Goal: Task Accomplishment & Management: Manage account settings

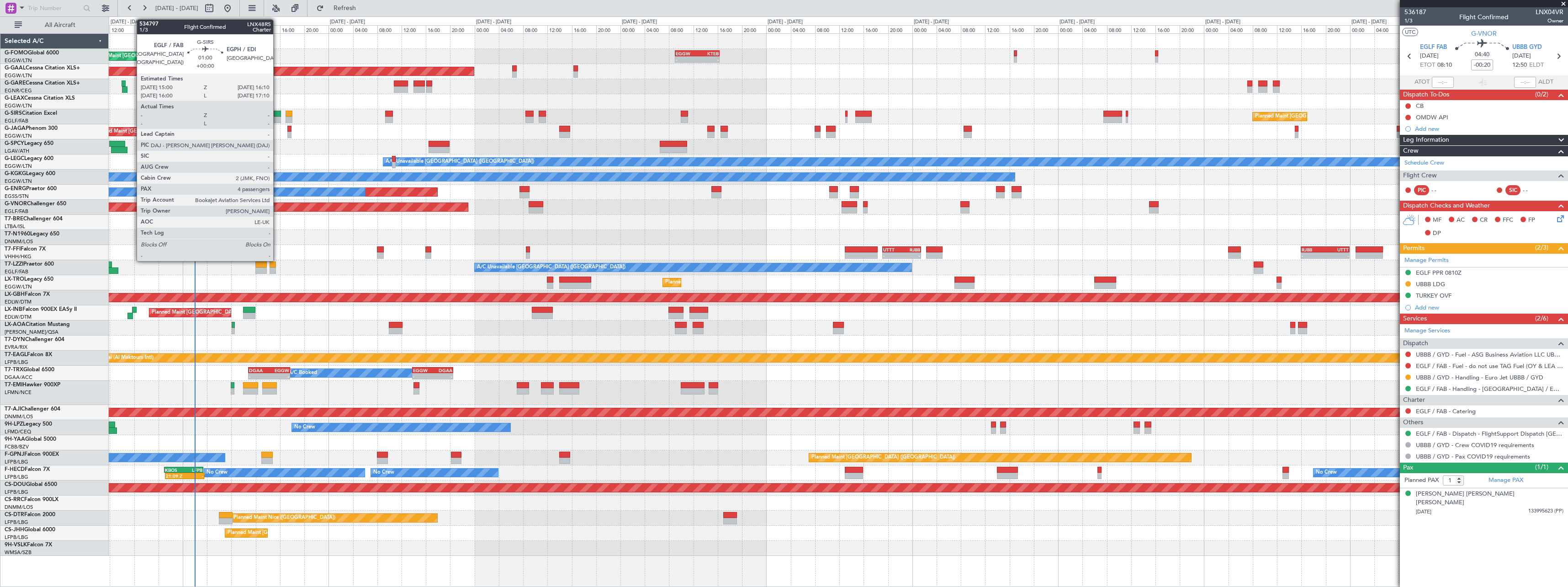
click at [278, 114] on div at bounding box center [277, 113] width 7 height 6
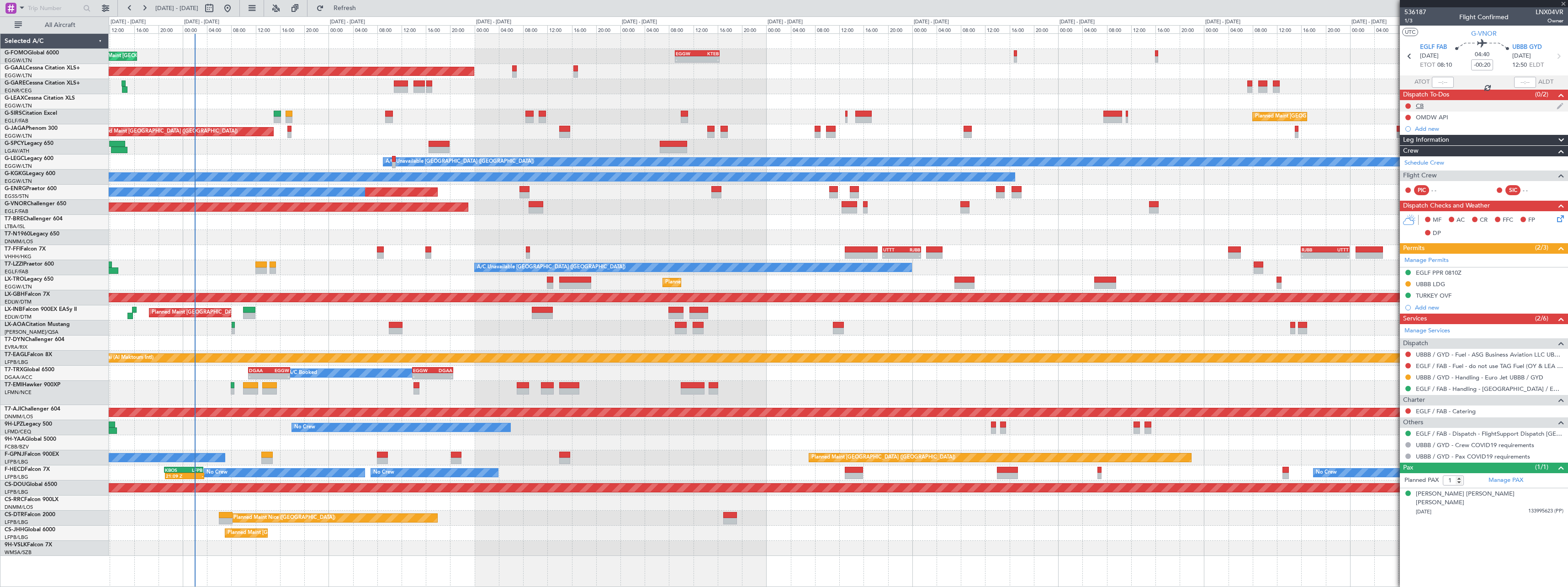
type input "4"
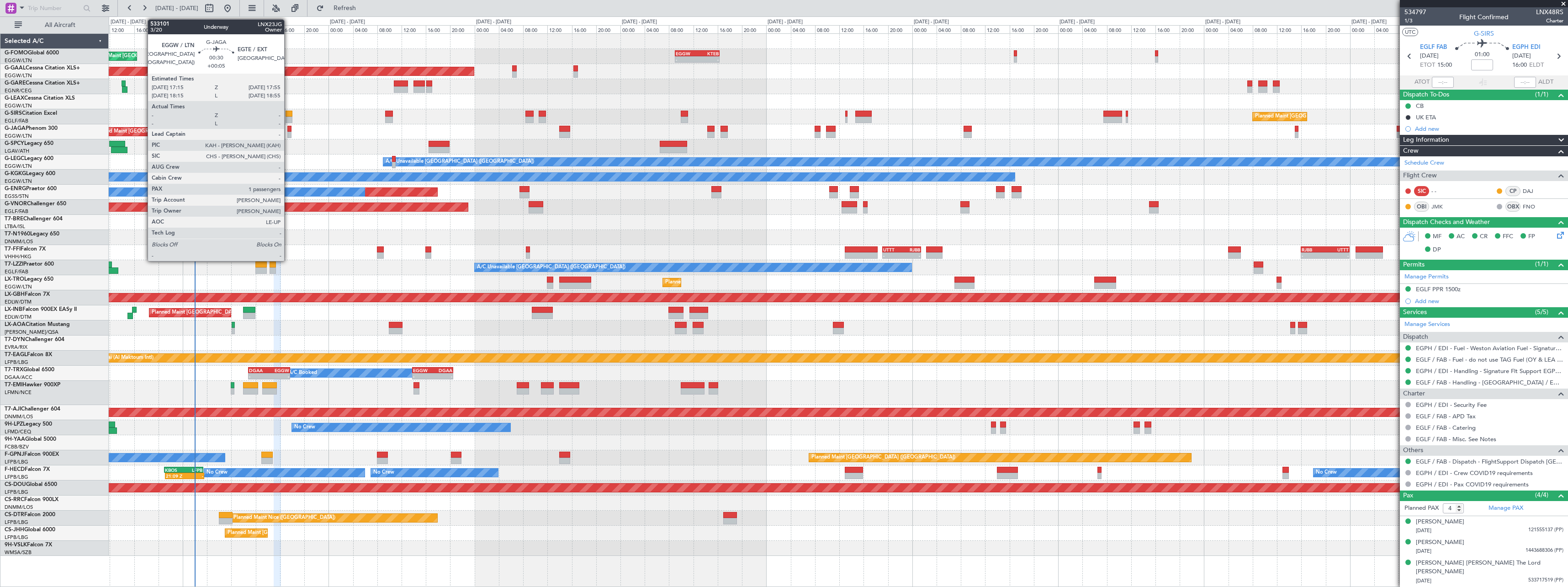
click at [288, 132] on div at bounding box center [289, 134] width 4 height 6
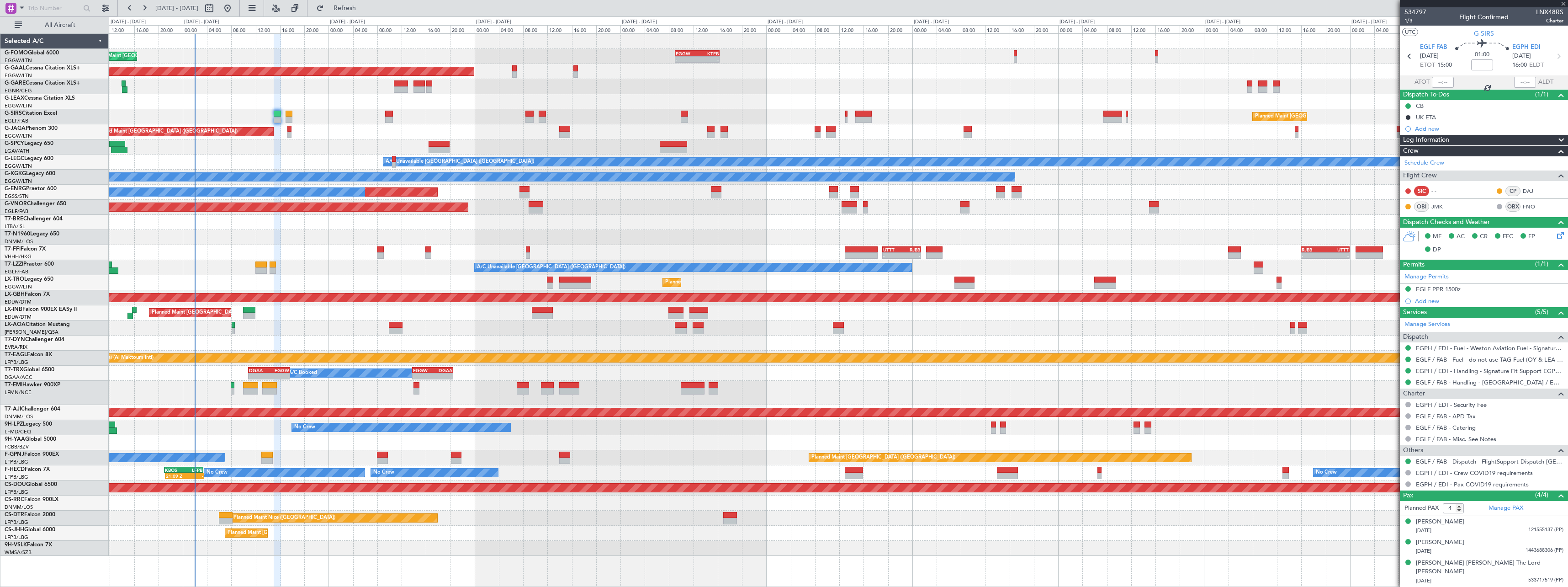
type input "+00:05"
type input "1"
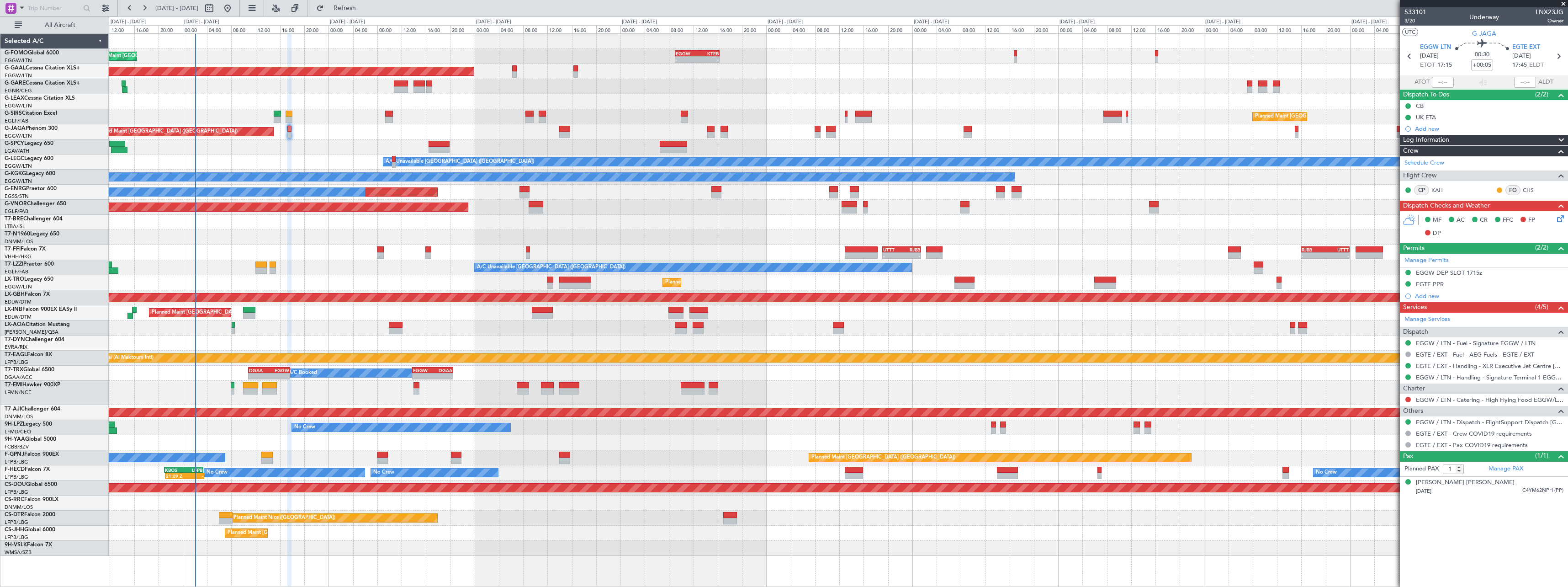
drag, startPoint x: 1411, startPoint y: 400, endPoint x: 1401, endPoint y: 400, distance: 10.0
click at [1384, 398] on div "Planned Maint [GEOGRAPHIC_DATA]" at bounding box center [838, 393] width 1459 height 25
click at [1409, 400] on button at bounding box center [1408, 399] width 5 height 5
click at [1375, 412] on span "Not Required" at bounding box center [1386, 412] width 37 height 9
click at [1561, 140] on span at bounding box center [1561, 140] width 11 height 11
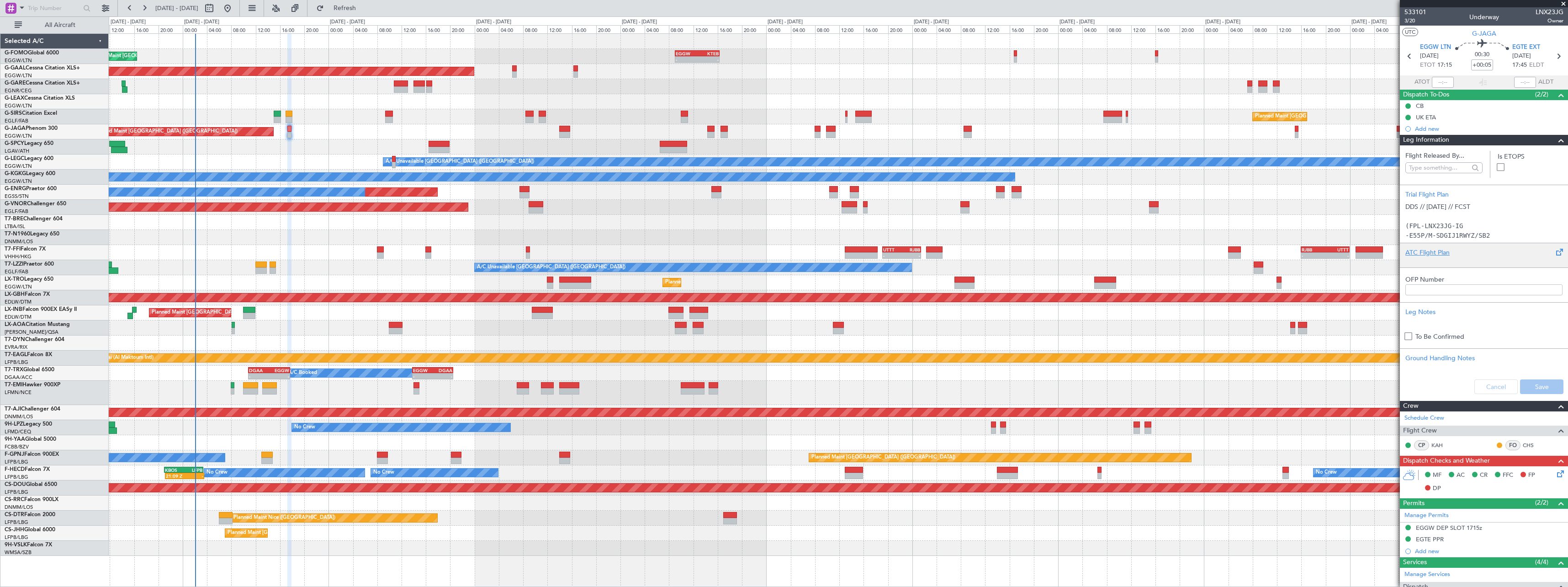
click at [1430, 249] on div "ATC Flight Plan" at bounding box center [1484, 253] width 157 height 10
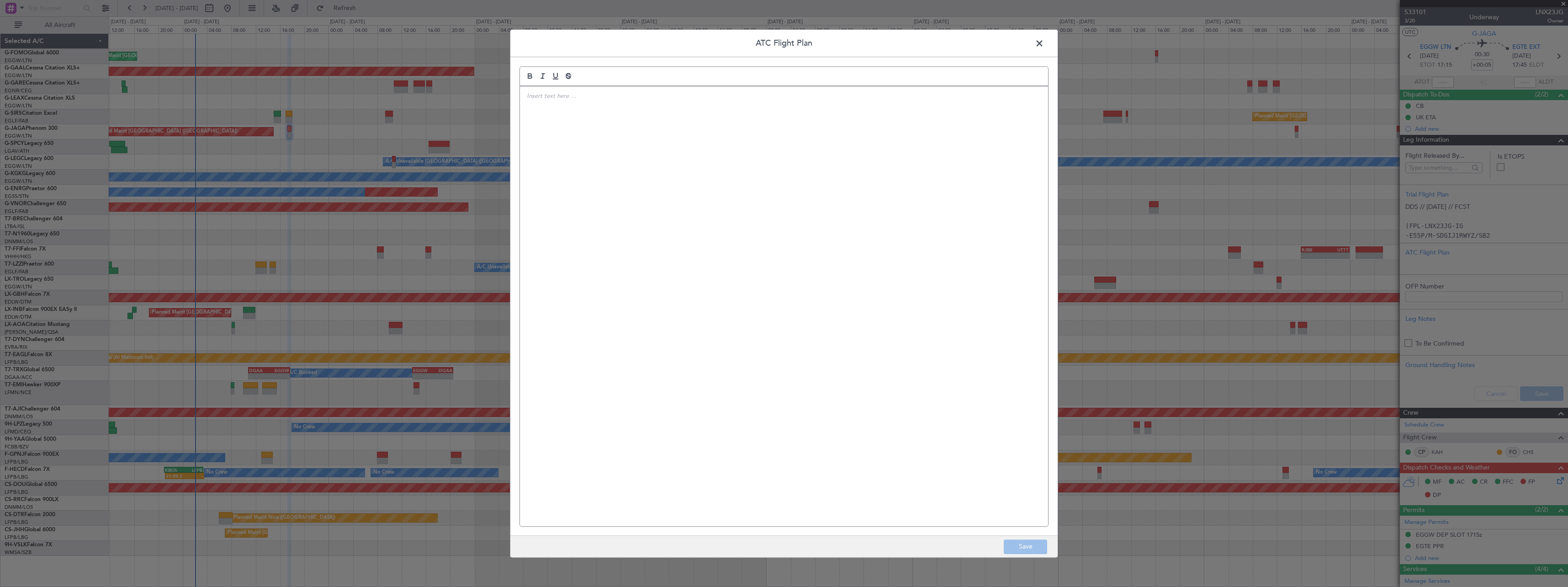
click at [630, 180] on div at bounding box center [784, 306] width 528 height 440
click at [1015, 543] on button "Save" at bounding box center [1025, 546] width 44 height 14
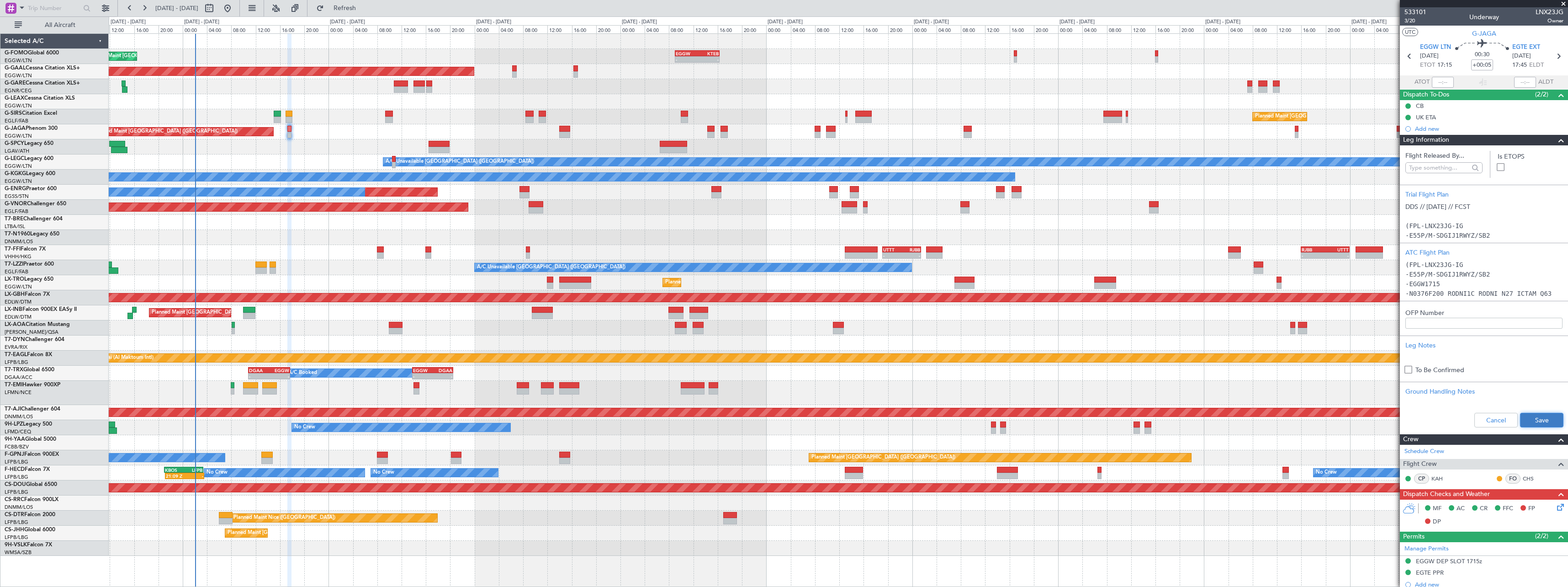
click at [1552, 426] on button "Save" at bounding box center [1542, 419] width 44 height 14
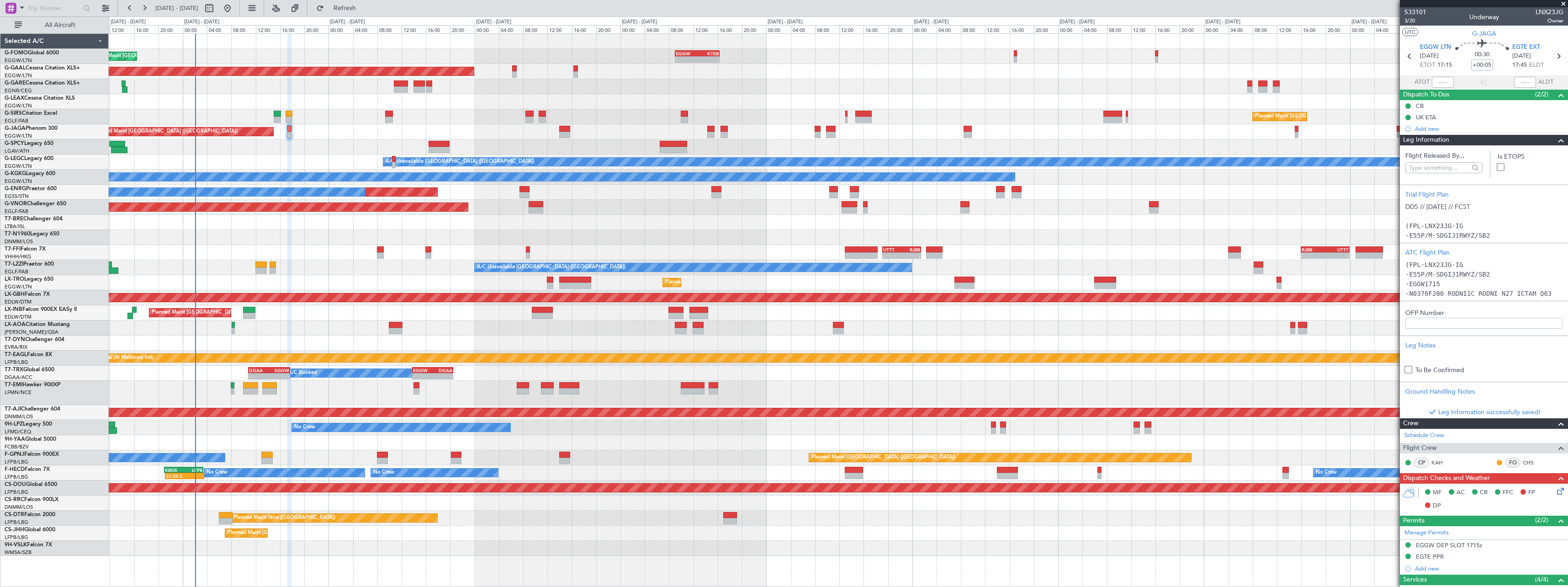
click at [1556, 141] on span at bounding box center [1561, 140] width 11 height 11
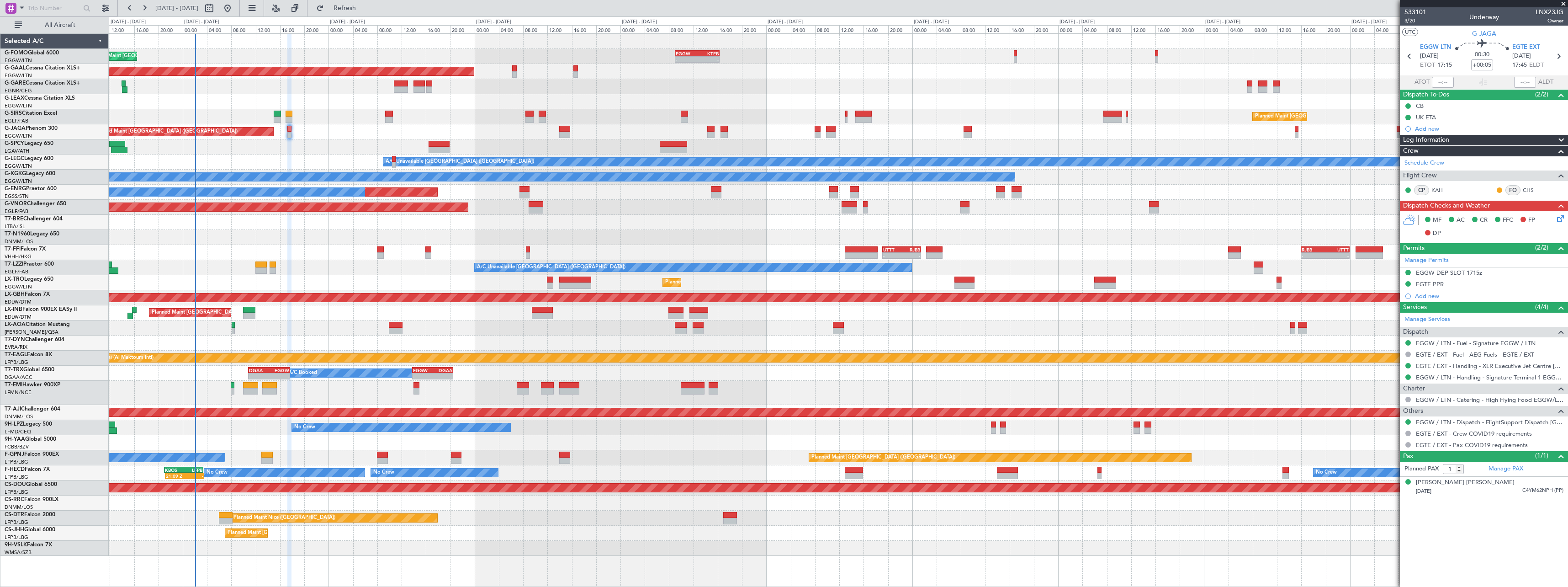
click at [1561, 219] on icon at bounding box center [1558, 217] width 7 height 7
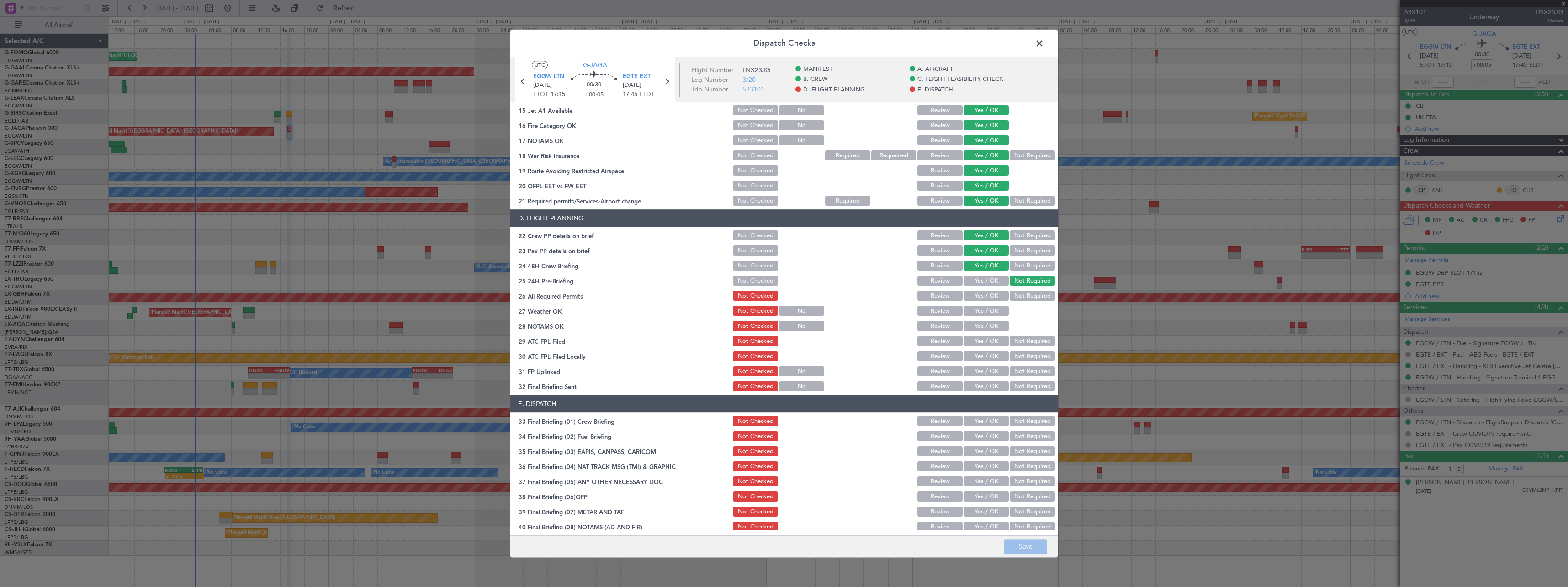
scroll to position [385, 0]
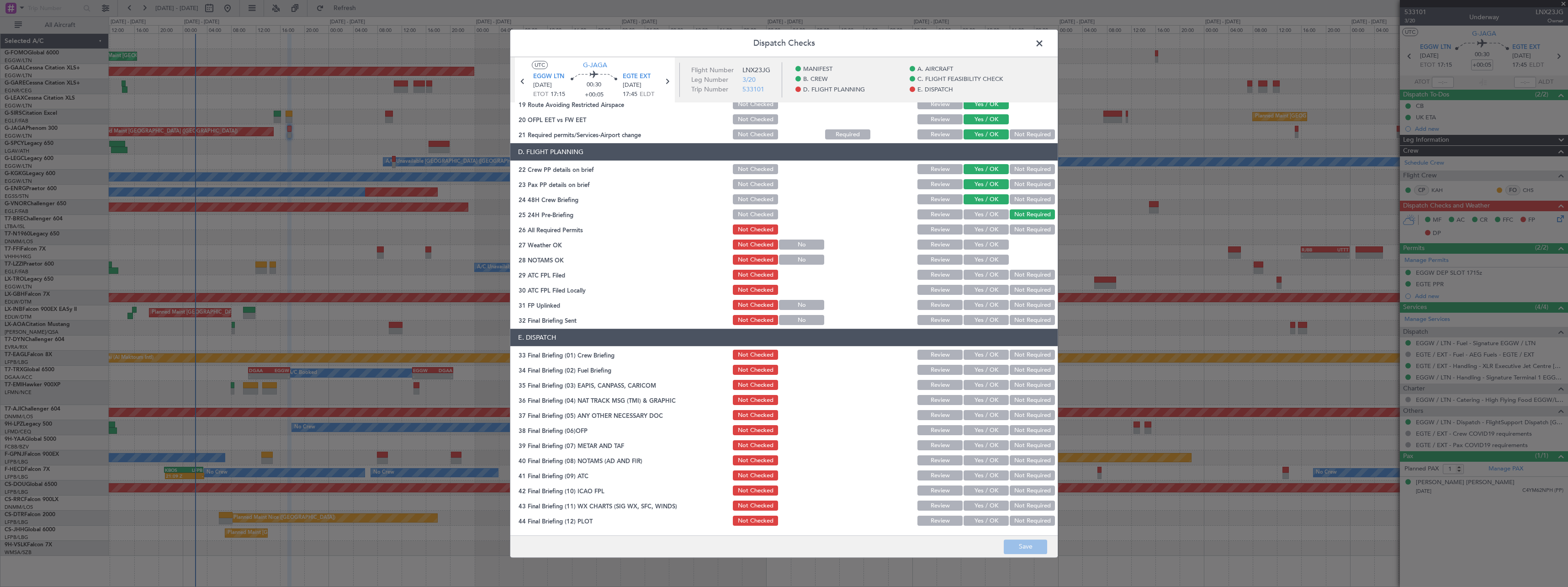
click at [987, 230] on button "Yes / OK" at bounding box center [986, 229] width 45 height 10
click at [985, 243] on button "Yes / OK" at bounding box center [986, 244] width 45 height 10
click at [985, 262] on button "Yes / OK" at bounding box center [986, 259] width 45 height 10
click at [986, 273] on button "Yes / OK" at bounding box center [986, 275] width 45 height 10
click at [1015, 291] on button "Not Required" at bounding box center [1032, 290] width 45 height 10
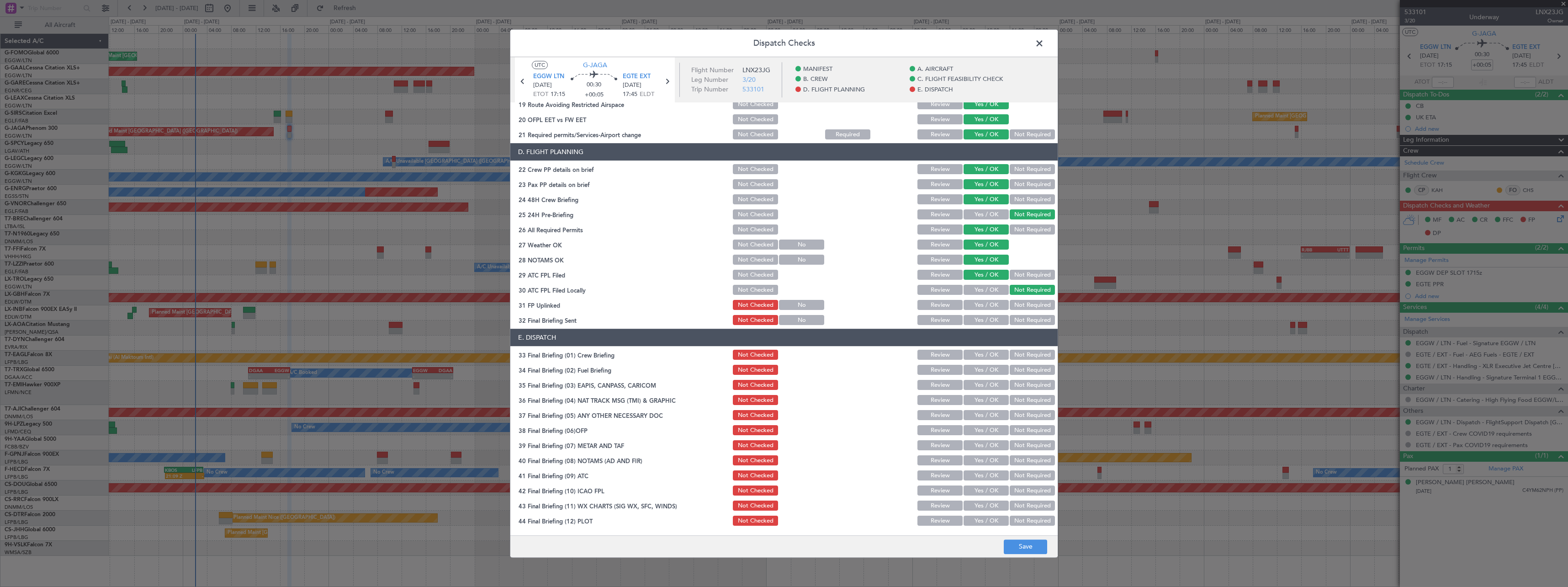
click at [1022, 305] on button "Not Required" at bounding box center [1032, 305] width 45 height 10
click at [1024, 318] on button "Not Required" at bounding box center [1032, 320] width 45 height 10
click at [968, 359] on button "Yes / OK" at bounding box center [986, 355] width 45 height 10
click at [970, 371] on button "Yes / OK" at bounding box center [986, 370] width 45 height 10
click at [1029, 386] on button "Not Required" at bounding box center [1032, 385] width 45 height 10
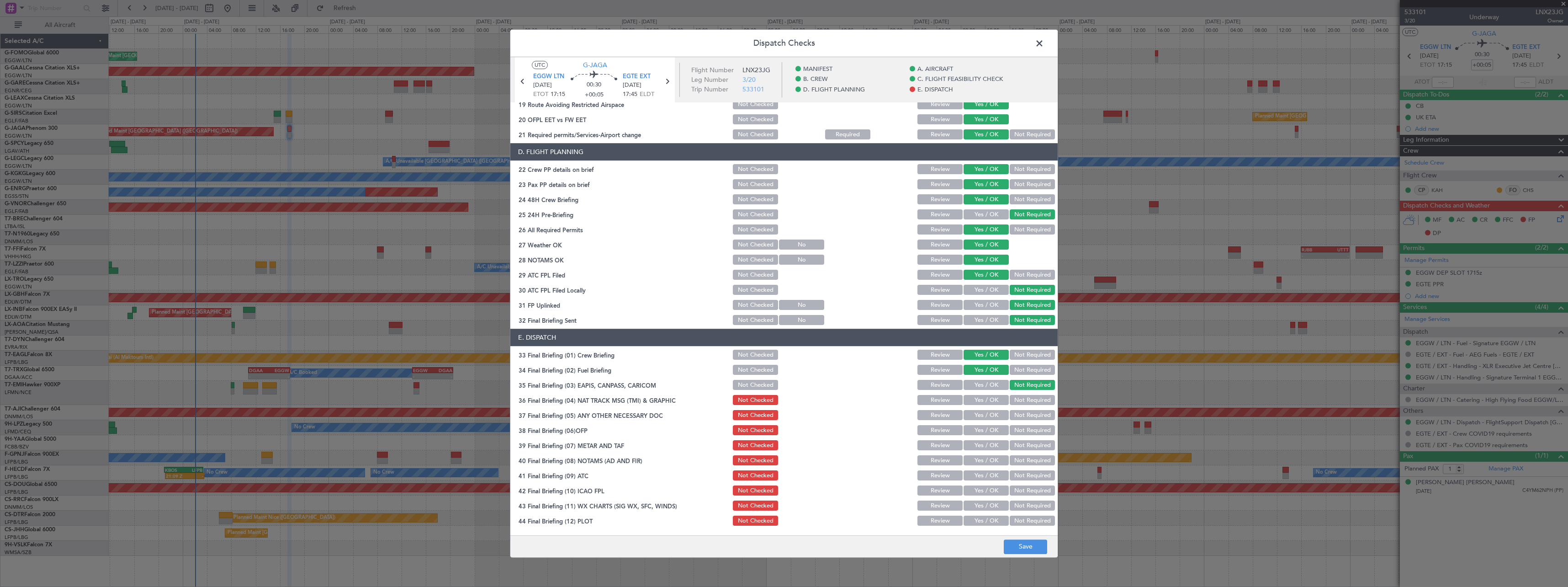
click at [1031, 400] on button "Not Required" at bounding box center [1032, 400] width 45 height 10
click at [1031, 416] on button "Not Required" at bounding box center [1032, 415] width 45 height 10
drag, startPoint x: 984, startPoint y: 427, endPoint x: 983, endPoint y: 433, distance: 6.1
click at [984, 430] on button "Yes / OK" at bounding box center [986, 430] width 45 height 10
drag, startPoint x: 981, startPoint y: 440, endPoint x: 981, endPoint y: 449, distance: 9.0
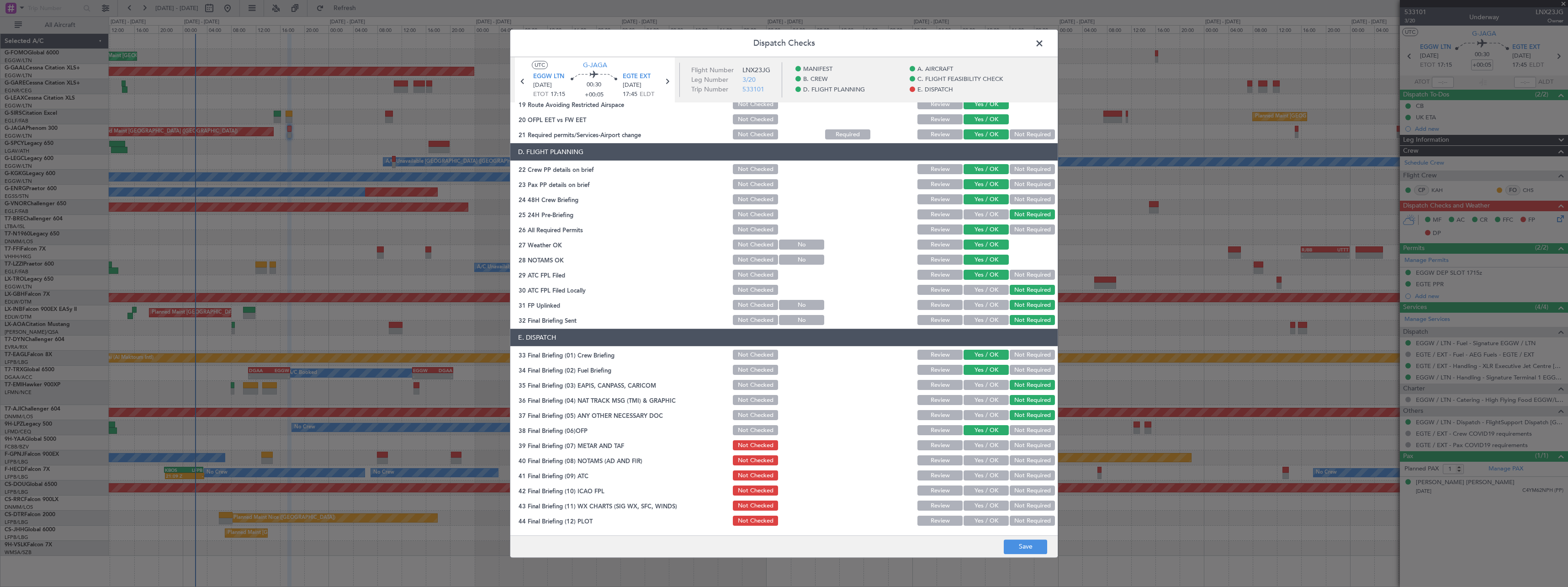
click at [981, 441] on button "Yes / OK" at bounding box center [986, 445] width 45 height 10
drag, startPoint x: 985, startPoint y: 458, endPoint x: 985, endPoint y: 469, distance: 11.0
click at [985, 463] on button "Yes / OK" at bounding box center [986, 460] width 45 height 10
drag, startPoint x: 985, startPoint y: 469, endPoint x: 978, endPoint y: 483, distance: 15.7
click at [985, 471] on div "Yes / OK" at bounding box center [985, 475] width 46 height 13
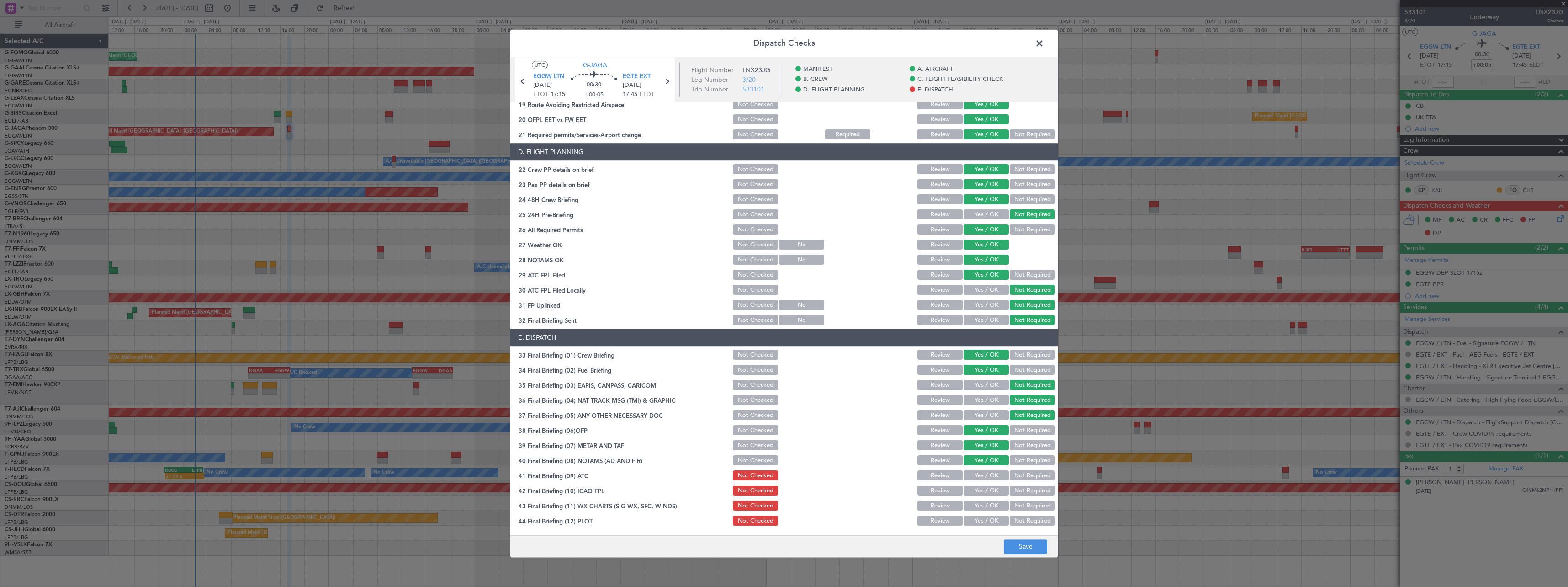
click at [978, 479] on button "Yes / OK" at bounding box center [986, 475] width 45 height 10
click at [981, 487] on div "Yes / OK" at bounding box center [985, 490] width 46 height 13
click at [981, 496] on div "Yes / OK" at bounding box center [985, 490] width 46 height 13
click at [981, 505] on button "Yes / OK" at bounding box center [986, 505] width 45 height 10
click at [978, 507] on button "Yes / OK" at bounding box center [986, 505] width 45 height 10
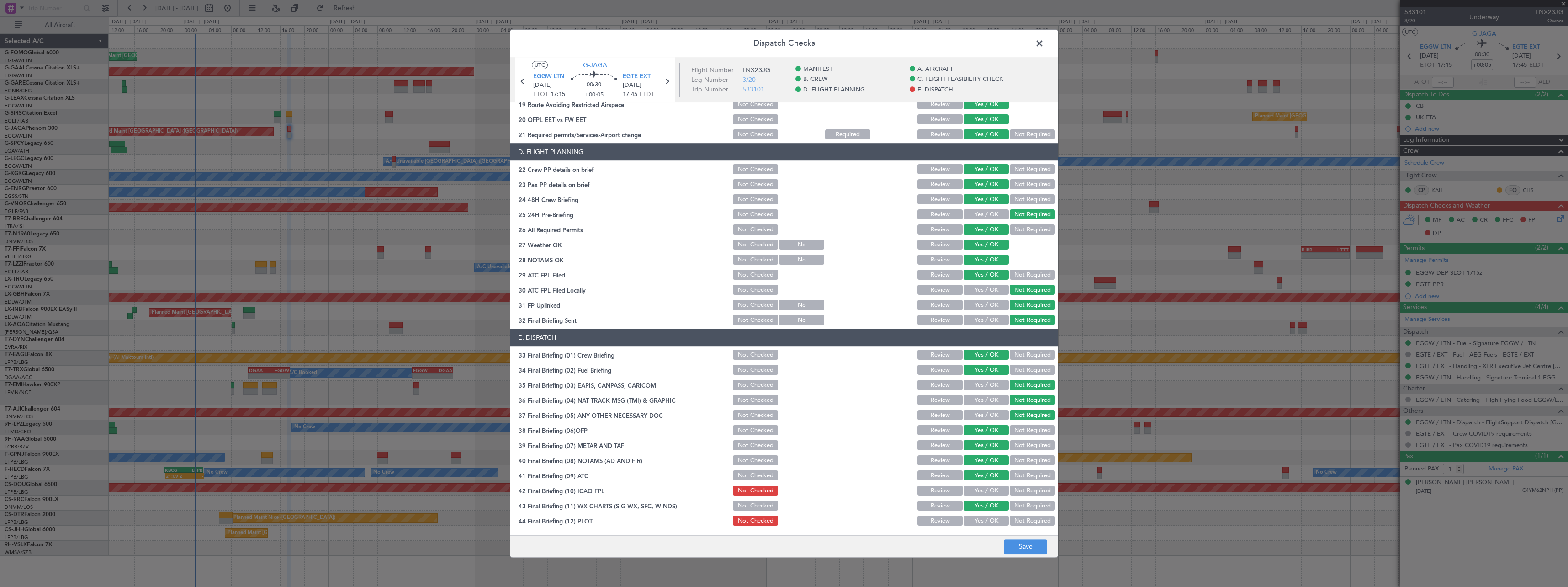
drag, startPoint x: 979, startPoint y: 483, endPoint x: 980, endPoint y: 492, distance: 9.1
click at [980, 487] on section "E. DISPATCH 33 Final Briefing (01) Crew Briefing Not Checked Review Yes / OK No…" at bounding box center [784, 428] width 547 height 198
click at [980, 492] on button "Yes / OK" at bounding box center [986, 490] width 45 height 10
click at [968, 521] on button "Yes / OK" at bounding box center [986, 521] width 45 height 10
click at [1033, 551] on button "Save" at bounding box center [1025, 546] width 44 height 14
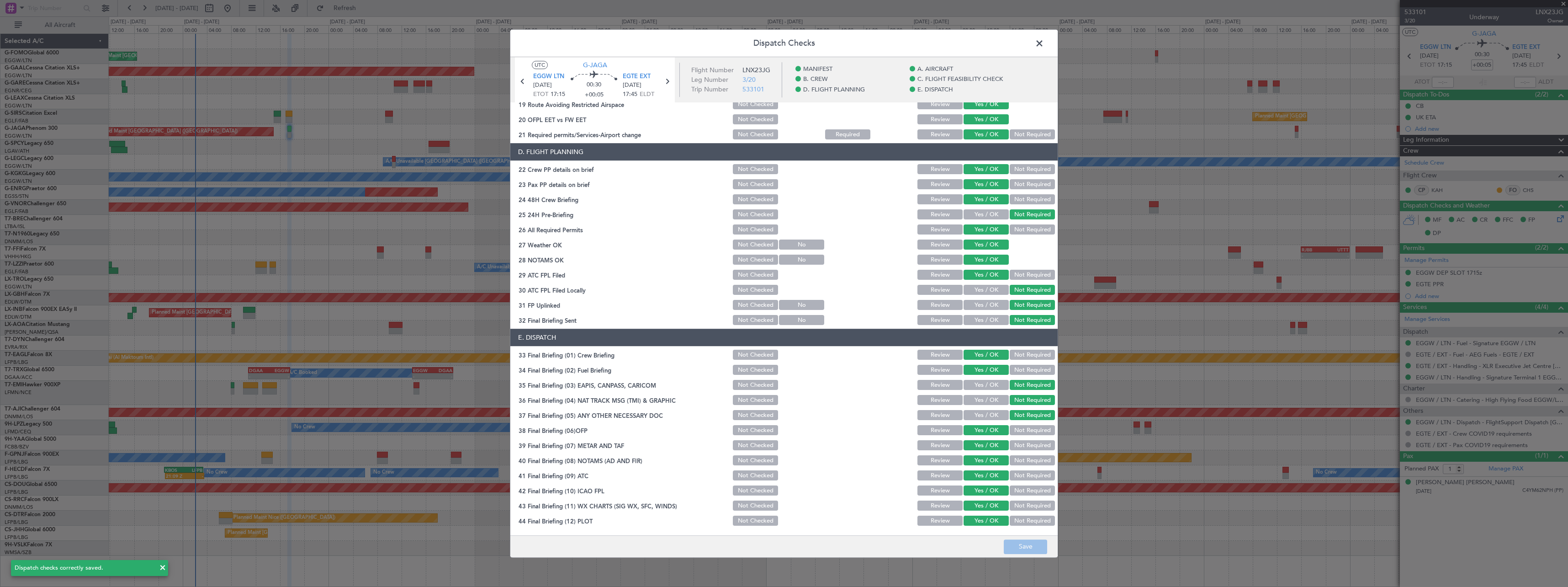
click at [1044, 47] on span at bounding box center [1044, 46] width 0 height 18
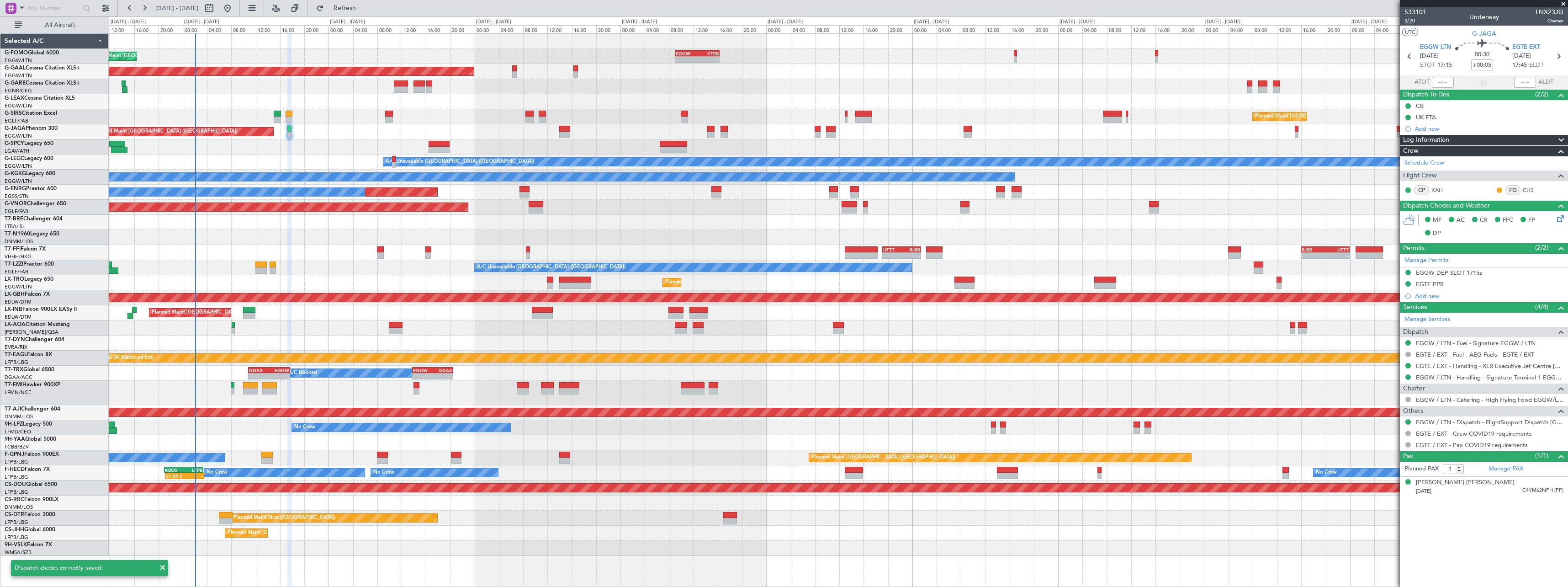
click at [1413, 20] on span "3/20" at bounding box center [1415, 20] width 22 height 7
click at [1415, 20] on span "3/20" at bounding box center [1415, 20] width 22 height 7
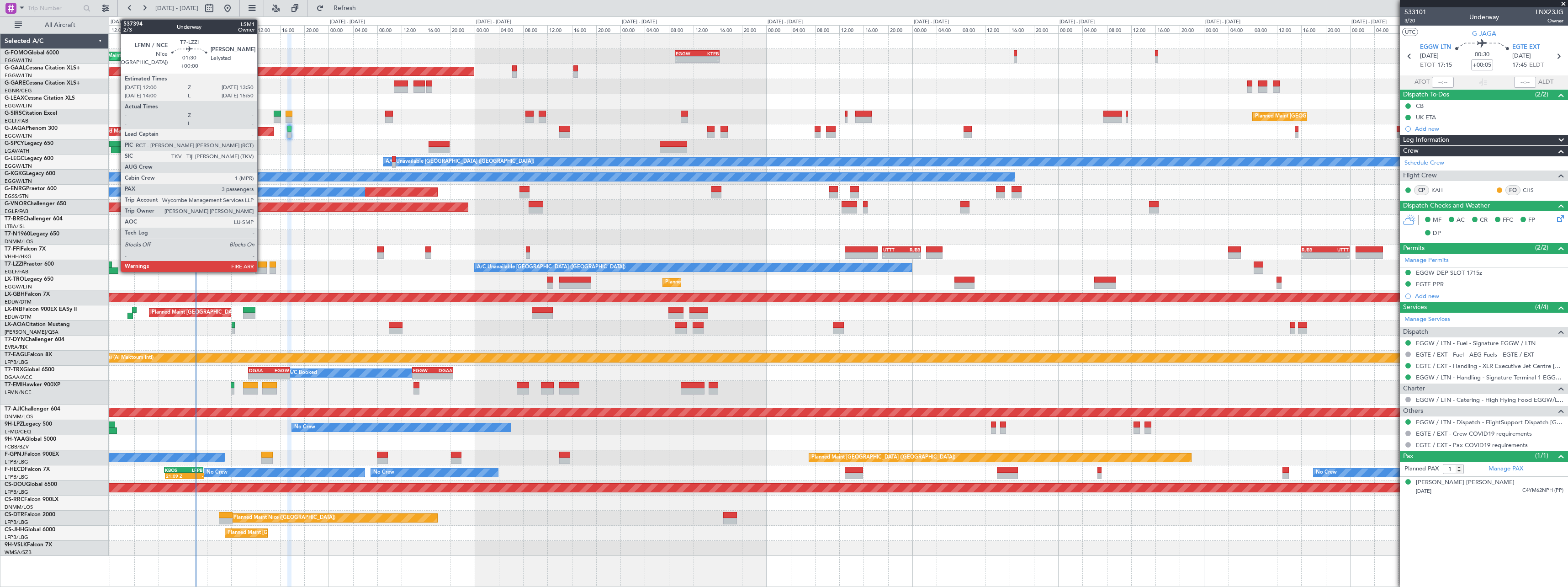
click at [261, 269] on div at bounding box center [261, 270] width 12 height 6
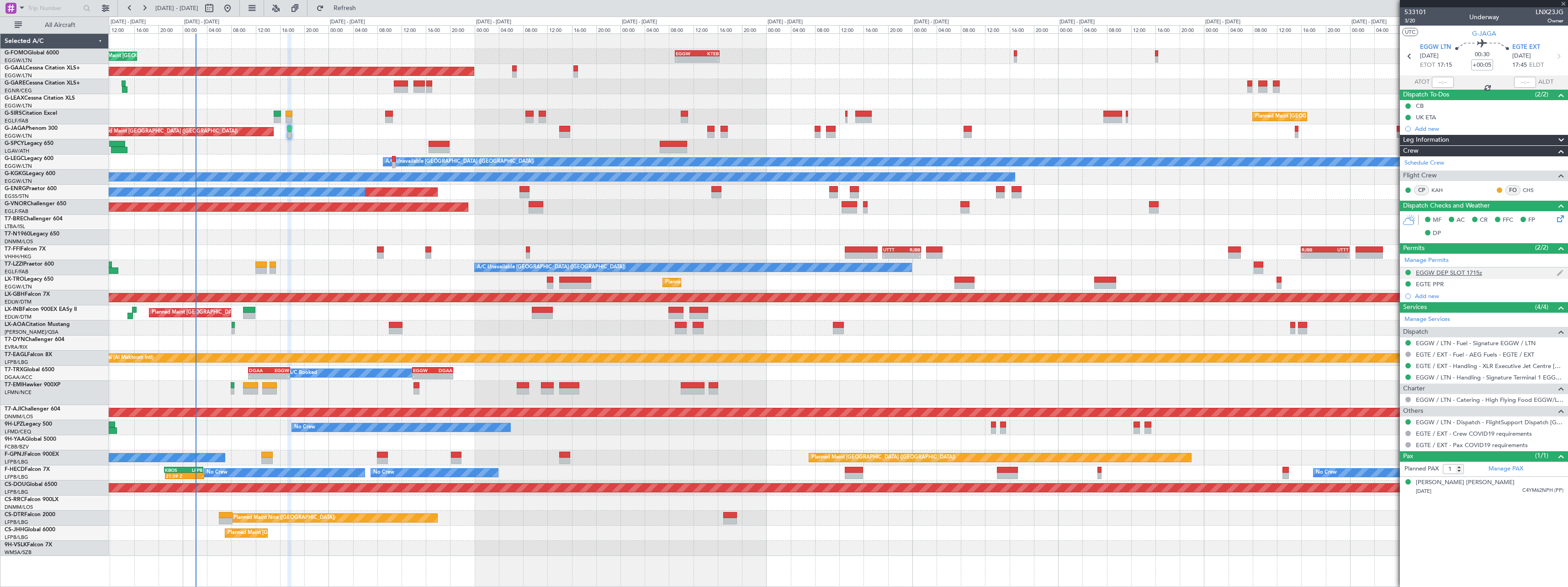
type input "3"
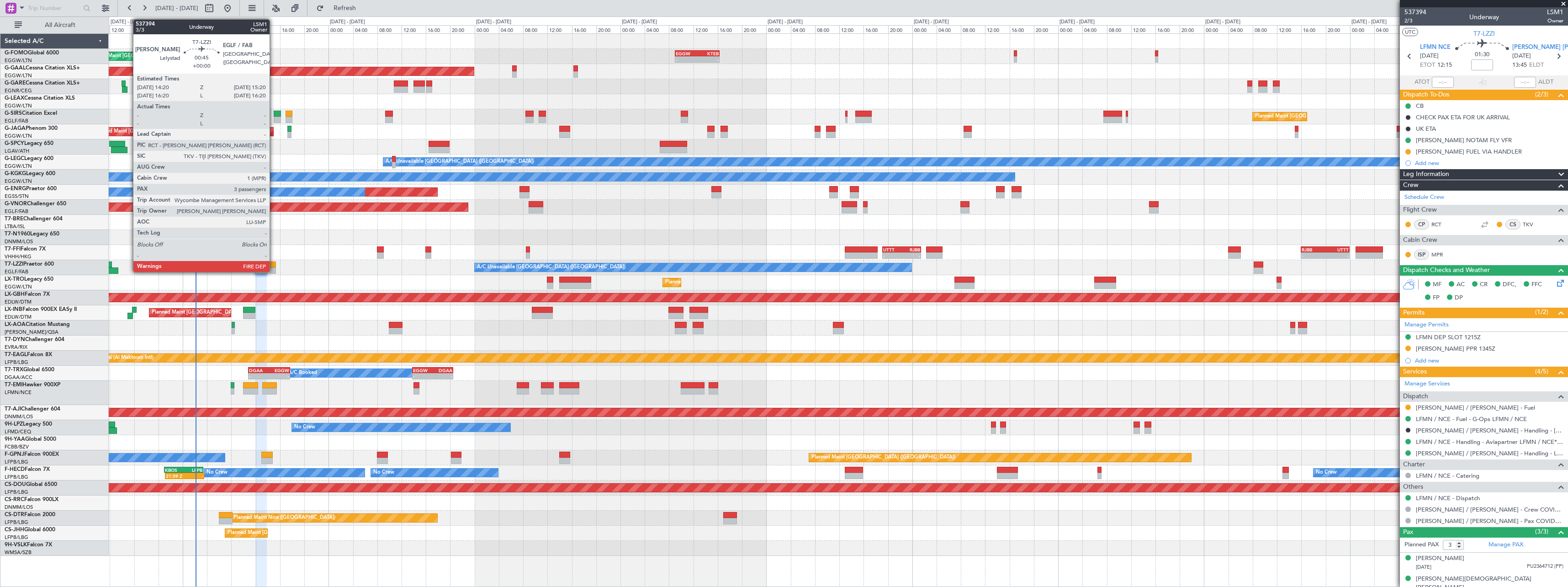
click at [274, 262] on div at bounding box center [272, 264] width 6 height 6
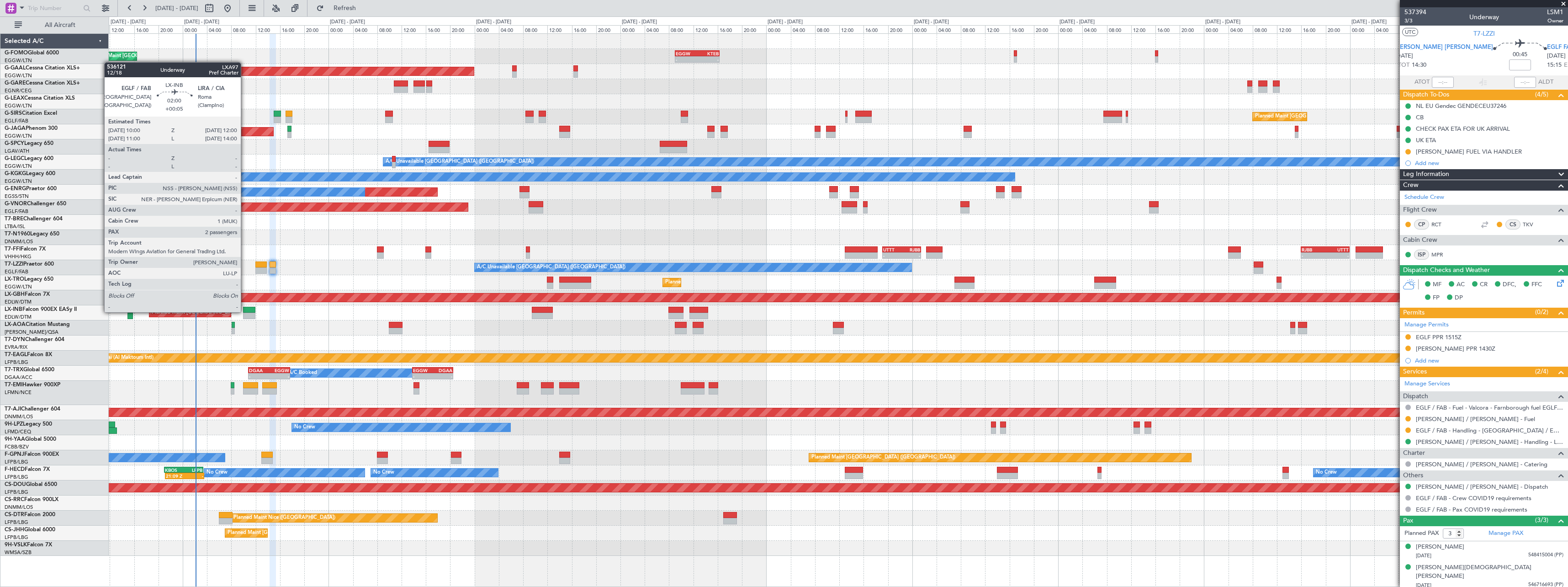
click at [245, 311] on div at bounding box center [249, 309] width 12 height 6
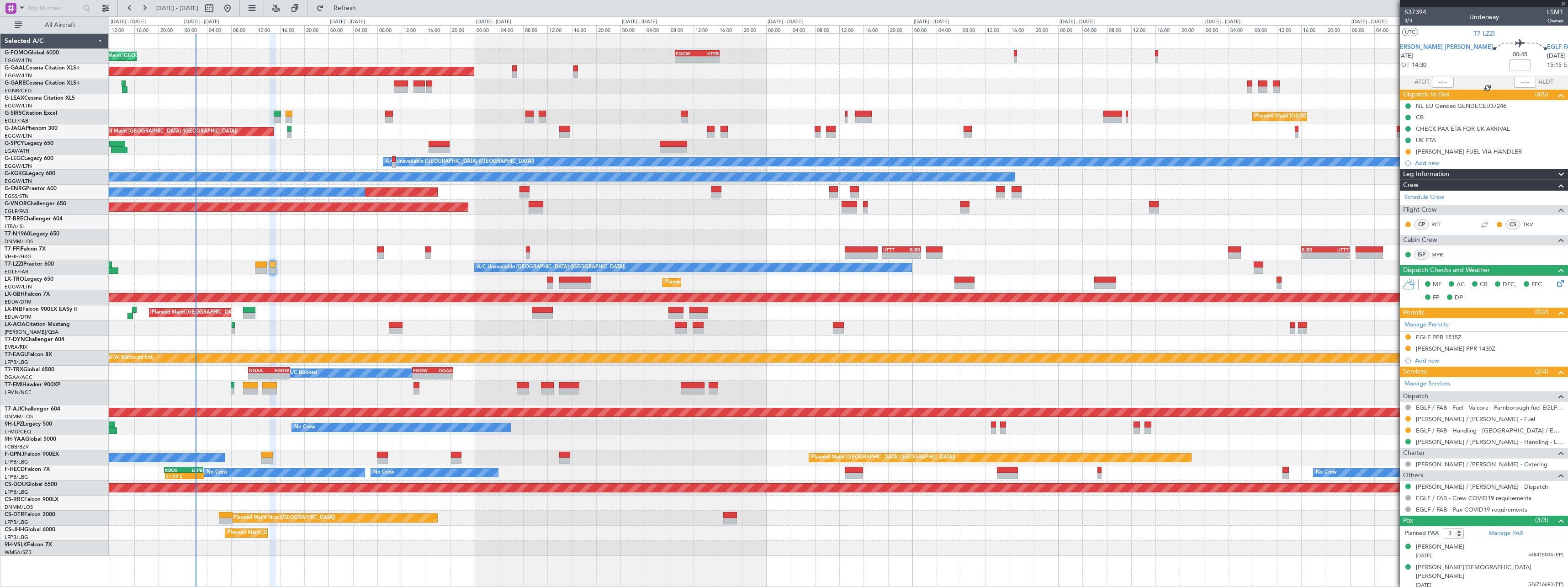
type input "+00:05"
type input "2"
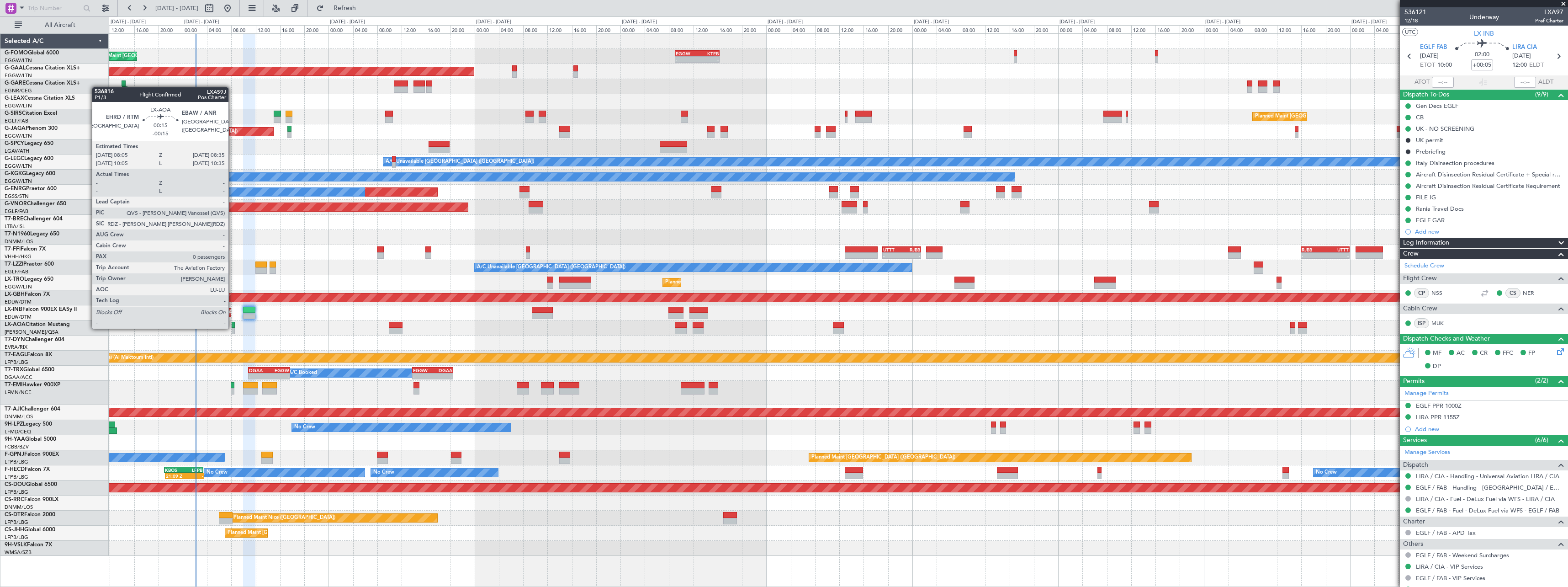
click at [233, 328] on div at bounding box center [233, 330] width 3 height 6
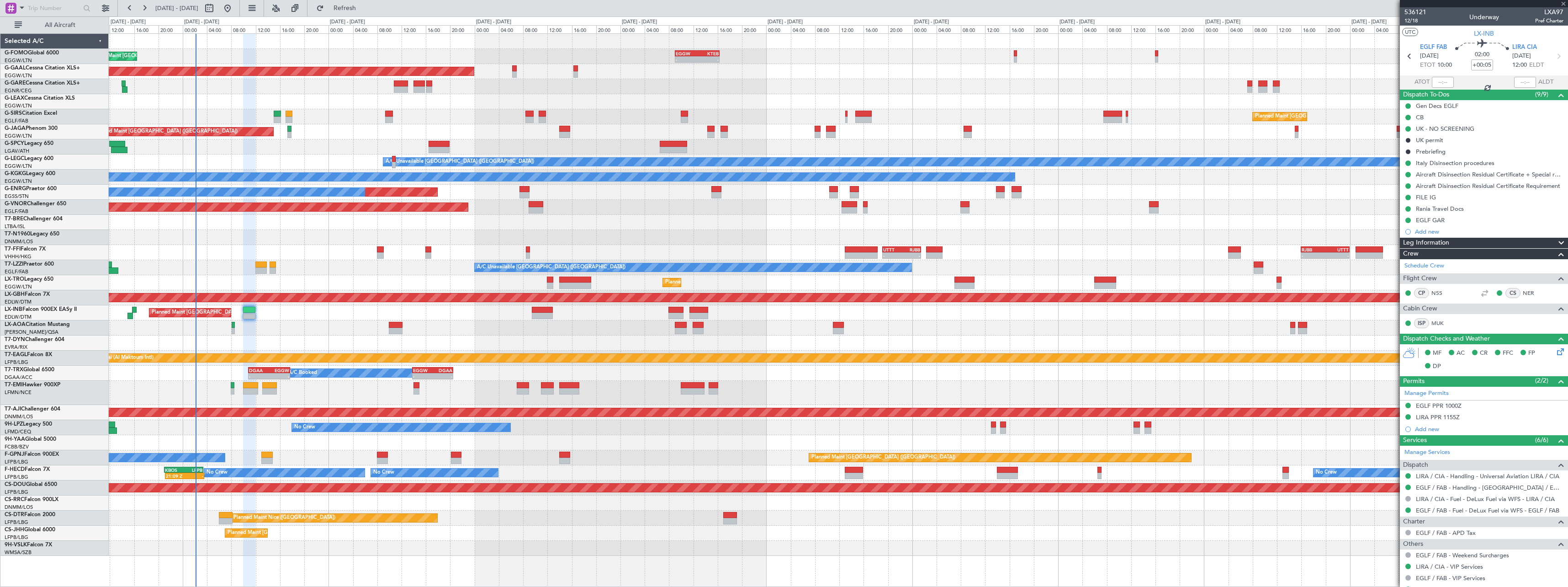
type input "-00:15"
type input "0"
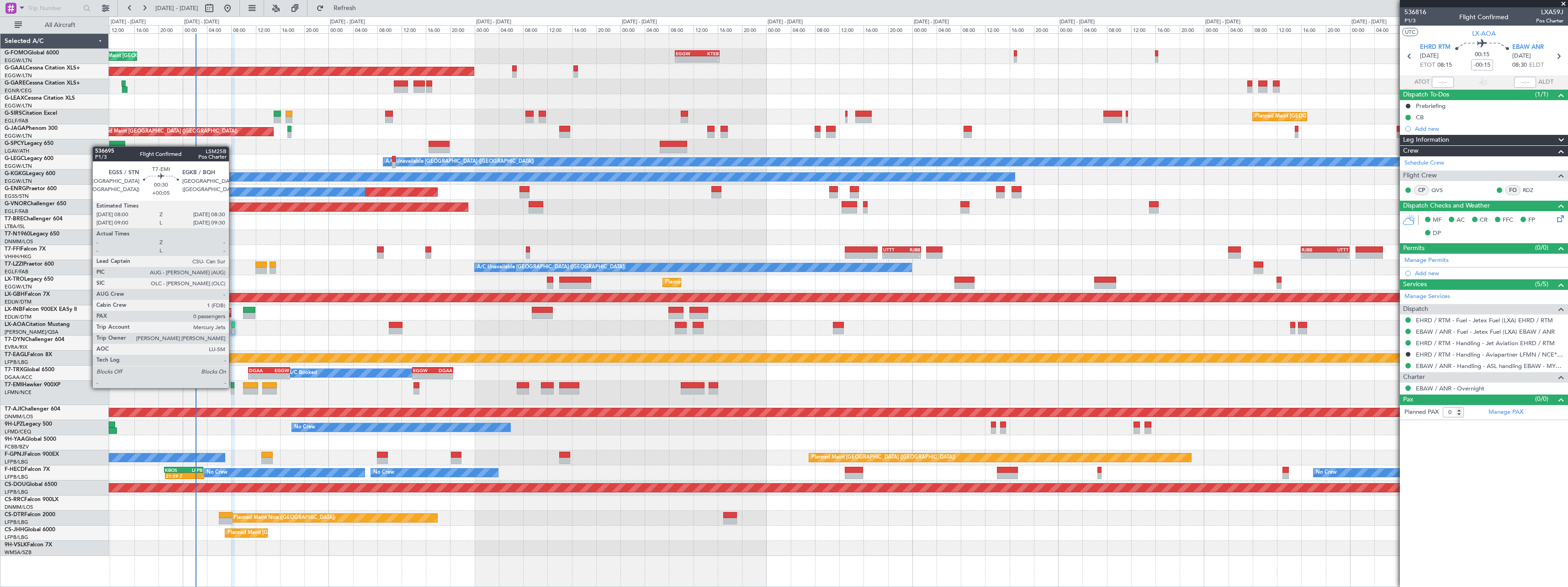
click at [233, 387] on div at bounding box center [232, 385] width 3 height 6
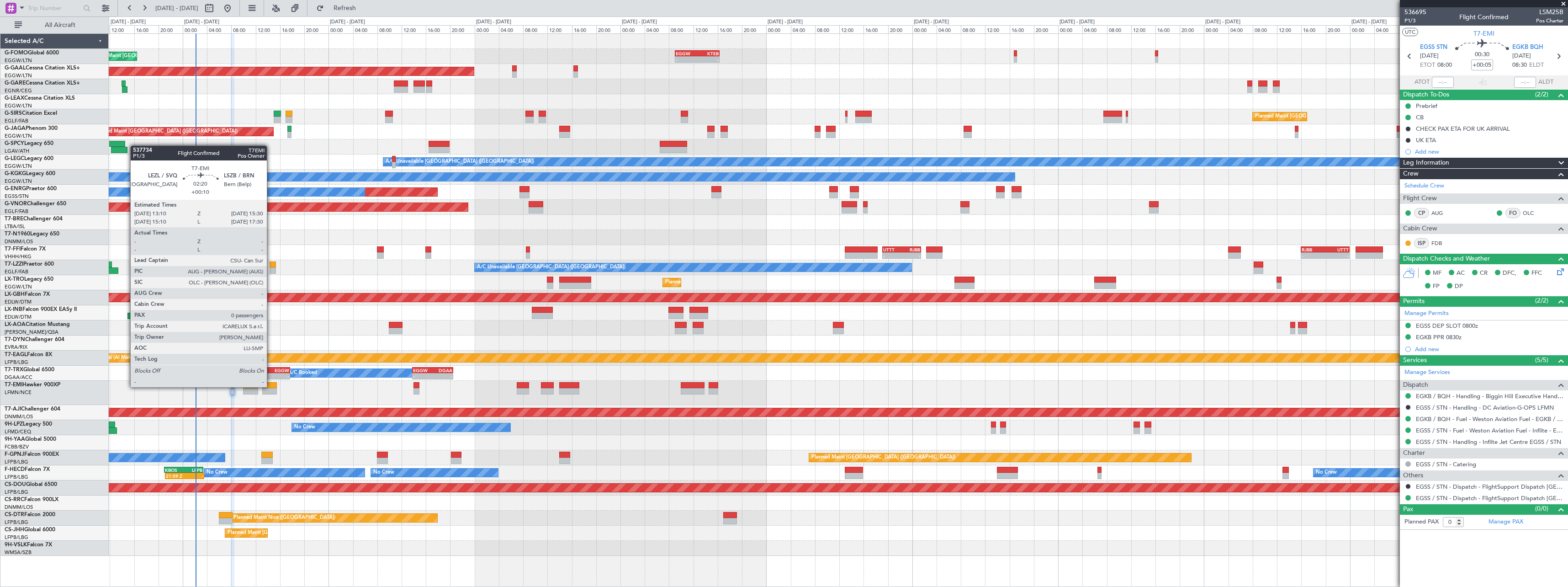
click at [271, 386] on div at bounding box center [269, 385] width 14 height 6
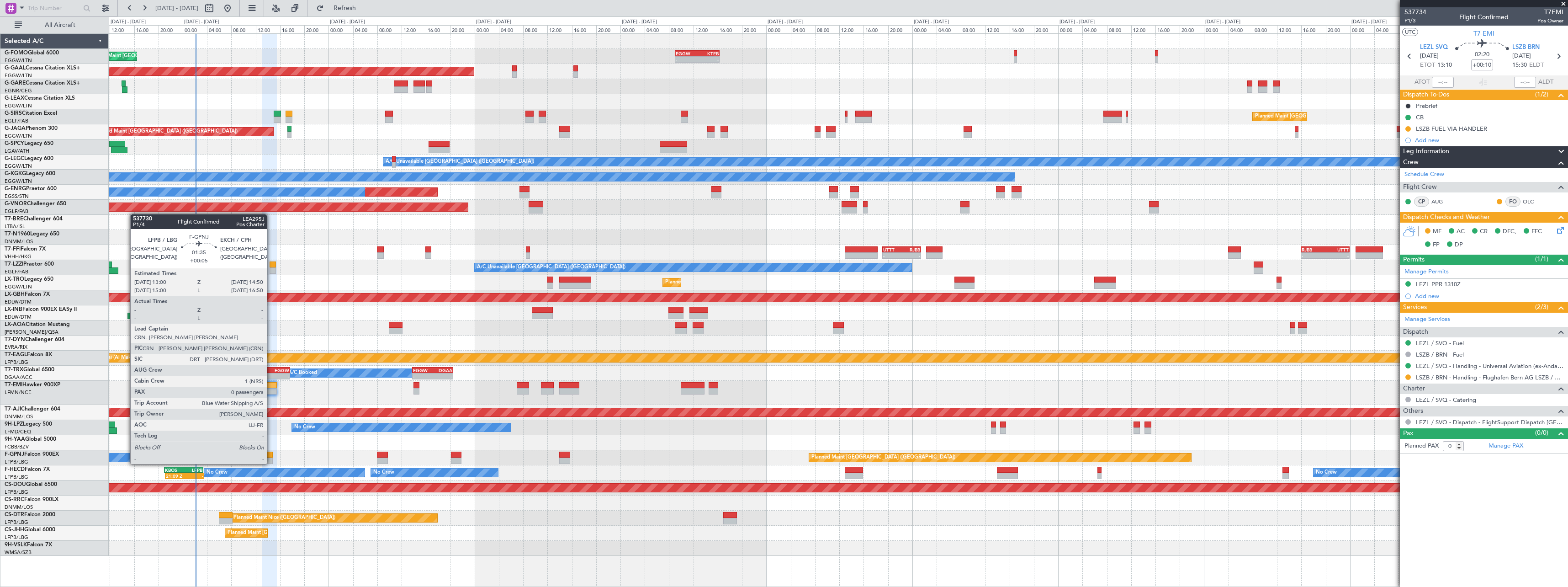
click at [271, 455] on div at bounding box center [267, 454] width 12 height 6
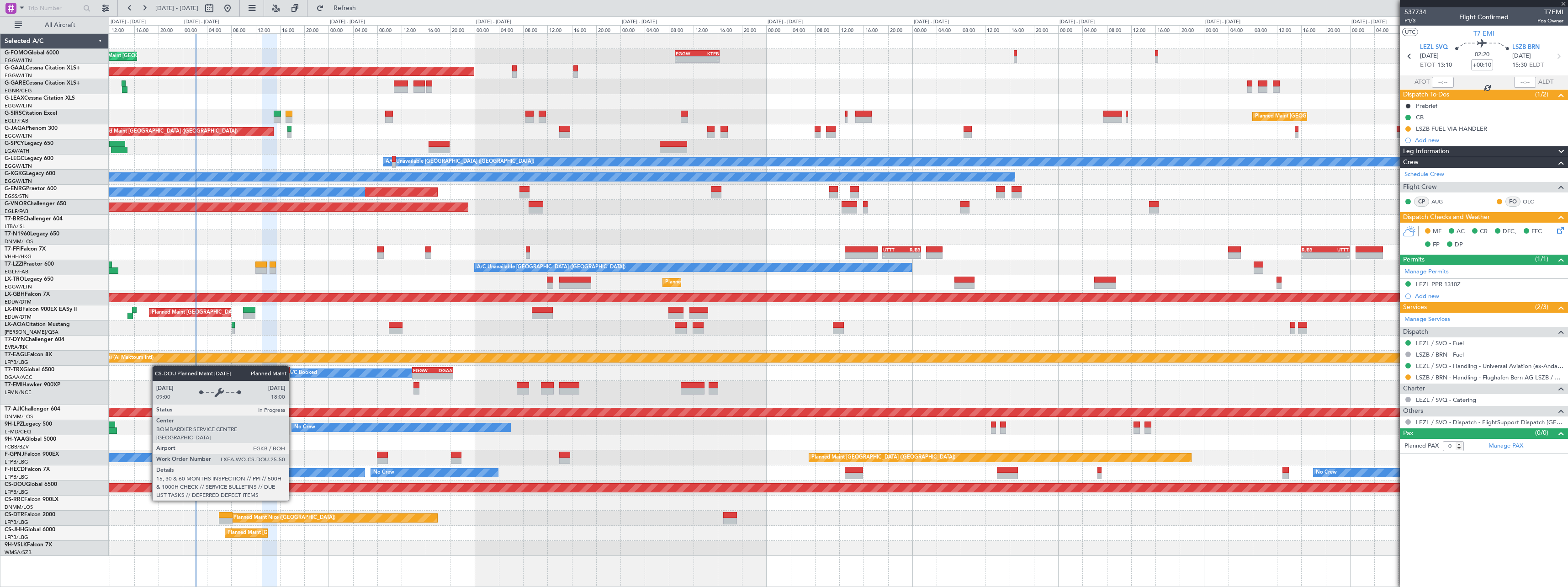
type input "+00:05"
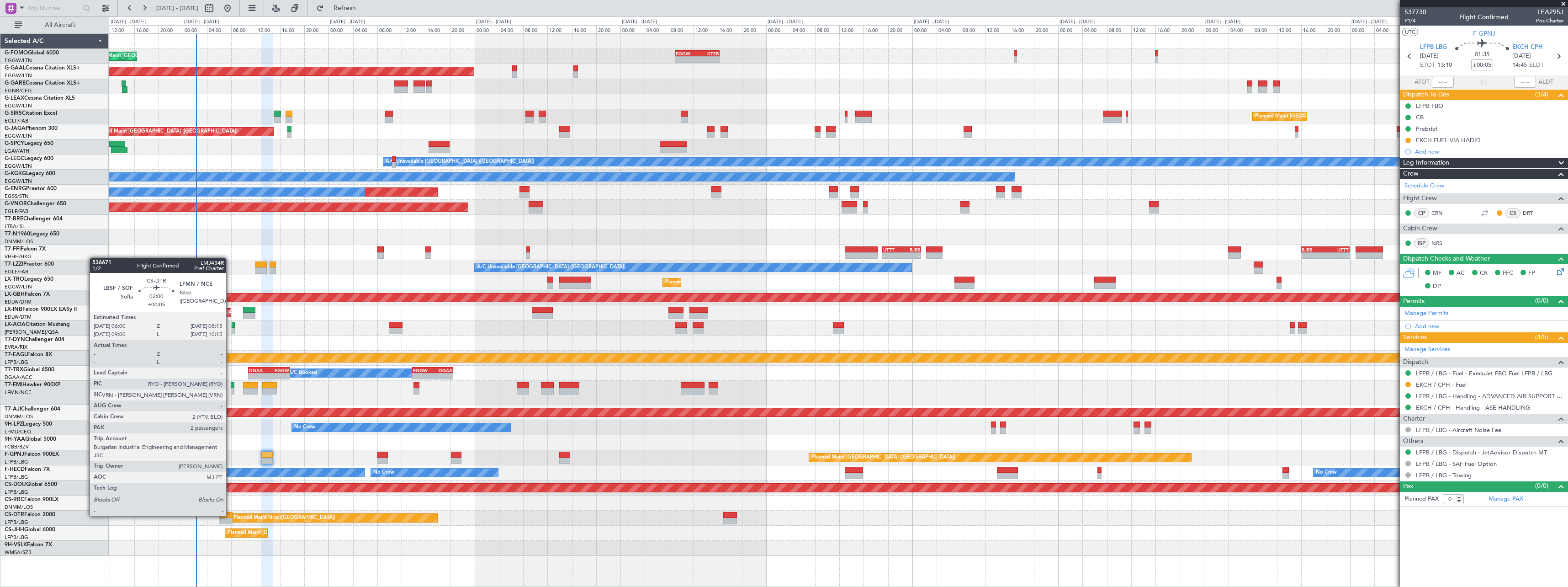
click at [230, 515] on div at bounding box center [225, 515] width 14 height 6
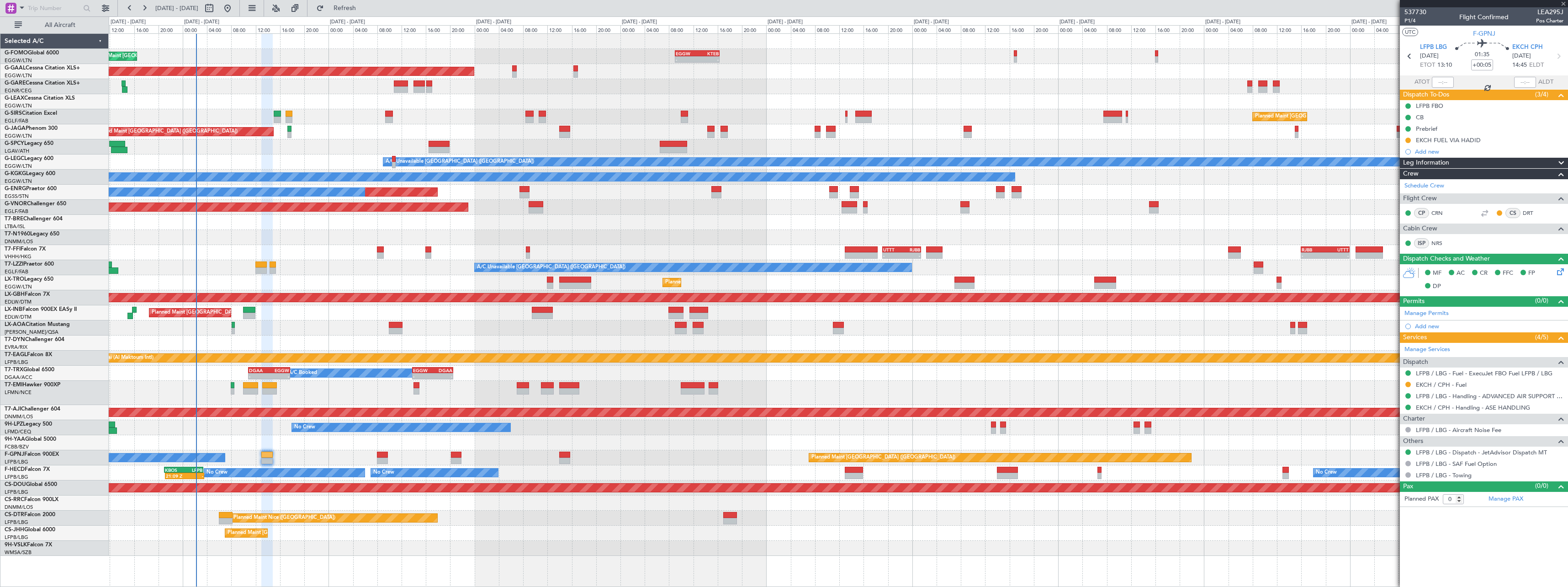
type input "2"
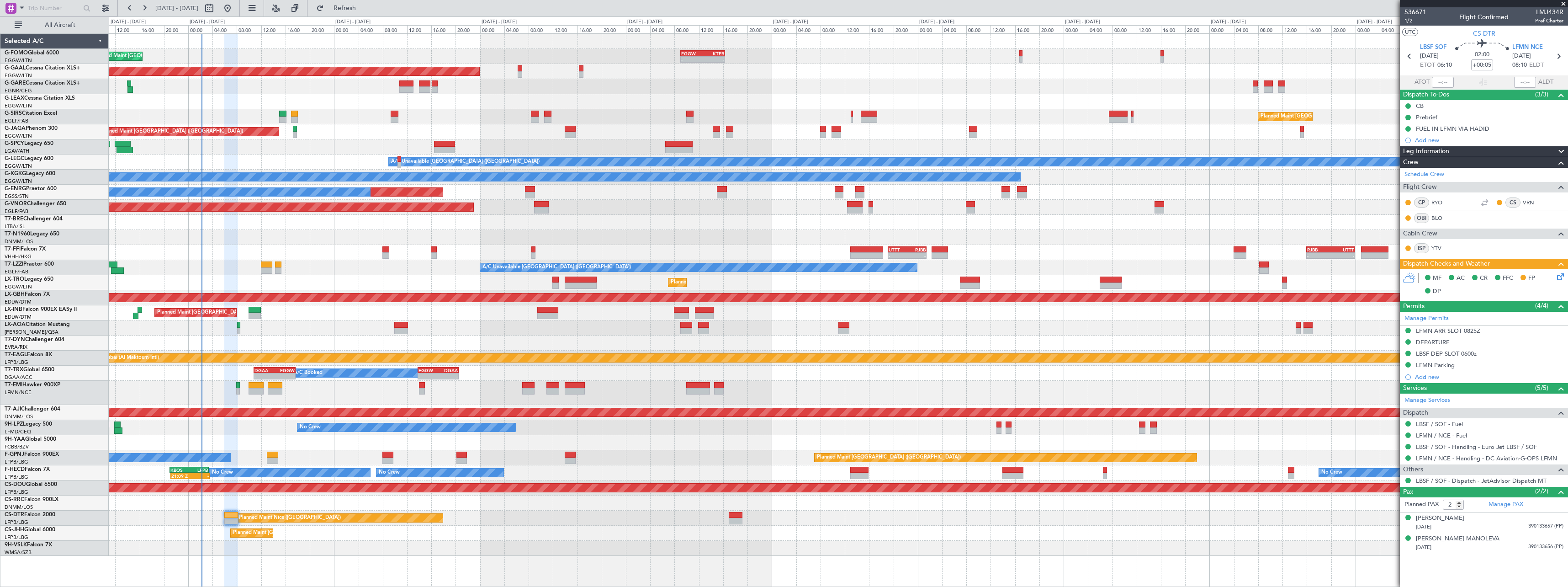
click at [437, 272] on div "A/C Unavailable London (Farnborough) A/C Unavailable London (Farnborough)" at bounding box center [838, 268] width 1459 height 15
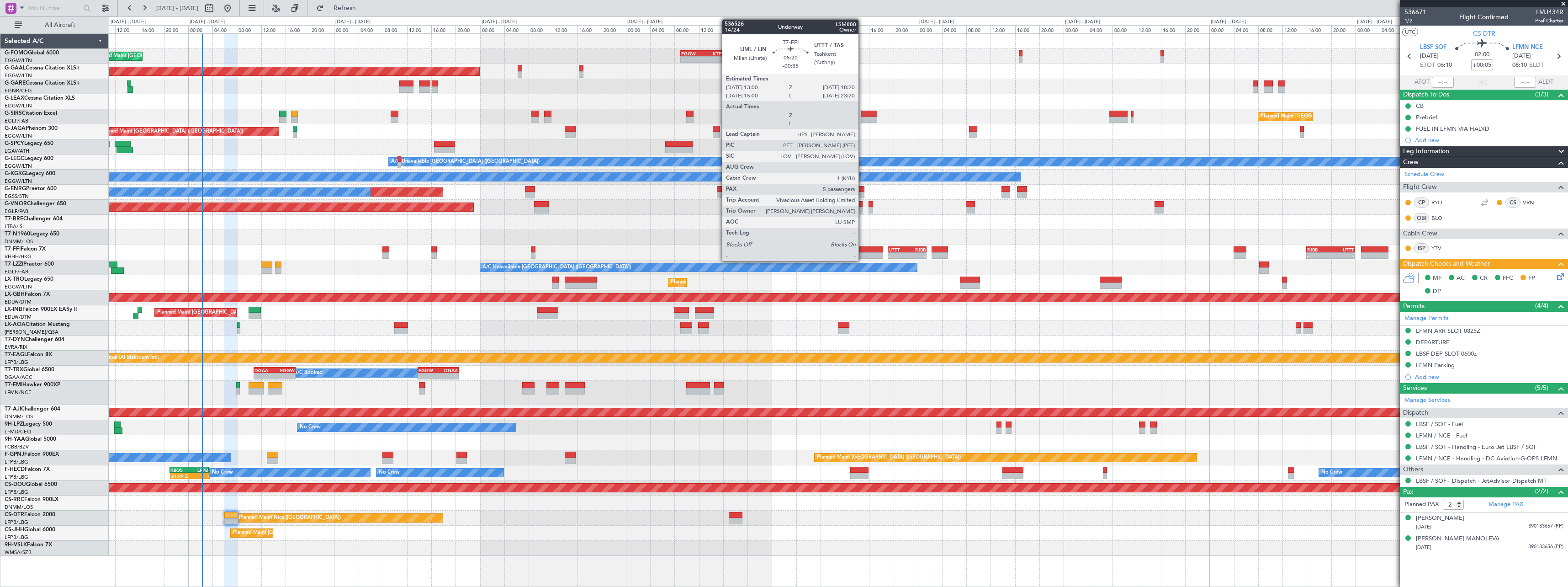
click at [863, 249] on div at bounding box center [867, 249] width 33 height 6
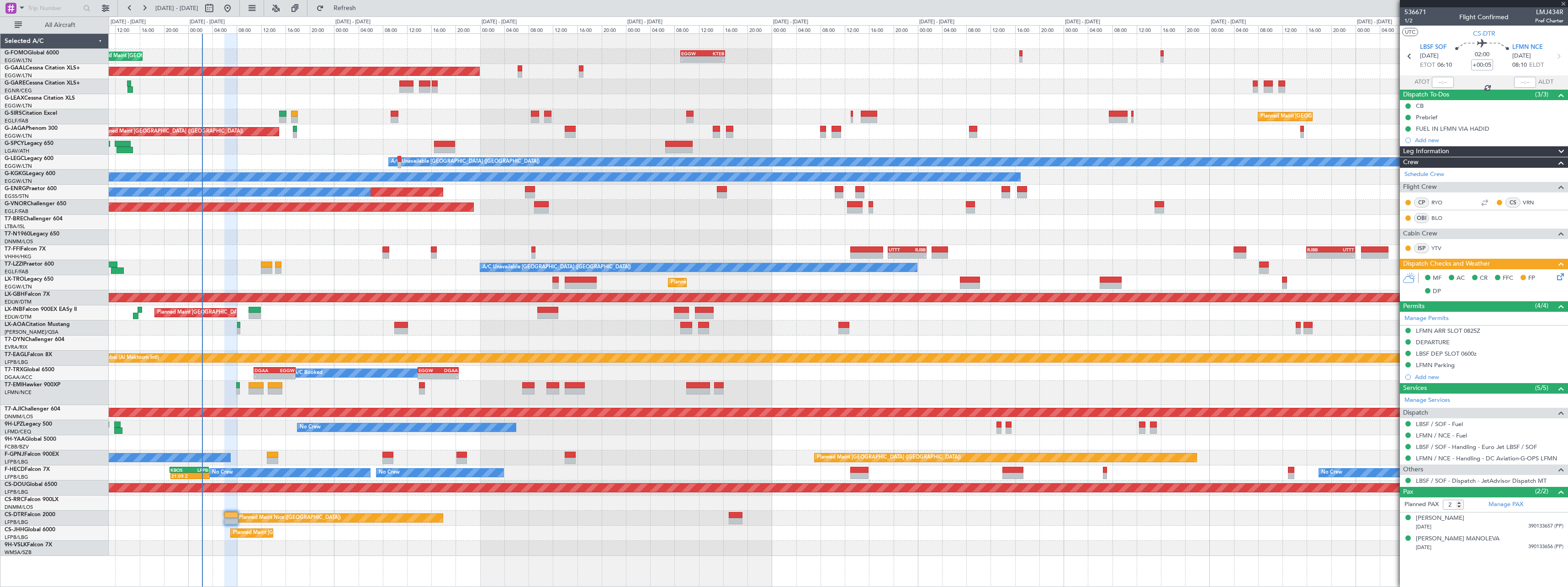
type input "-00:35"
type input "5"
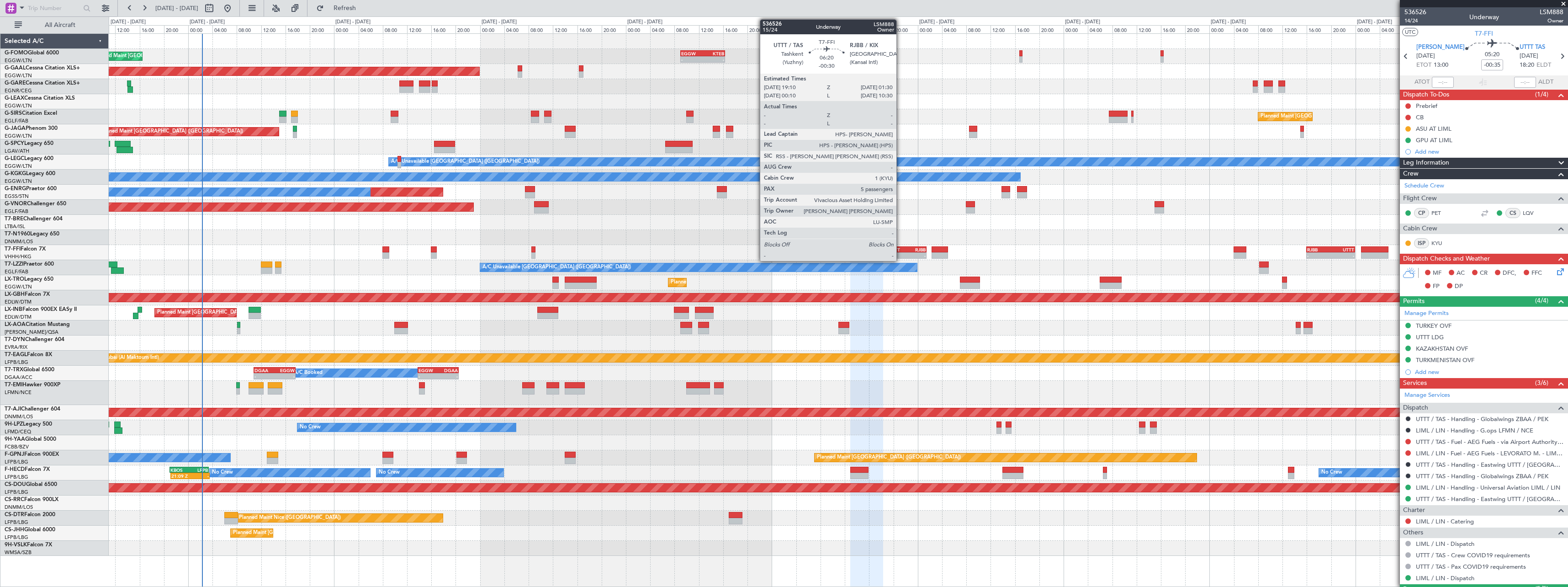
click at [901, 255] on div "-" at bounding box center [897, 255] width 18 height 5
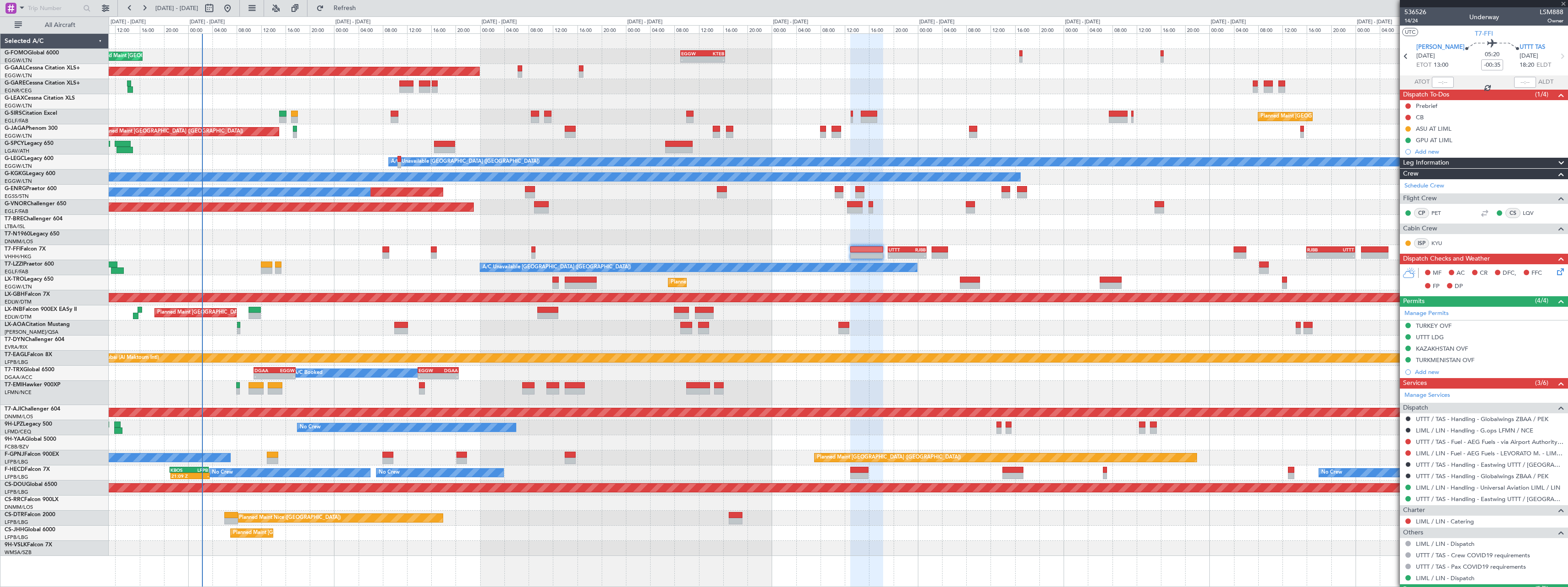
type input "-00:30"
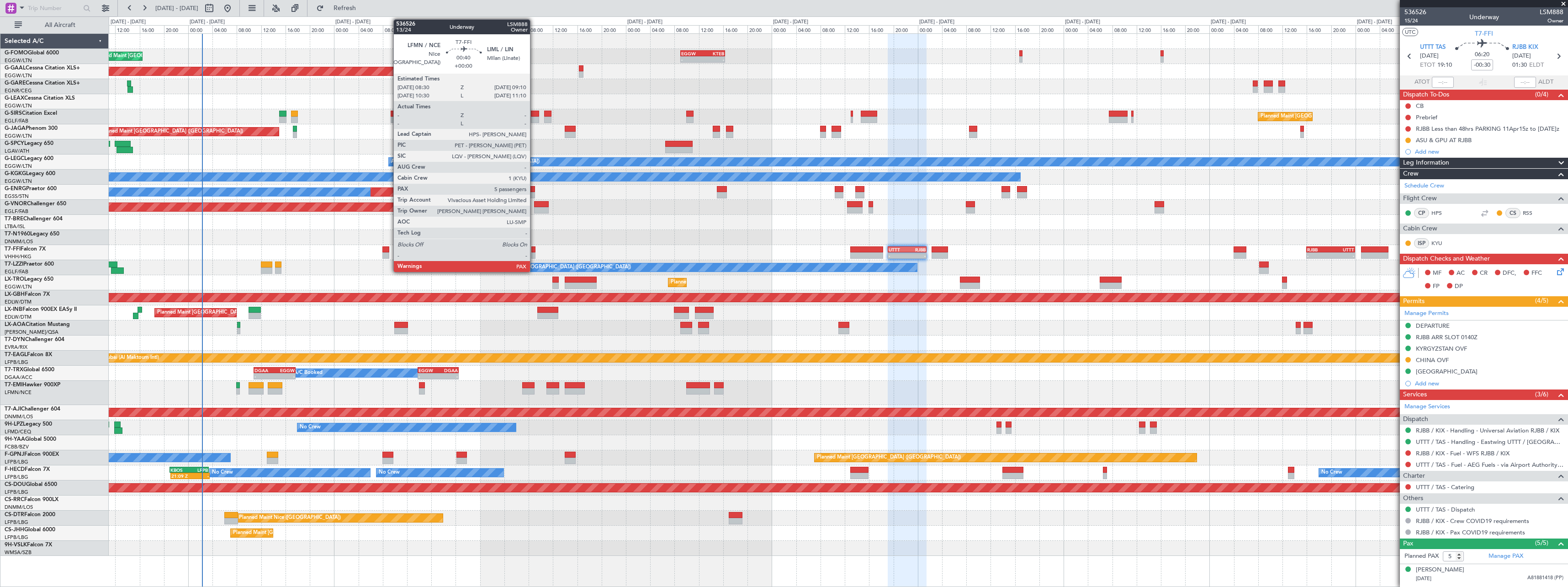
click at [534, 251] on div at bounding box center [533, 249] width 4 height 6
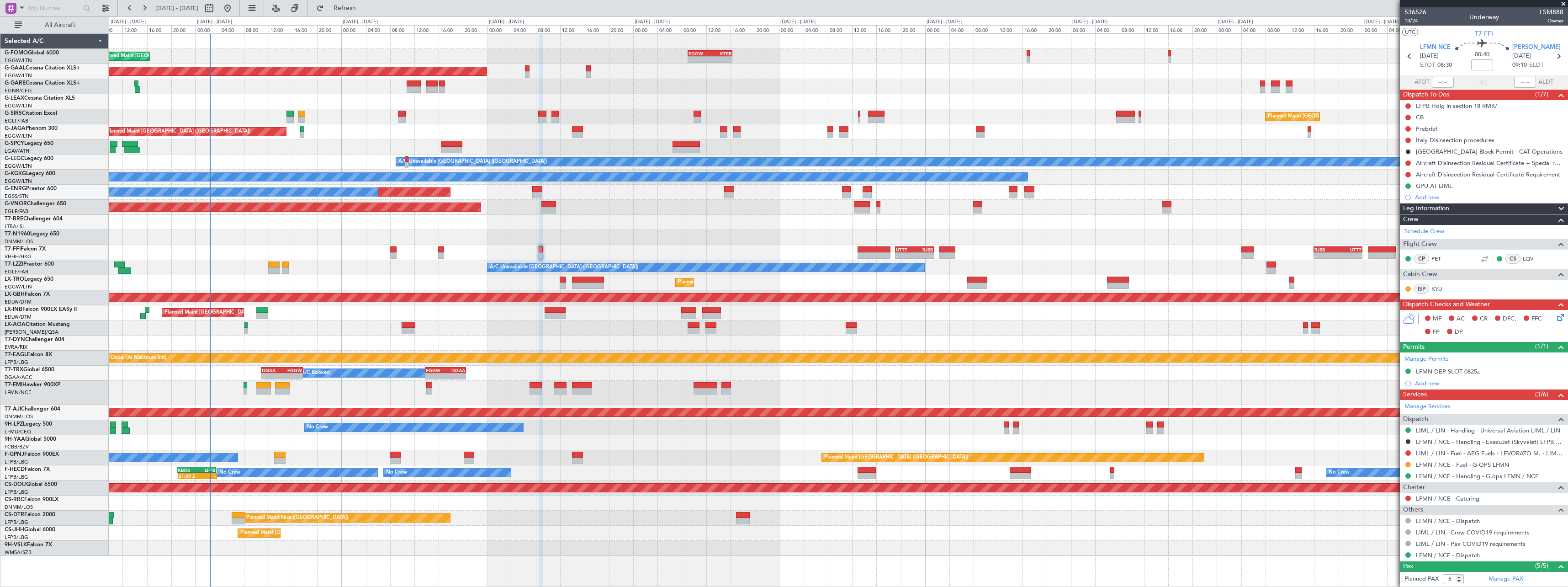
click at [369, 327] on div "No Crew Nice ([GEOGRAPHIC_DATA])" at bounding box center [838, 328] width 1459 height 15
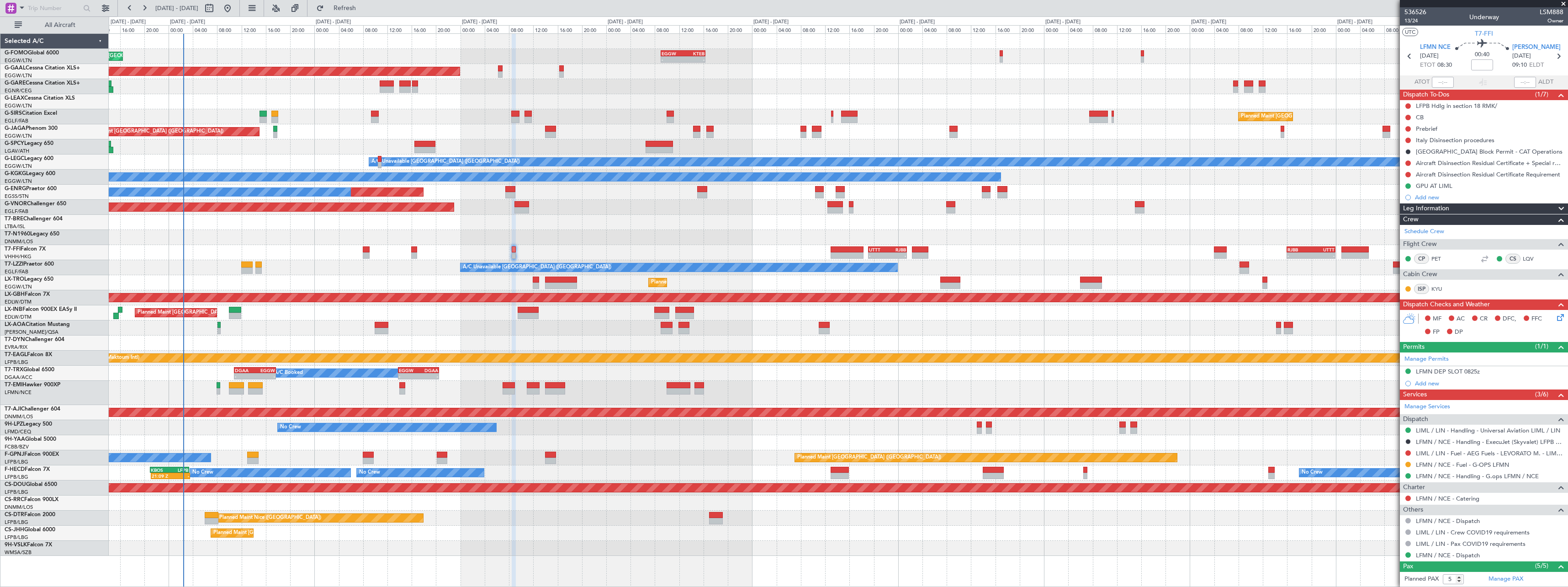
click at [327, 327] on div at bounding box center [838, 328] width 1459 height 15
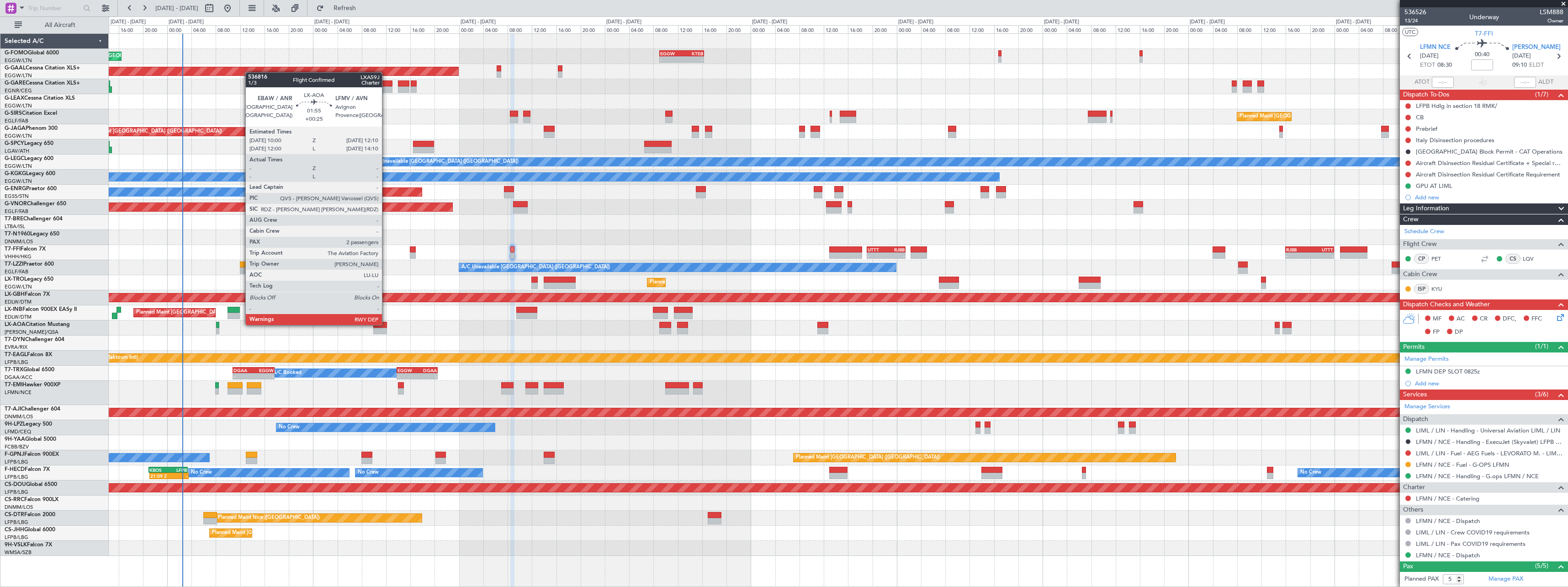
click at [386, 324] on div at bounding box center [379, 324] width 13 height 6
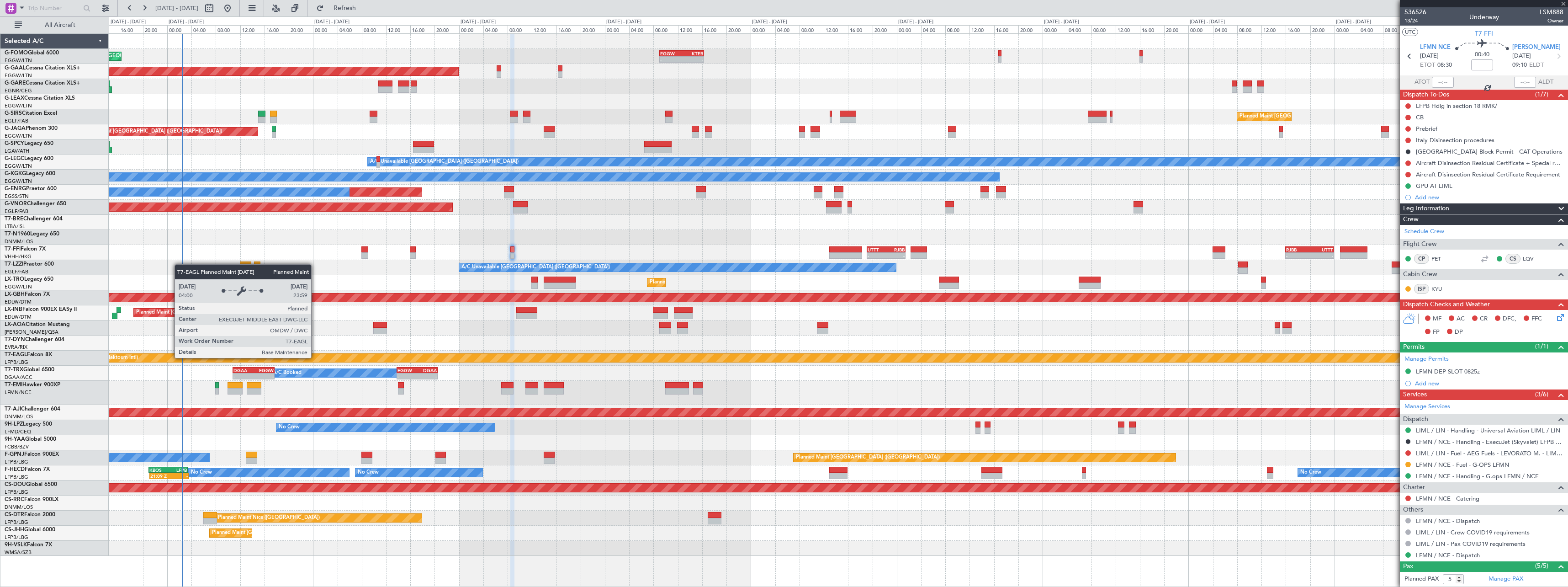
type input "+00:25"
type input "2"
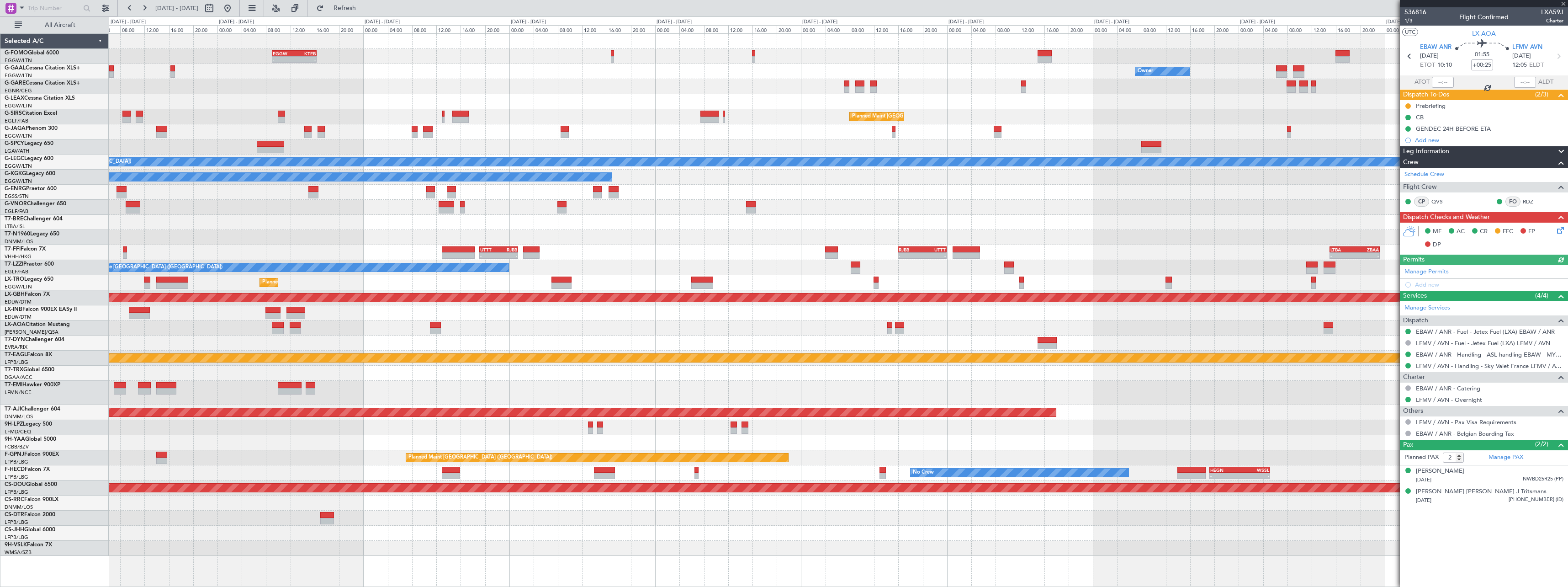
click at [813, 315] on div "- - EGGW 09:00 Z KTEB 16:20 Z - - KTEB 01:00 Z EGGW 07:10 Z Owner Owner Planned…" at bounding box center [838, 295] width 1459 height 522
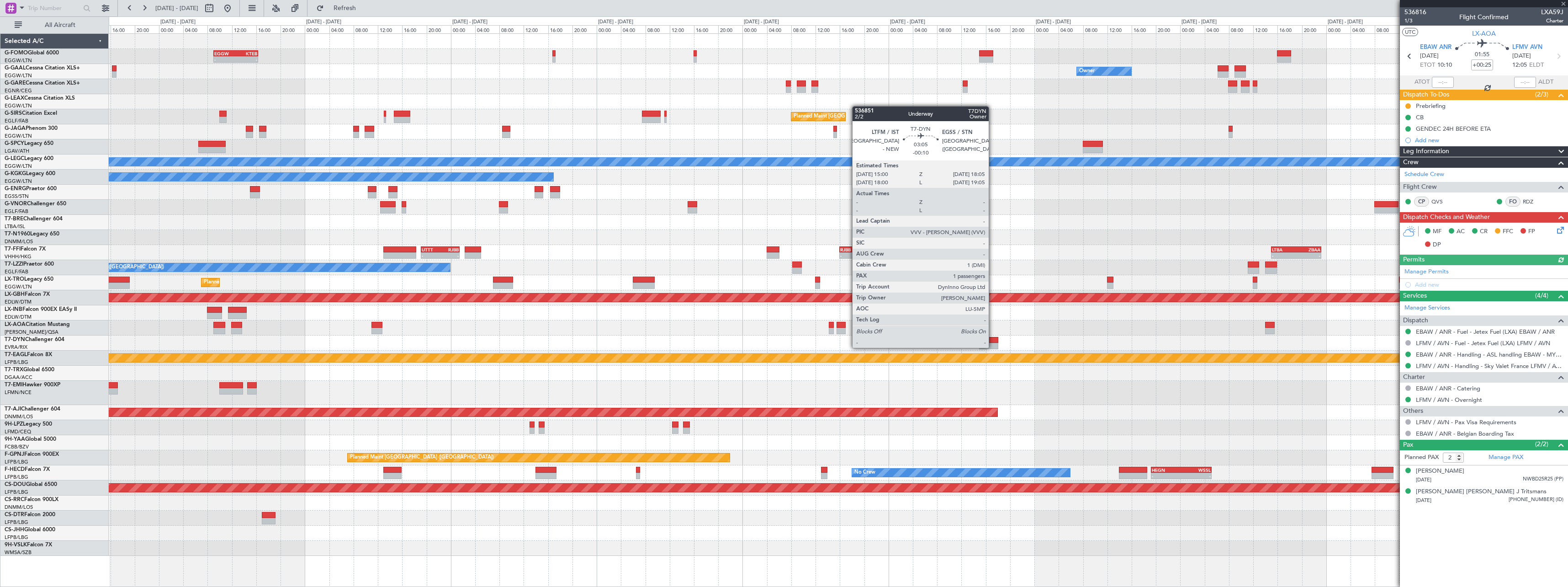
click at [993, 347] on div at bounding box center [989, 345] width 19 height 6
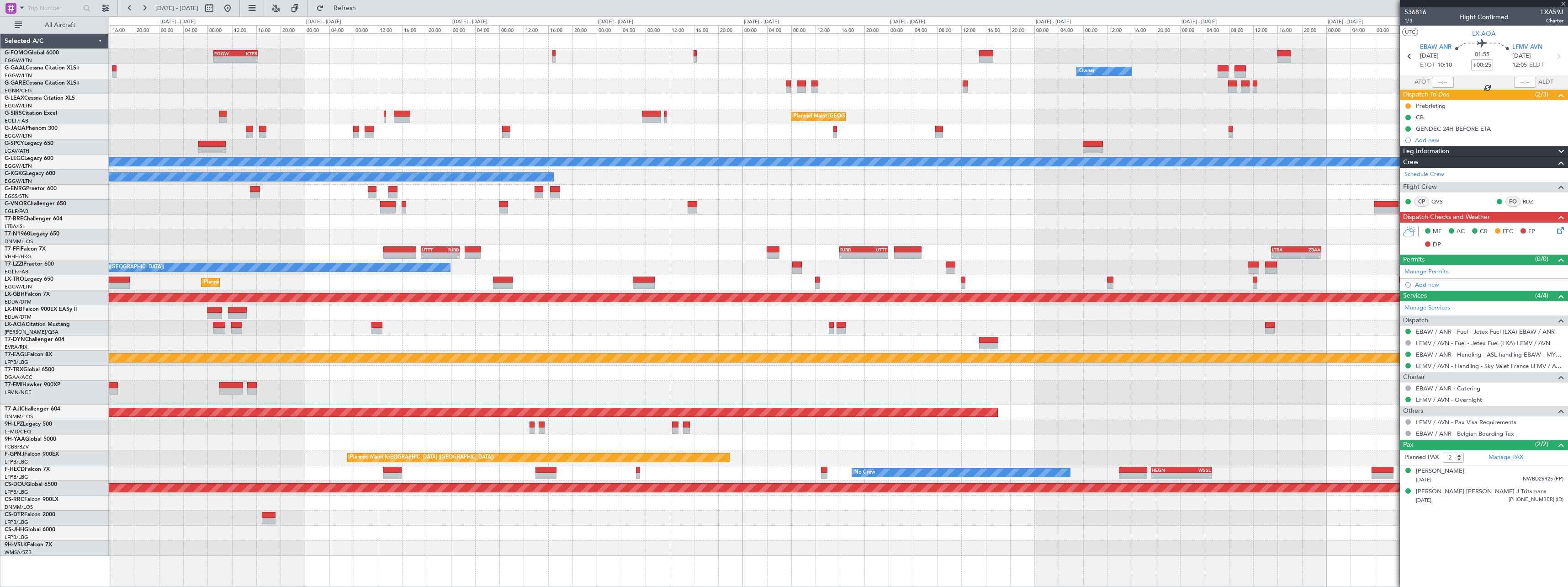
type input "-00:10"
type input "1"
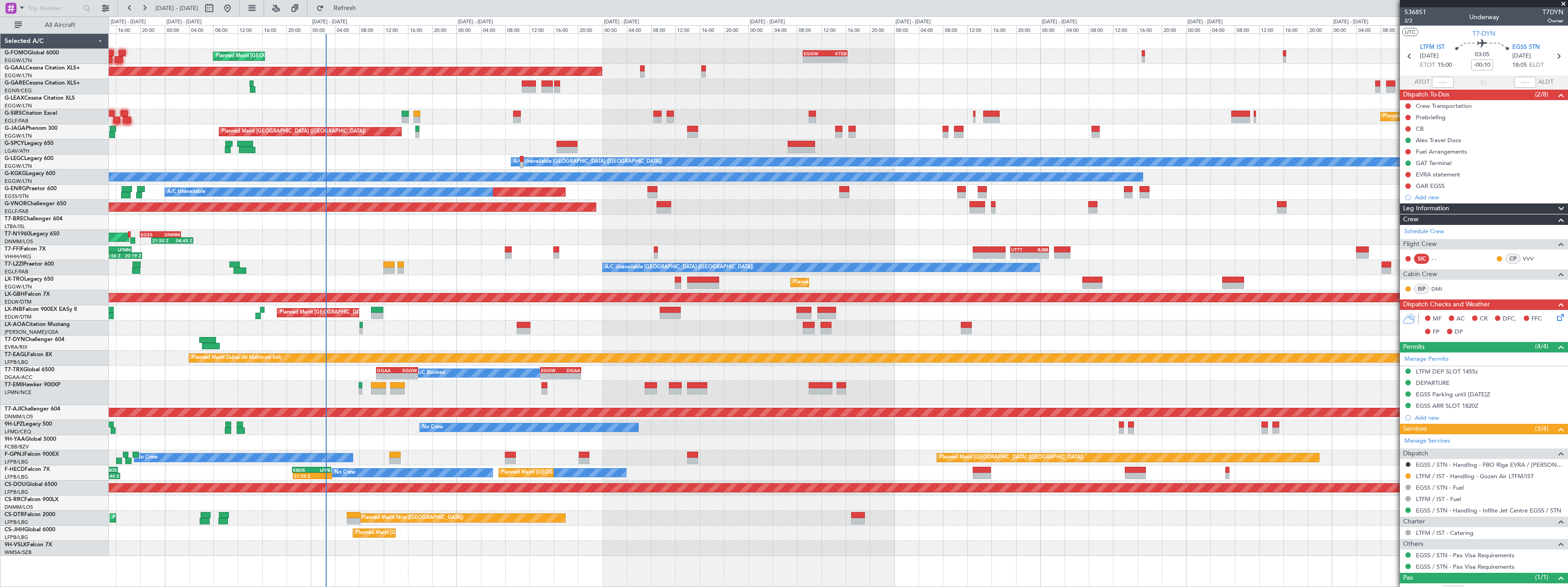
click at [1270, 374] on div "A/C Booked - - EGGW 13:50 Z DGAA 20:30 Z DGAA 10:50 Z EGGW 17:40 Z - -" at bounding box center [838, 373] width 1459 height 15
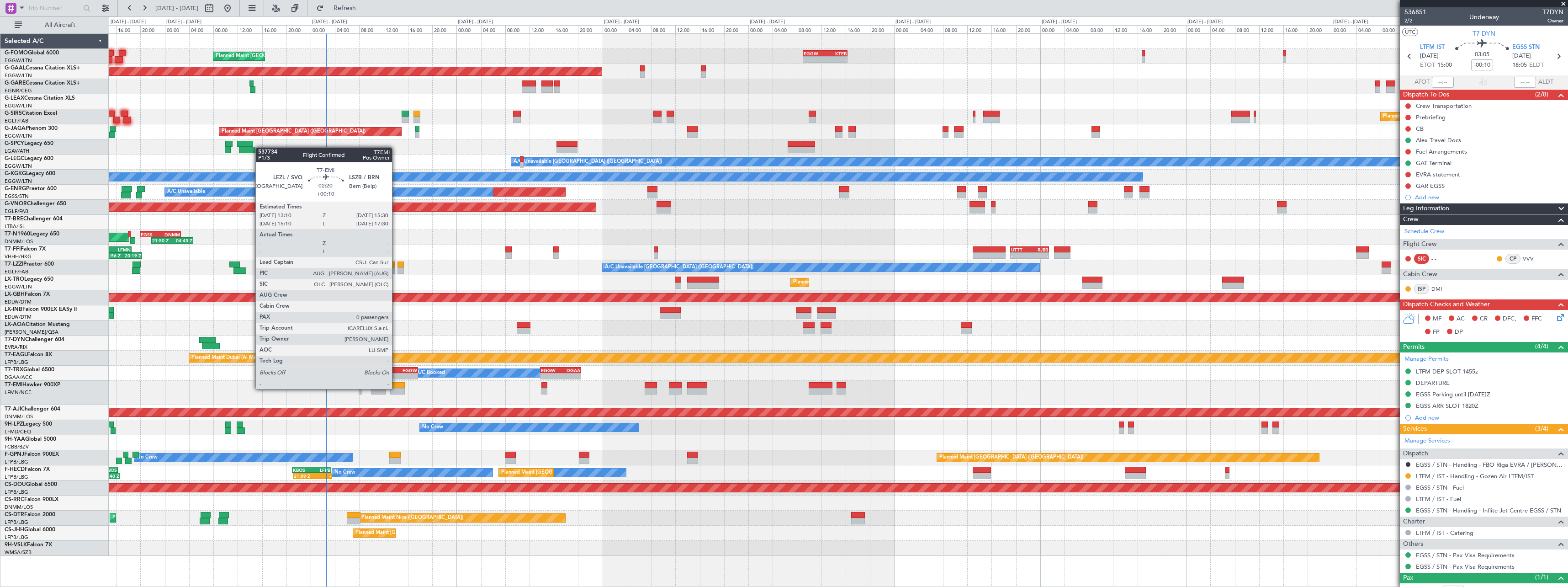
click at [396, 388] on div at bounding box center [397, 391] width 14 height 6
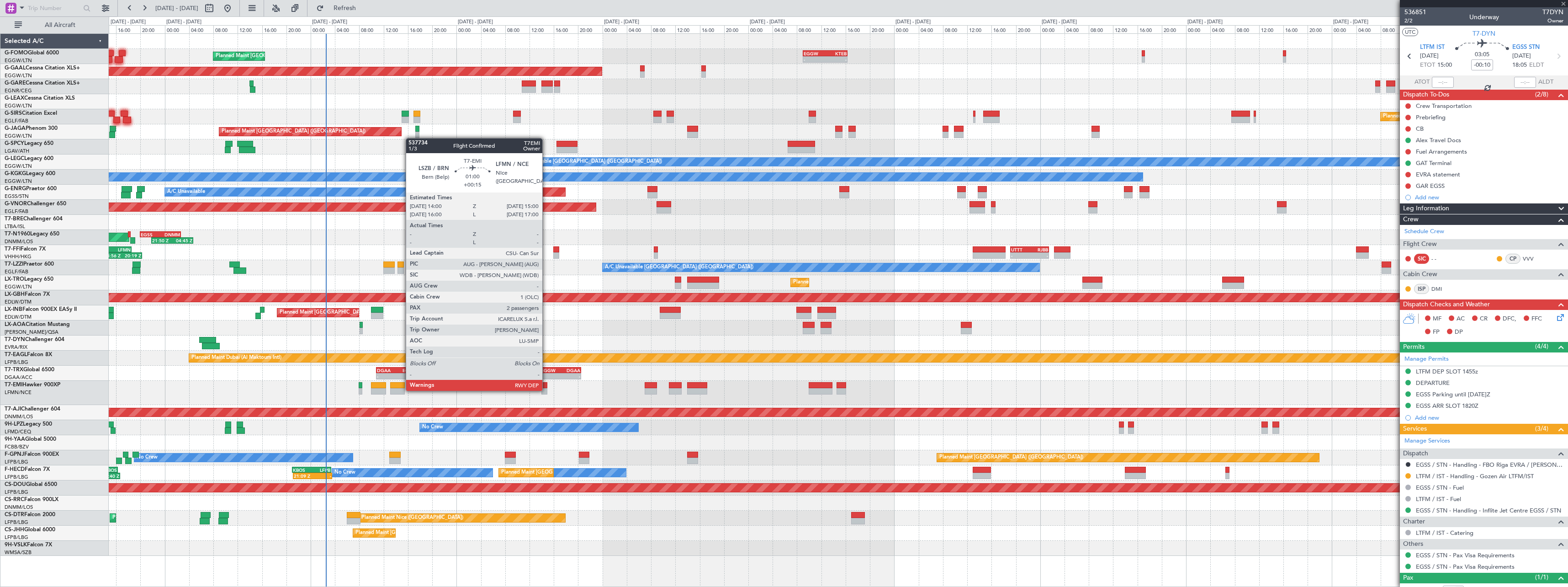
type input "+00:10"
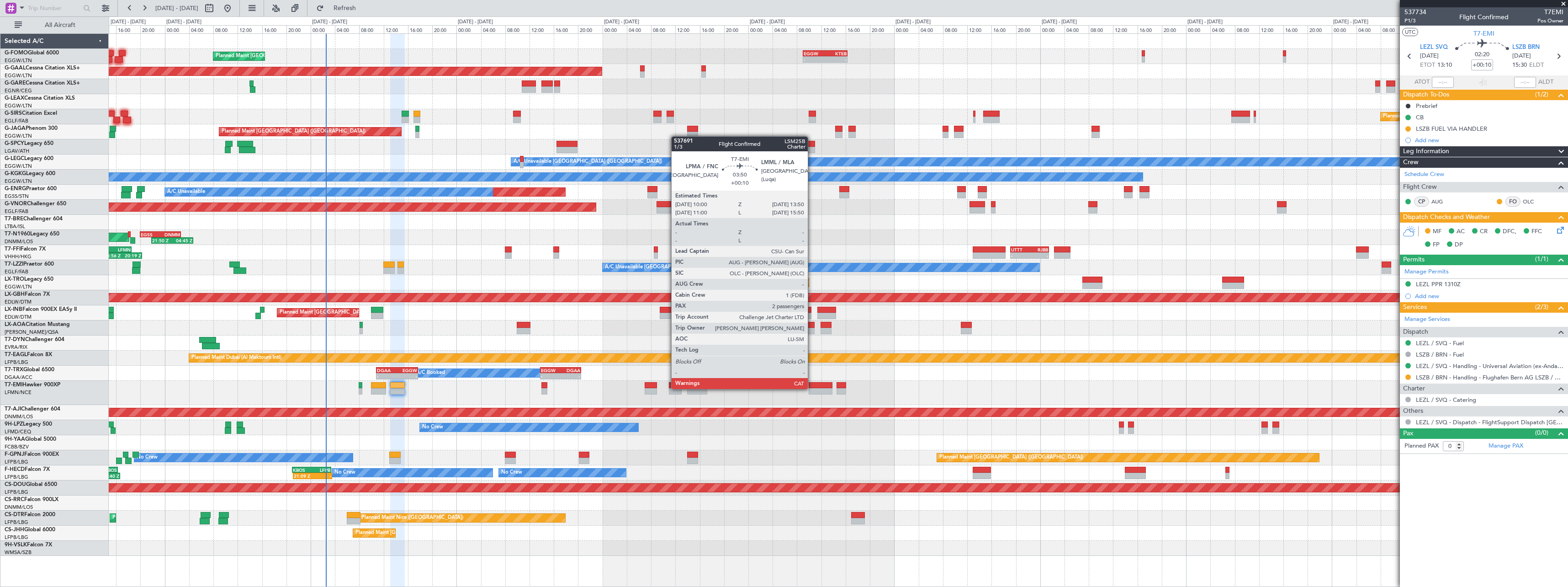
click at [813, 388] on div at bounding box center [820, 391] width 24 height 6
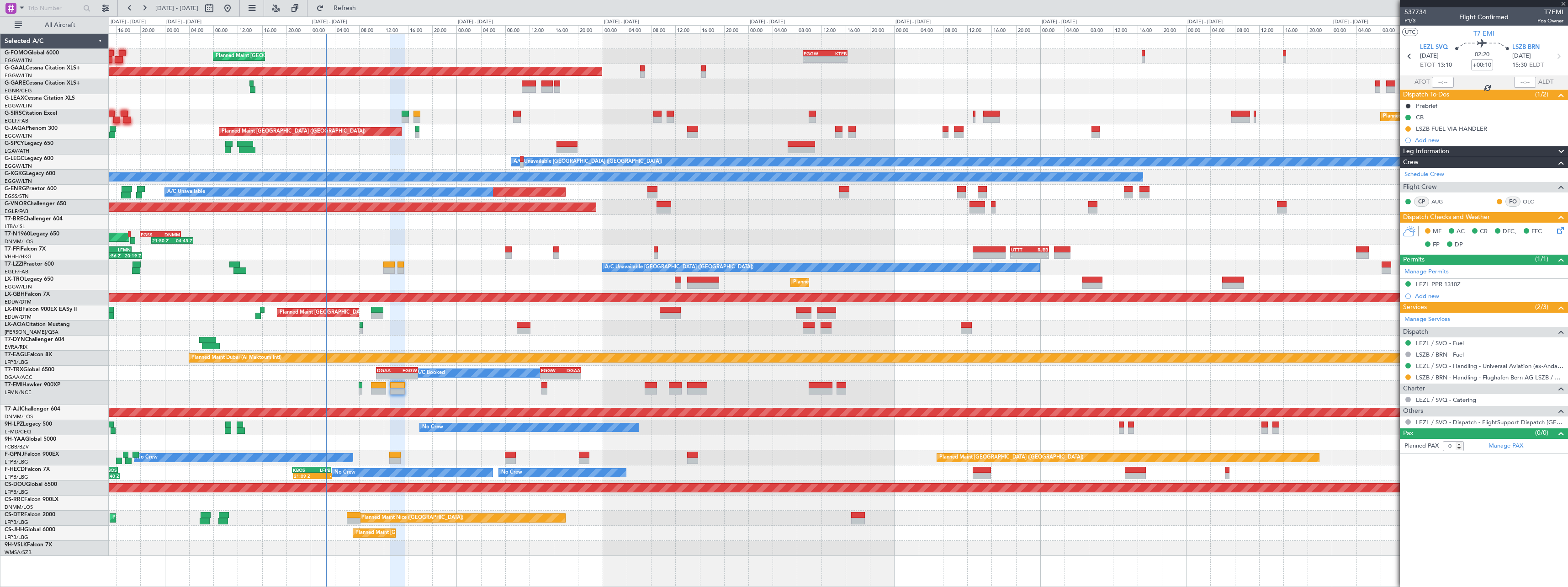
type input "2"
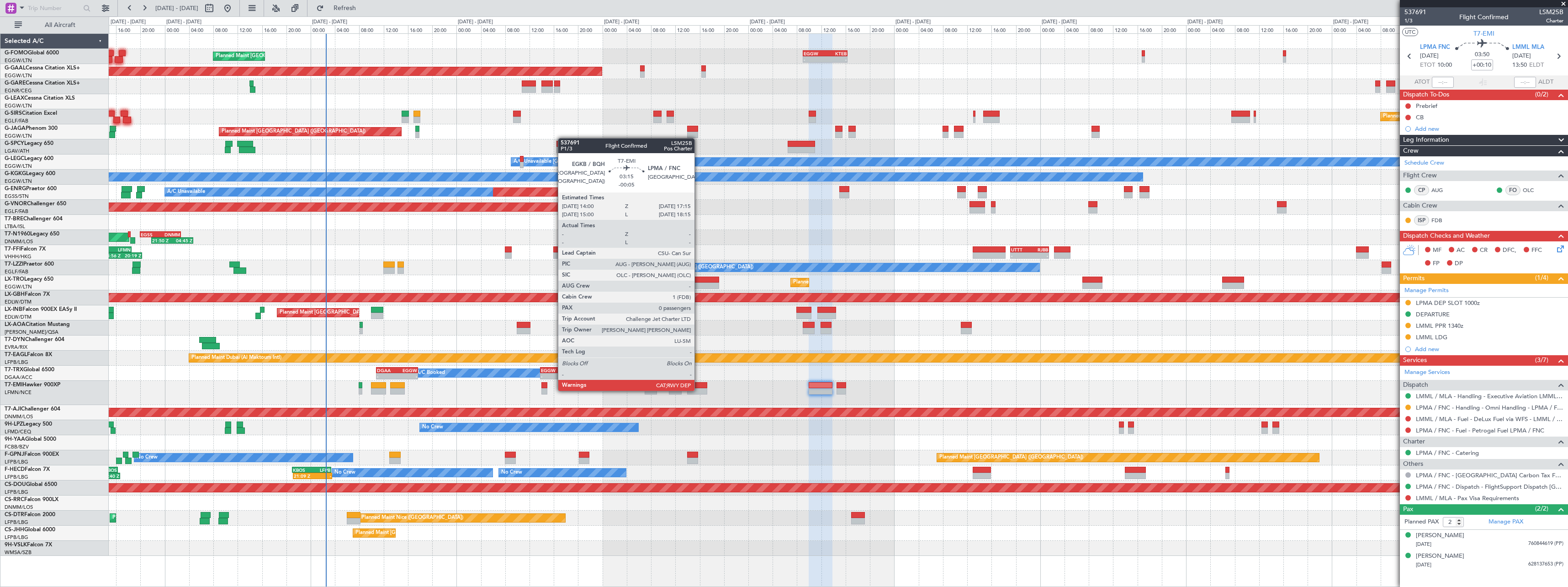
click at [699, 390] on div at bounding box center [697, 391] width 20 height 6
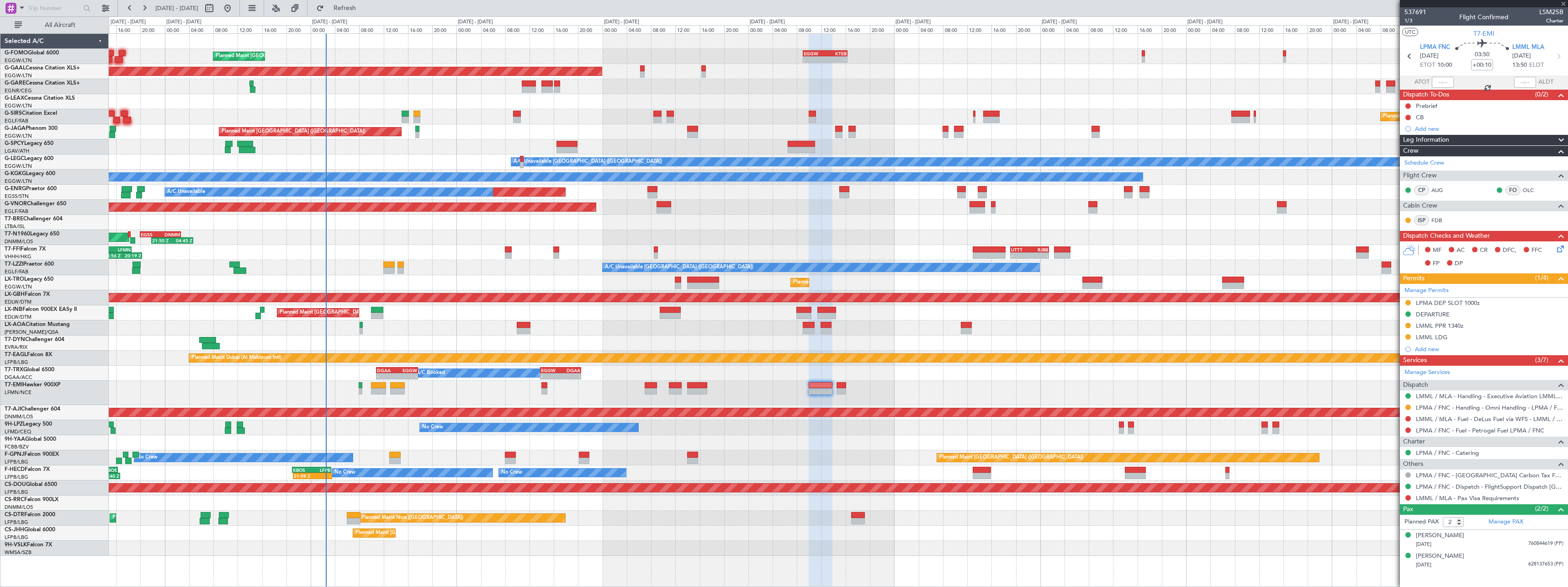
type input "-00:05"
type input "0"
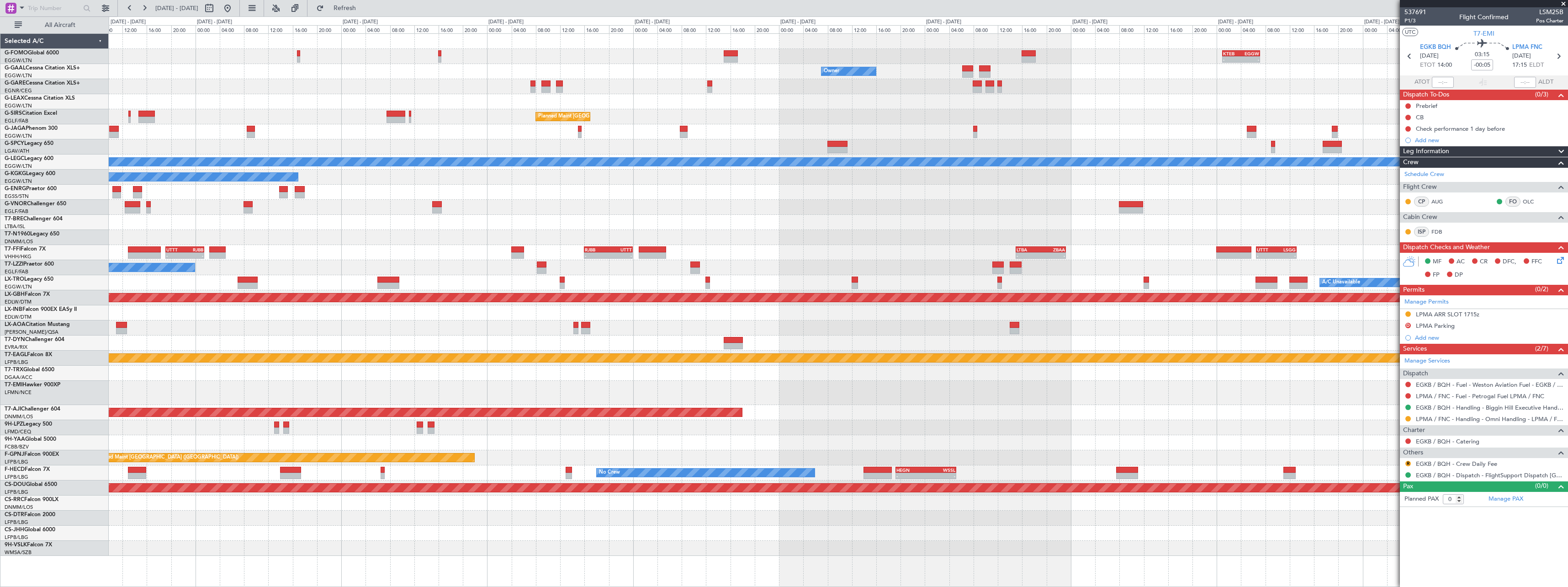
click at [379, 16] on fb-flight-board "[DATE] - [DATE] Refresh Quick Links All Aircraft - - KTEB 01:00 Z EGGW 07:10 Z …" at bounding box center [784, 297] width 1568 height 580
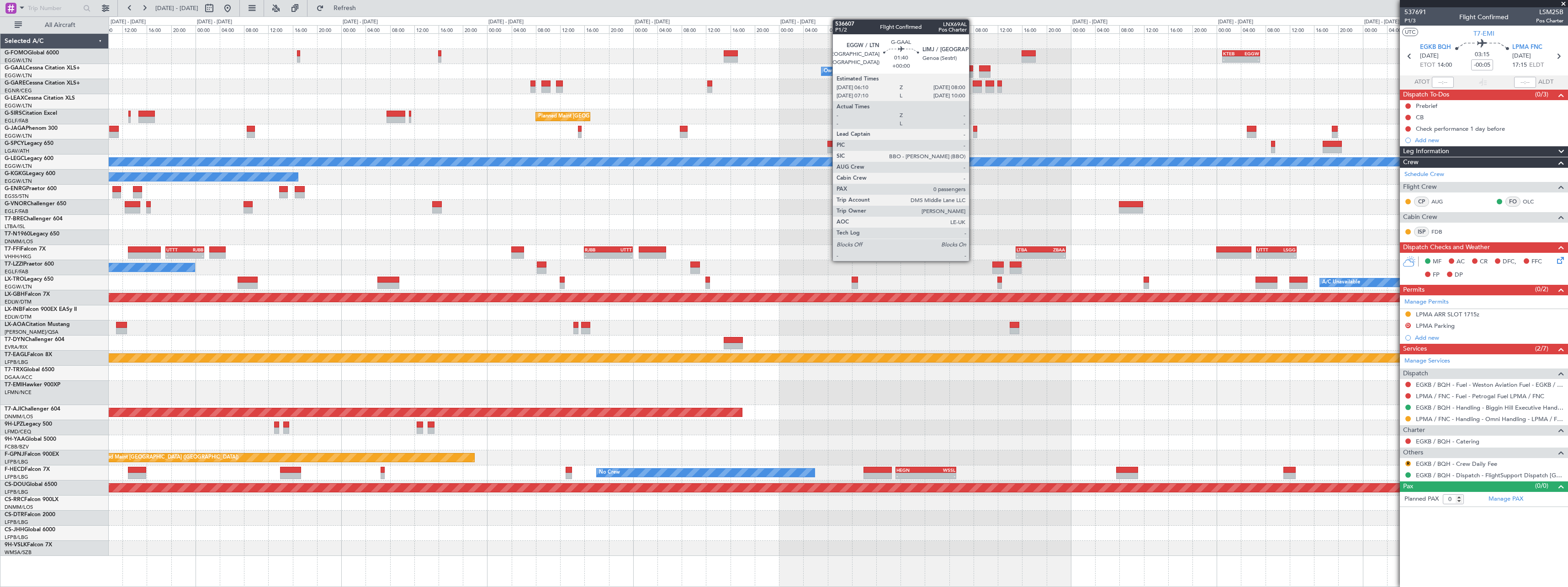
click at [973, 72] on div at bounding box center [967, 74] width 12 height 6
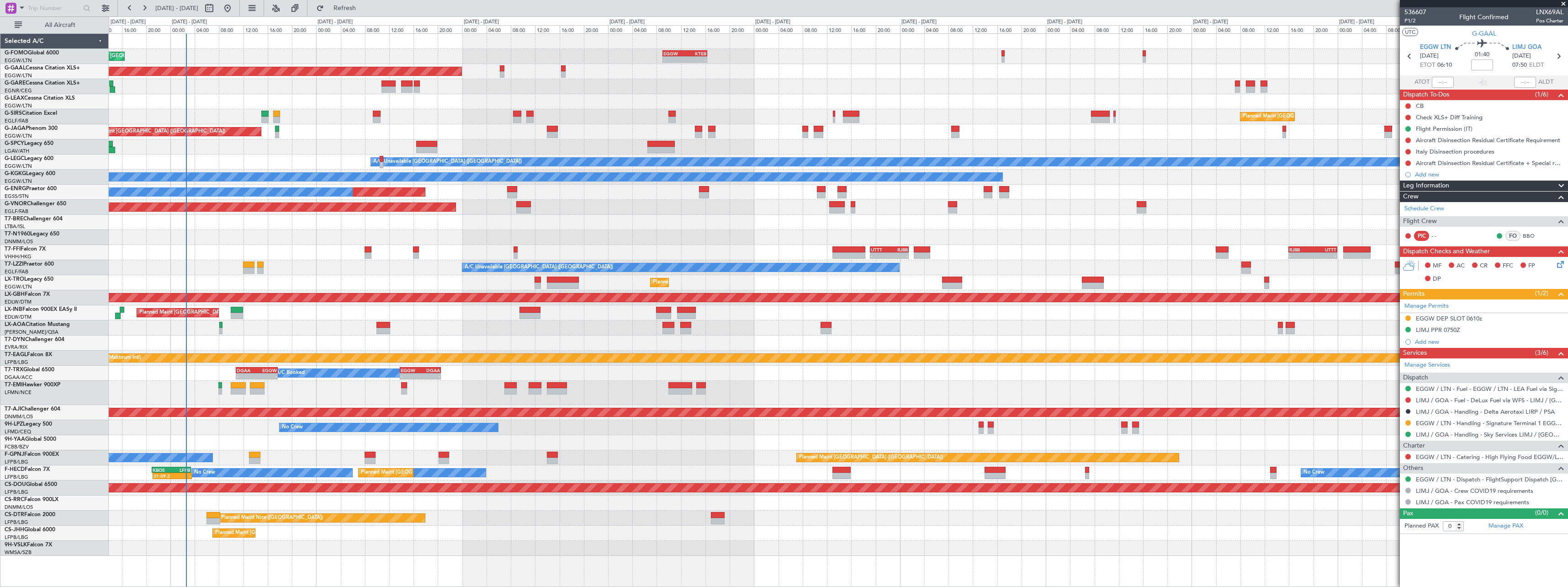
click at [592, 114] on div "EGGW 09:00 Z KTEB 16:20 Z - - Planned Maint [GEOGRAPHIC_DATA] ([GEOGRAPHIC_DATA…" at bounding box center [838, 295] width 1459 height 522
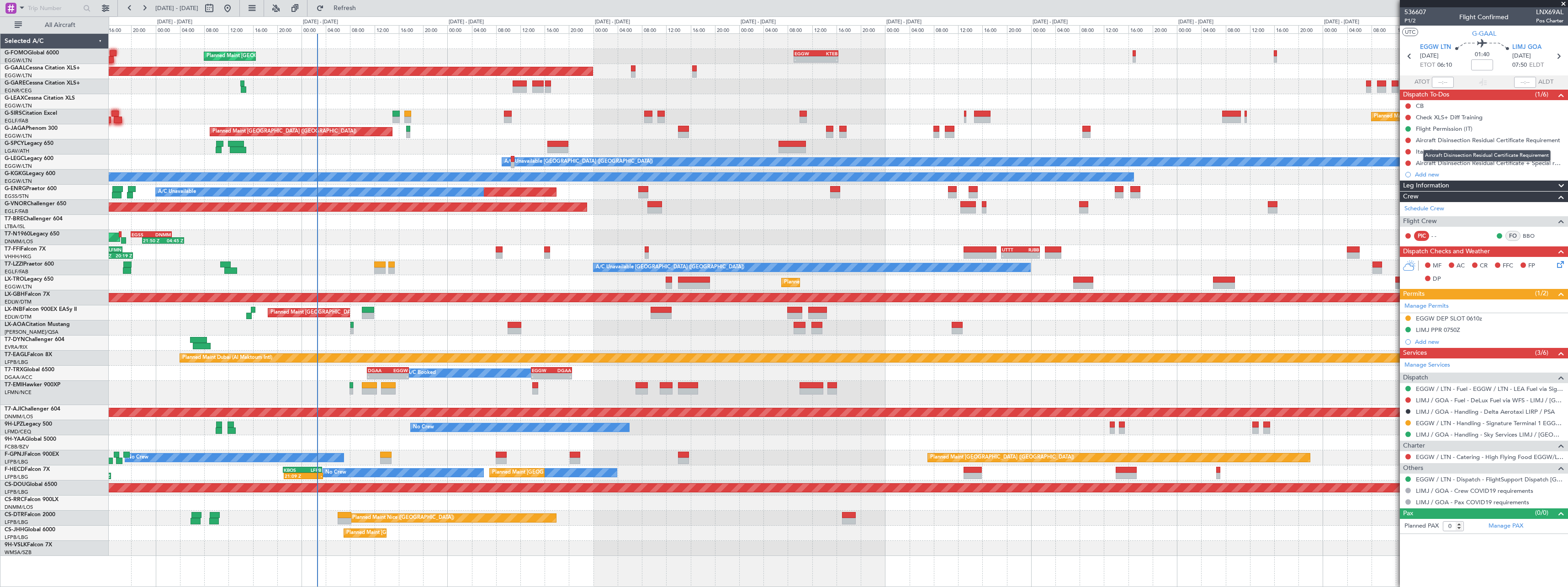
click at [1427, 139] on fb-app "[DATE] - [DATE] Refresh Quick Links All Aircraft EGGW 09:00 Z KTEB 16:20 Z - - …" at bounding box center [784, 297] width 1568 height 580
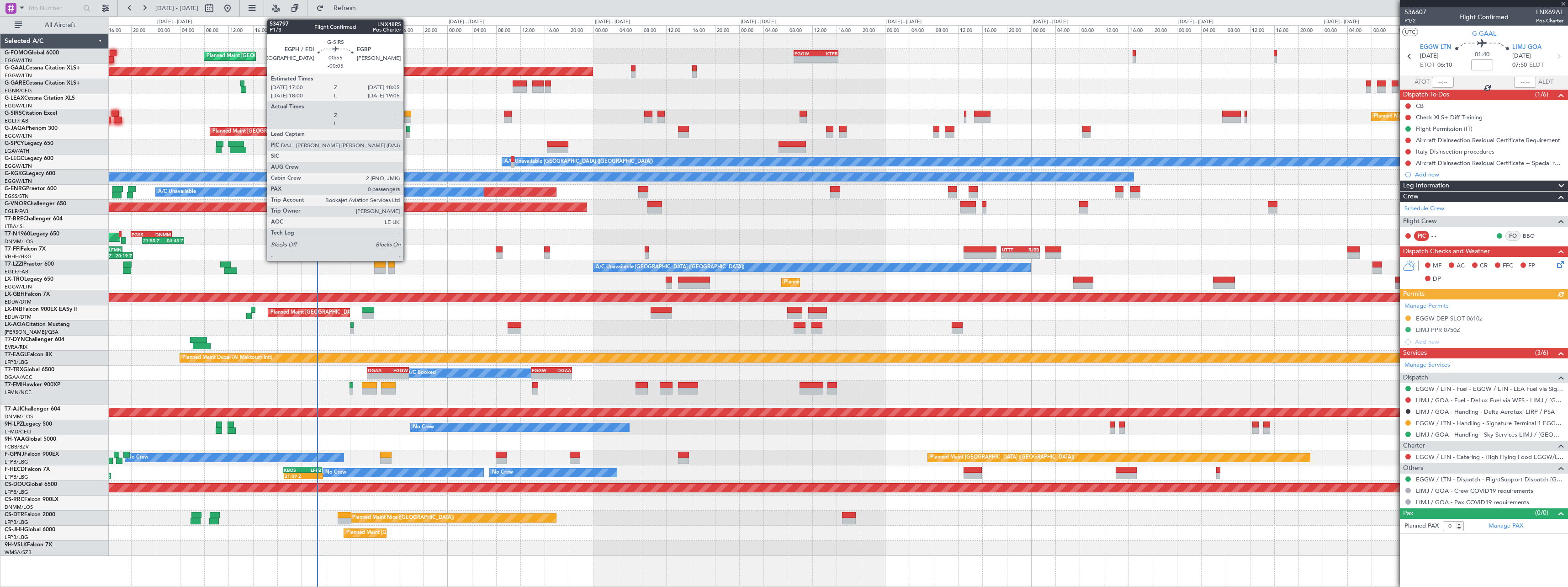
click at [408, 113] on div at bounding box center [408, 113] width 7 height 6
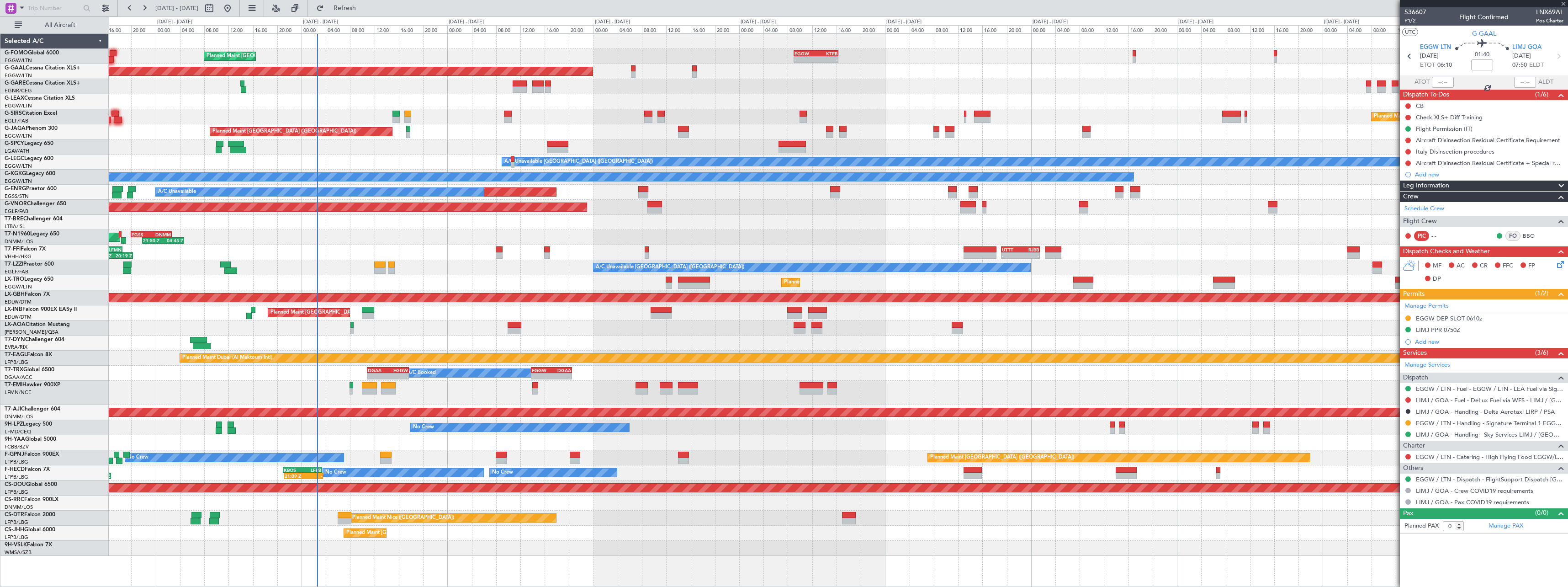
type input "-00:05"
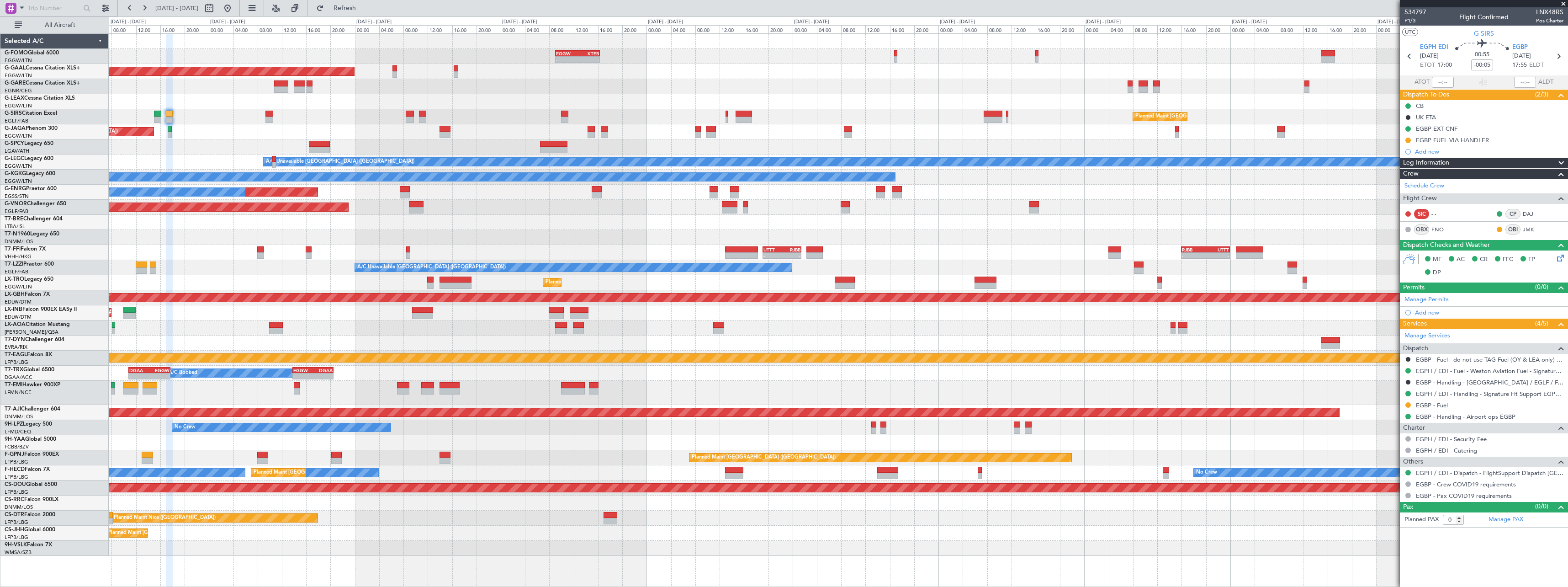
click at [1097, 61] on div "EGGW 09:00 Z KTEB 16:20 Z - - Planned Maint [GEOGRAPHIC_DATA] ([GEOGRAPHIC_DATA…" at bounding box center [838, 295] width 1459 height 522
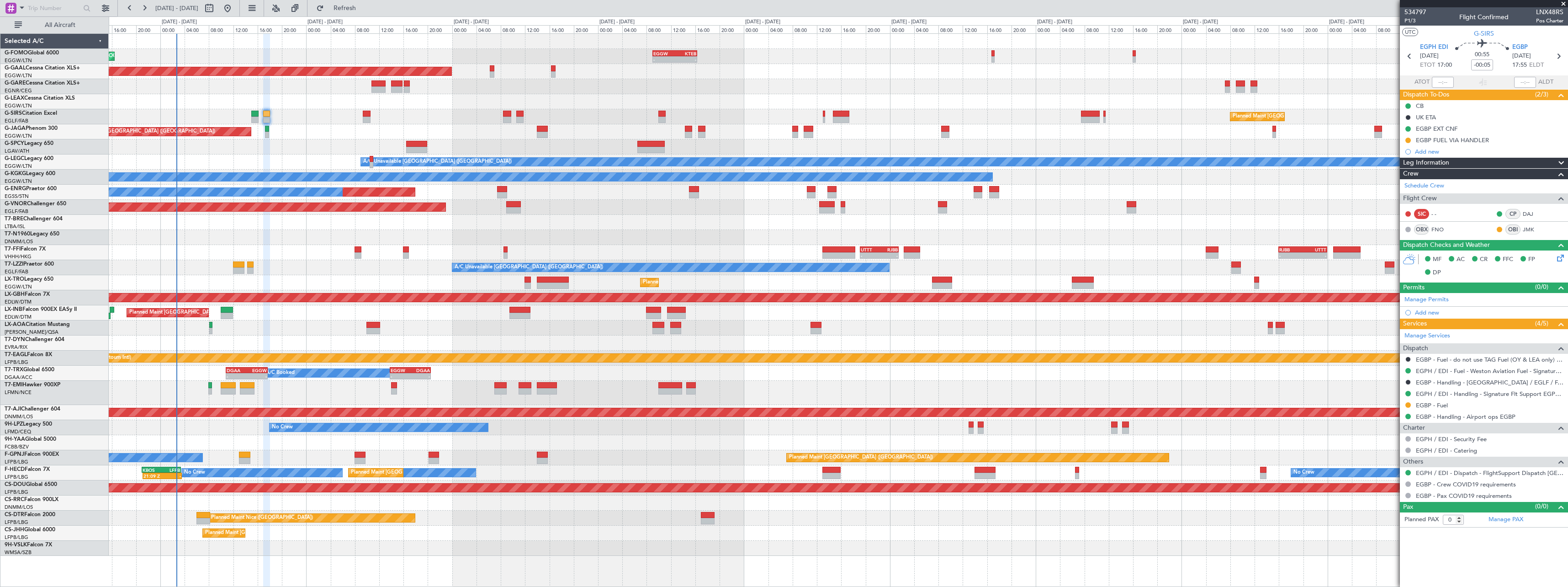
click at [336, 141] on div "EGGW 09:00 Z KTEB 16:20 Z - - Planned Maint [GEOGRAPHIC_DATA] ([GEOGRAPHIC_DATA…" at bounding box center [838, 295] width 1459 height 522
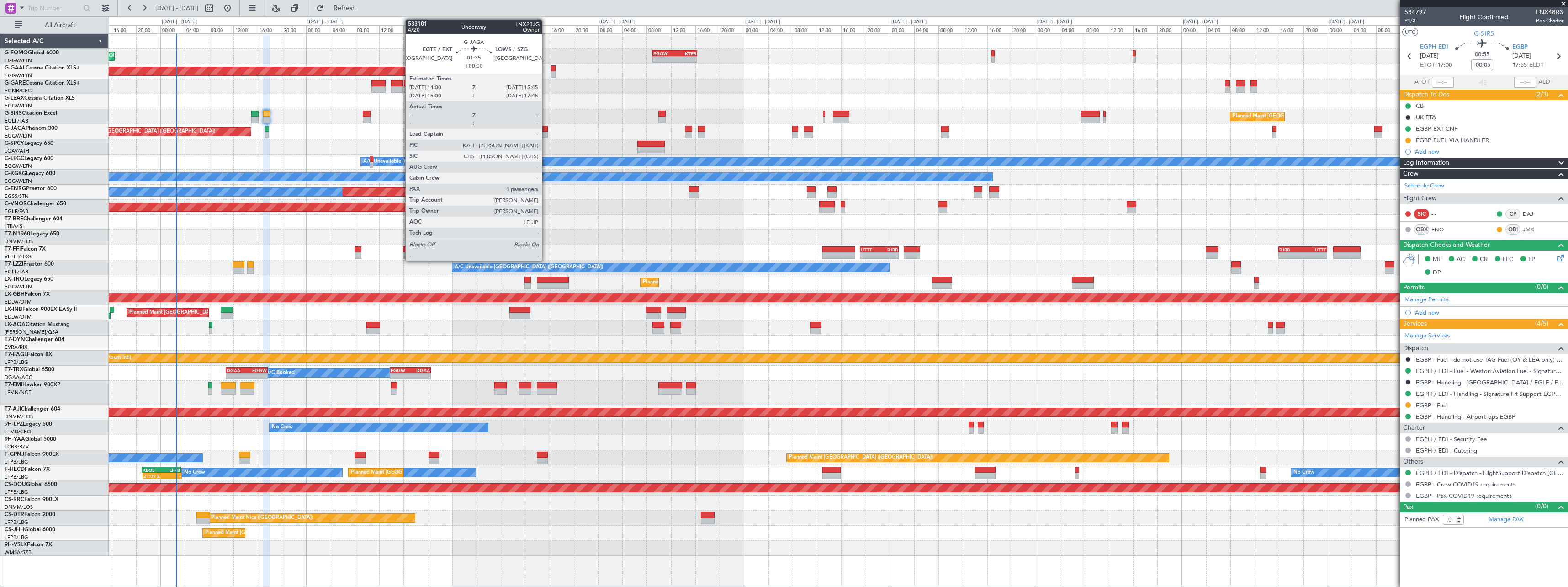
click at [546, 134] on div at bounding box center [543, 134] width 11 height 6
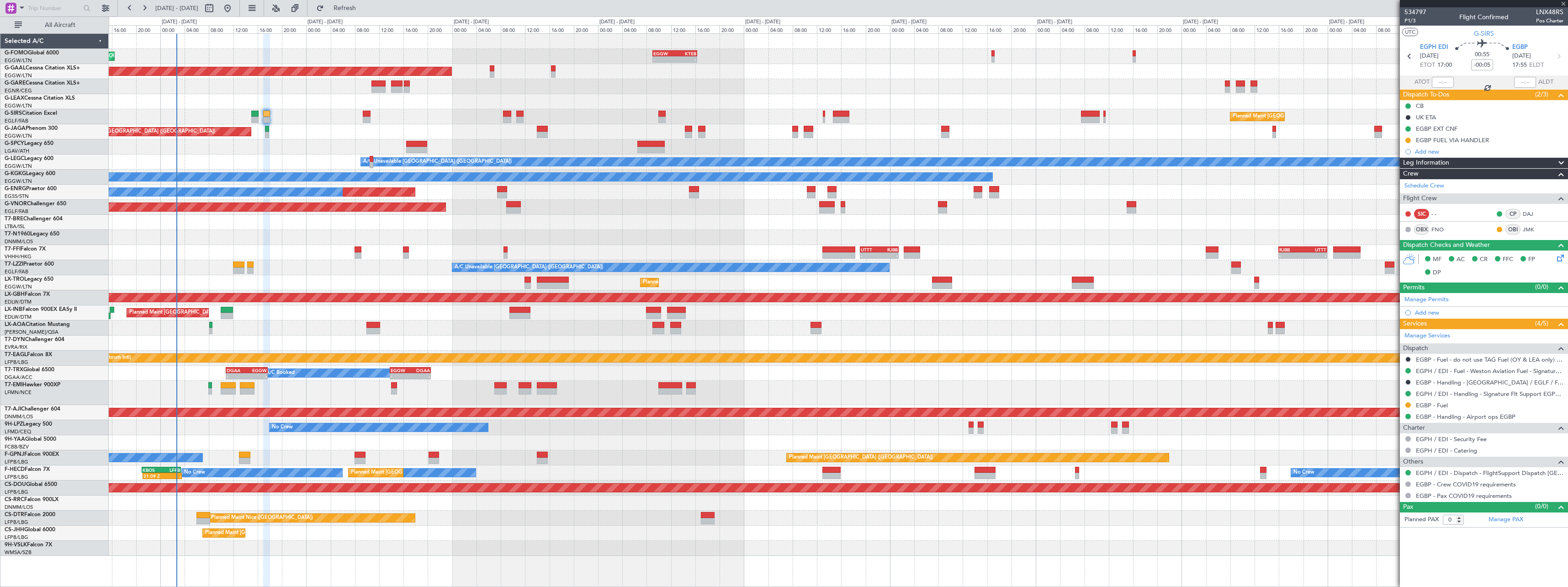
type input "1"
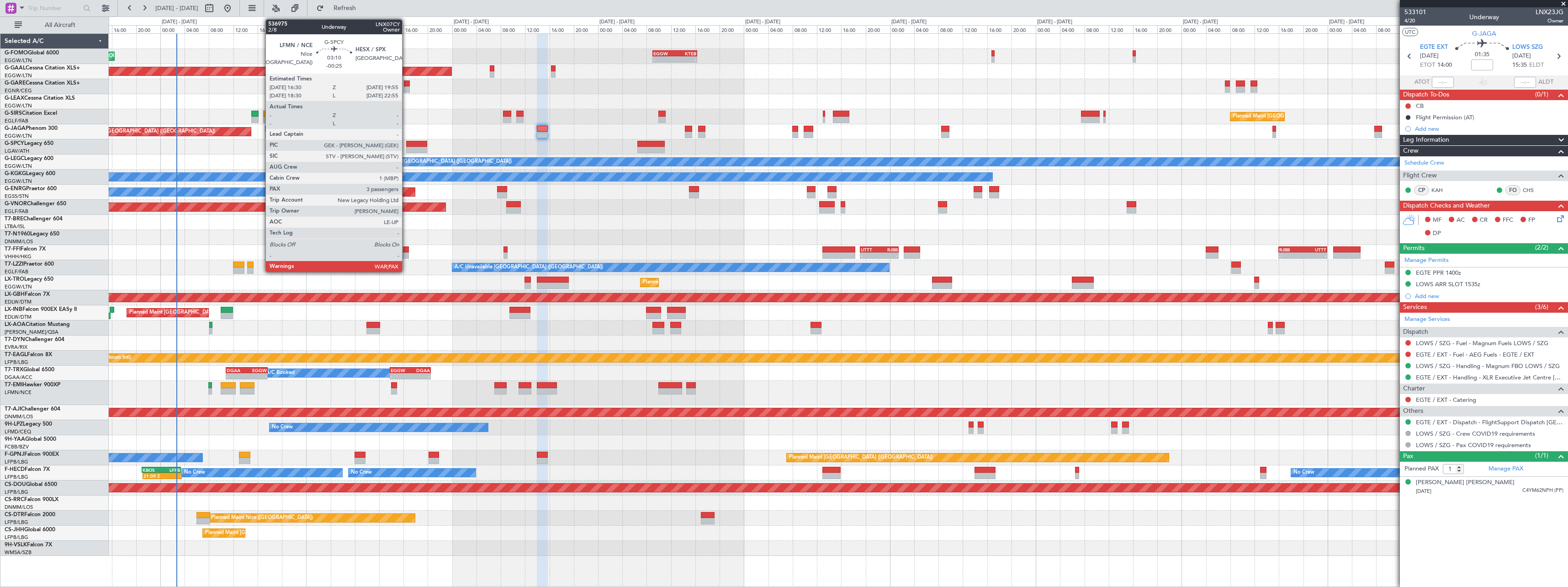
click at [406, 142] on div at bounding box center [417, 144] width 21 height 6
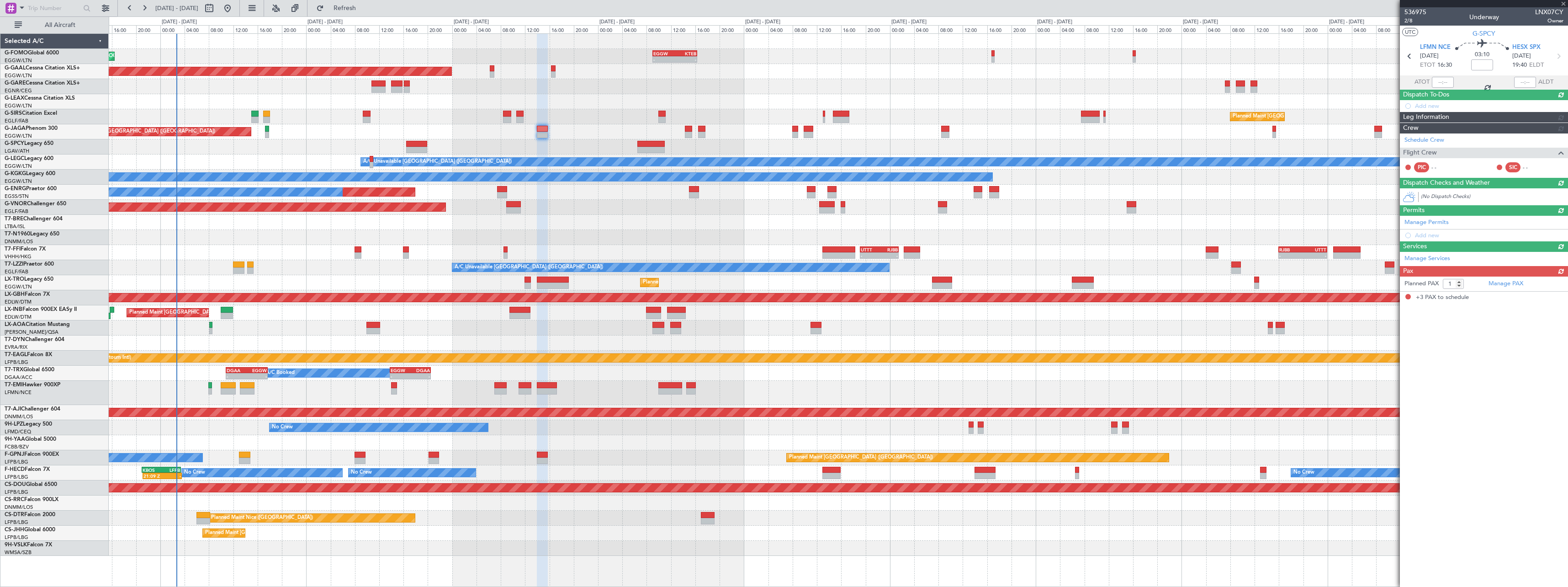
type input "-00:25"
type input "3"
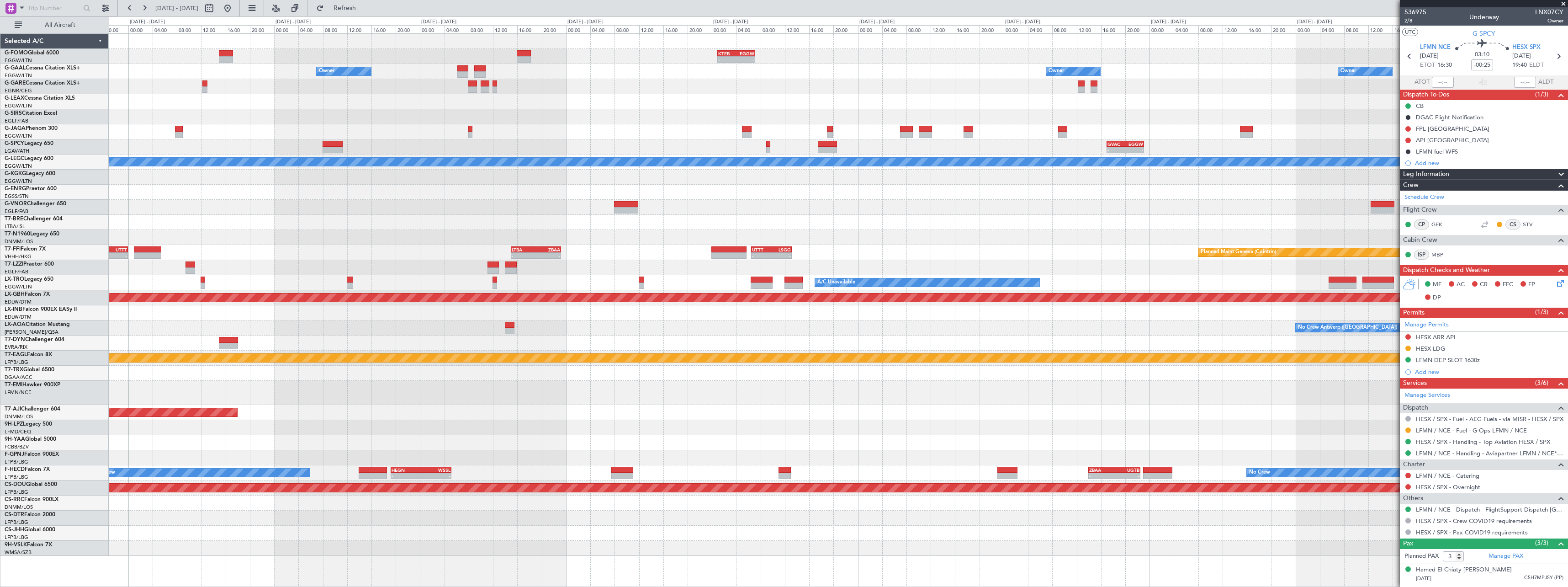
click at [3, 170] on div "- - KTEB 01:00 Z EGGW 07:10 Z Owner Owner Owner Owner Planned Maint [GEOGRAPHIC…" at bounding box center [784, 301] width 1568 height 570
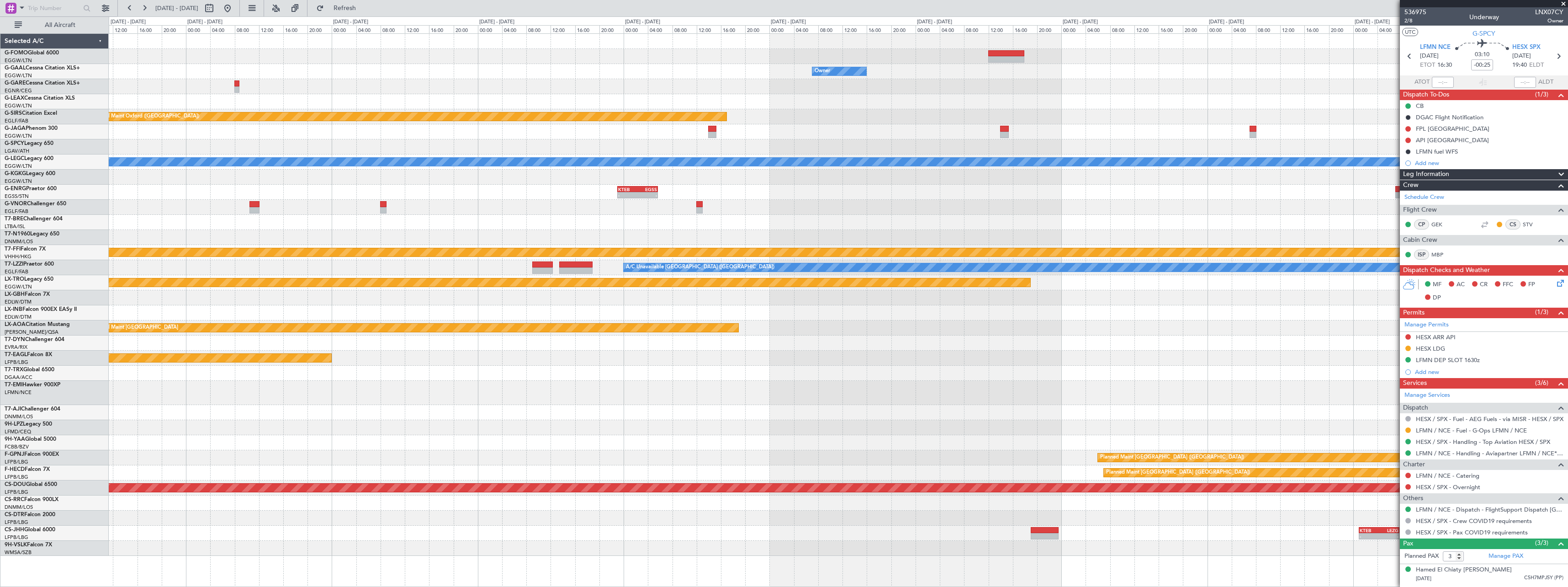
click at [406, 206] on div "- - OERK 13:00 Z EGGW 19:35 Z Owner Owner Planned Maint [GEOGRAPHIC_DATA] ([GEO…" at bounding box center [838, 295] width 1459 height 522
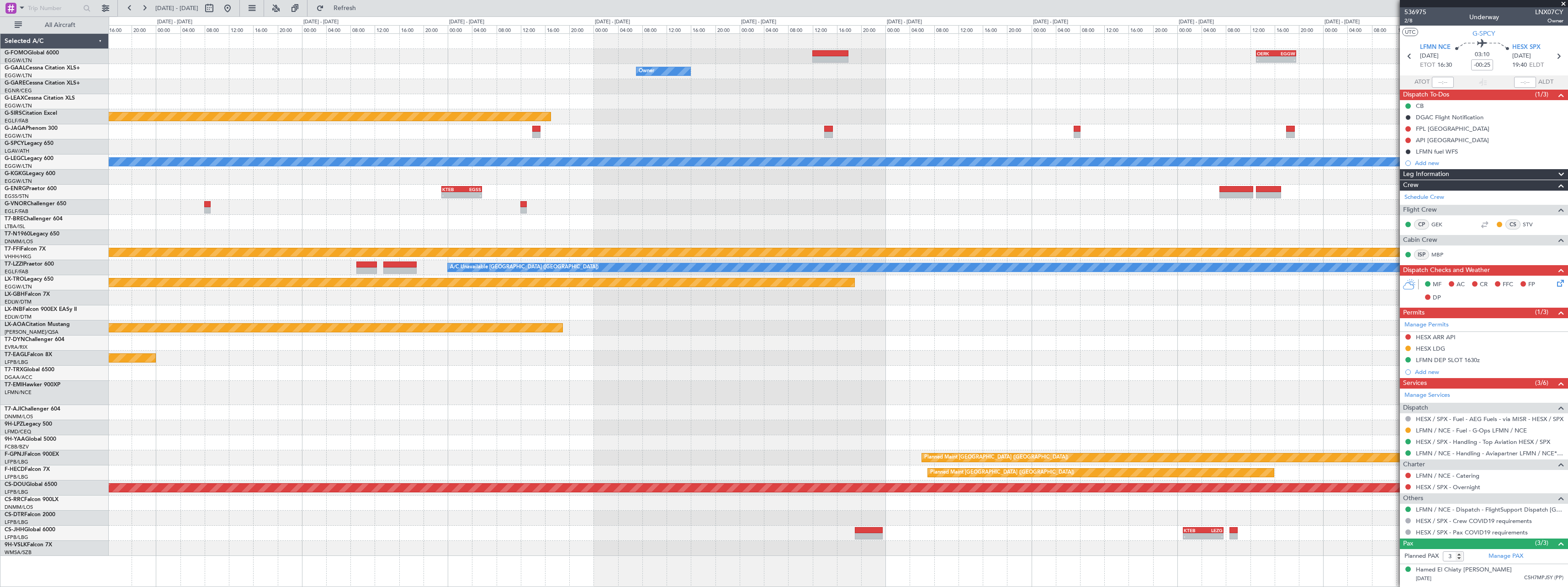
click at [1280, 241] on div at bounding box center [838, 238] width 1459 height 15
click at [890, 202] on div "- - OERK 13:00 Z EGGW 19:35 Z Owner Owner Planned Maint [GEOGRAPHIC_DATA] ([GEO…" at bounding box center [838, 295] width 1459 height 522
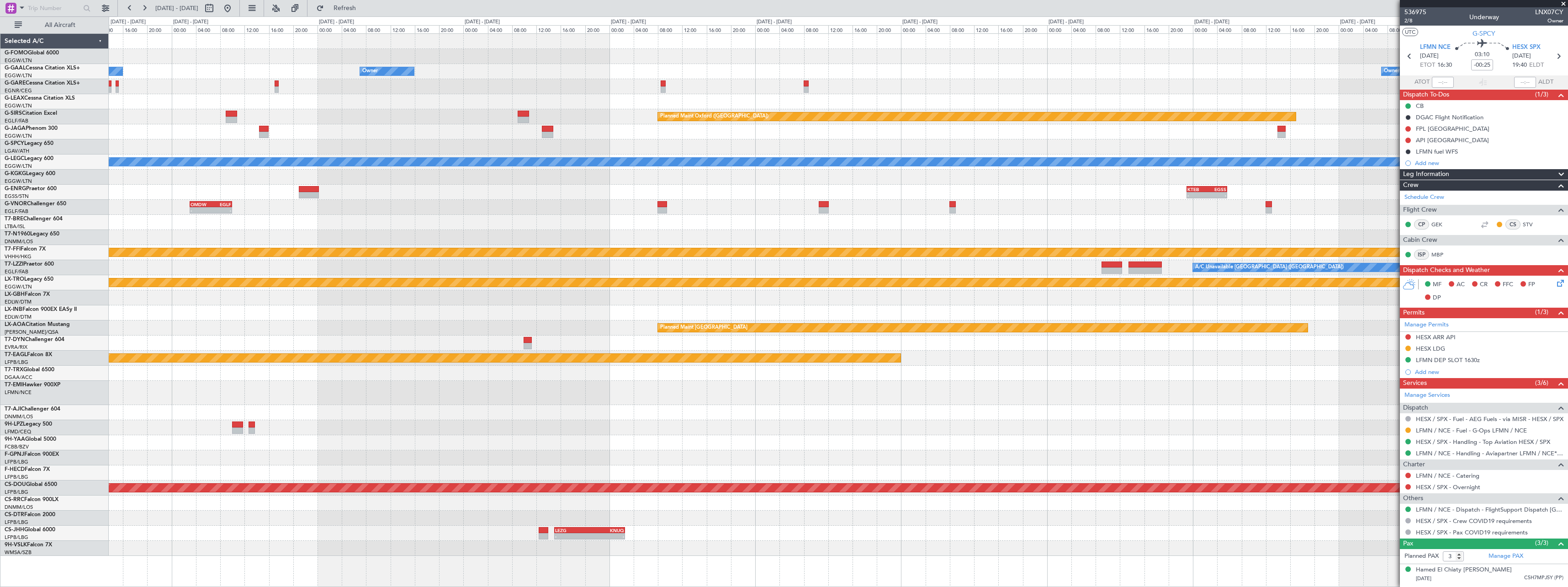
click at [938, 220] on div "Owner Owner No Crew Owner Owner Planned Maint [GEOGRAPHIC_DATA] ([GEOGRAPHIC_DA…" at bounding box center [838, 295] width 1459 height 522
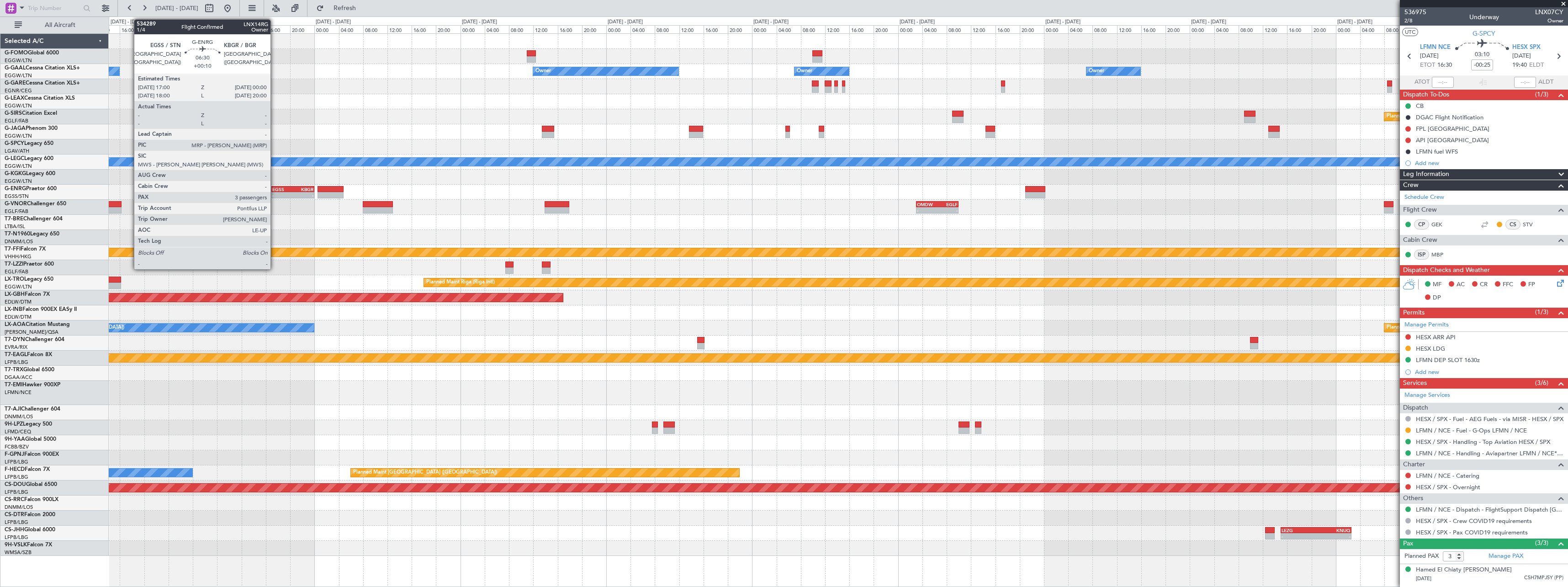
click at [991, 212] on div "Owner No Crew Owner Owner Owner Owner Planned Maint [GEOGRAPHIC_DATA] ([GEOGRAP…" at bounding box center [838, 295] width 1459 height 522
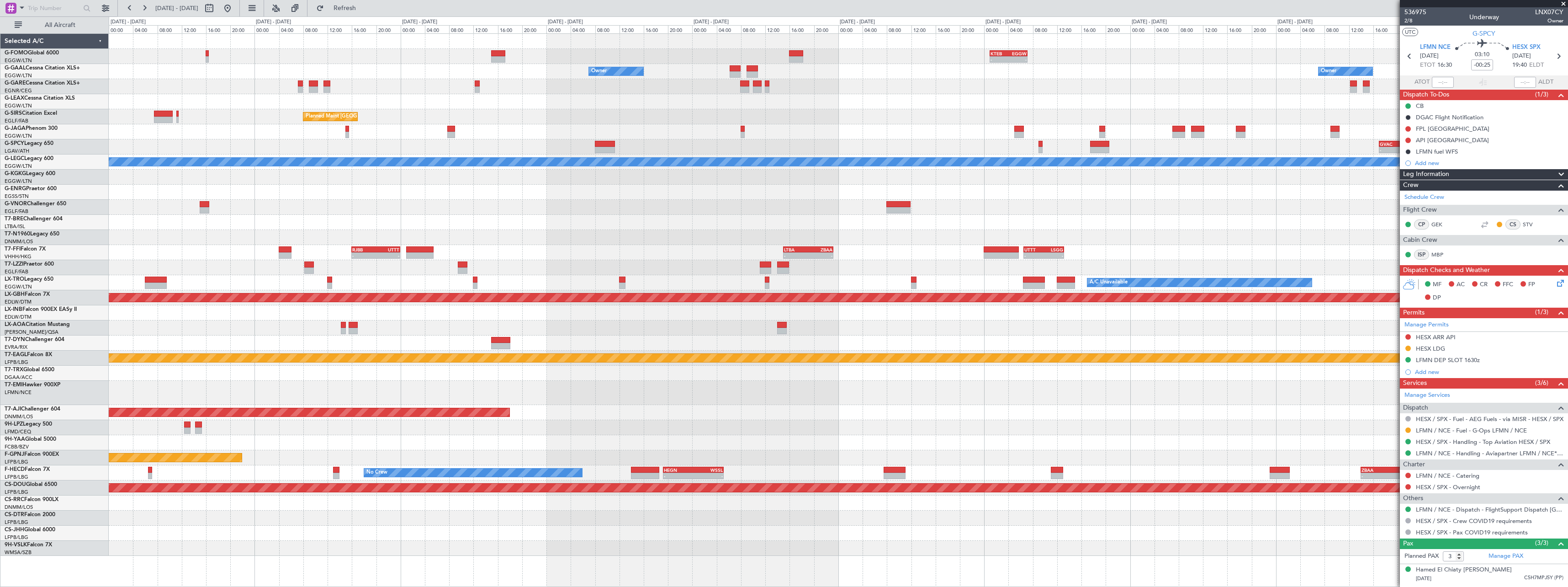
click at [1484, 228] on fb-app "[DATE] - [DATE] Refresh Quick Links All Aircraft - - KTEB 01:00 Z EGGW 07:10 Z …" at bounding box center [784, 297] width 1568 height 580
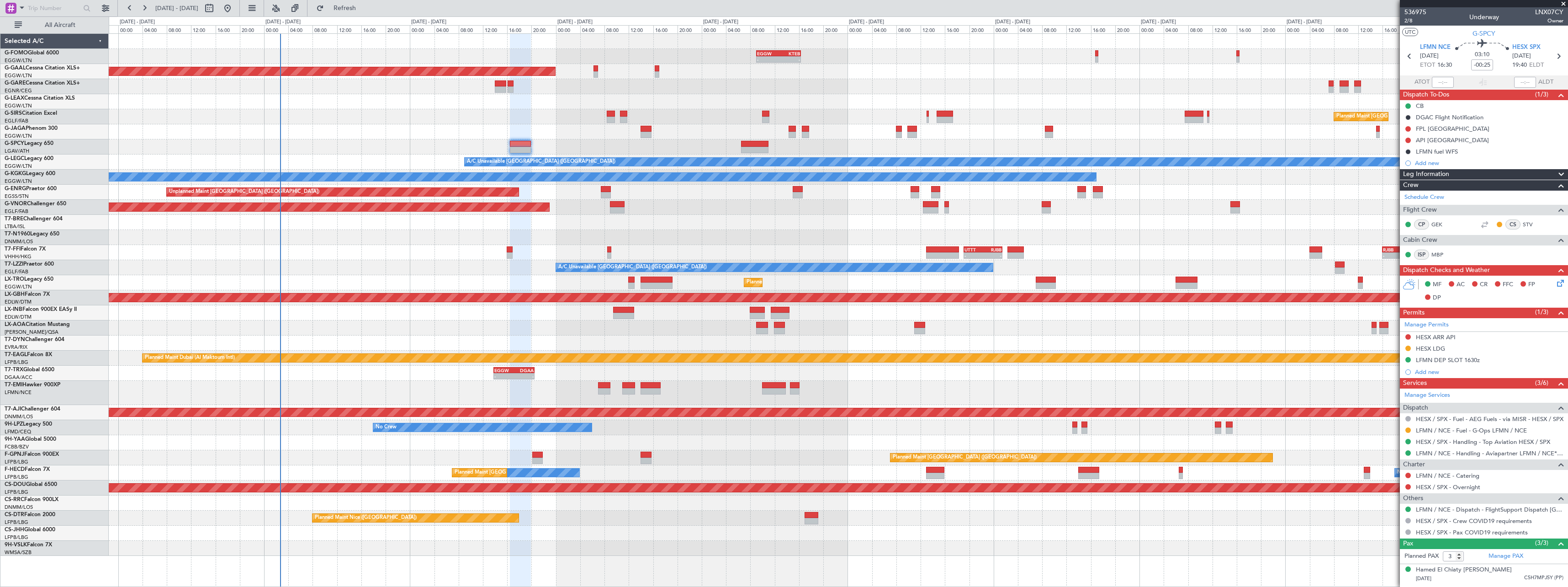
click at [1435, 227] on body "[DATE] - [DATE] Refresh Quick Links All Aircraft EGGW 09:00 Z KTEB 16:20 Z - - …" at bounding box center [784, 294] width 1568 height 587
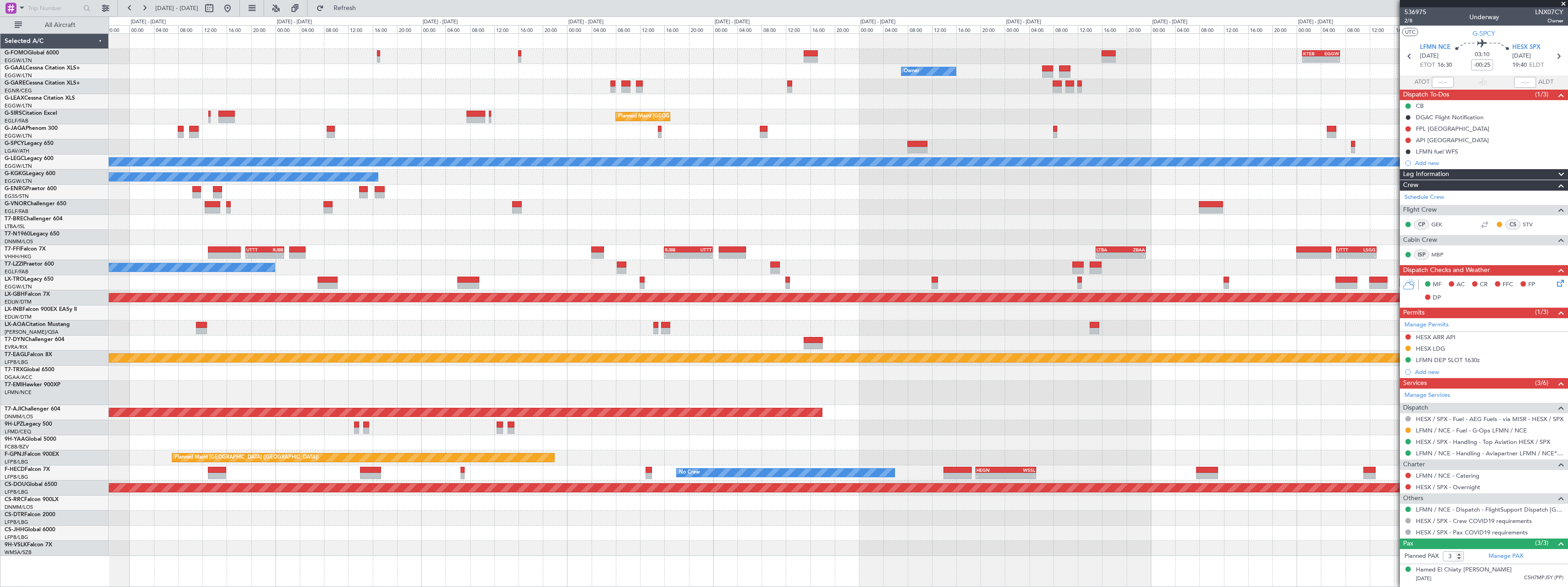
click at [496, 195] on div "- - KTEB 01:00 Z EGGW 07:10 Z EGGW 09:00 Z KTEB 16:20 Z - - Owner Owner Owner P…" at bounding box center [838, 295] width 1459 height 522
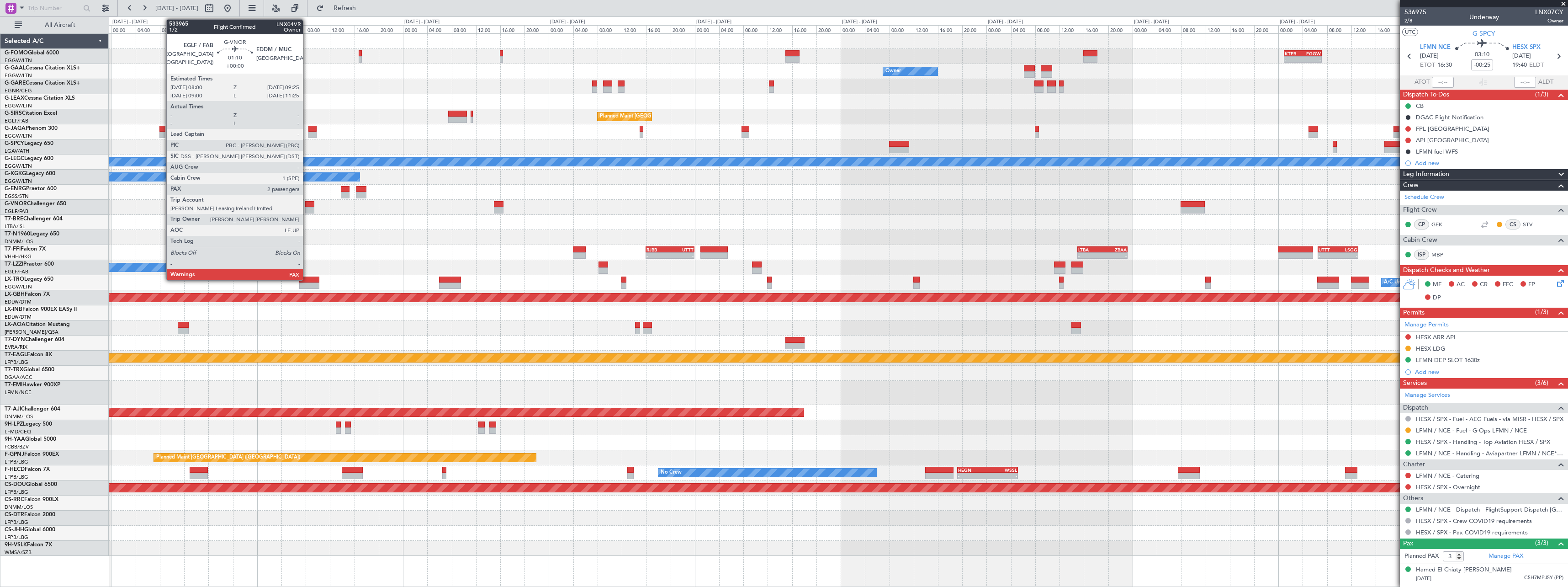
click at [307, 204] on div at bounding box center [309, 204] width 9 height 6
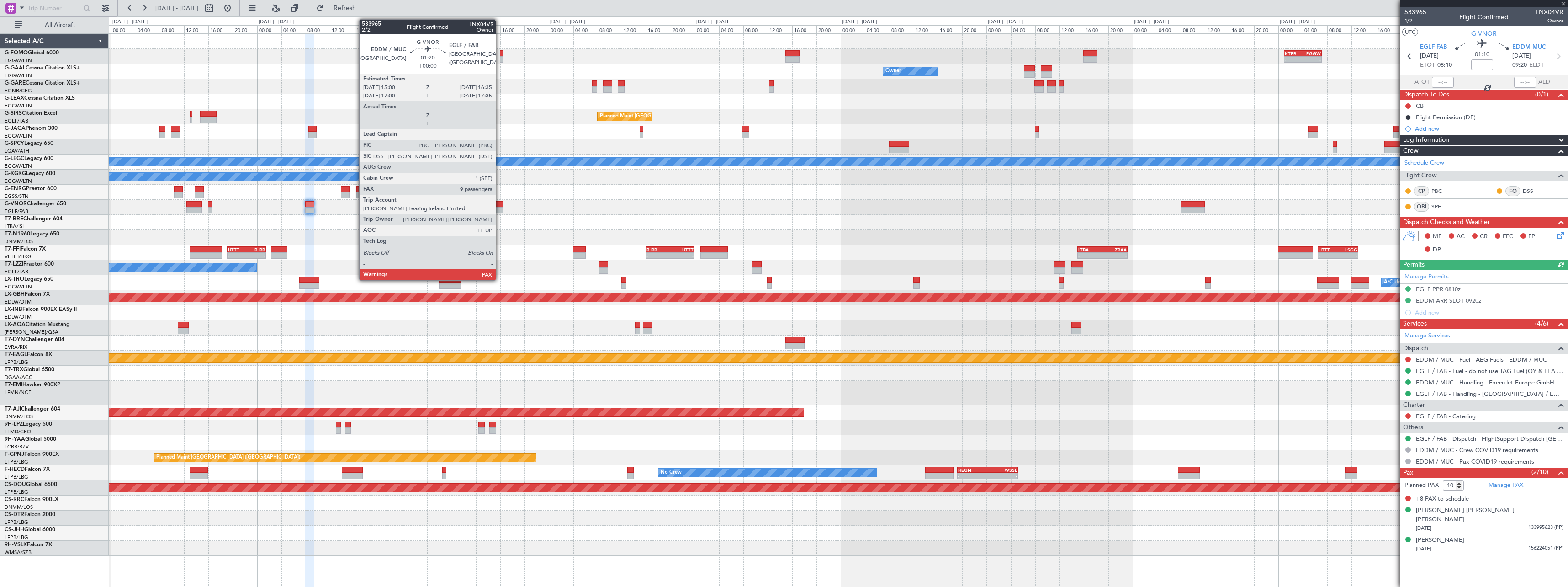
click at [500, 212] on div at bounding box center [498, 210] width 10 height 6
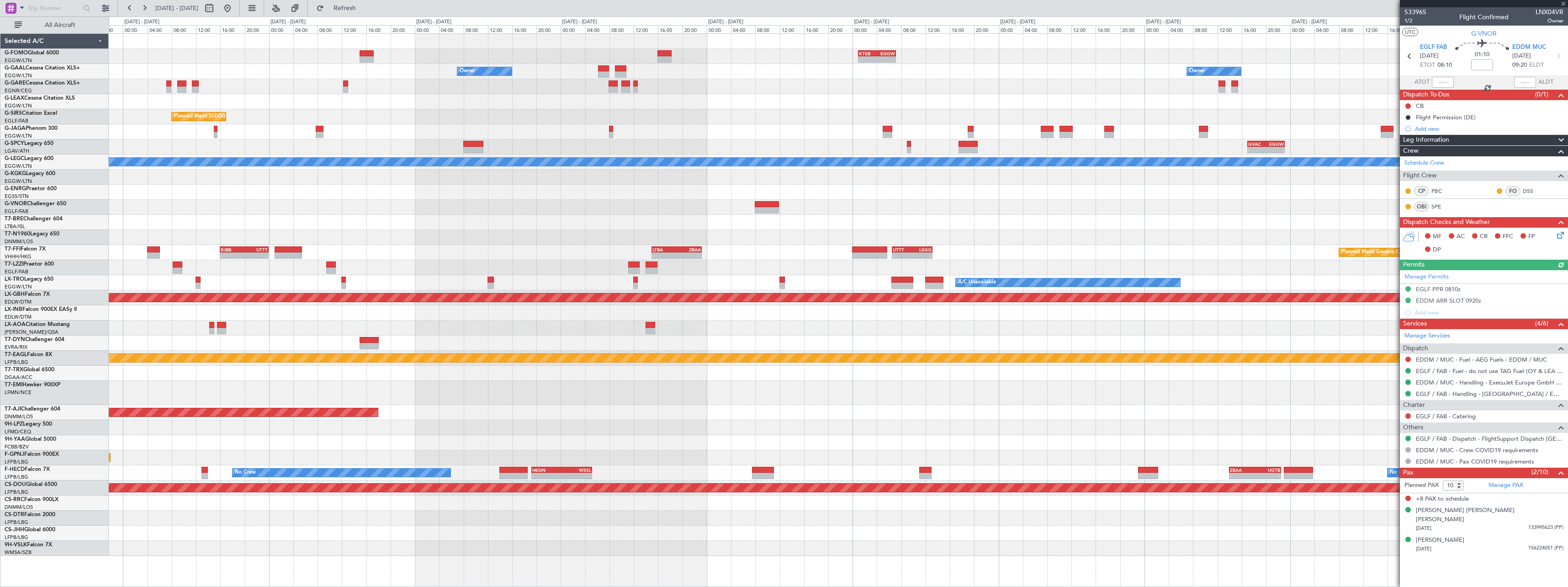
click at [419, 180] on div "- - KTEB 01:00 Z EGGW 07:10 Z Owner Owner Owner Planned Maint [GEOGRAPHIC_DATA]…" at bounding box center [838, 295] width 1459 height 522
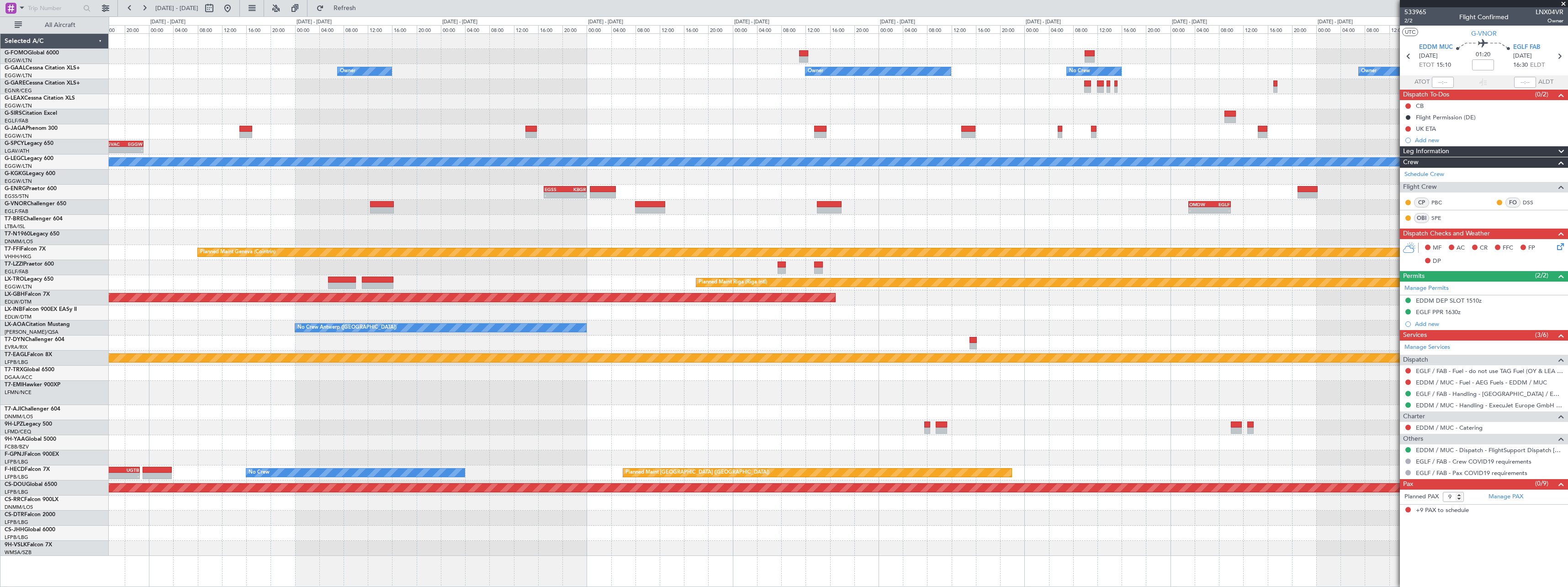
click at [1243, 268] on div "KTEB 01:00 Z EGGW 07:10 Z - - Owner Owner Owner No Crew Owner Owner Planned Mai…" at bounding box center [838, 295] width 1459 height 522
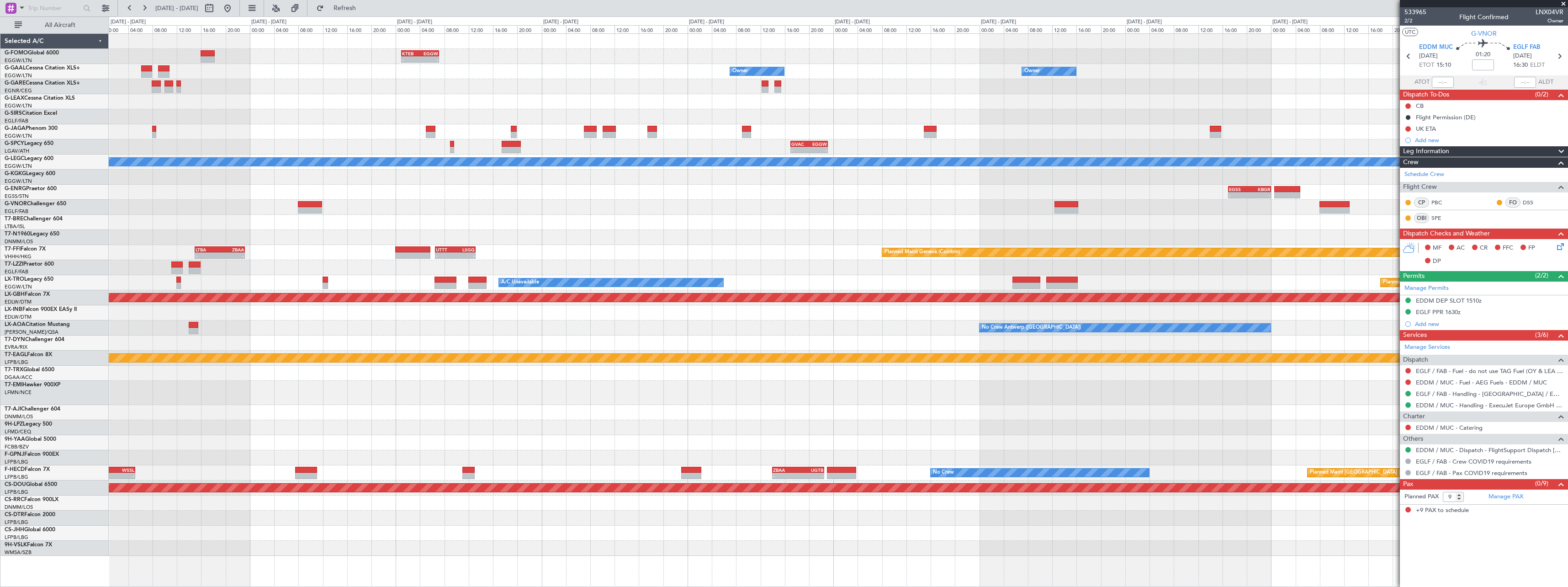
click at [1172, 266] on div "- - KTEB 01:00 Z EGGW 07:10 Z Owner Owner Owner Owner Owner No Crew Planned Mai…" at bounding box center [838, 295] width 1459 height 522
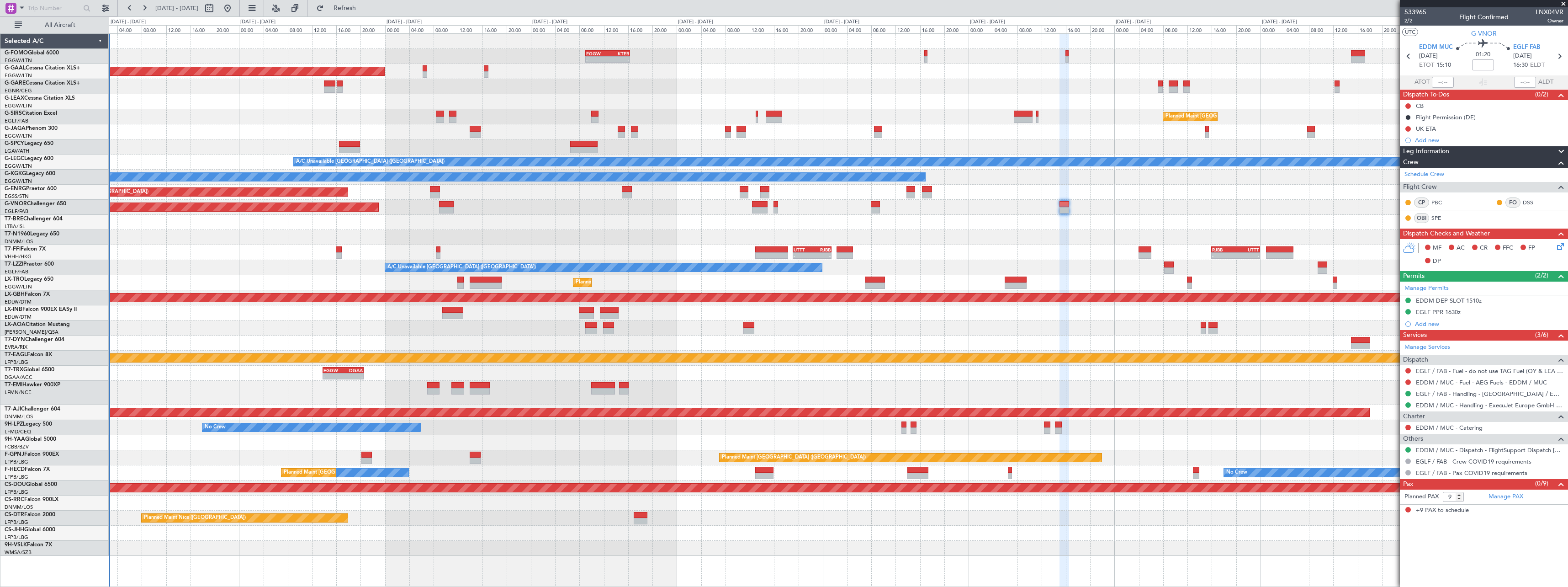
click at [1370, 283] on div "EGGW 09:00 Z KTEB 16:20 Z - - - - KTEB 01:00 Z EGGW 07:10 Z Owner Planned [GEOG…" at bounding box center [838, 295] width 1459 height 522
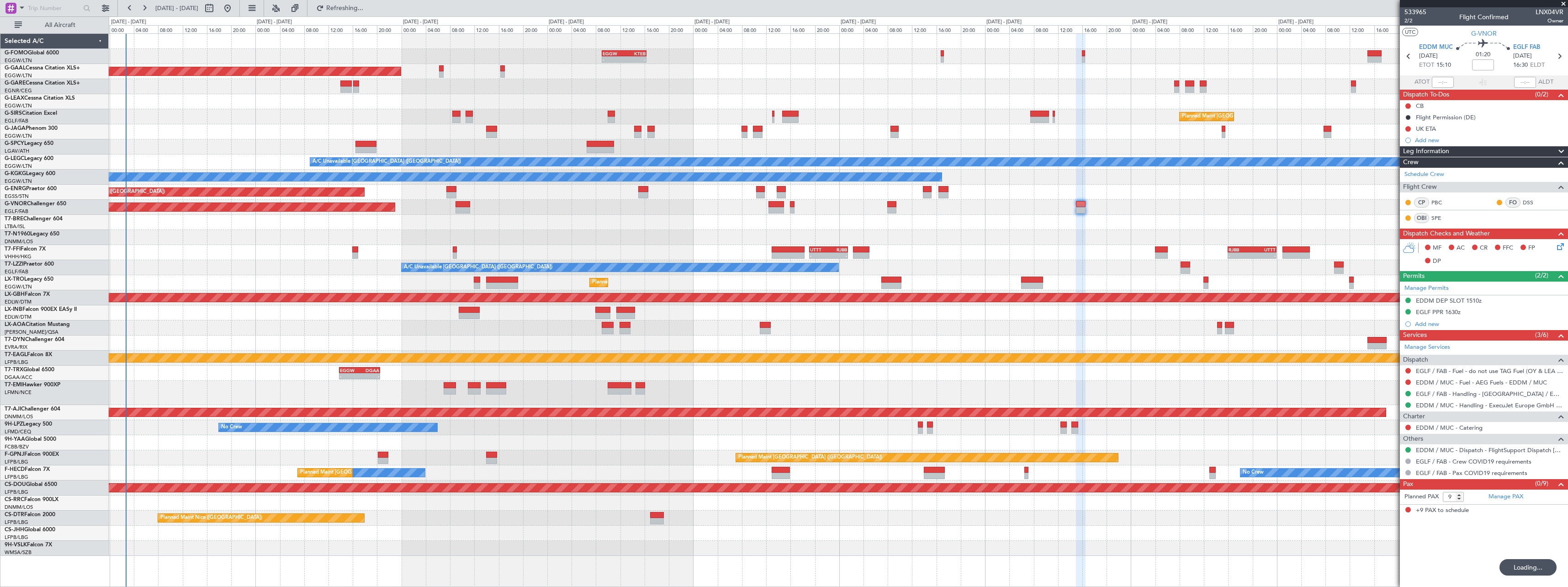
click at [588, 254] on div "- - RJBB 16:00 Z UTTT 00:00 Z UTTT 19:10 Z RJBB 01:30 Z - - - - LTBA 15:00 Z ZB…" at bounding box center [838, 253] width 1459 height 15
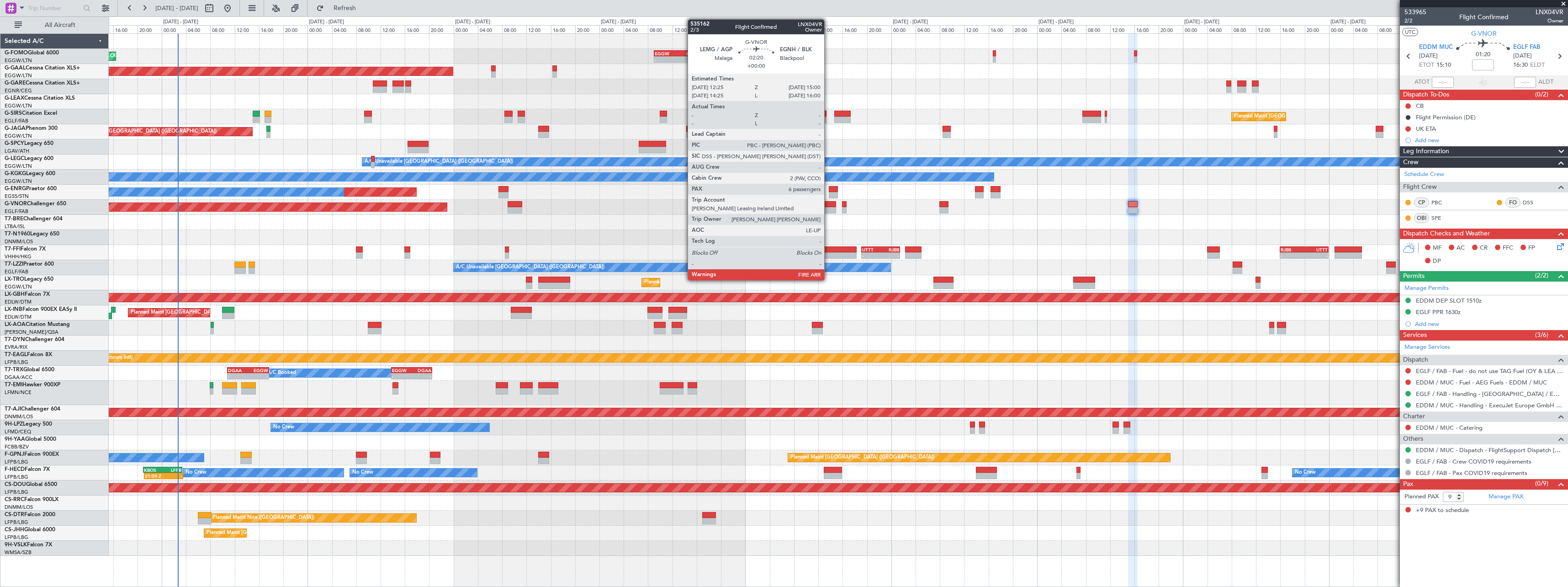
click at [829, 206] on div at bounding box center [828, 204] width 16 height 6
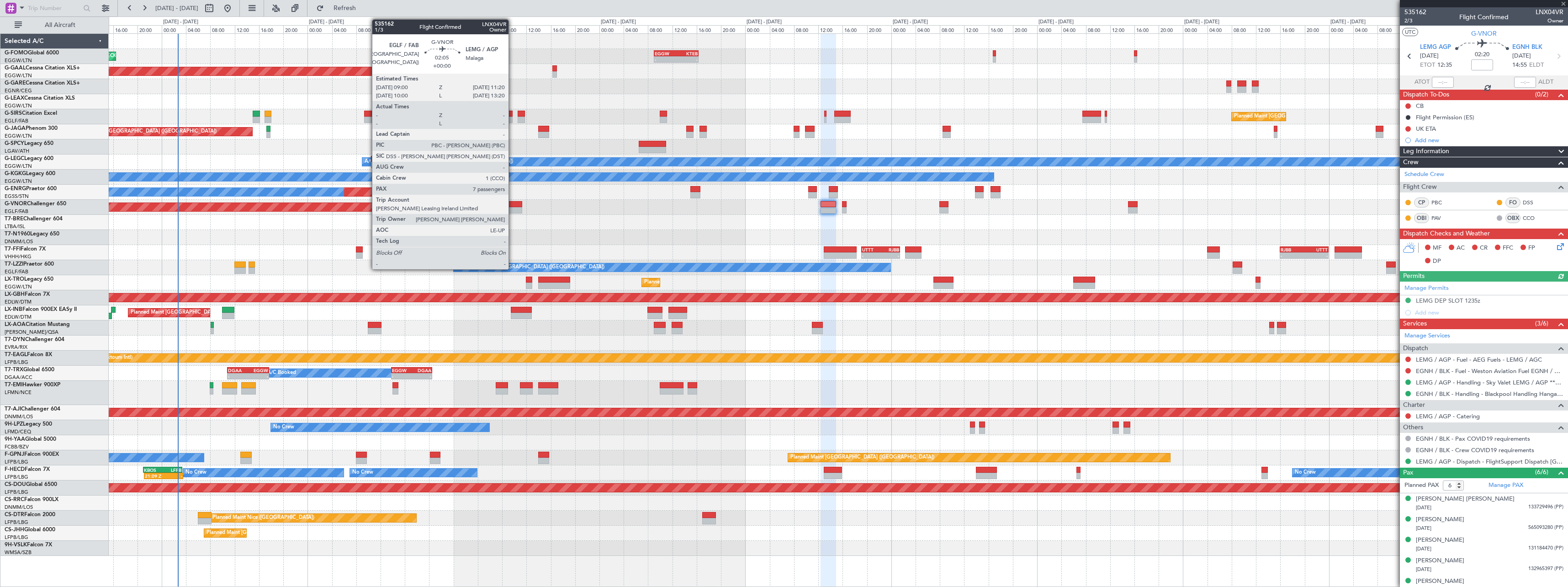
click at [513, 207] on div at bounding box center [515, 210] width 14 height 6
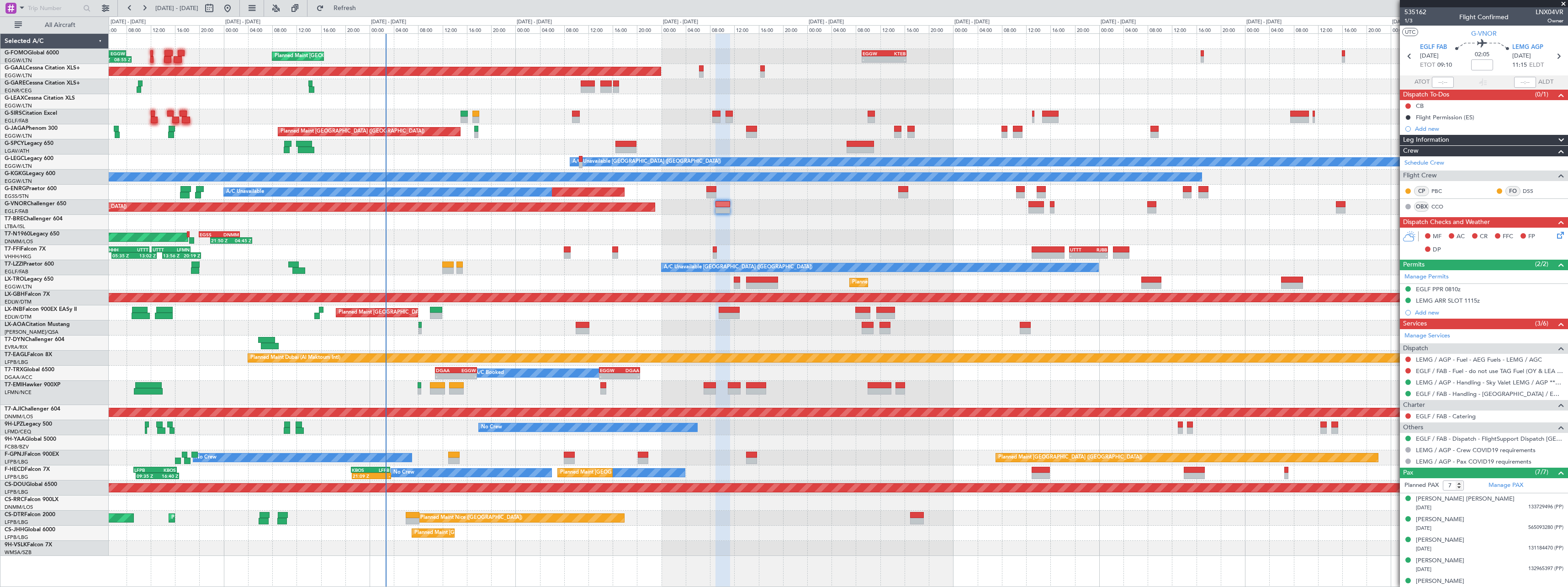
click at [1291, 279] on div "- - EGGW 09:00 Z KTEB 16:20 Z Planned Maint [GEOGRAPHIC_DATA] ([GEOGRAPHIC_DATA…" at bounding box center [838, 295] width 1459 height 522
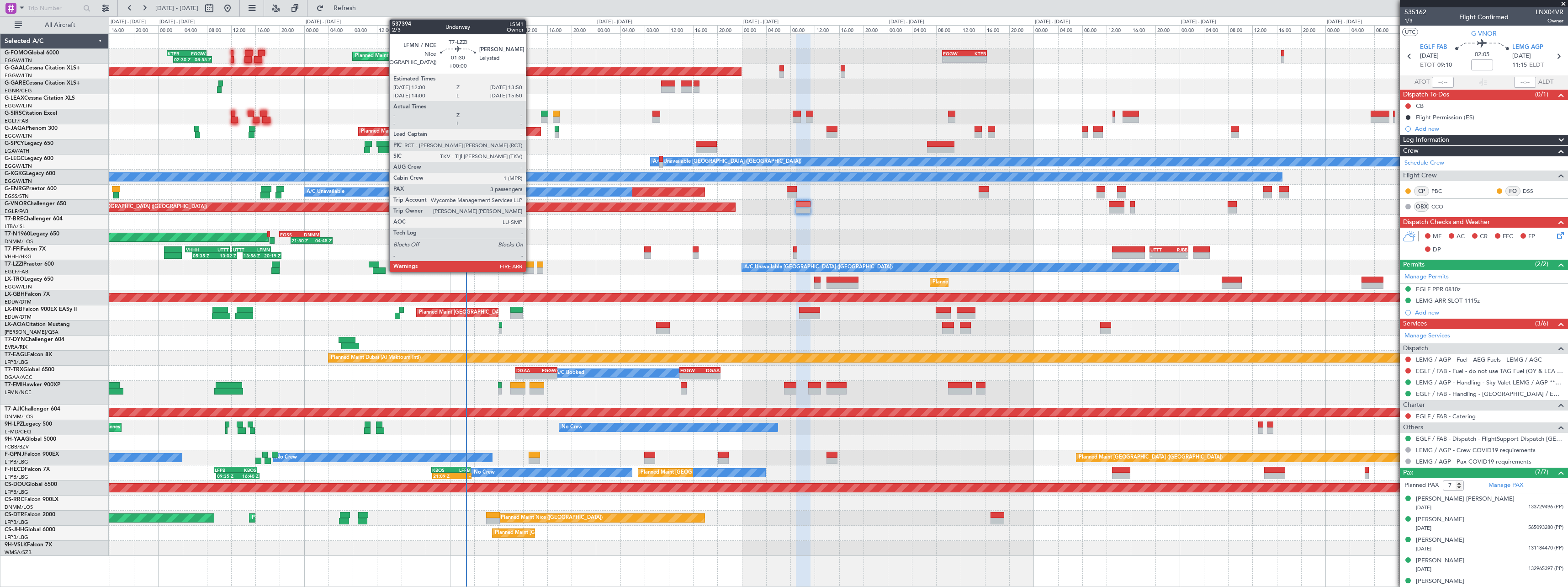
click at [530, 269] on div at bounding box center [528, 270] width 12 height 6
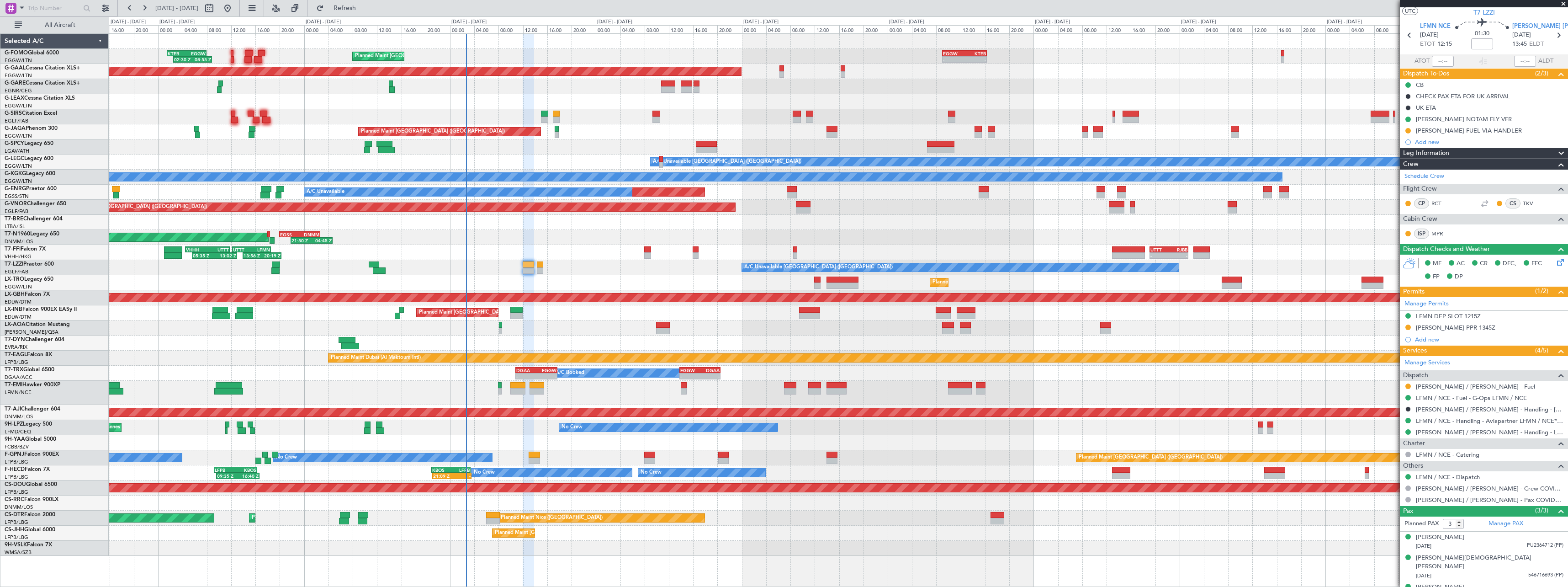
scroll to position [27, 0]
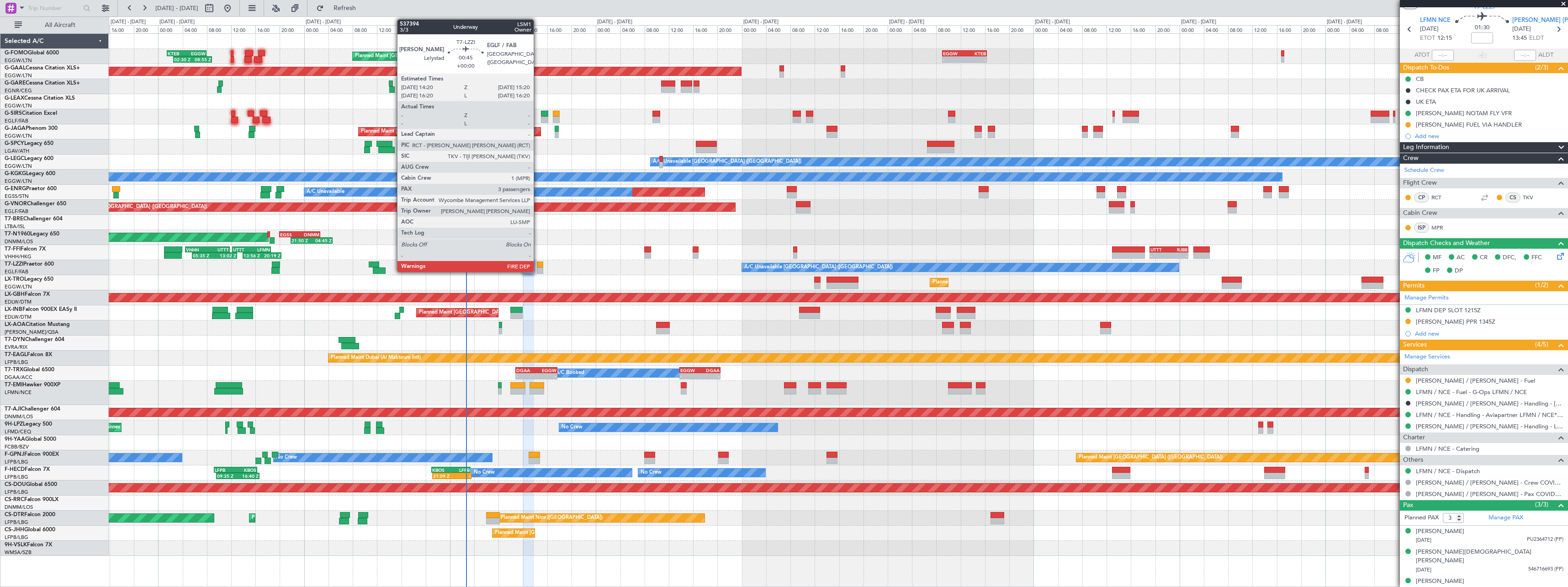
click at [538, 268] on div at bounding box center [540, 270] width 6 height 6
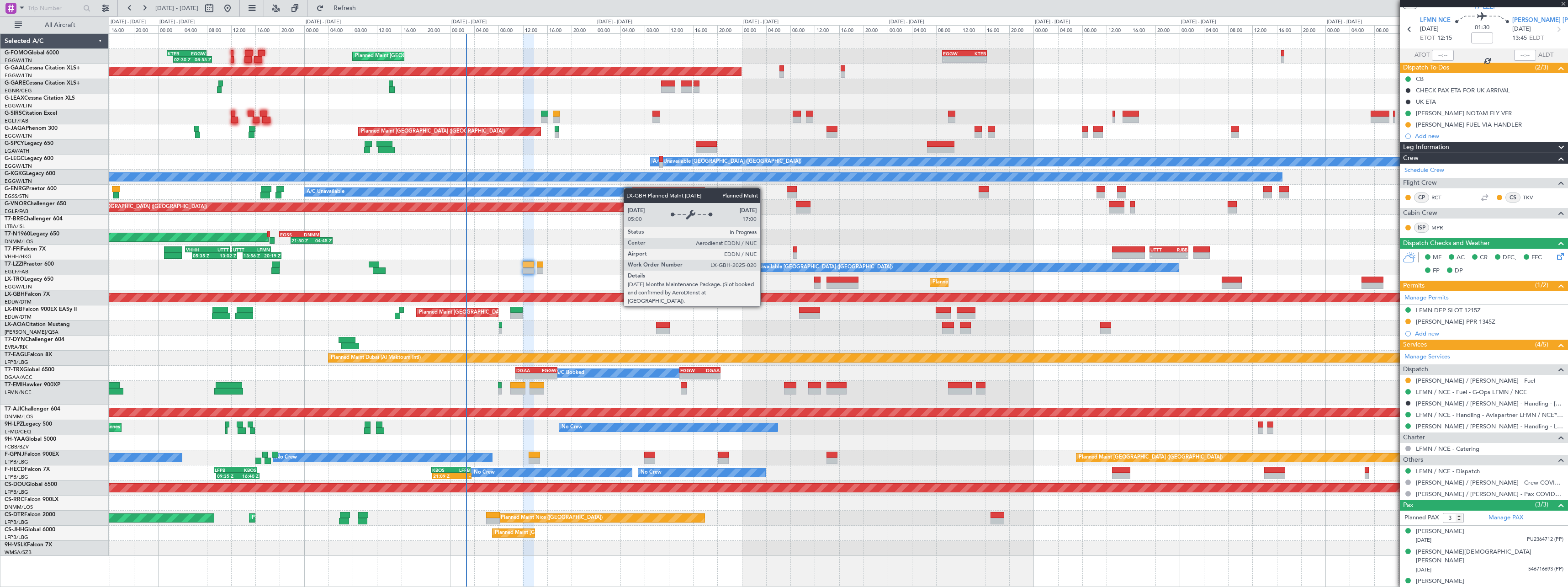
scroll to position [0, 0]
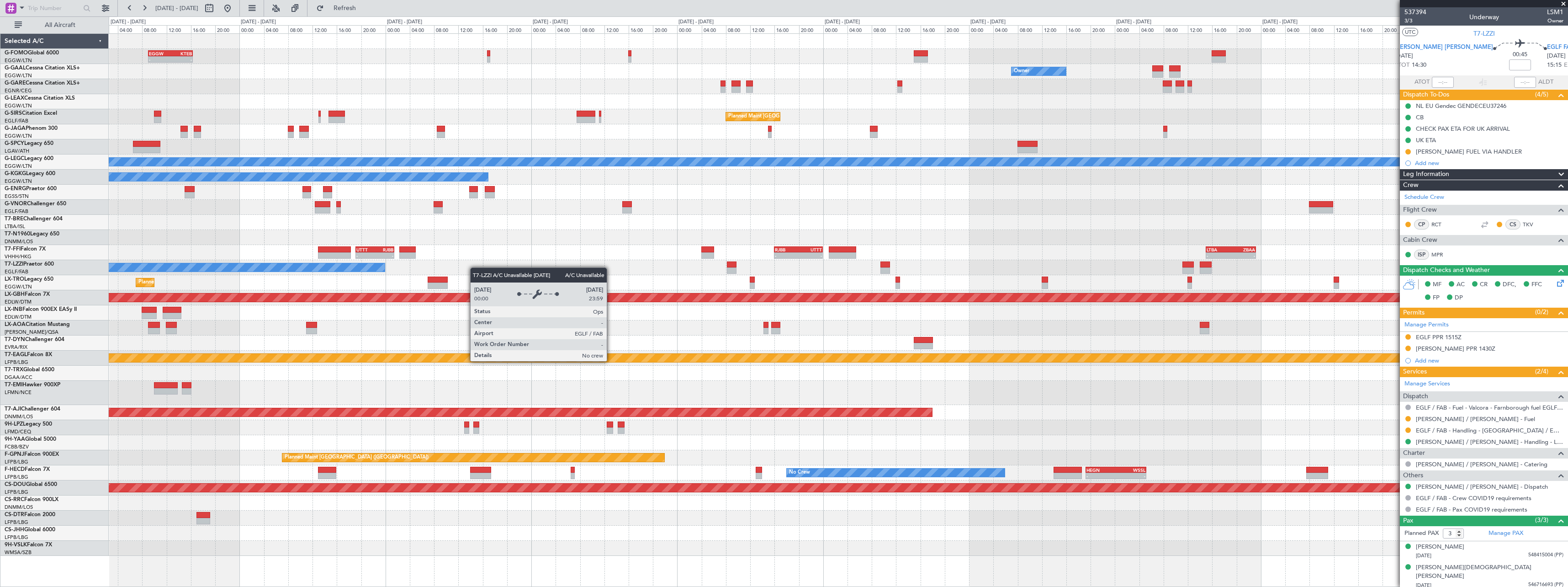
click at [306, 268] on div "A/C Unavailable [GEOGRAPHIC_DATA] ([GEOGRAPHIC_DATA])" at bounding box center [838, 268] width 1459 height 15
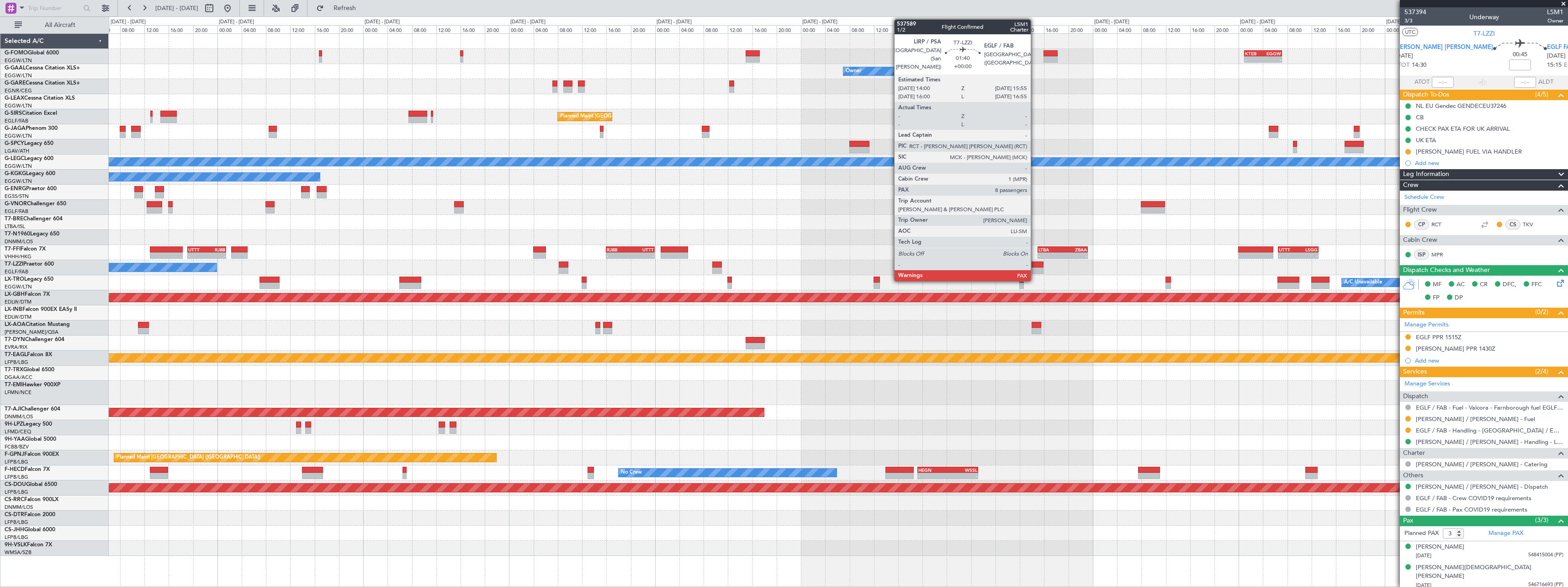
click at [1035, 270] on div at bounding box center [1037, 270] width 12 height 6
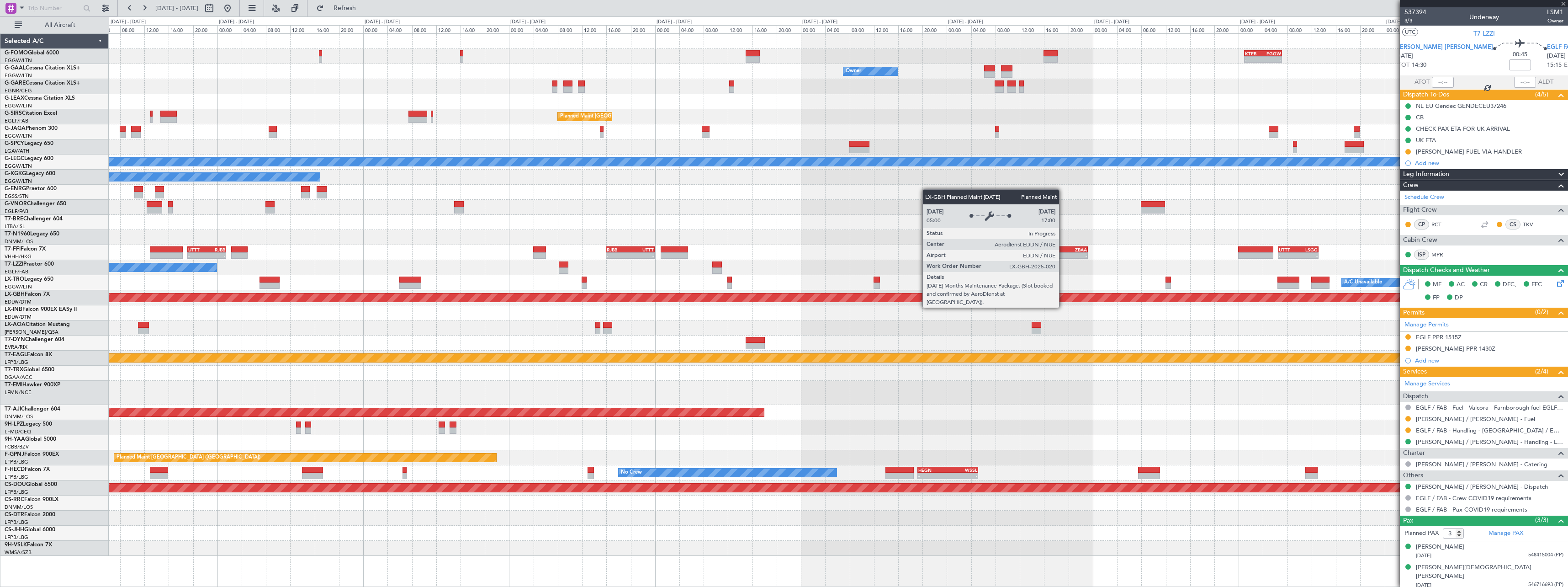
type input "8"
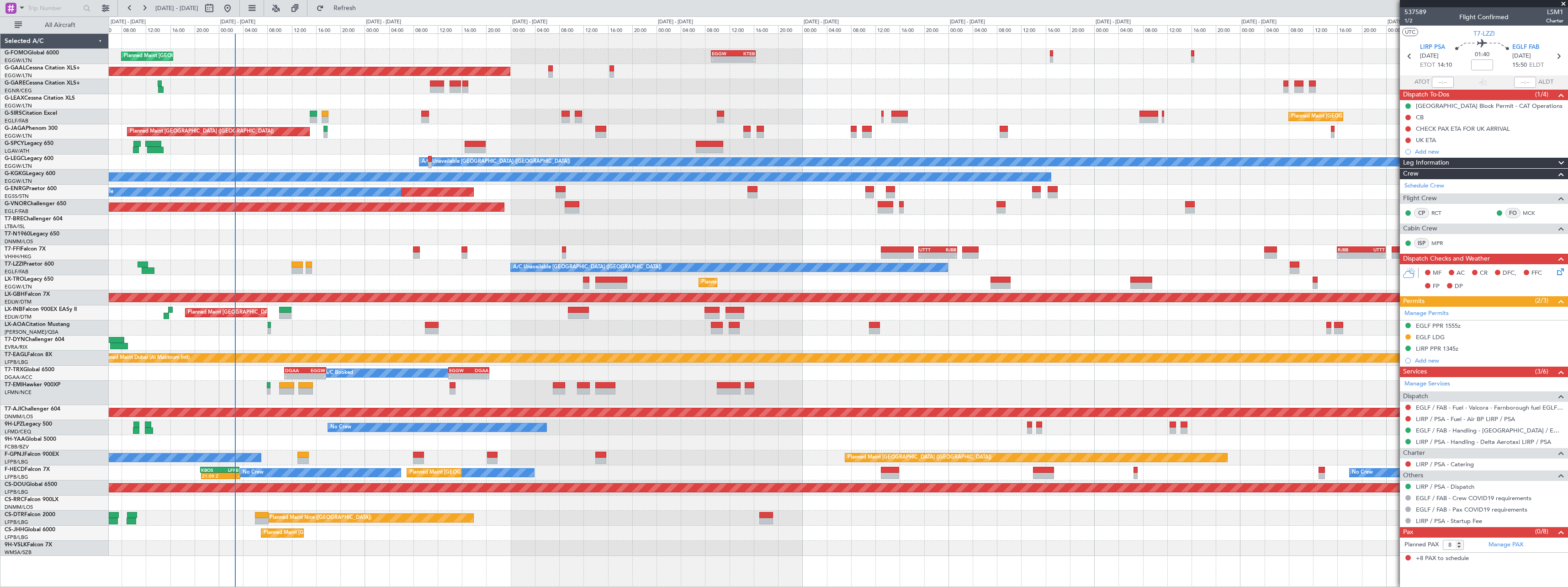
click at [1008, 388] on div "EGGW 09:00 Z KTEB 16:20 Z - - Planned Maint [GEOGRAPHIC_DATA] ([GEOGRAPHIC_DATA…" at bounding box center [838, 295] width 1459 height 522
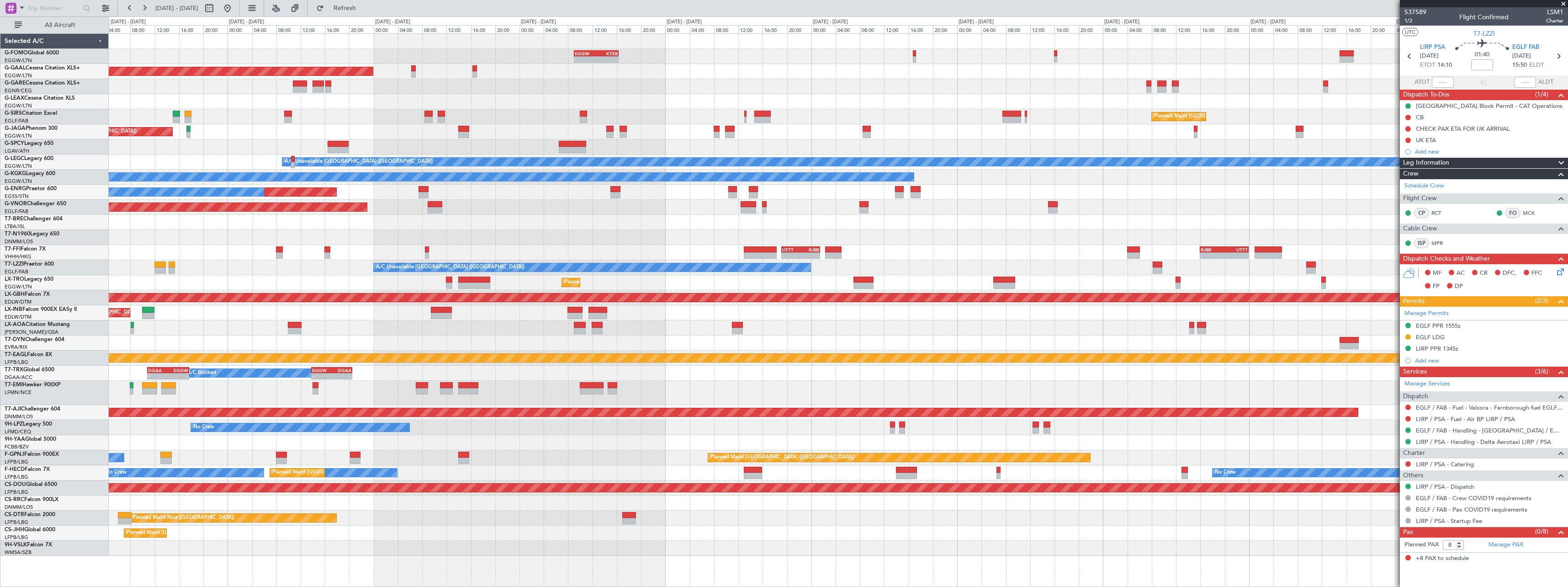
click at [1147, 283] on div "Planned Maint [GEOGRAPHIC_DATA] ([GEOGRAPHIC_DATA])" at bounding box center [838, 283] width 1459 height 15
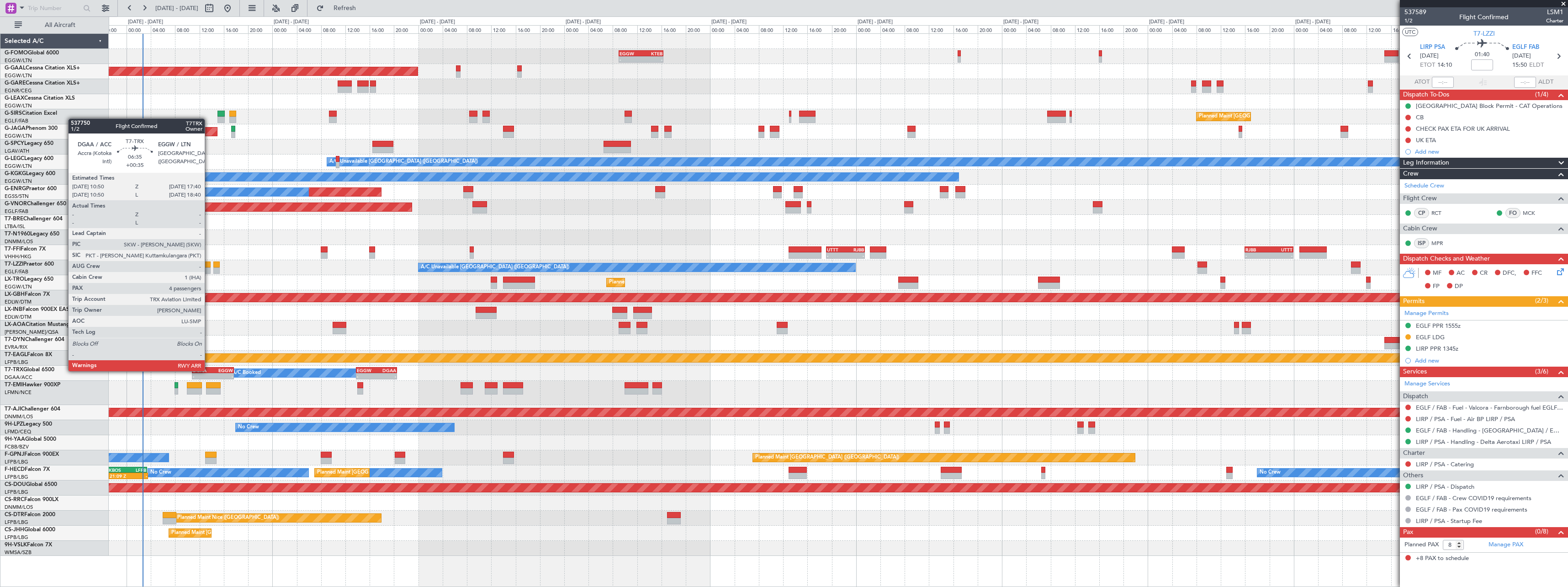
click at [209, 370] on div "DGAA" at bounding box center [203, 370] width 20 height 5
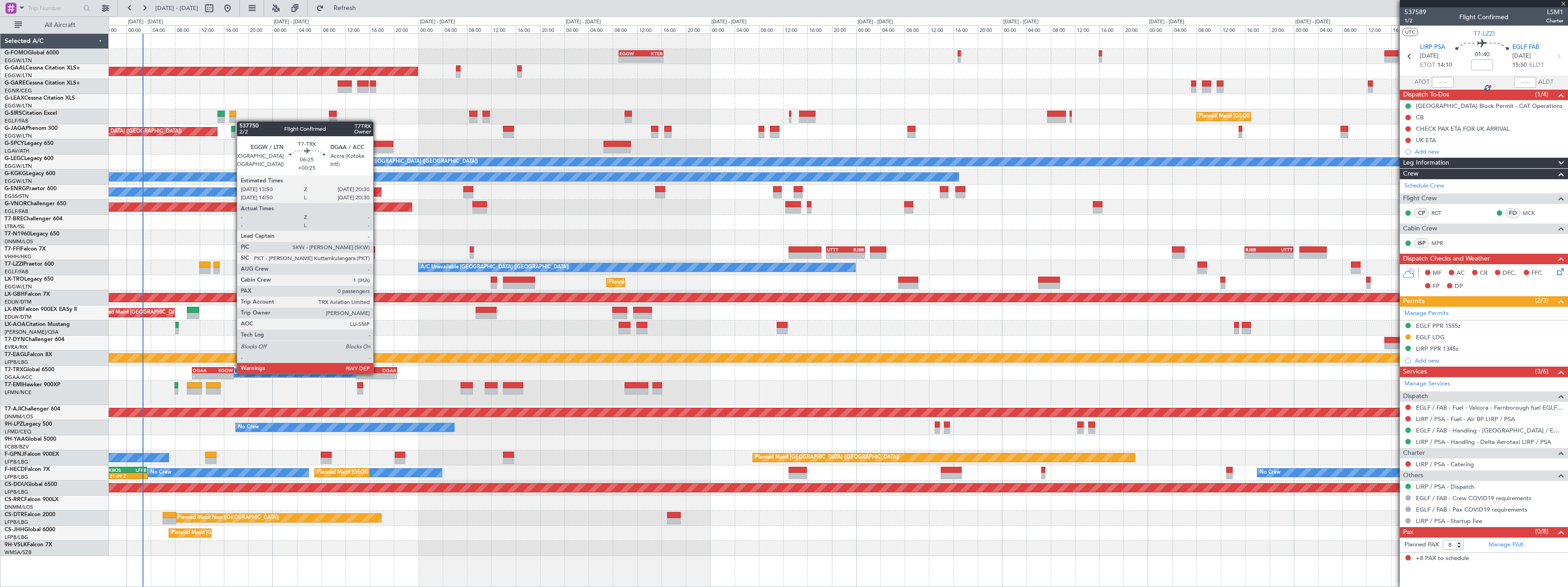
type input "+00:35"
type input "4"
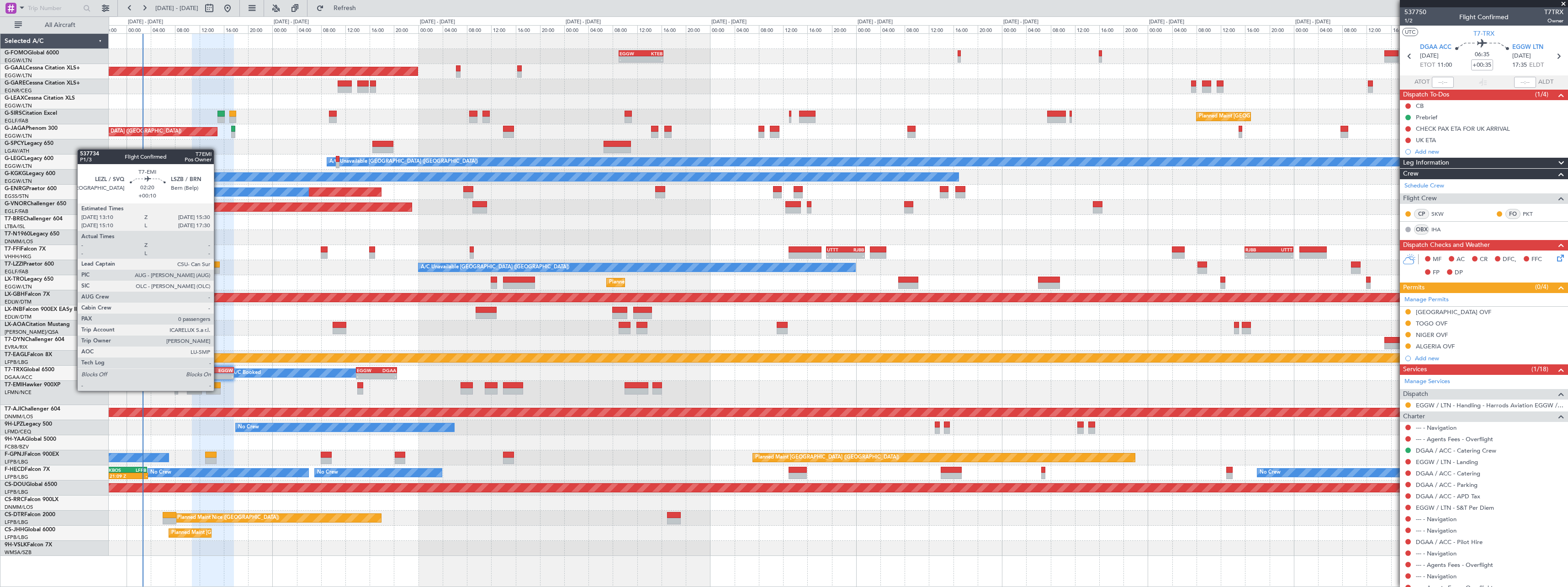
click at [218, 390] on div at bounding box center [213, 391] width 14 height 6
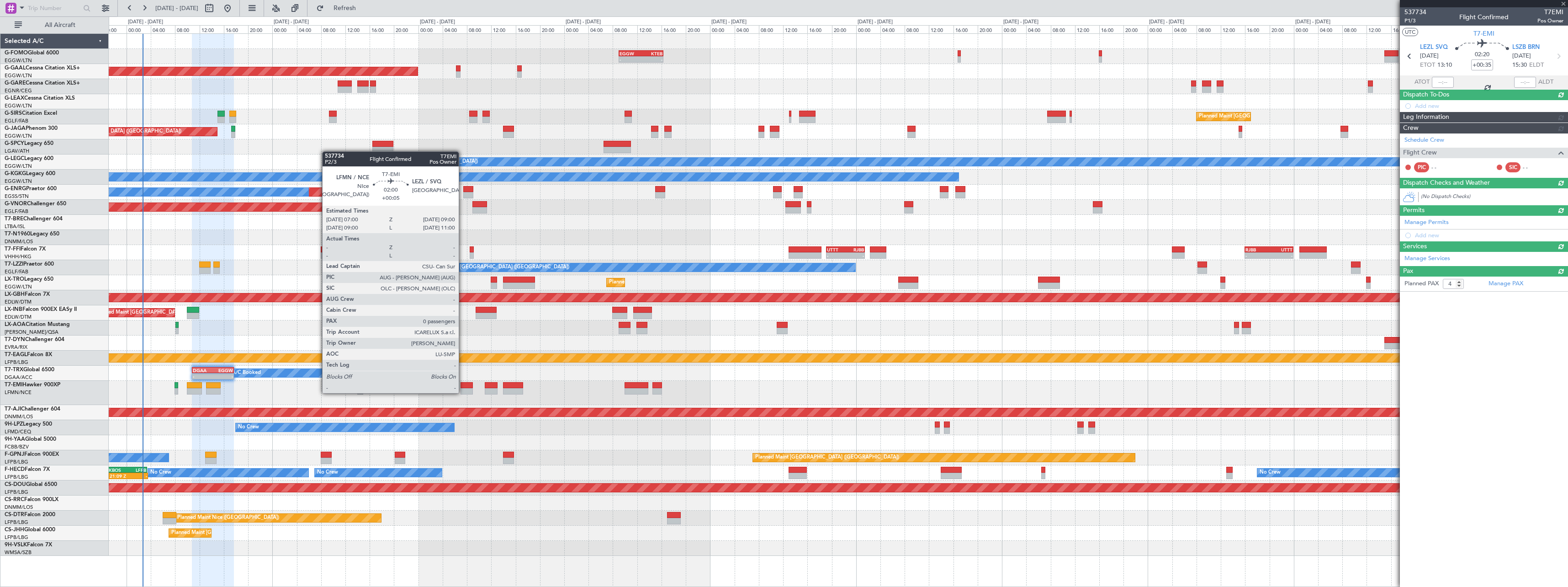
type input "+00:10"
type input "0"
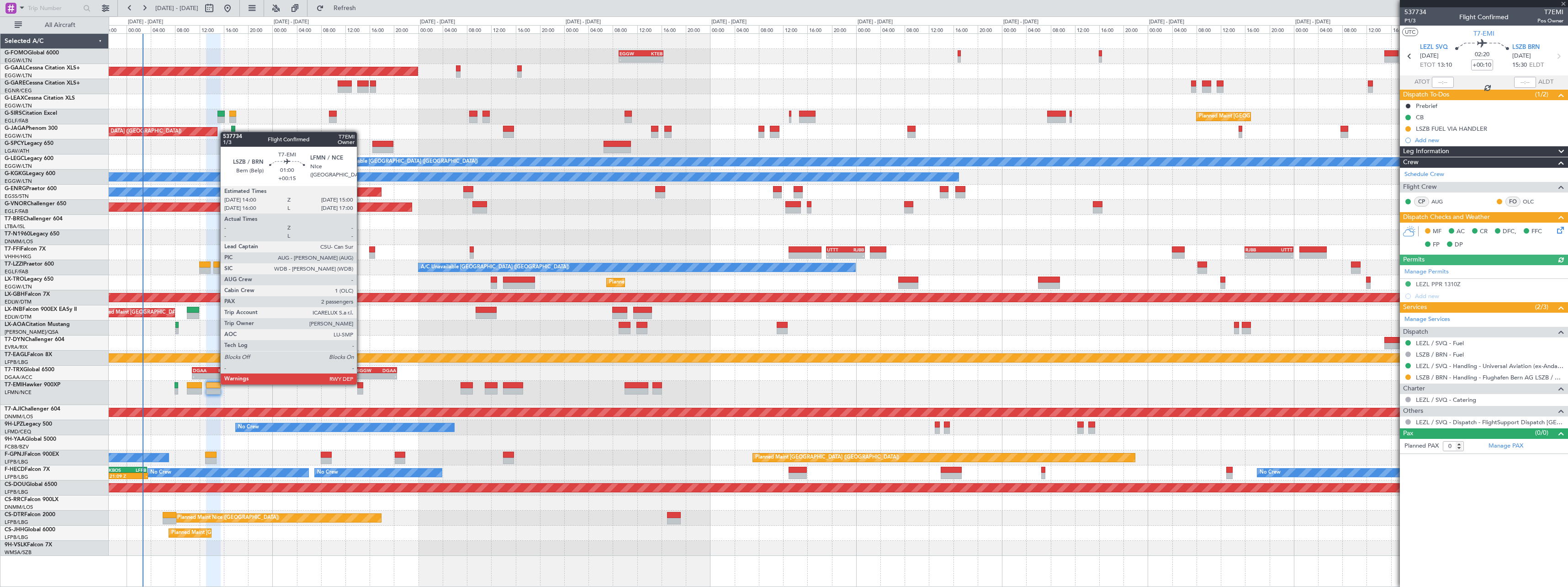
click at [361, 383] on div at bounding box center [360, 385] width 6 height 6
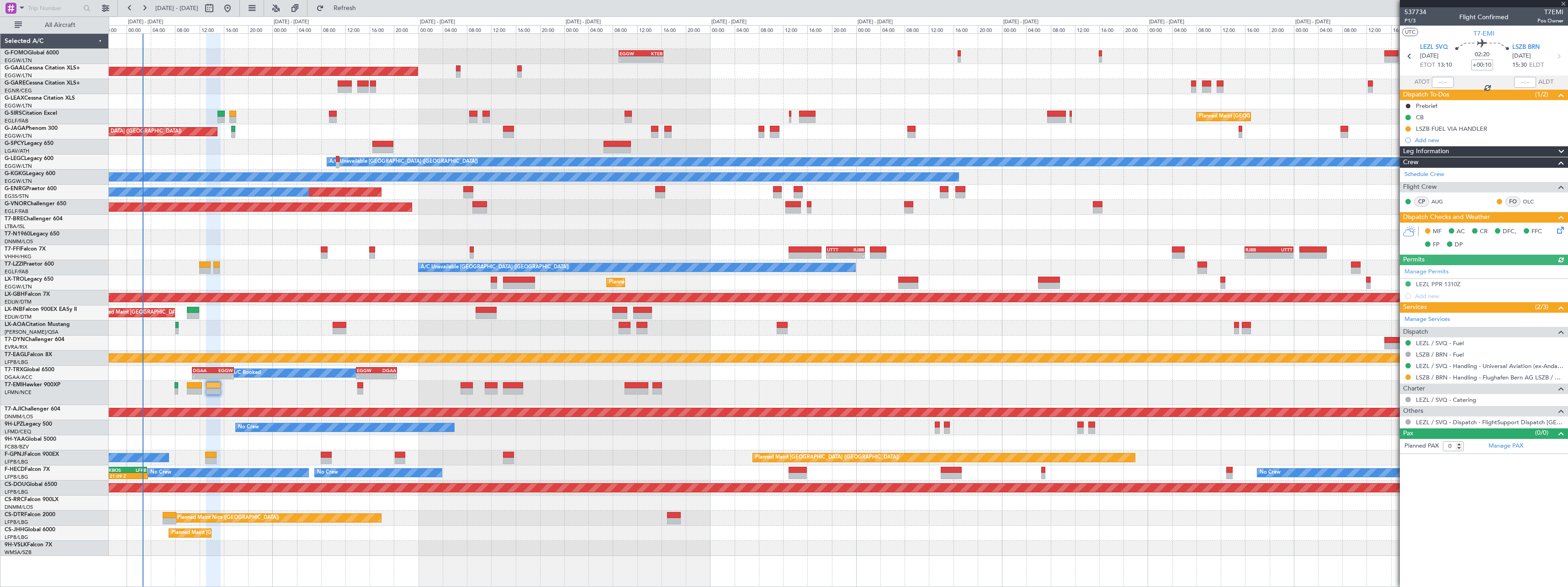
type input "+00:15"
type input "2"
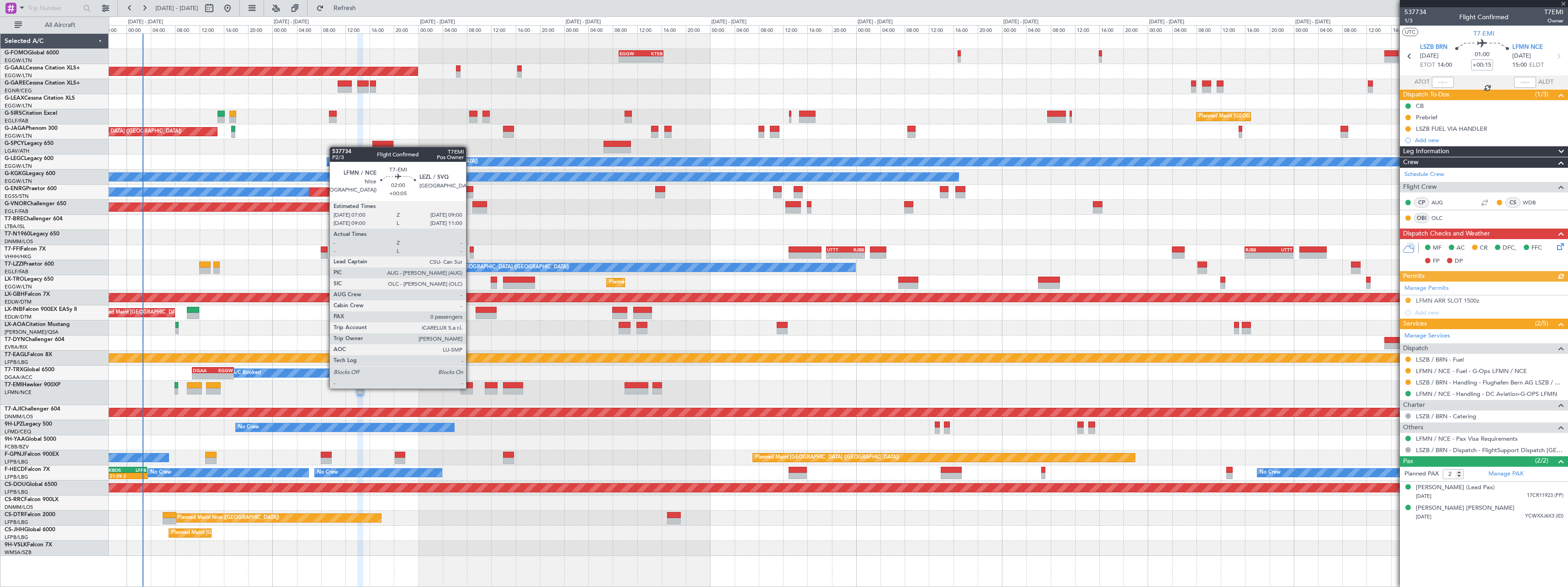
click at [470, 387] on div at bounding box center [466, 385] width 12 height 6
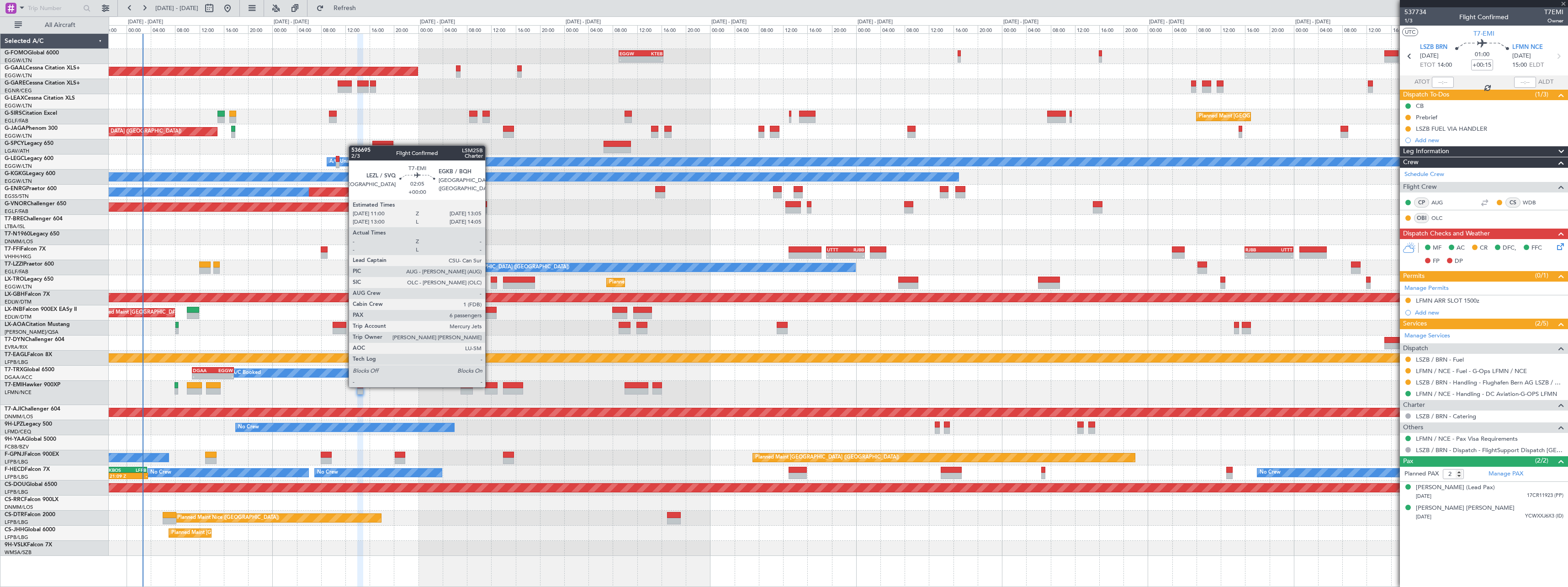
type input "+00:05"
type input "0"
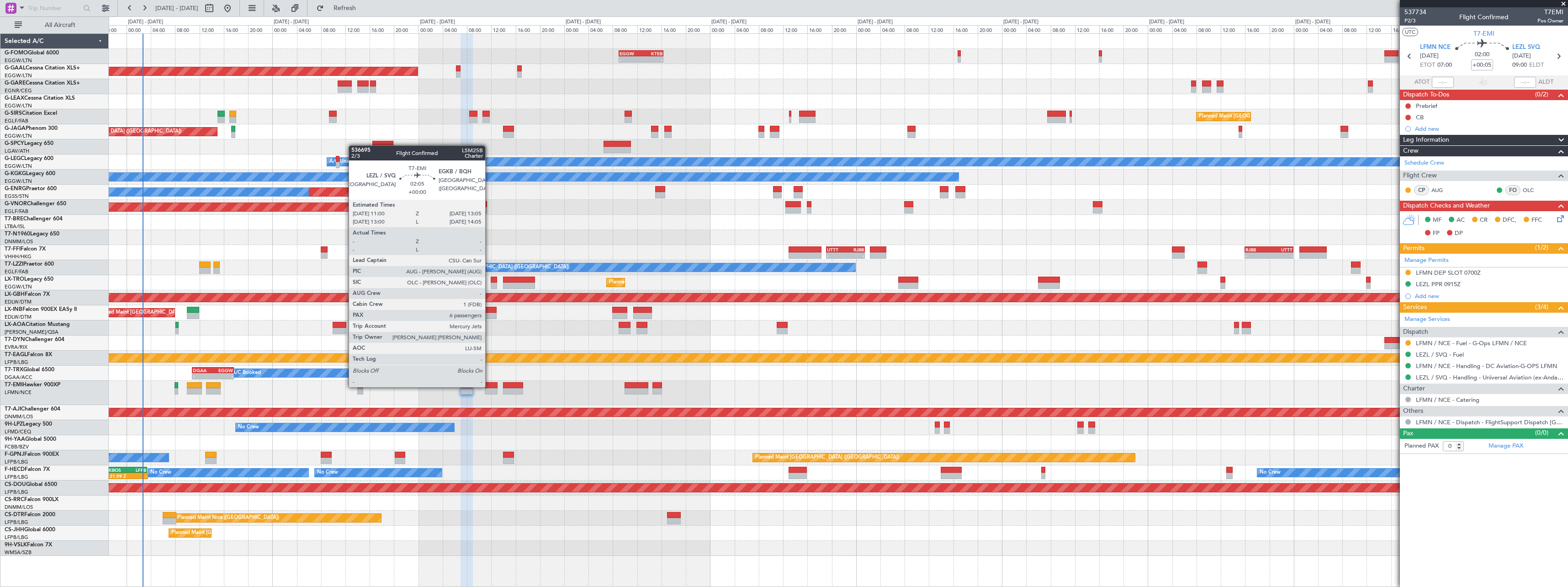
click at [490, 386] on div at bounding box center [491, 385] width 13 height 6
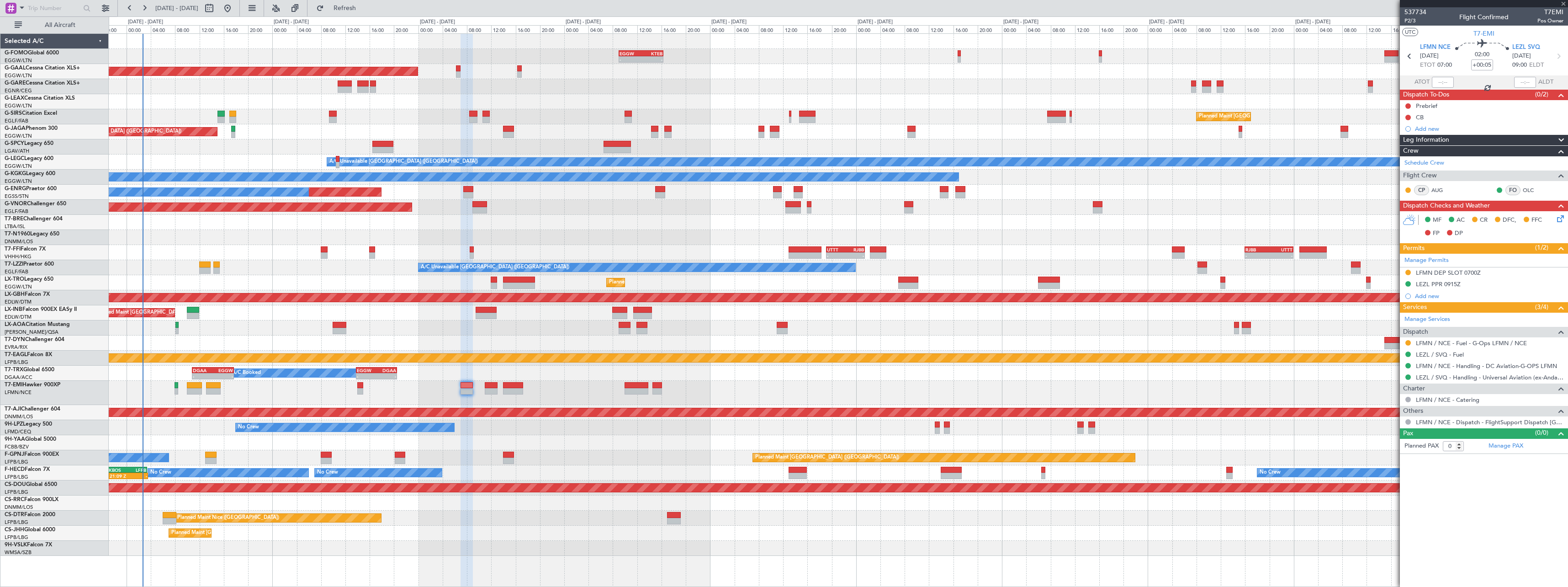
type input "6"
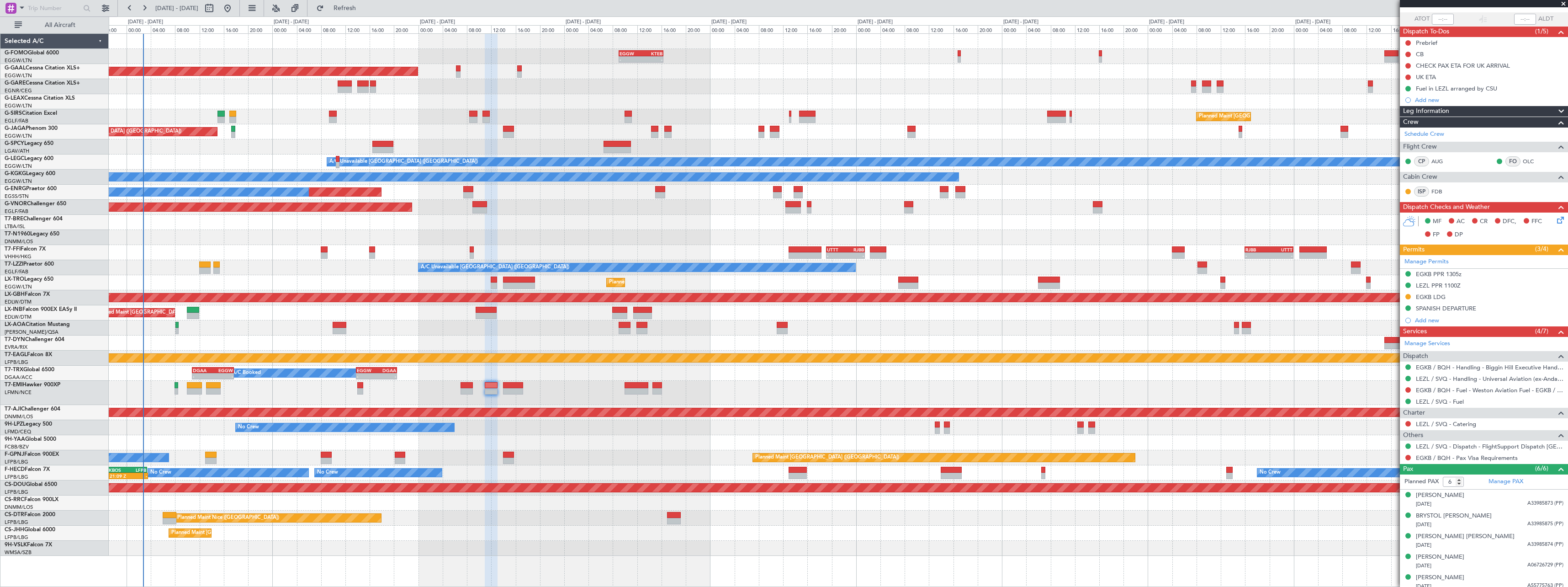
scroll to position [89, 0]
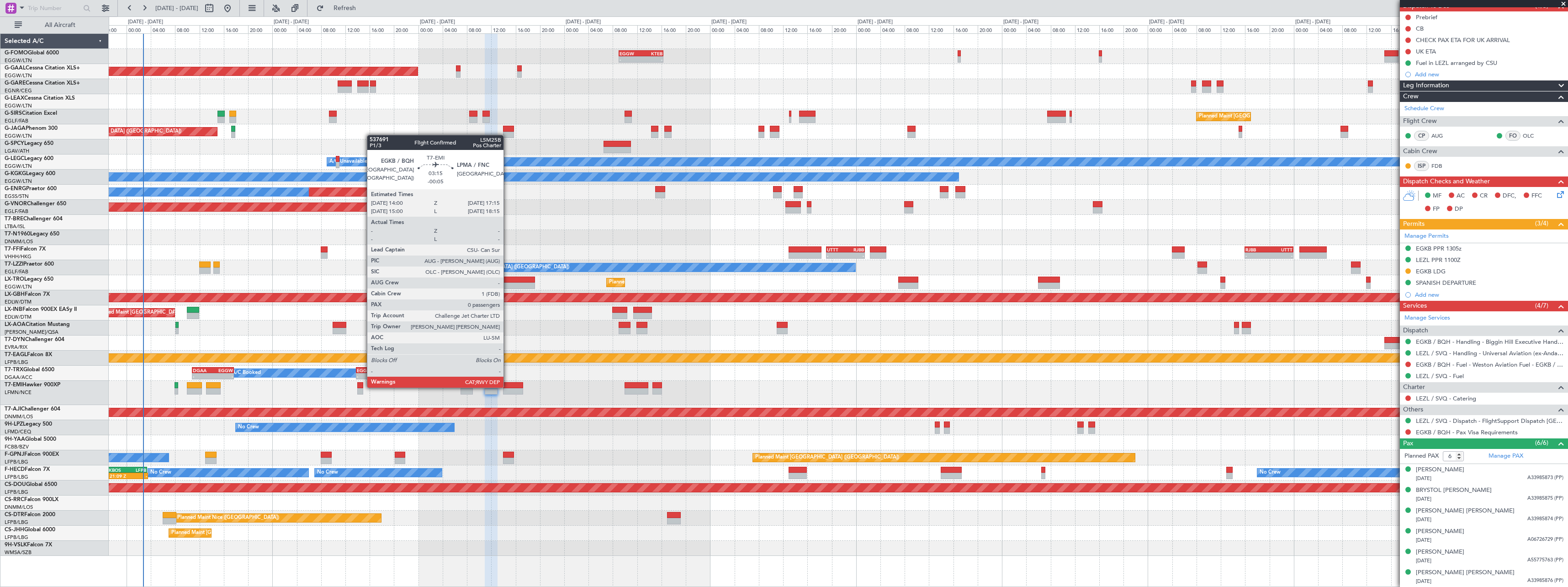
click at [509, 387] on div at bounding box center [513, 385] width 20 height 6
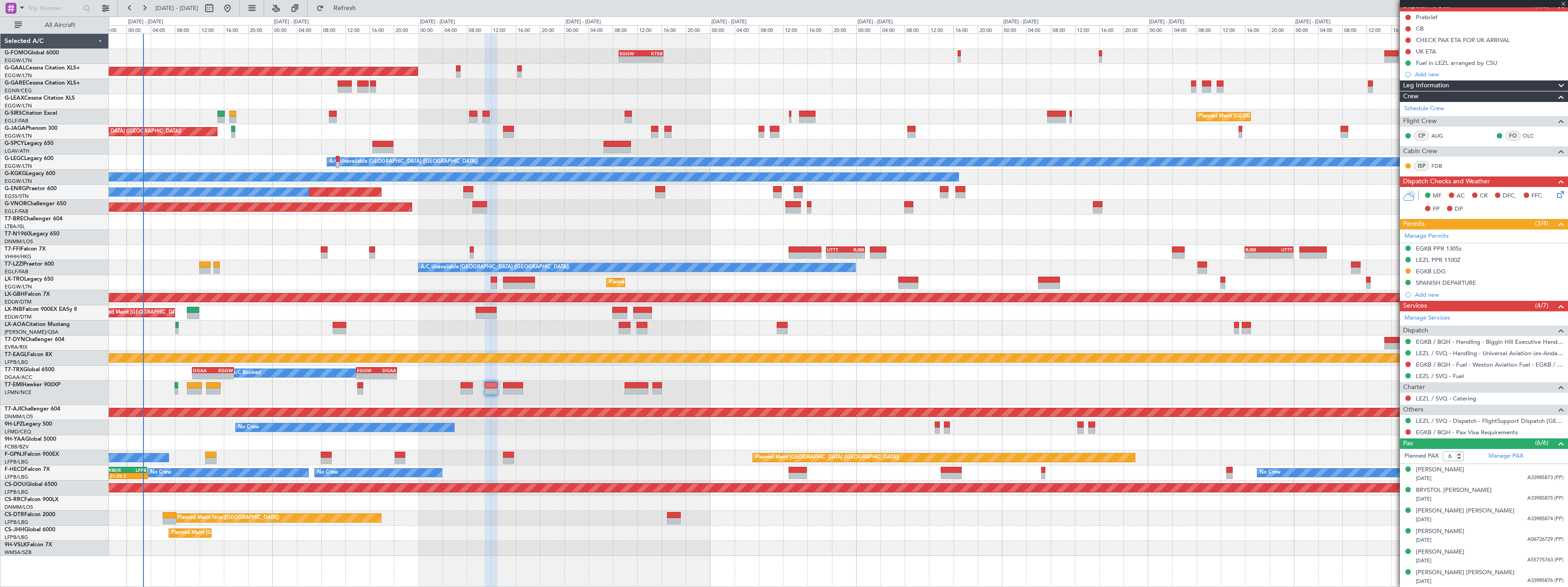
type input "-00:05"
type input "0"
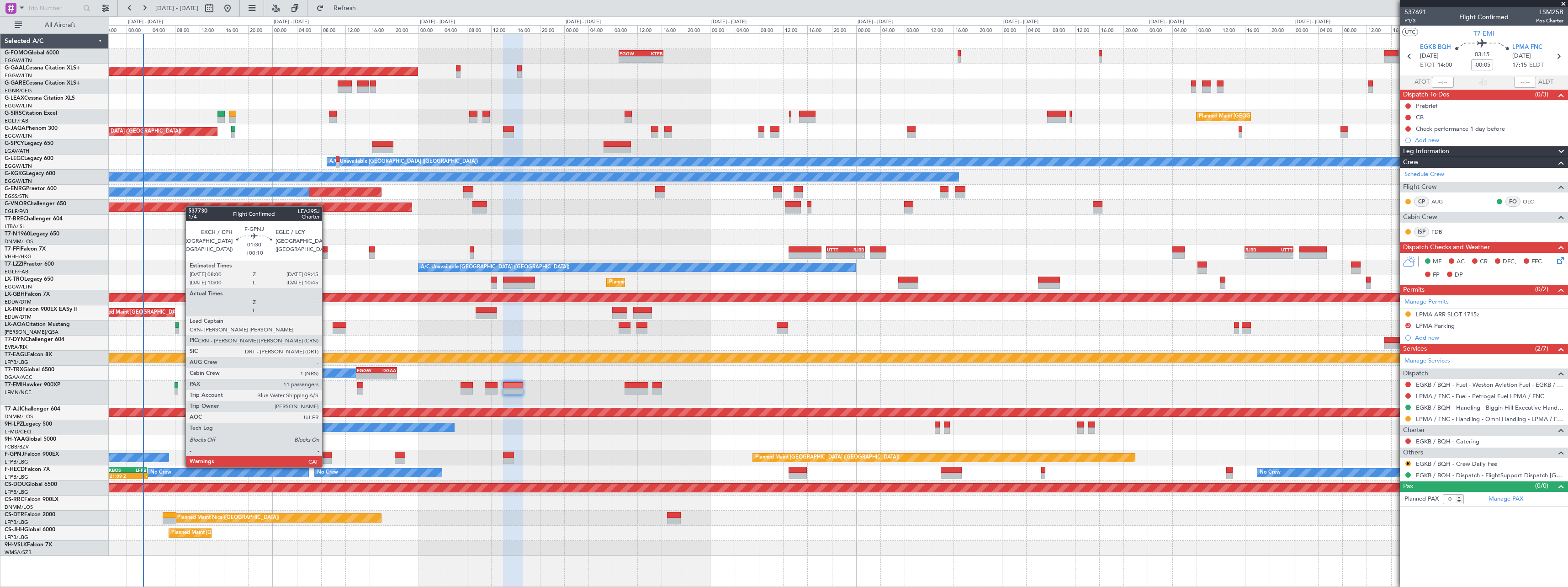
click at [326, 458] on div at bounding box center [326, 460] width 11 height 6
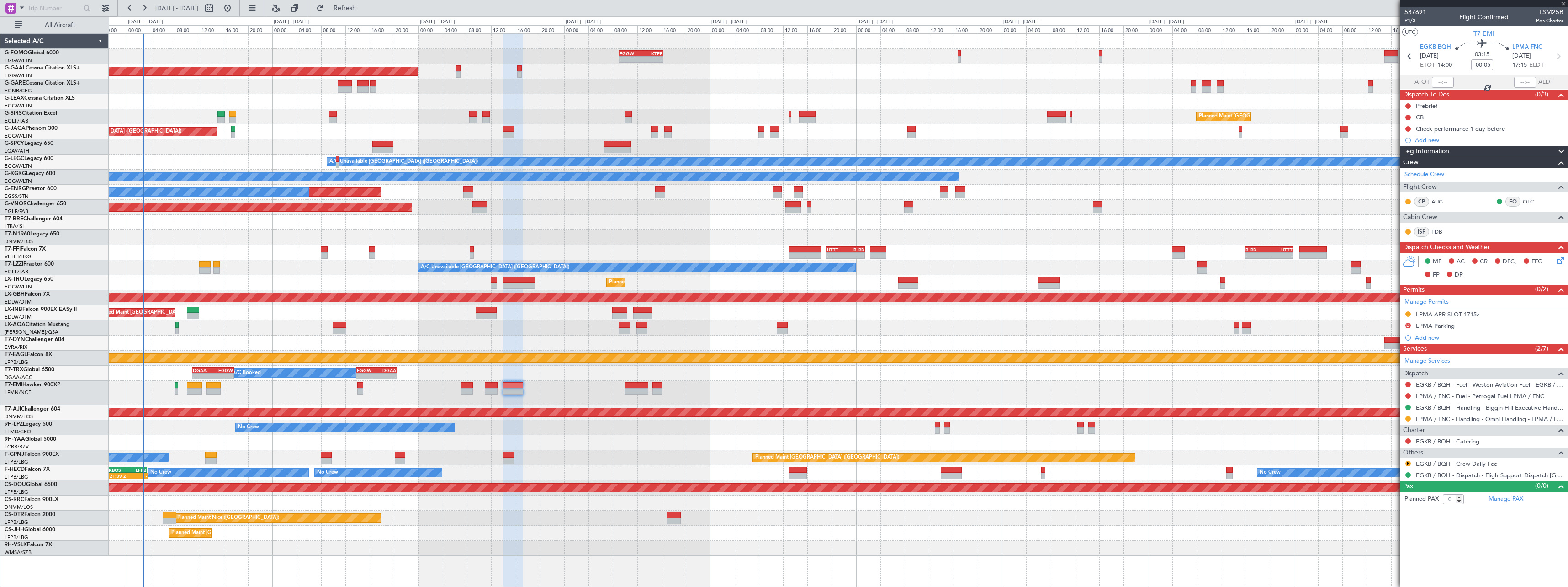
type input "+00:10"
type input "11"
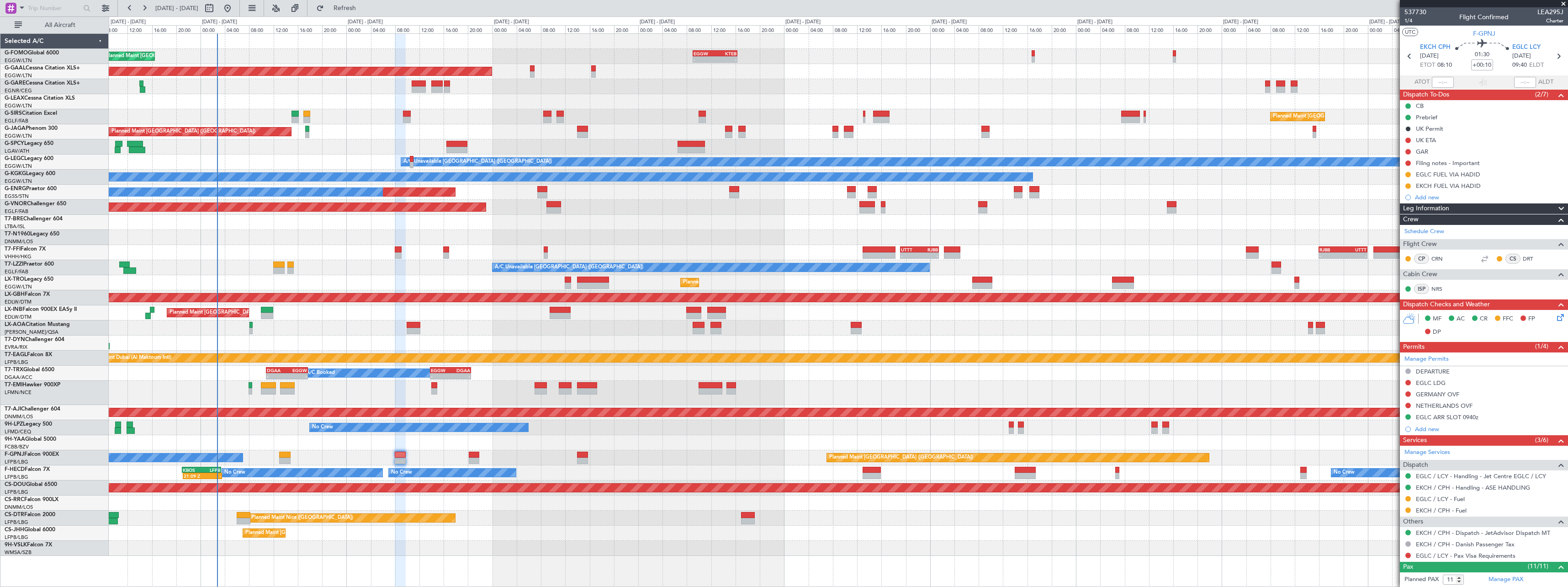
click at [528, 521] on div "Planned Maint [GEOGRAPHIC_DATA] ([GEOGRAPHIC_DATA]) - - EGGW 09:00 Z KTEB 16:20…" at bounding box center [838, 295] width 1459 height 522
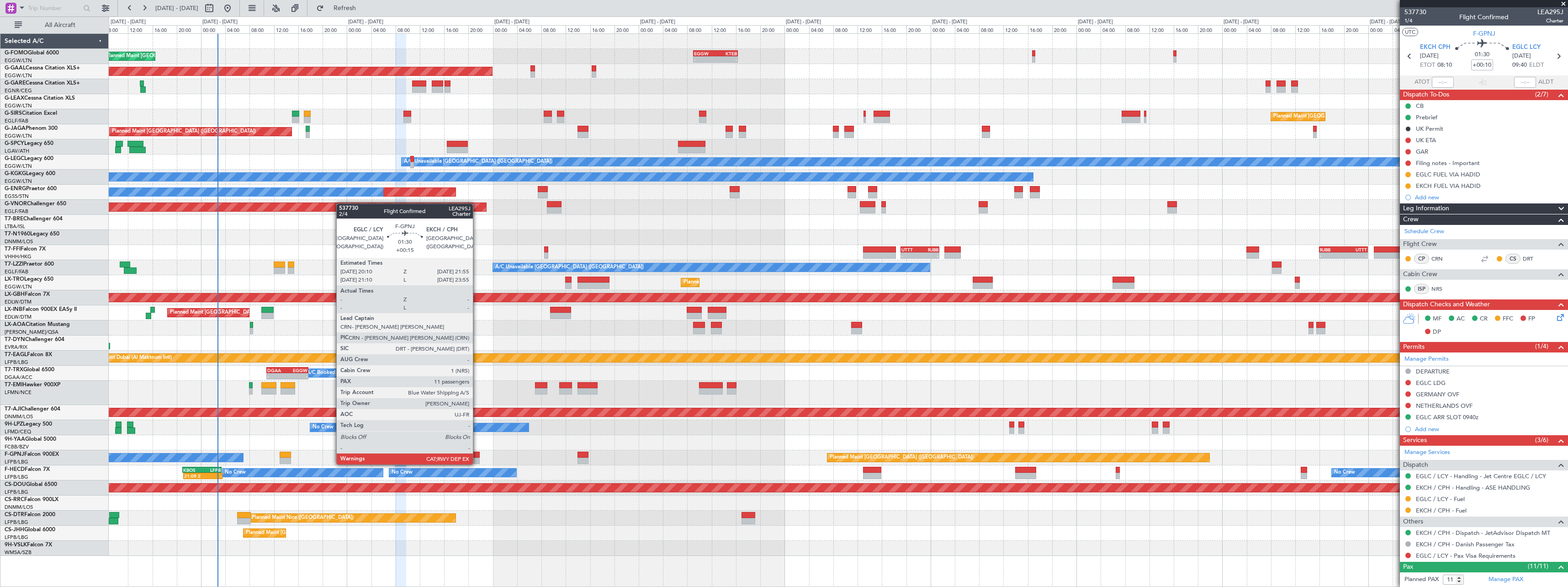
click at [477, 455] on div at bounding box center [475, 454] width 11 height 6
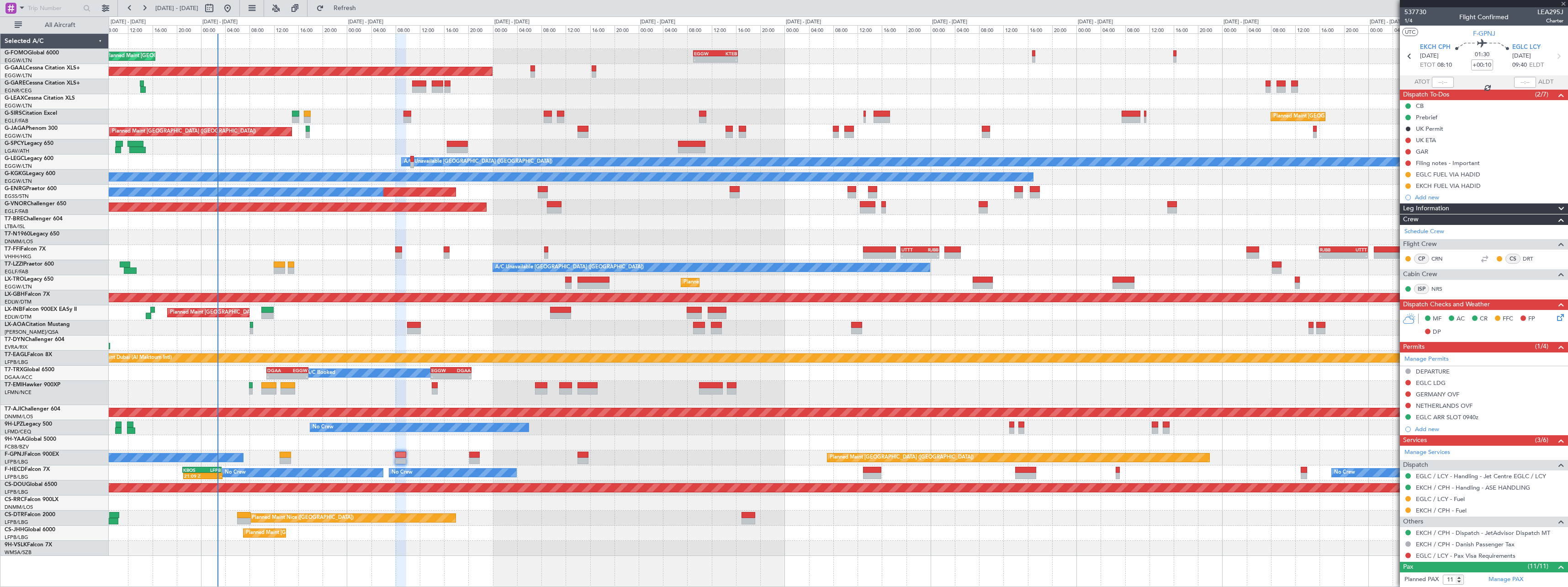
type input "+00:15"
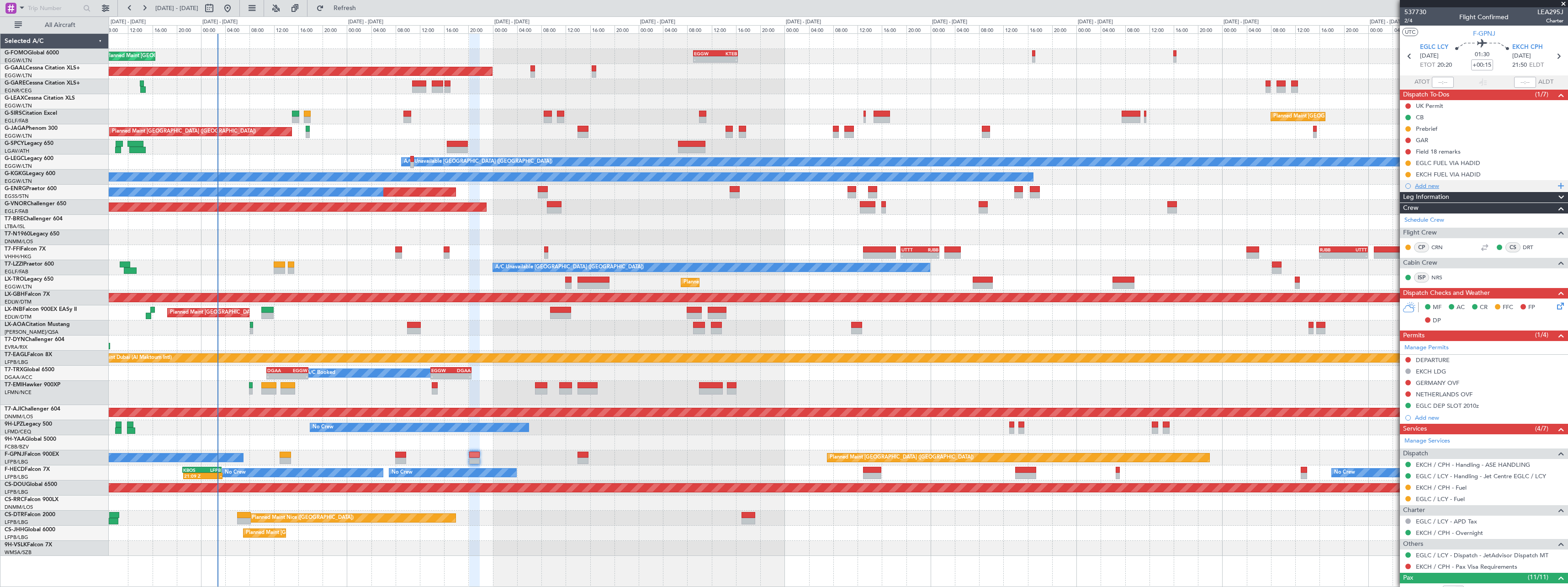
click at [1420, 186] on div "Add new" at bounding box center [1485, 185] width 140 height 7
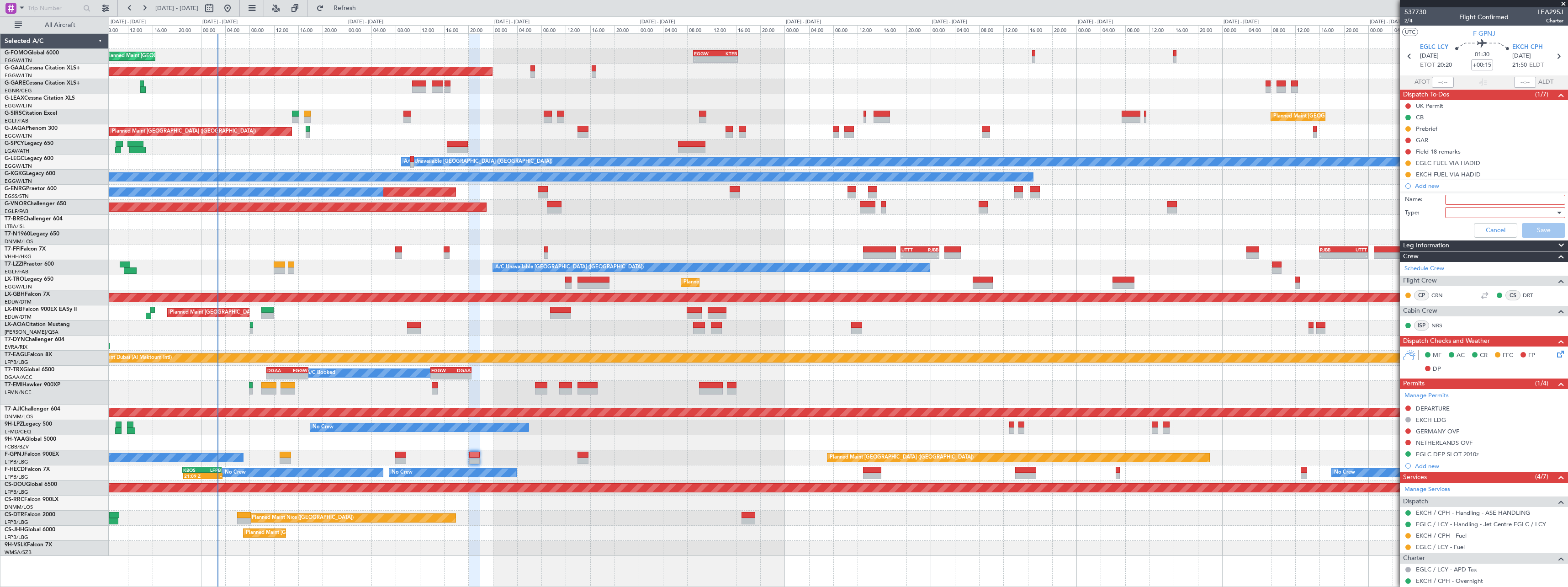
click at [1455, 198] on input "Name:" at bounding box center [1505, 200] width 120 height 10
type input "EGLC LATEST DEP 2100z"
click at [1460, 211] on div at bounding box center [1502, 212] width 106 height 14
click at [1460, 233] on span "Generic" at bounding box center [1501, 231] width 107 height 14
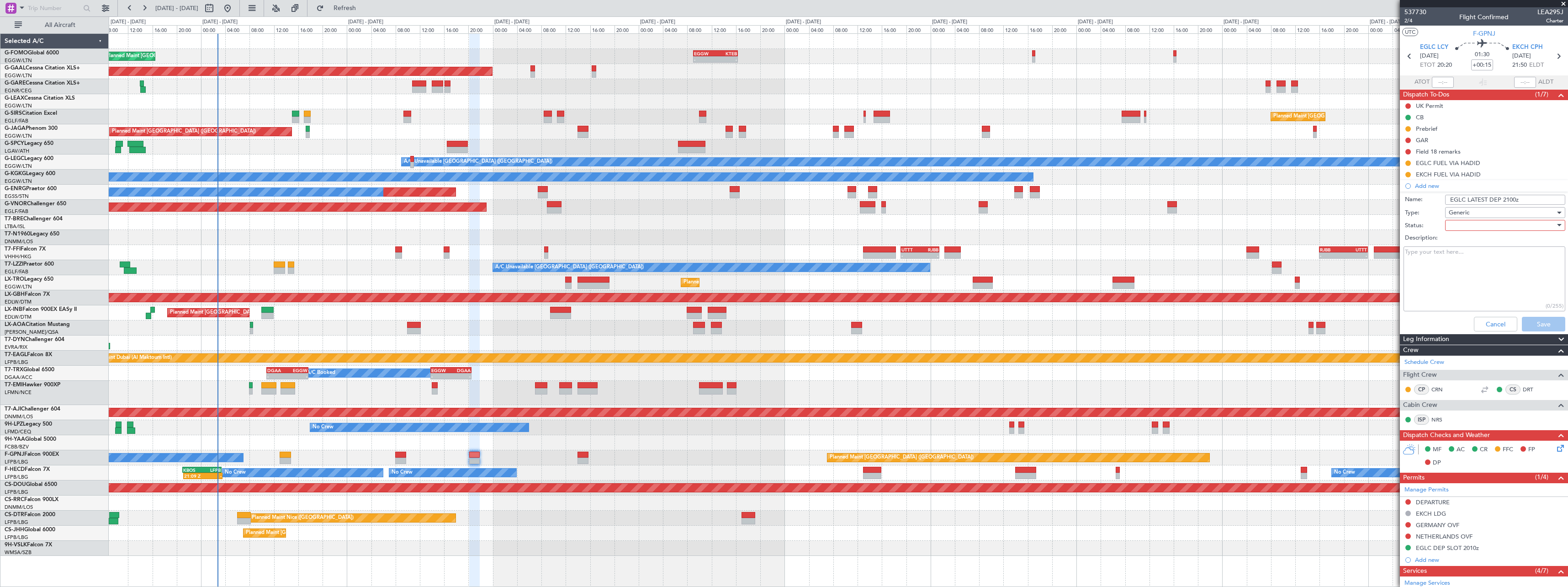
click at [1467, 221] on div at bounding box center [1502, 225] width 106 height 14
click at [1487, 255] on span "In Progress" at bounding box center [1501, 257] width 107 height 14
click at [1503, 227] on div "In Progress" at bounding box center [1502, 225] width 106 height 14
click at [1499, 250] on span "Not Started" at bounding box center [1501, 244] width 107 height 14
click at [1538, 330] on button "Save" at bounding box center [1543, 323] width 44 height 14
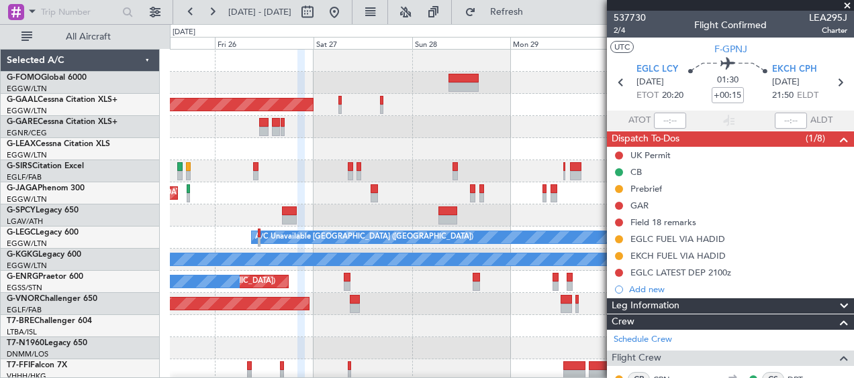
click at [845, 7] on span at bounding box center [846, 6] width 13 height 12
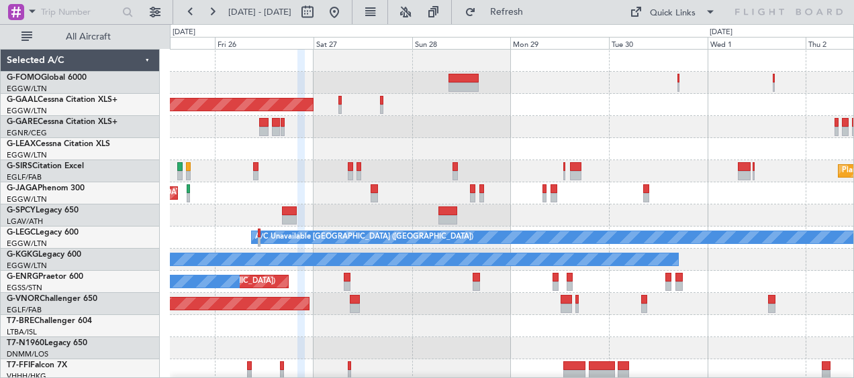
type input "0"
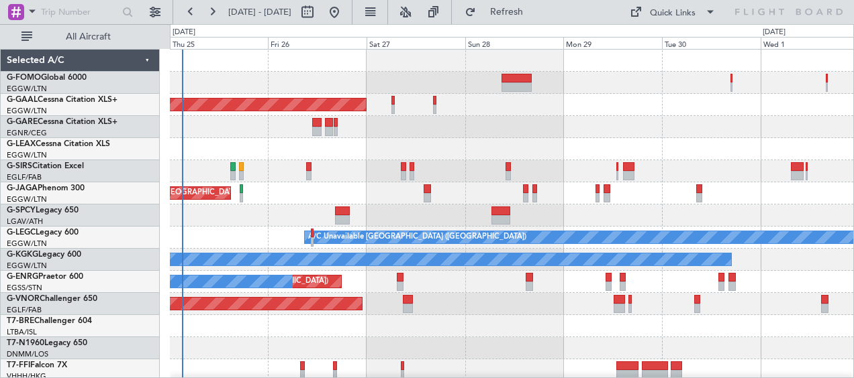
click at [507, 152] on div at bounding box center [511, 149] width 683 height 22
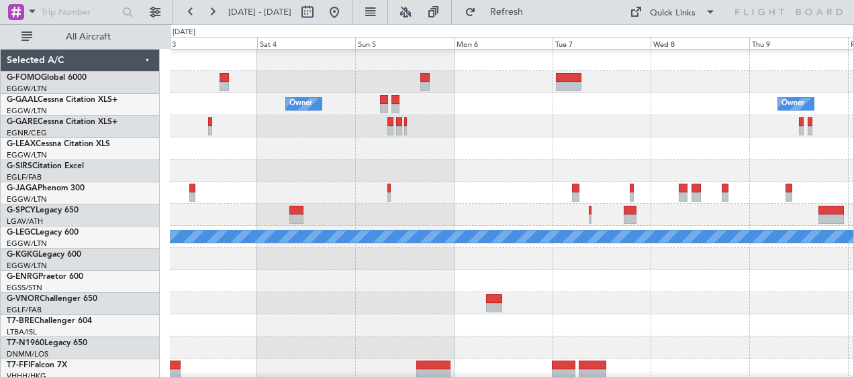
scroll to position [3, 0]
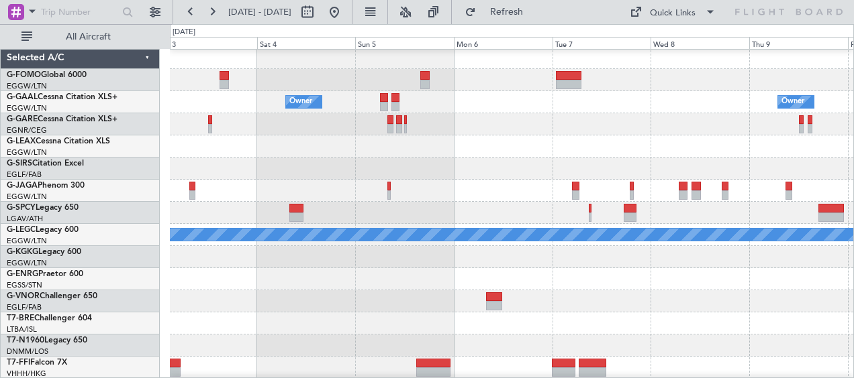
click at [0, 121] on html "25 Sep 2025 - 01 Oct 2025 Refresh Quick Links All Aircraft Owner Owner Owner Pl…" at bounding box center [427, 189] width 854 height 378
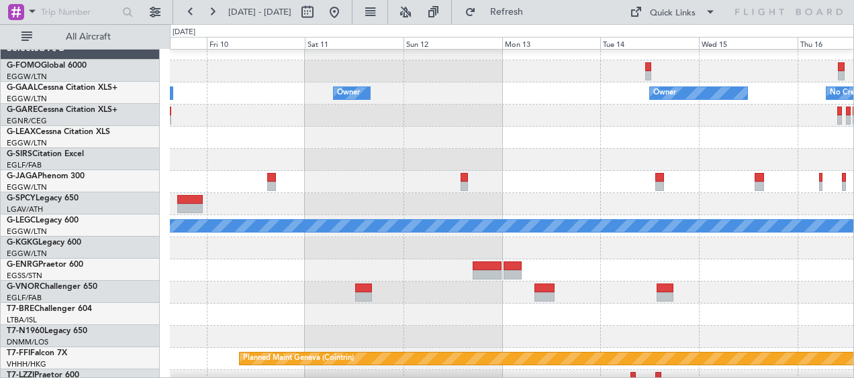
click at [3, 107] on div "Owner Owner Owner Owner No Crew Owner A/C Unavailable London (Luton) Planned Ma…" at bounding box center [427, 201] width 854 height 354
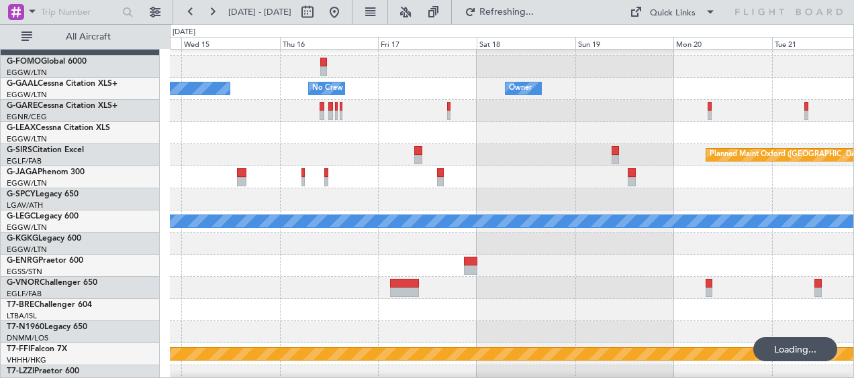
click at [233, 124] on div at bounding box center [511, 133] width 683 height 22
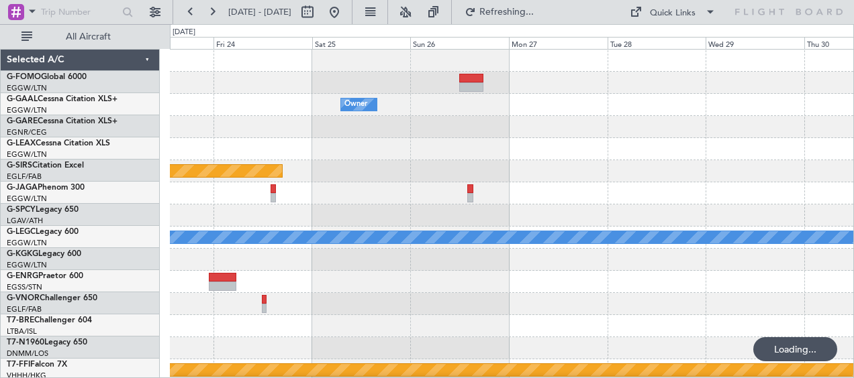
scroll to position [0, 0]
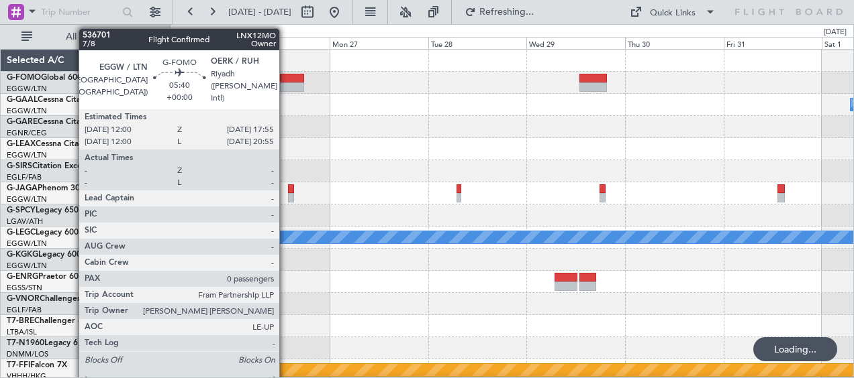
click at [286, 83] on div at bounding box center [292, 87] width 25 height 9
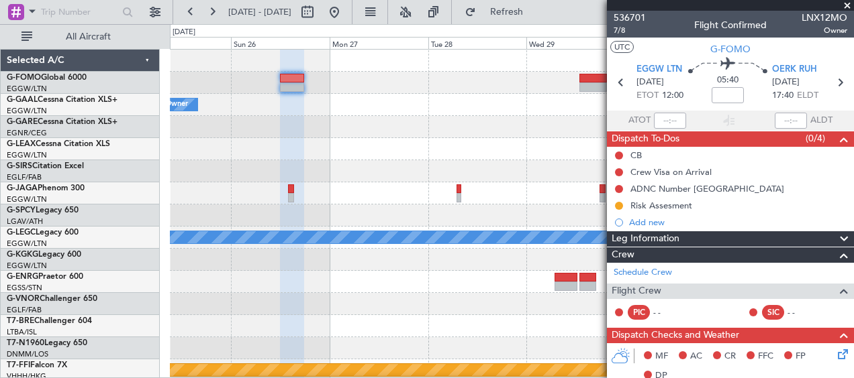
drag, startPoint x: 848, startPoint y: 7, endPoint x: 824, endPoint y: 15, distance: 25.1
click at [848, 7] on span at bounding box center [846, 6] width 13 height 12
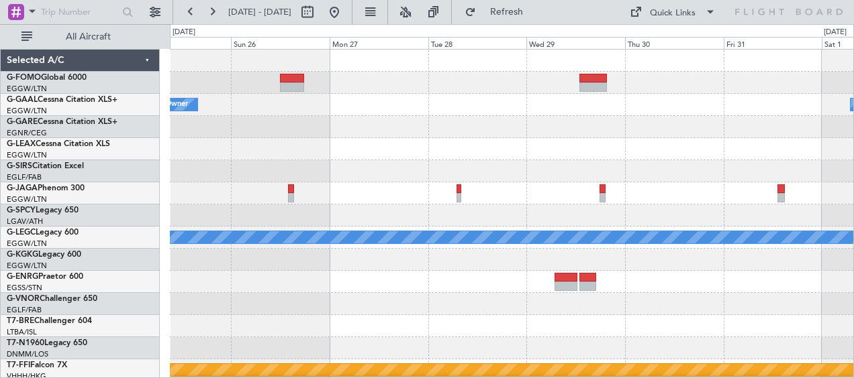
click at [854, 162] on html "25 Oct 2025 - 01 Nov 2025 Refresh Quick Links All Aircraft Owner Owner Planned …" at bounding box center [427, 189] width 854 height 378
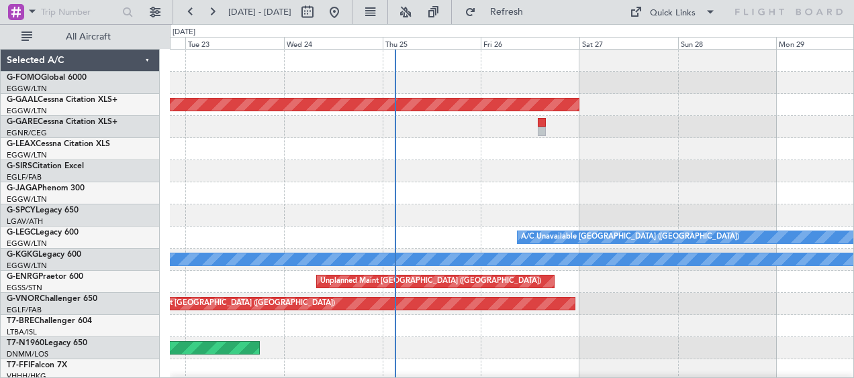
click at [407, 154] on div at bounding box center [511, 149] width 683 height 22
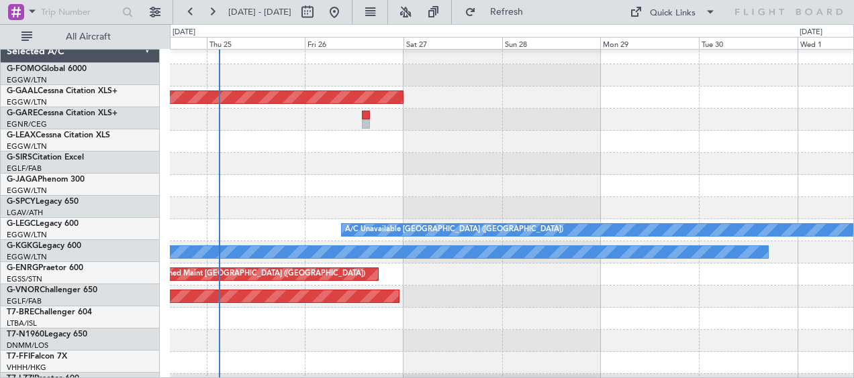
scroll to position [5, 0]
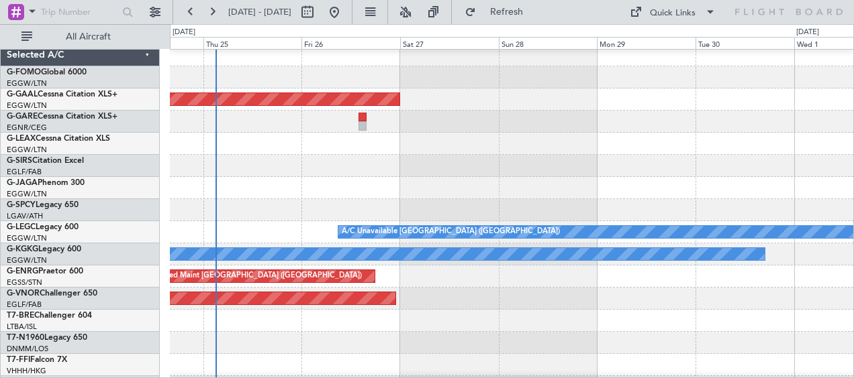
click at [423, 157] on div "Planned Maint [GEOGRAPHIC_DATA] ([GEOGRAPHIC_DATA])" at bounding box center [511, 166] width 683 height 22
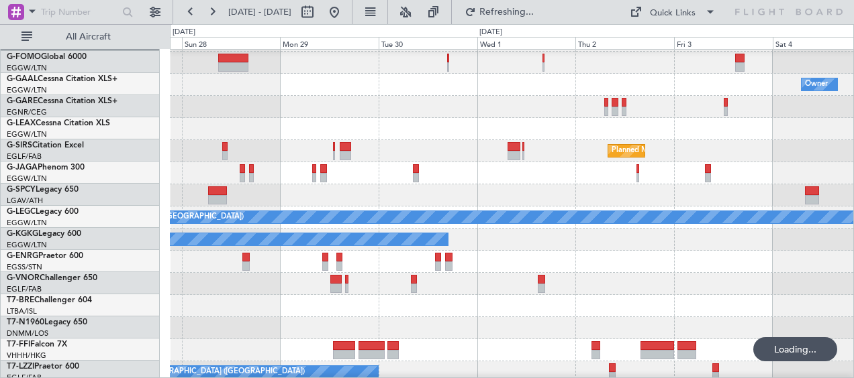
click at [197, 132] on div at bounding box center [511, 129] width 683 height 22
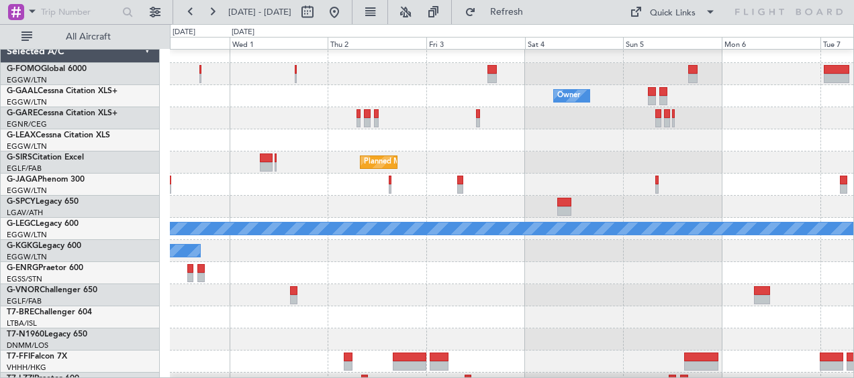
scroll to position [8, 0]
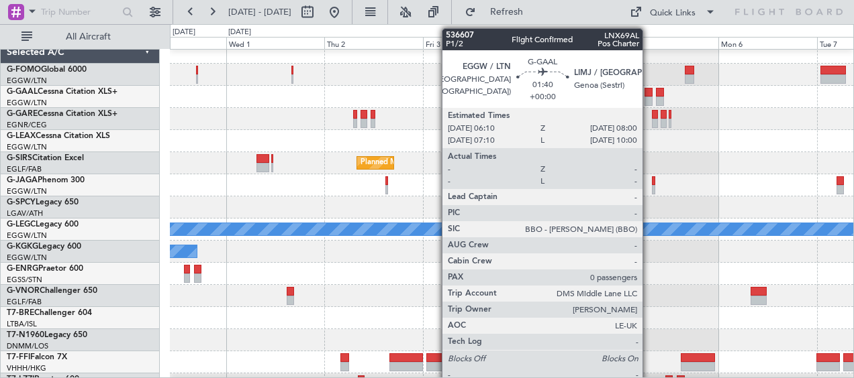
click at [648, 95] on div at bounding box center [648, 92] width 8 height 9
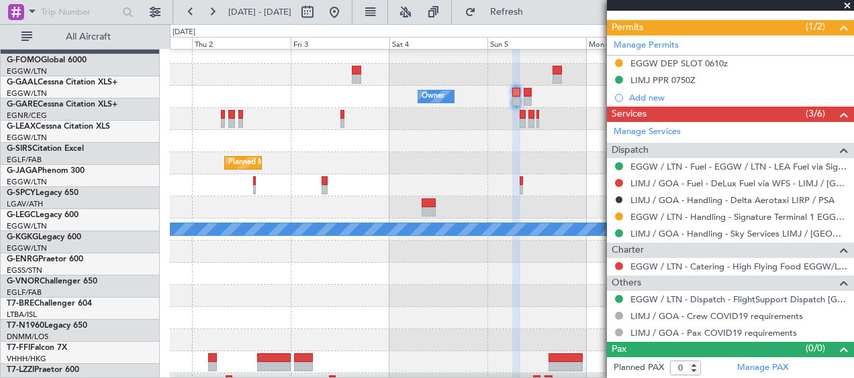
scroll to position [0, 0]
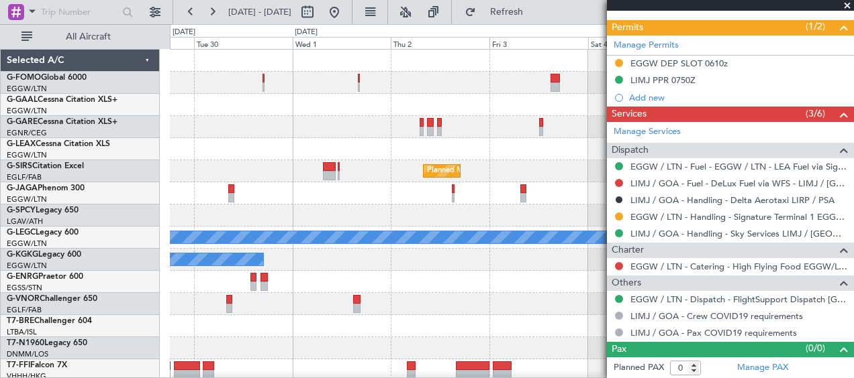
click at [533, 154] on div at bounding box center [511, 149] width 683 height 22
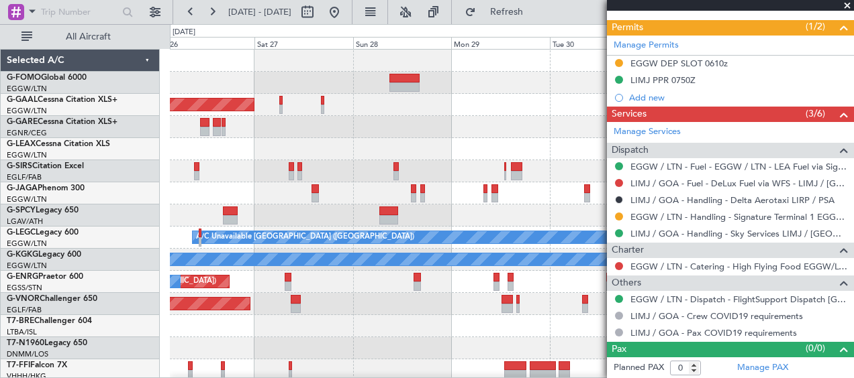
click at [714, 170] on fb-app "02 Oct 2025 - 09 Oct 2025 Refresh Quick Links All Aircraft Planned Maint London…" at bounding box center [427, 194] width 854 height 368
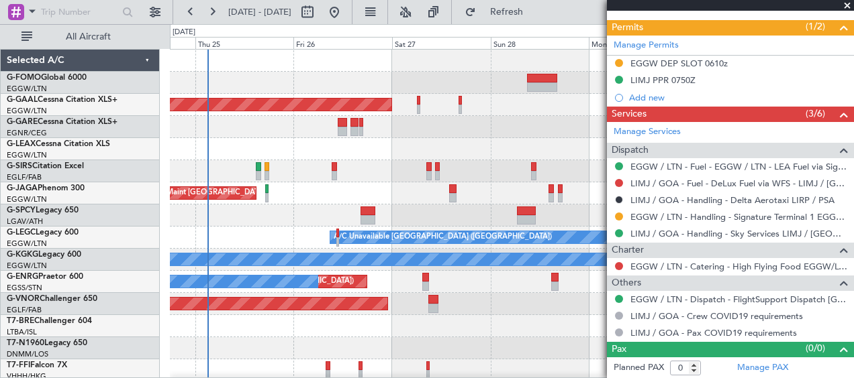
click at [846, 6] on span at bounding box center [846, 6] width 13 height 12
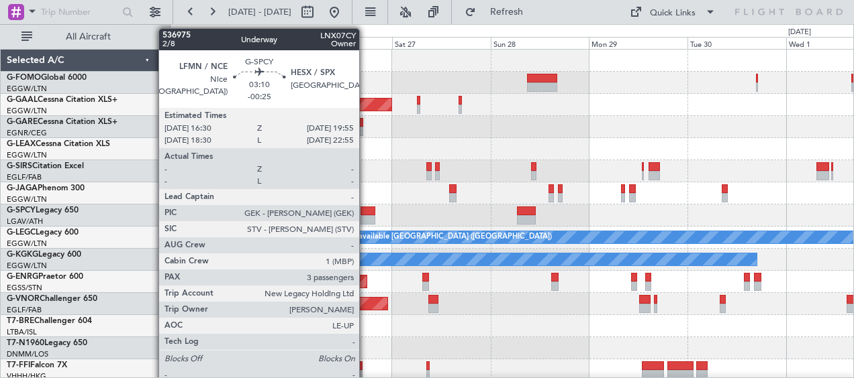
click at [365, 216] on div at bounding box center [367, 219] width 14 height 9
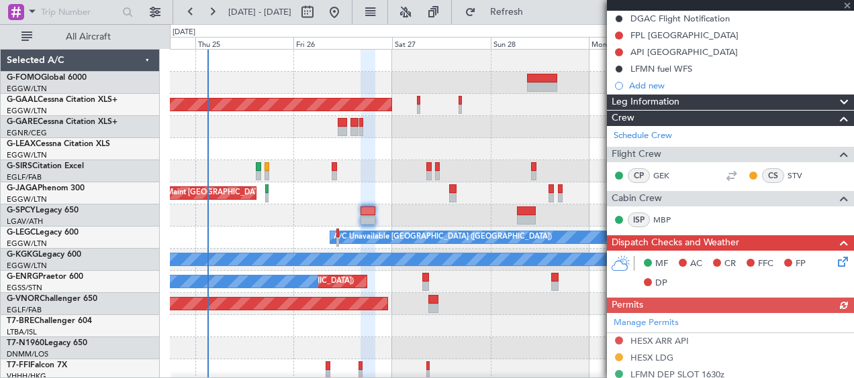
scroll to position [201, 0]
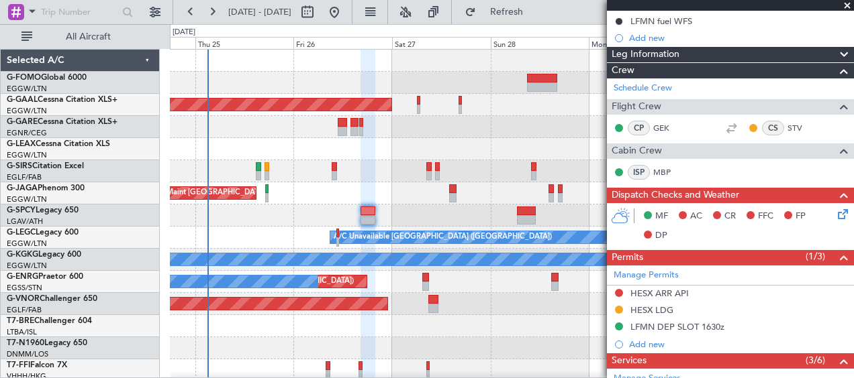
drag, startPoint x: 847, startPoint y: 4, endPoint x: 840, endPoint y: 15, distance: 13.0
click at [847, 5] on span at bounding box center [846, 6] width 13 height 12
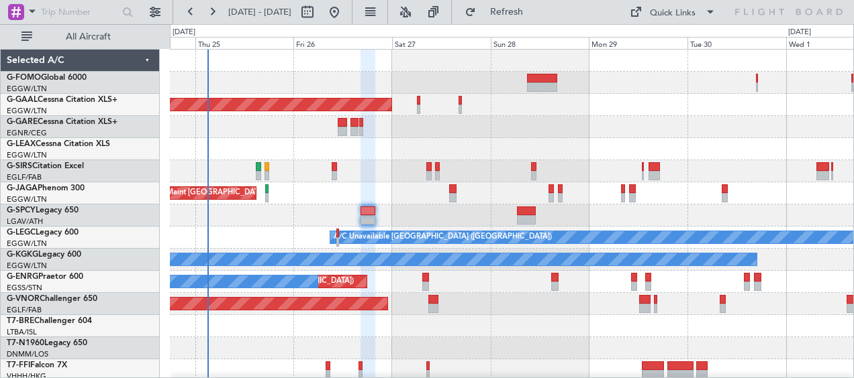
type input "0"
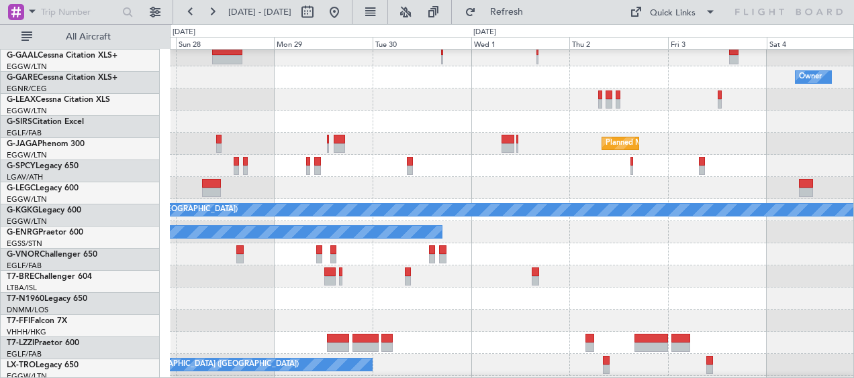
click at [88, 142] on div "Owner Planned Maint Dusseldorf Planned Maint London (Luton) A/C Unavailable Lon…" at bounding box center [427, 201] width 854 height 354
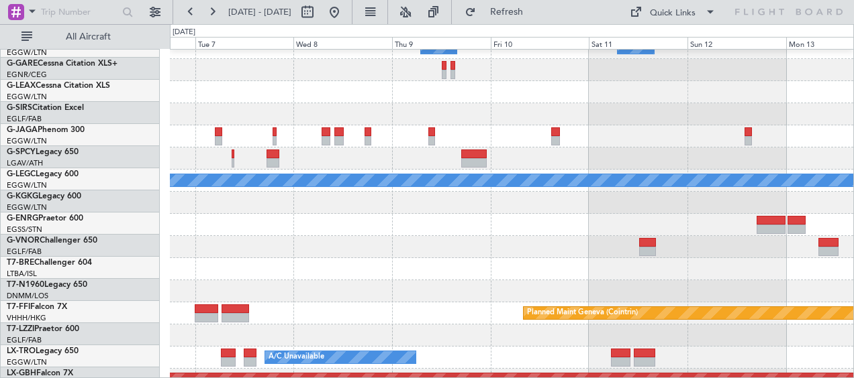
scroll to position [57, 0]
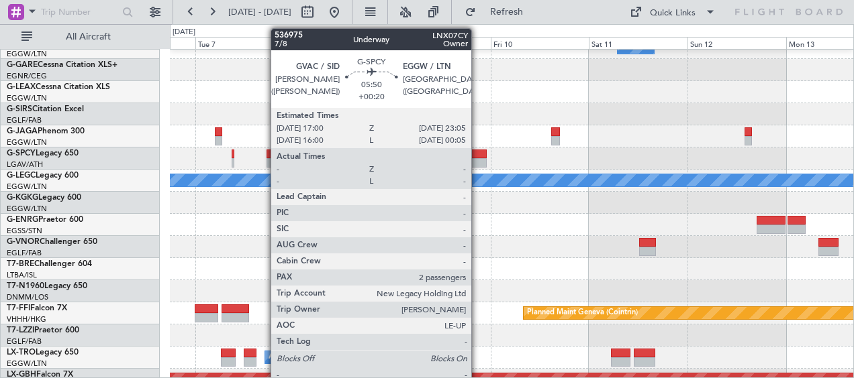
click at [477, 154] on div at bounding box center [474, 154] width 26 height 9
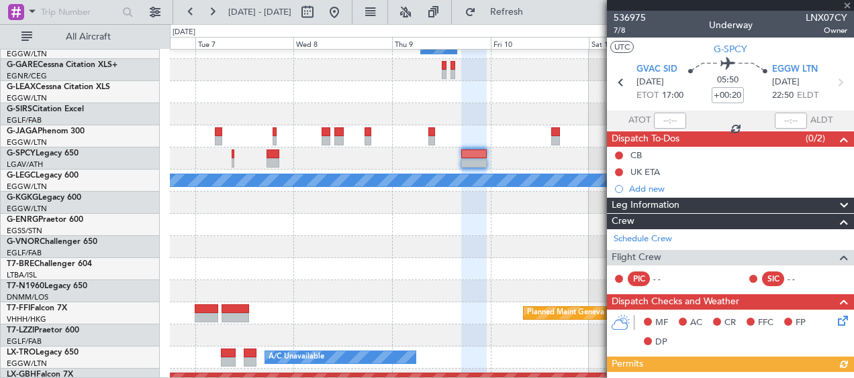
scroll to position [268, 0]
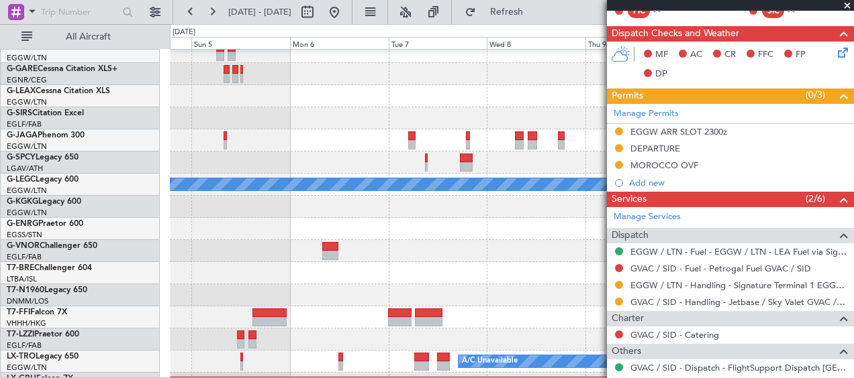
click at [446, 245] on div at bounding box center [511, 251] width 683 height 22
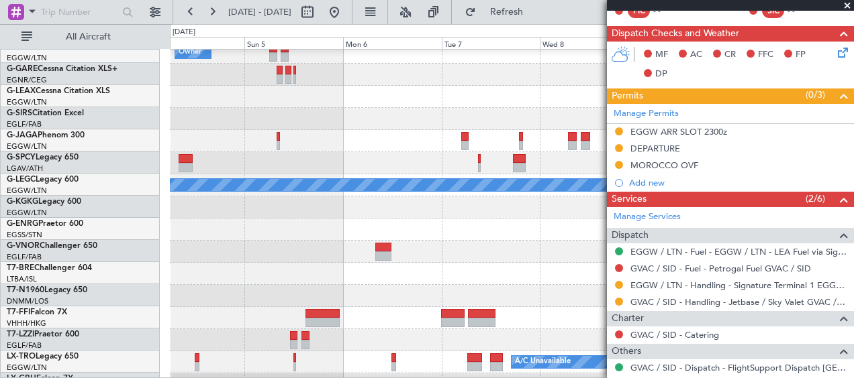
click at [615, 236] on fb-app "06 Oct 2025 - 13 Oct 2025 Refresh Quick Links All Aircraft Owner Owner Owner Pl…" at bounding box center [427, 194] width 854 height 368
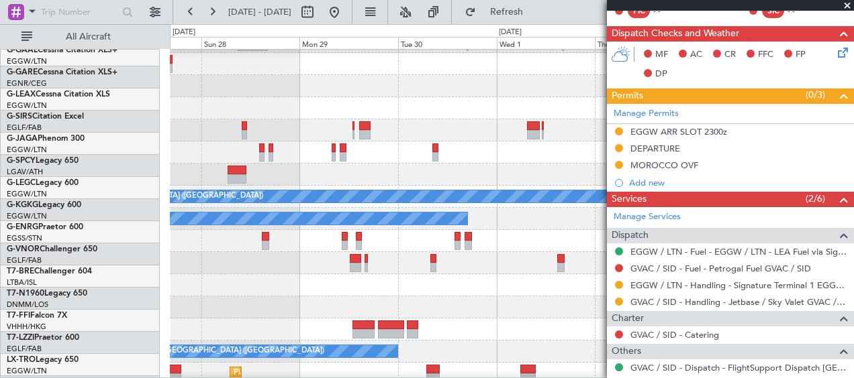
click at [649, 243] on fb-app "06 Oct 2025 - 13 Oct 2025 Refresh Quick Links All Aircraft Owner Planned Maint …" at bounding box center [427, 194] width 854 height 368
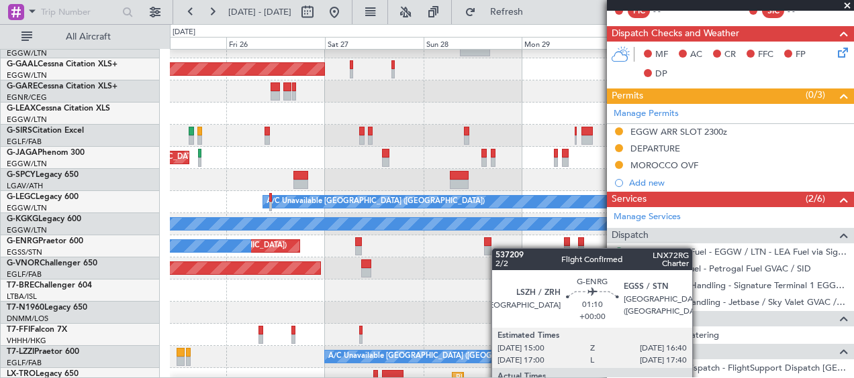
click at [488, 249] on div at bounding box center [487, 250] width 7 height 9
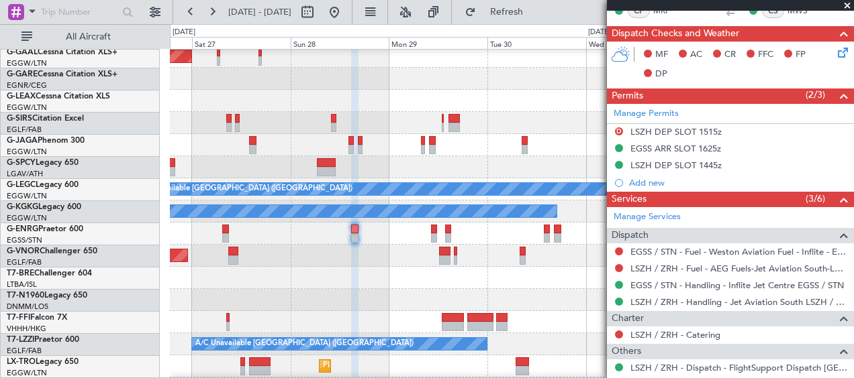
scroll to position [48, 0]
click at [244, 274] on div at bounding box center [511, 278] width 683 height 22
click at [848, 8] on span at bounding box center [846, 6] width 13 height 12
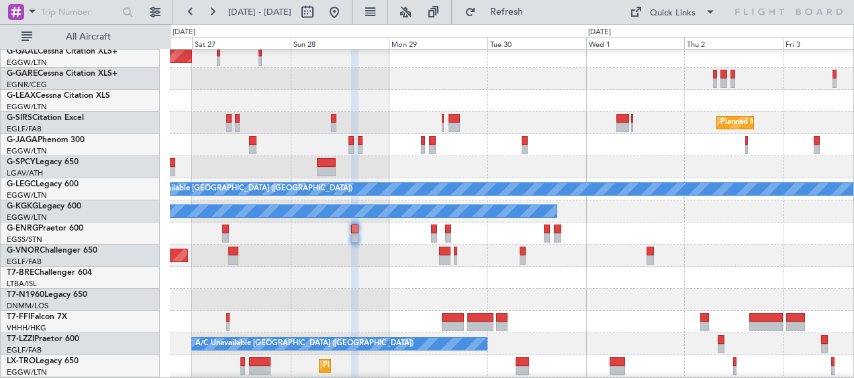
type input "0"
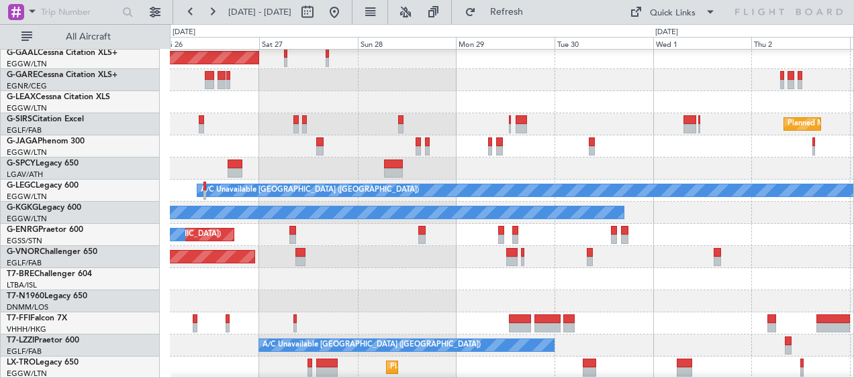
scroll to position [42, 0]
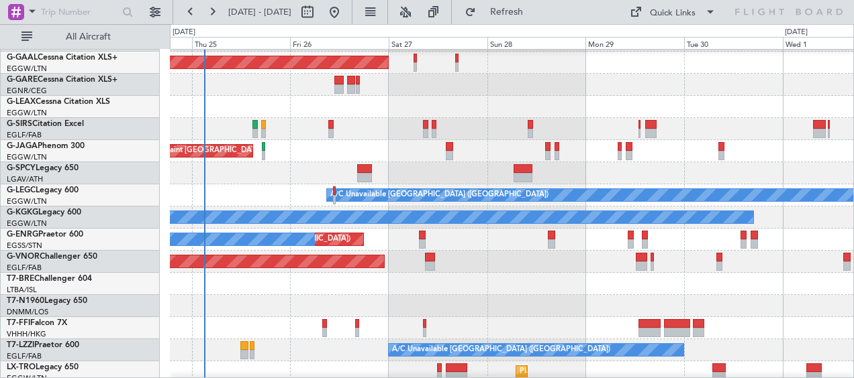
click at [468, 283] on div at bounding box center [511, 284] width 683 height 22
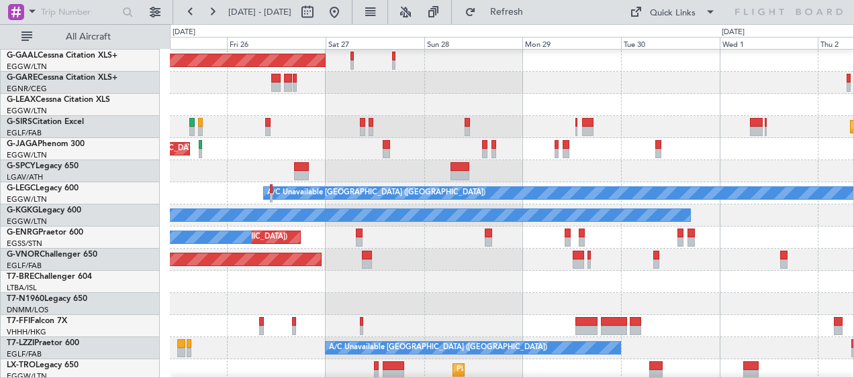
scroll to position [45, 0]
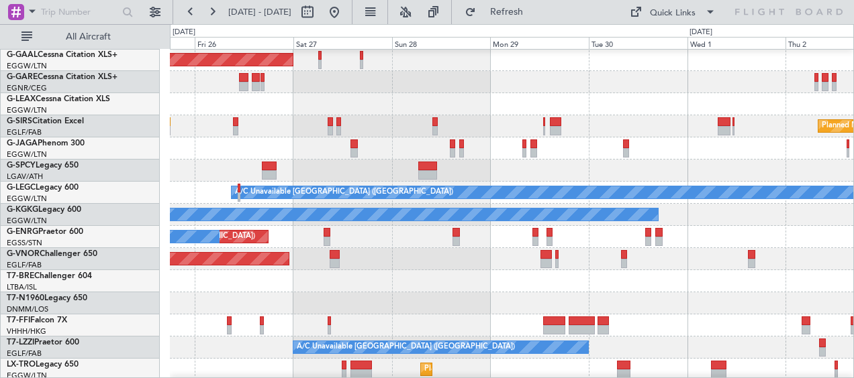
click at [475, 313] on div at bounding box center [511, 304] width 683 height 22
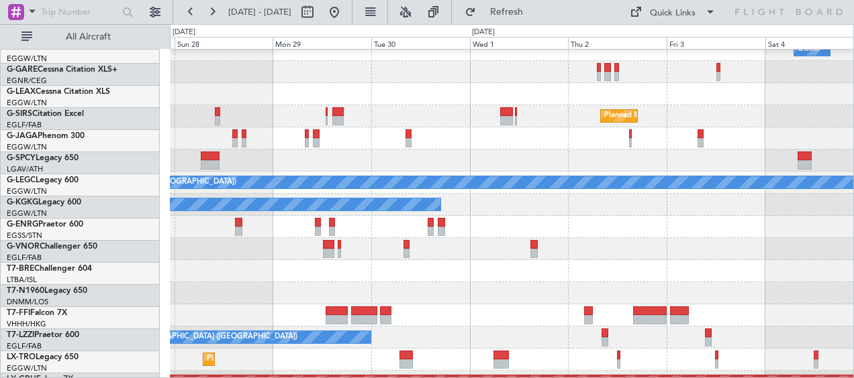
scroll to position [55, 0]
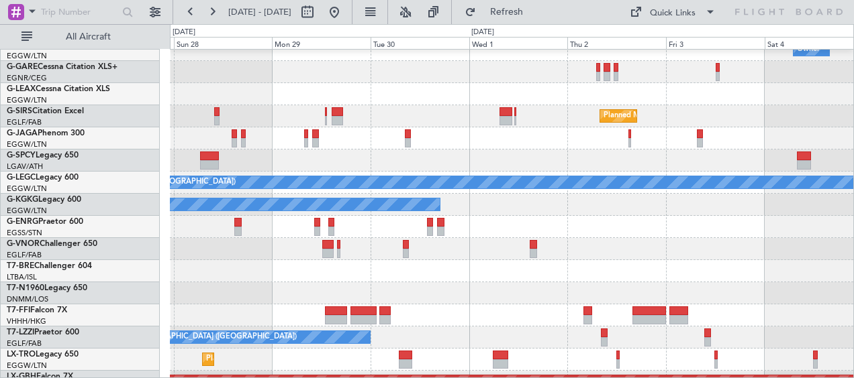
click at [360, 264] on div at bounding box center [511, 271] width 683 height 22
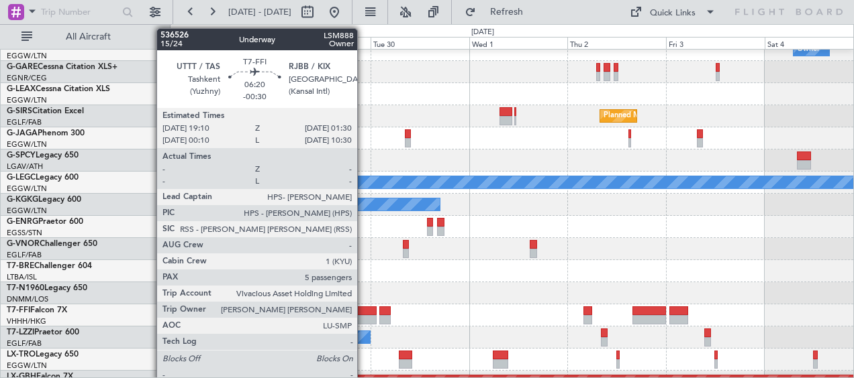
click at [363, 311] on div at bounding box center [363, 311] width 26 height 9
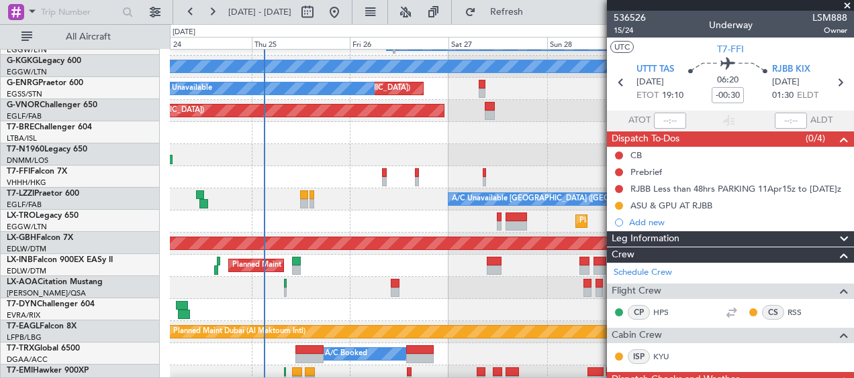
scroll to position [193, 0]
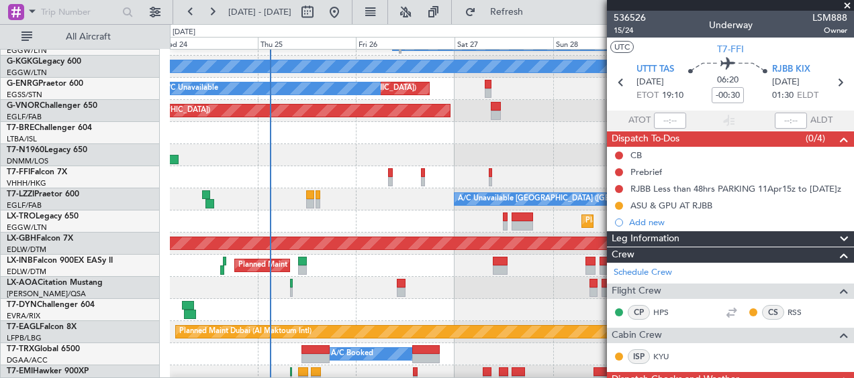
click at [401, 224] on div "Planned Maint [GEOGRAPHIC_DATA] ([GEOGRAPHIC_DATA])" at bounding box center [511, 222] width 683 height 22
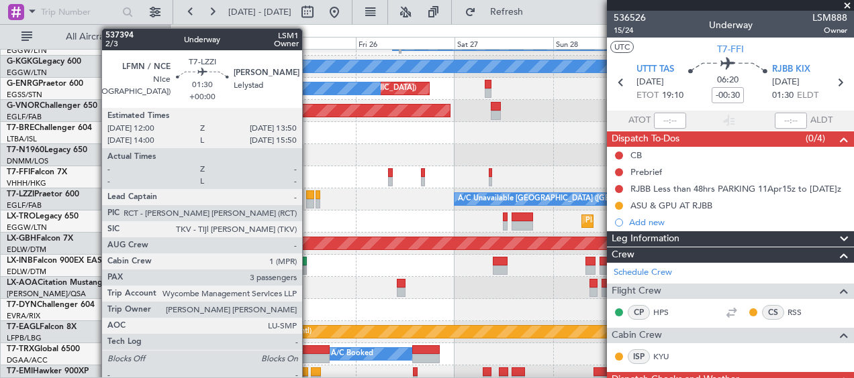
click at [308, 196] on div at bounding box center [310, 195] width 8 height 9
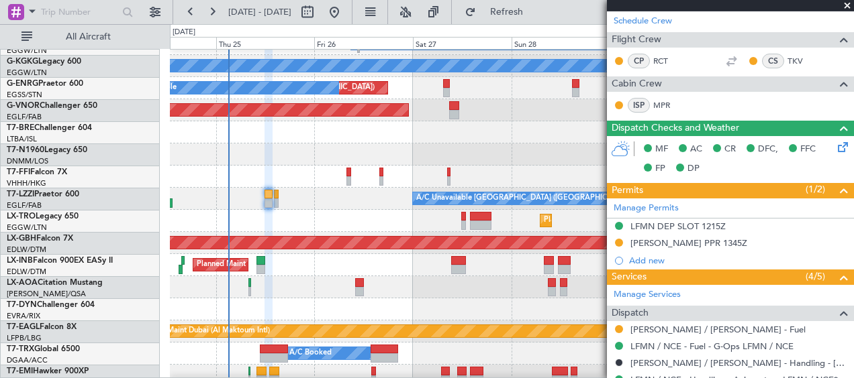
scroll to position [194, 0]
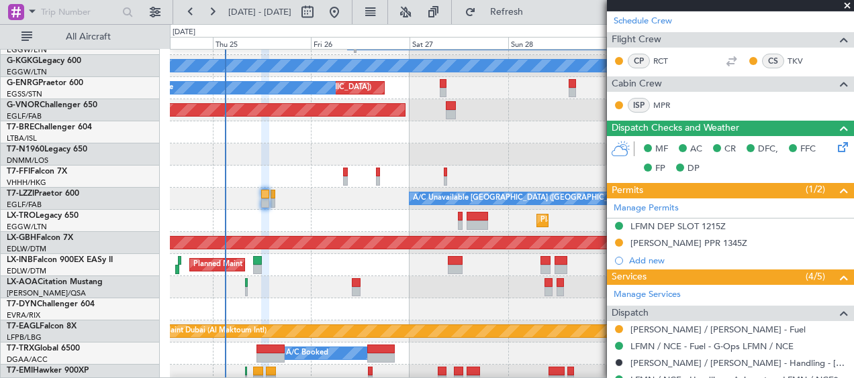
click at [530, 281] on div at bounding box center [511, 287] width 683 height 22
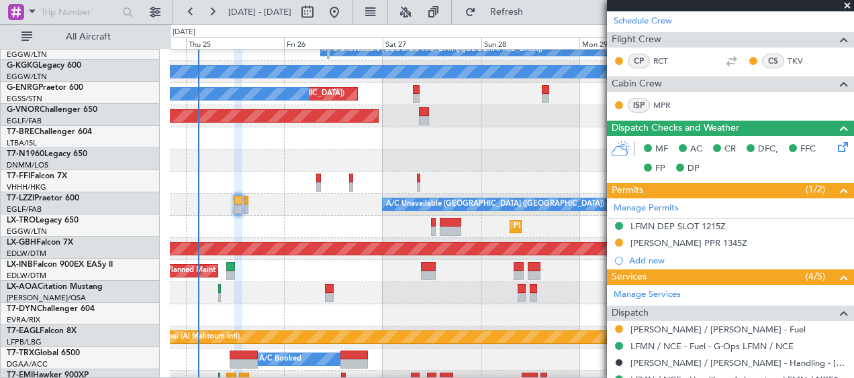
scroll to position [188, 0]
click at [487, 167] on div "AOG Maint London ([GEOGRAPHIC_DATA])" at bounding box center [511, 161] width 683 height 22
click at [849, 5] on span at bounding box center [846, 6] width 13 height 12
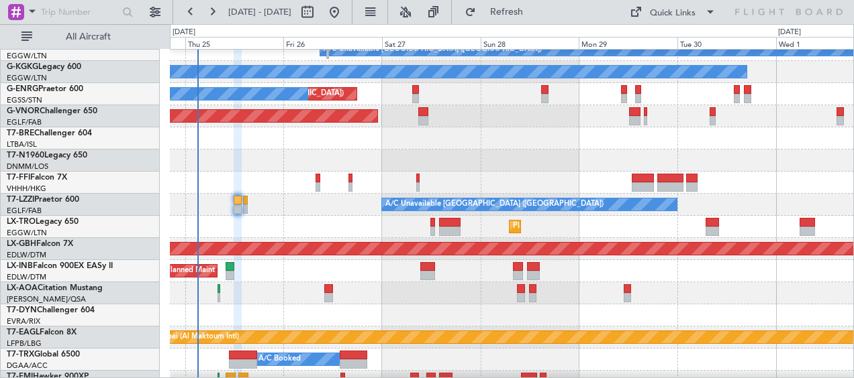
type input "0"
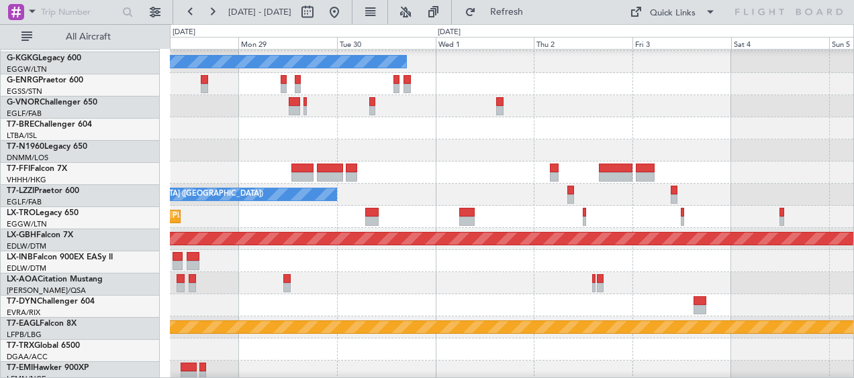
scroll to position [199, 0]
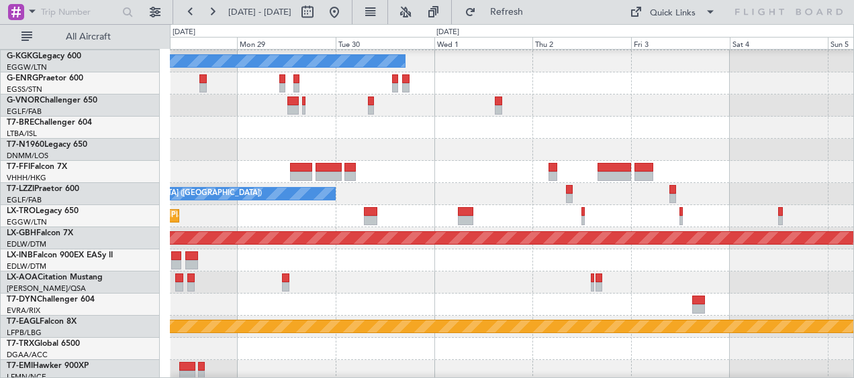
click at [467, 146] on div at bounding box center [511, 150] width 683 height 22
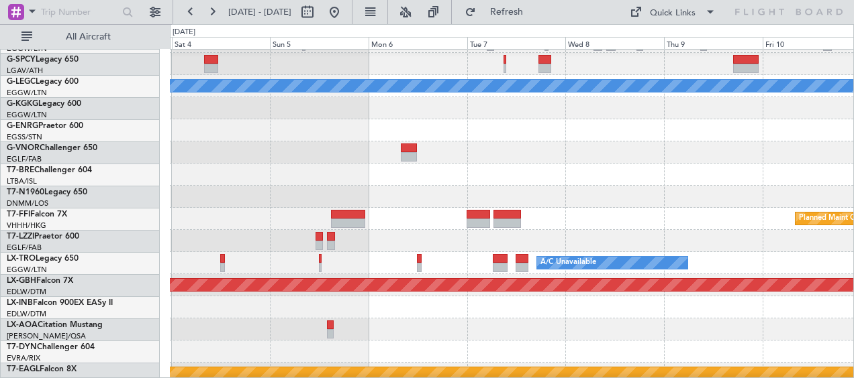
scroll to position [152, 0]
click at [166, 280] on div "A/C Unavailable London (Luton) Planned Maint Geneva (Cointrin) A/C Unavailable …" at bounding box center [427, 201] width 854 height 354
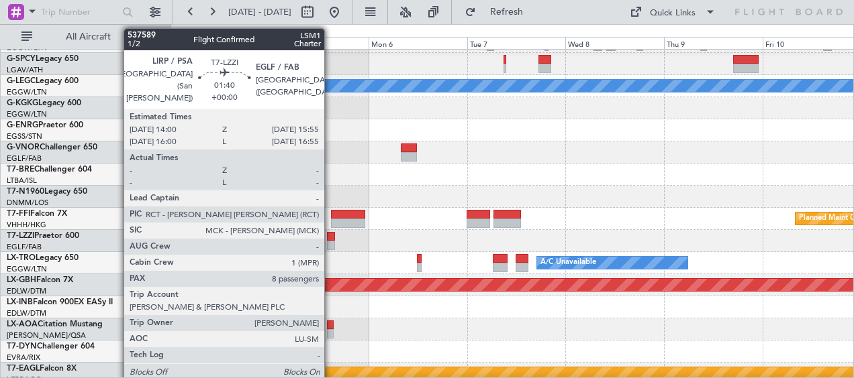
click at [330, 240] on div at bounding box center [331, 236] width 8 height 9
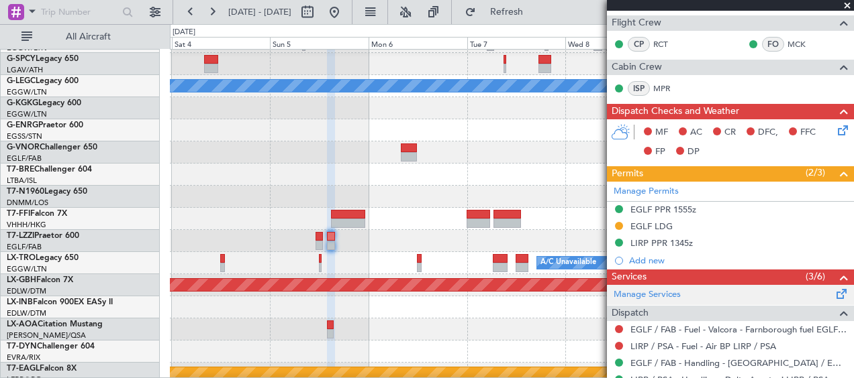
scroll to position [0, 0]
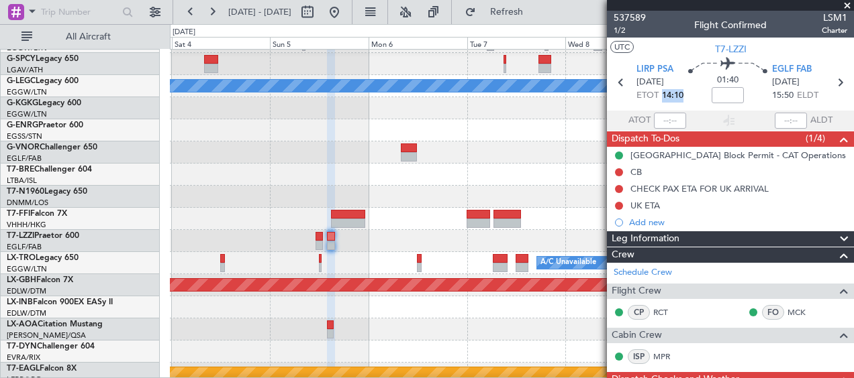
drag, startPoint x: 658, startPoint y: 95, endPoint x: 681, endPoint y: 95, distance: 23.5
click at [681, 95] on section "LIRP PSA 05/10/2025 ETOT 14:10 01:40 EGLF FAB 05/10/2025 15:50 ELDT" at bounding box center [730, 84] width 247 height 53
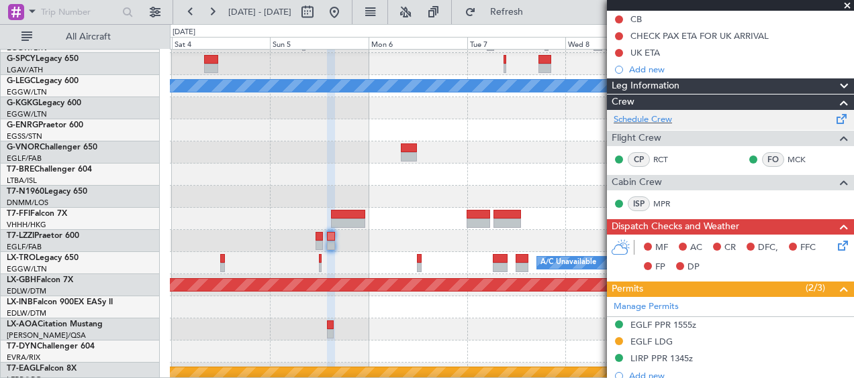
scroll to position [268, 0]
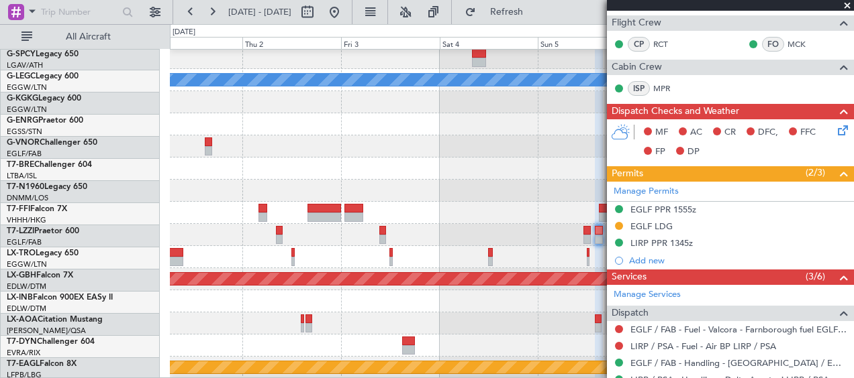
click at [497, 240] on div "A/C Unavailable [GEOGRAPHIC_DATA] ([GEOGRAPHIC_DATA])" at bounding box center [511, 235] width 683 height 22
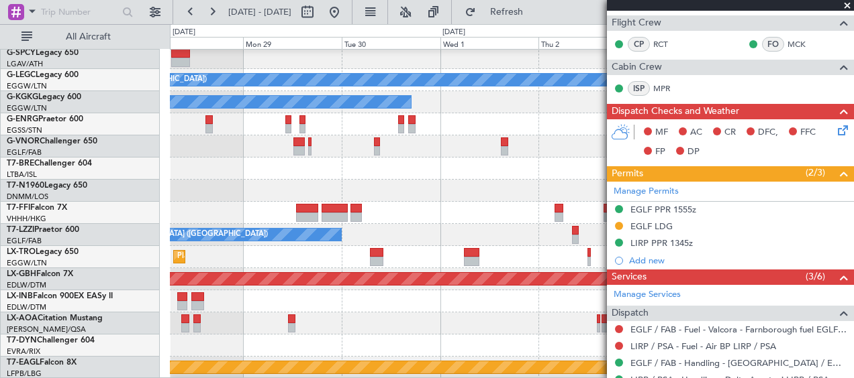
click at [628, 243] on fb-app "03 Oct 2025 - 10 Oct 2025 Refresh Quick Links All Aircraft A/C Unavailable Lond…" at bounding box center [427, 194] width 854 height 368
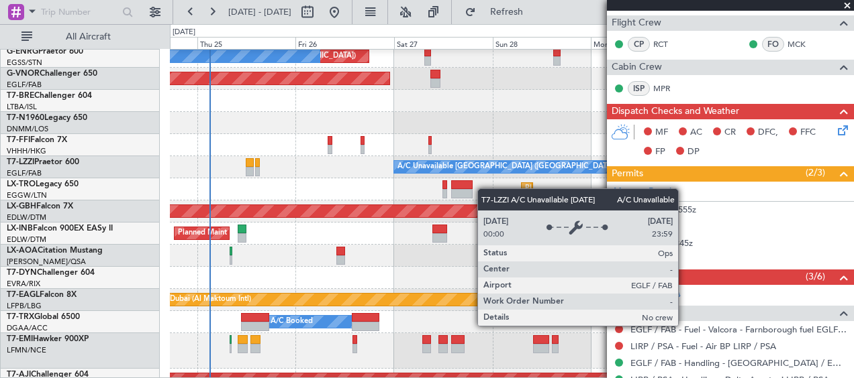
click at [554, 167] on div "A/C Unavailable [GEOGRAPHIC_DATA] ([GEOGRAPHIC_DATA])" at bounding box center [541, 167] width 294 height 12
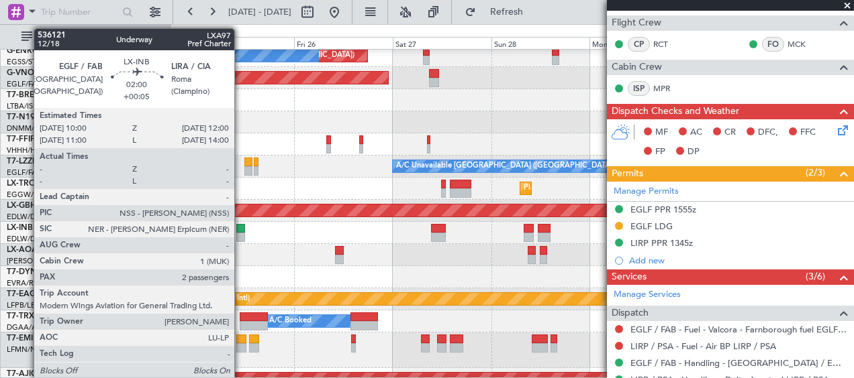
click at [240, 236] on div at bounding box center [240, 237] width 9 height 9
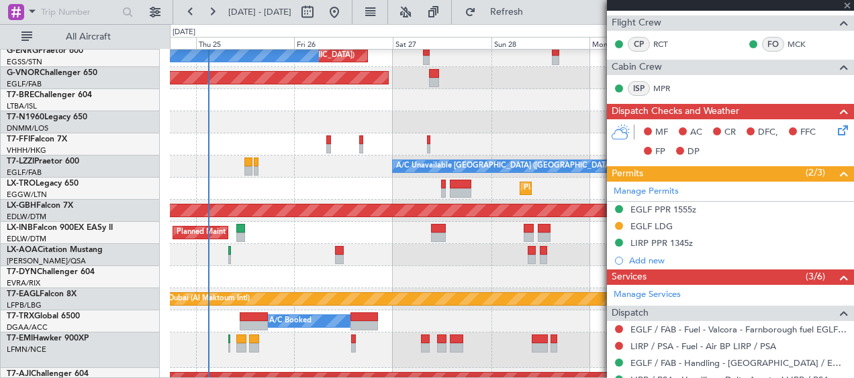
type input "+00:05"
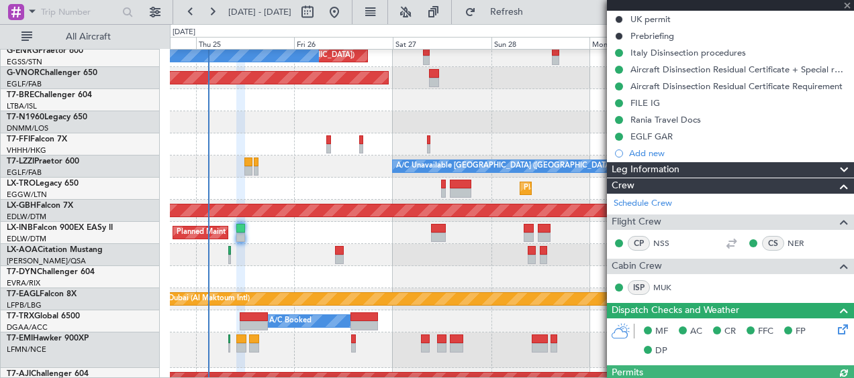
scroll to position [50, 0]
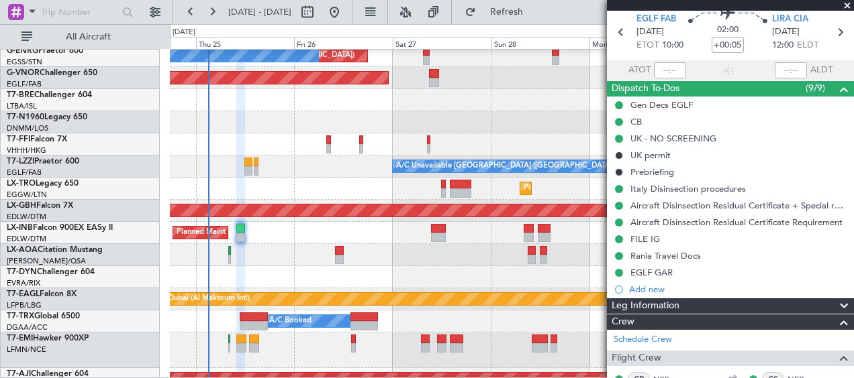
click at [849, 9] on span at bounding box center [846, 6] width 13 height 12
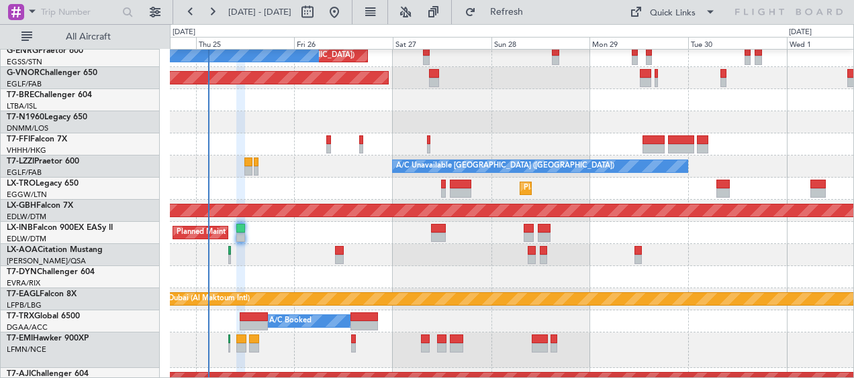
type input "0"
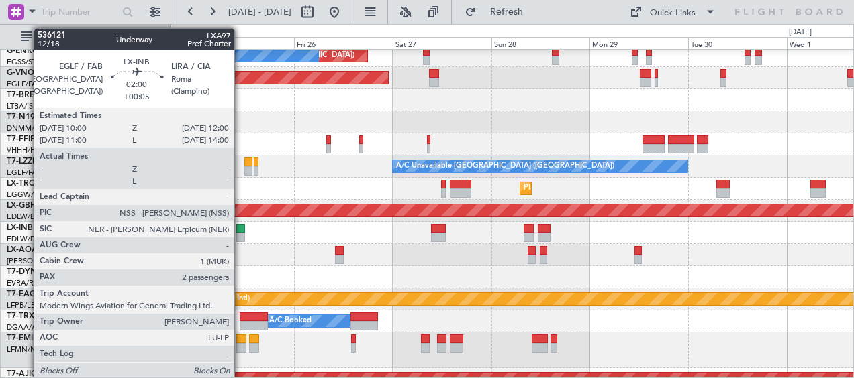
click at [241, 234] on div at bounding box center [240, 237] width 9 height 9
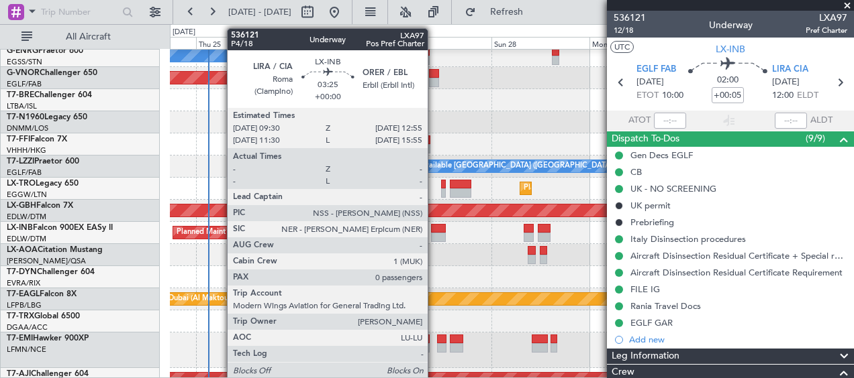
click at [435, 232] on div at bounding box center [438, 228] width 14 height 9
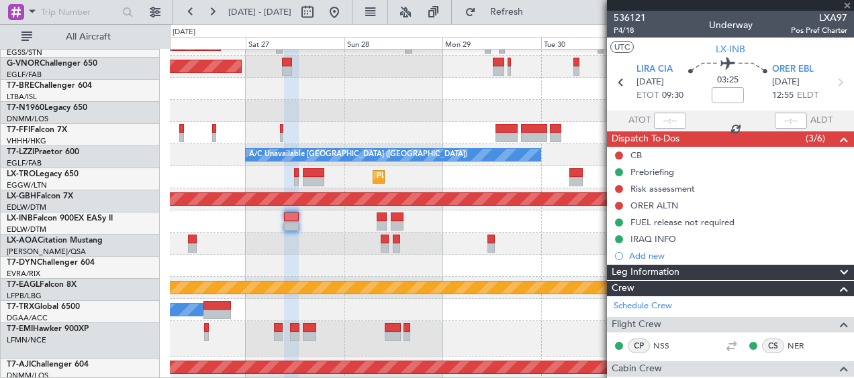
scroll to position [236, 0]
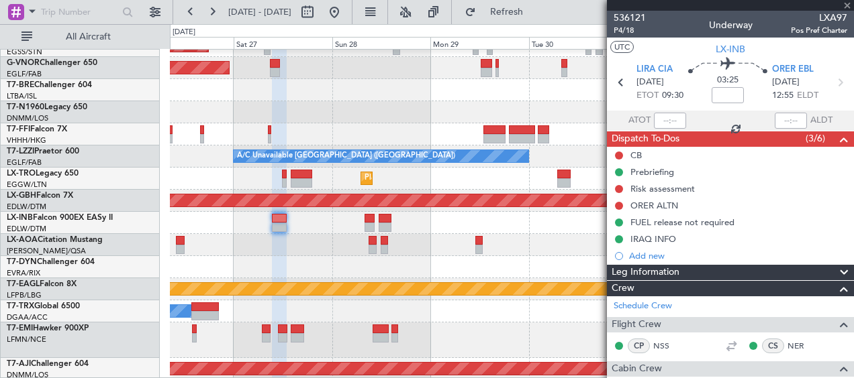
click at [355, 260] on div at bounding box center [511, 267] width 683 height 22
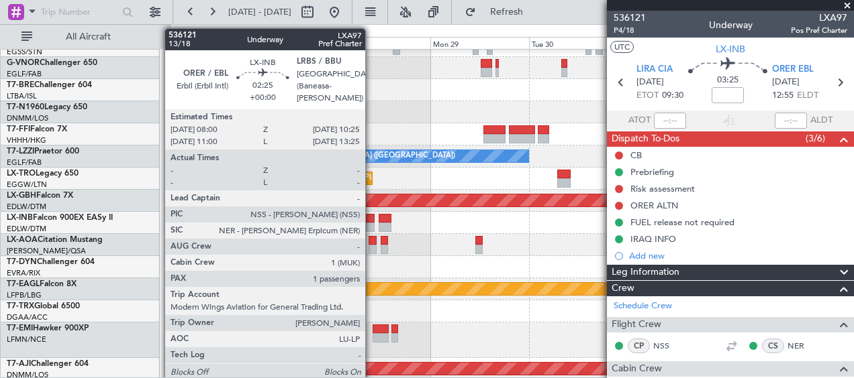
click at [372, 221] on div at bounding box center [369, 218] width 10 height 9
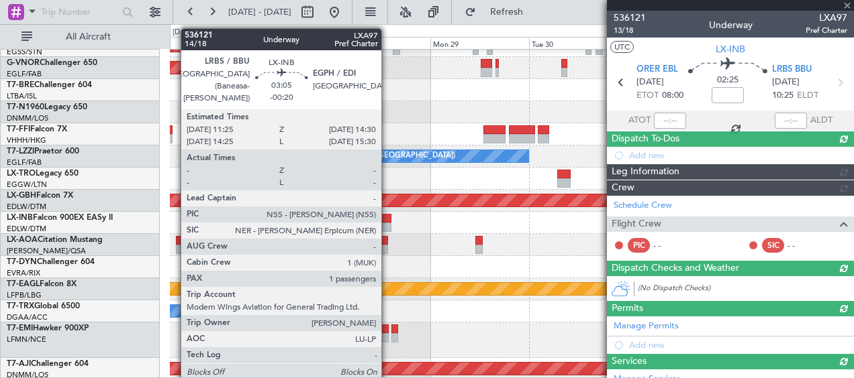
type input "2"
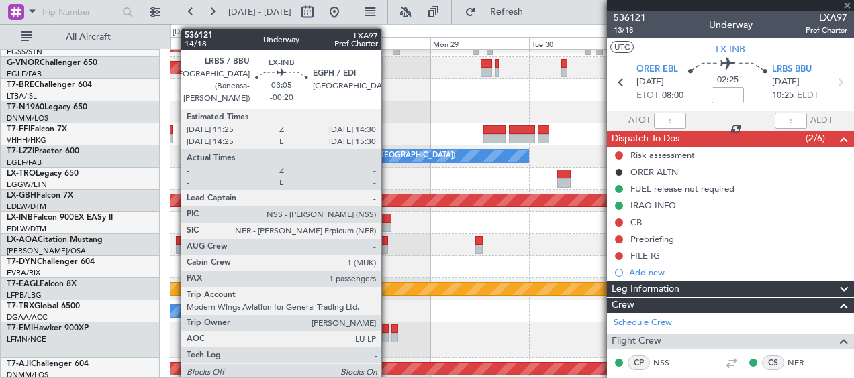
click at [387, 222] on div at bounding box center [384, 218] width 13 height 9
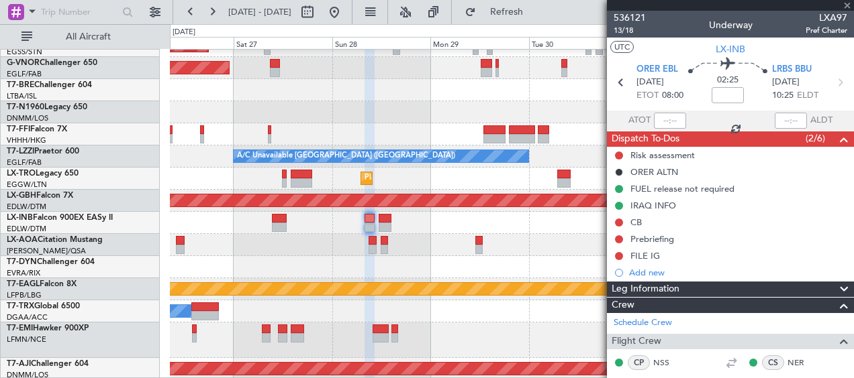
type input "-00:20"
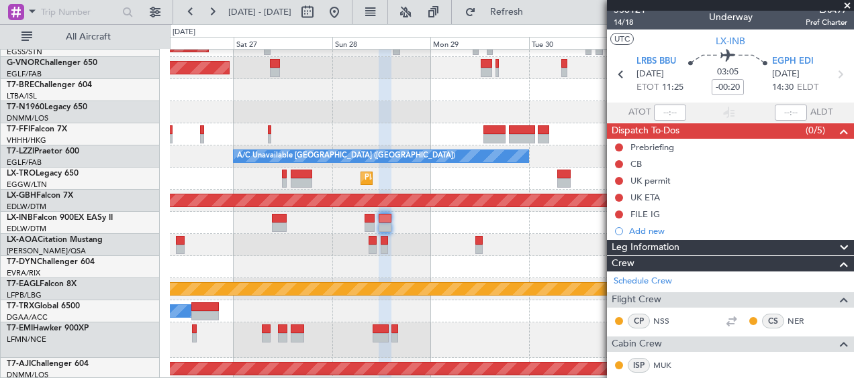
scroll to position [0, 0]
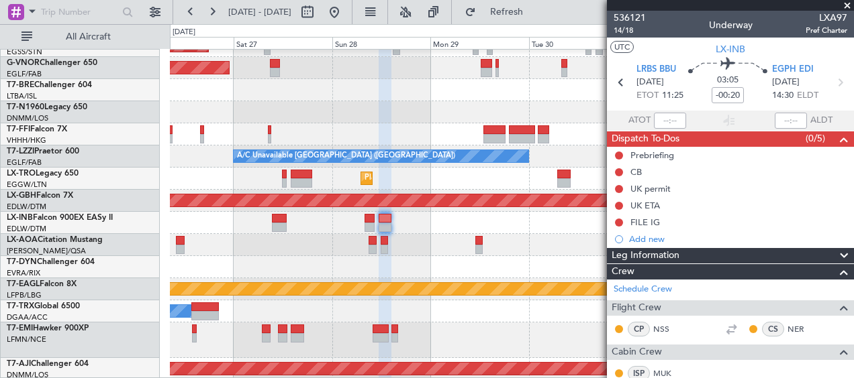
drag, startPoint x: 850, startPoint y: 5, endPoint x: 821, endPoint y: 42, distance: 46.4
click at [849, 5] on span at bounding box center [846, 6] width 13 height 12
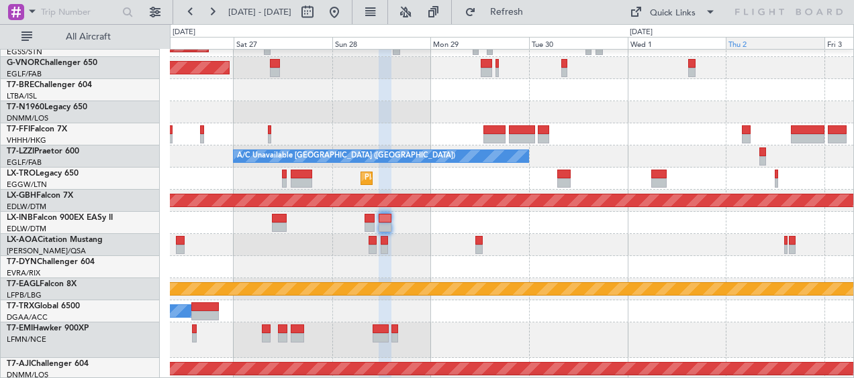
type input "0"
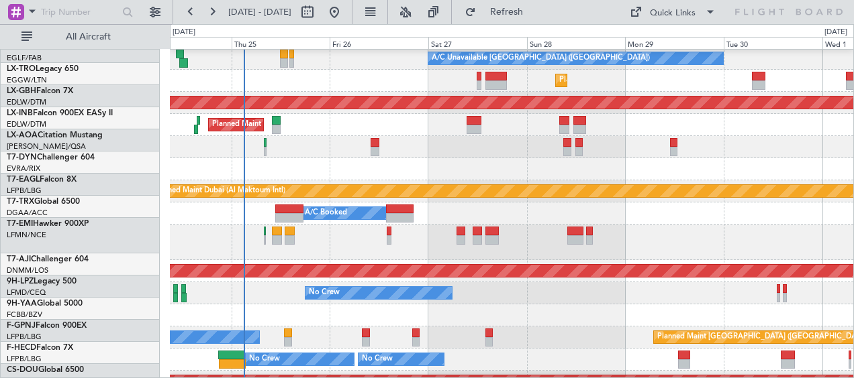
scroll to position [381, 0]
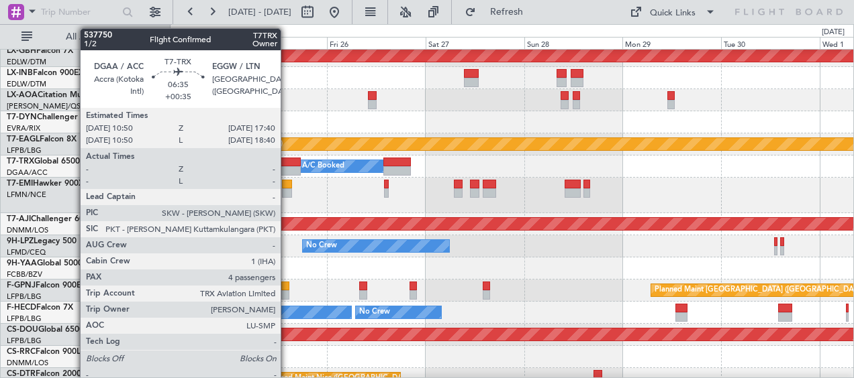
click at [287, 160] on div at bounding box center [286, 162] width 28 height 9
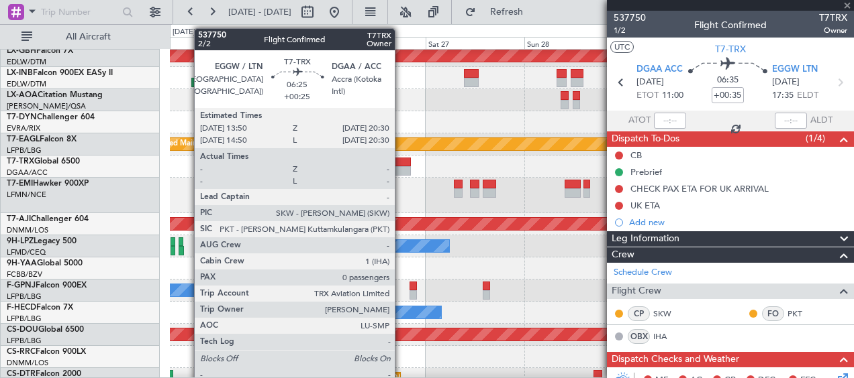
click at [401, 164] on div at bounding box center [397, 162] width 28 height 9
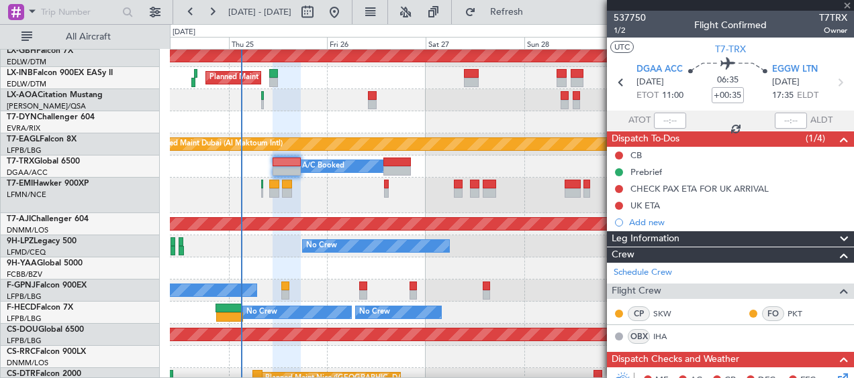
type input "+00:25"
type input "0"
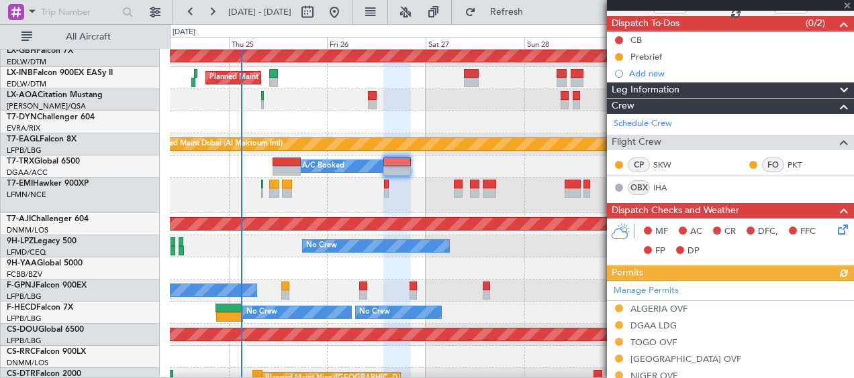
scroll to position [201, 0]
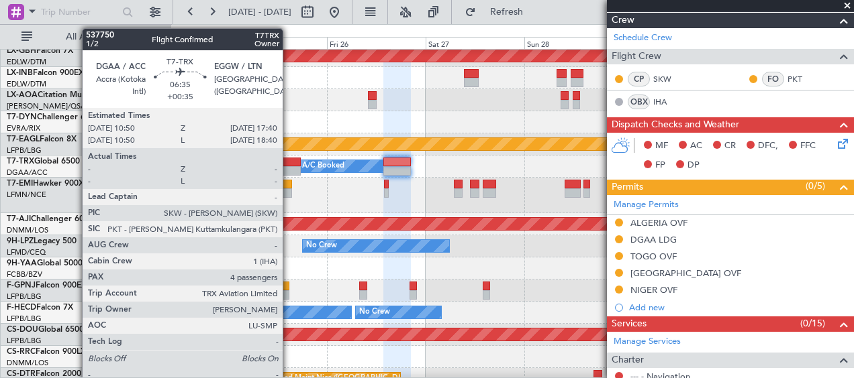
click at [289, 165] on div at bounding box center [286, 162] width 28 height 9
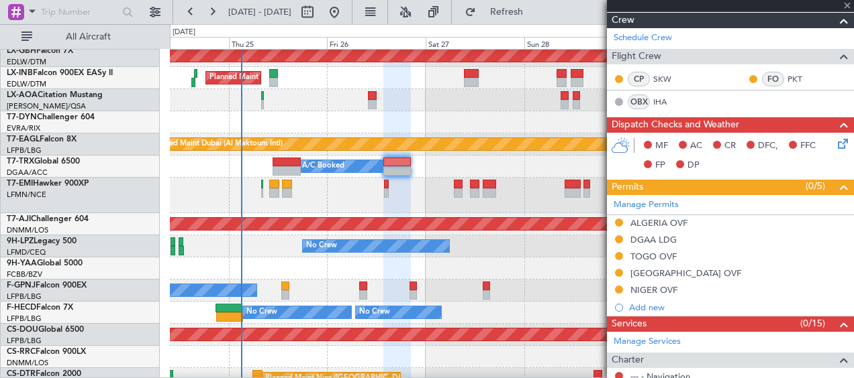
type input "+00:35"
type input "4"
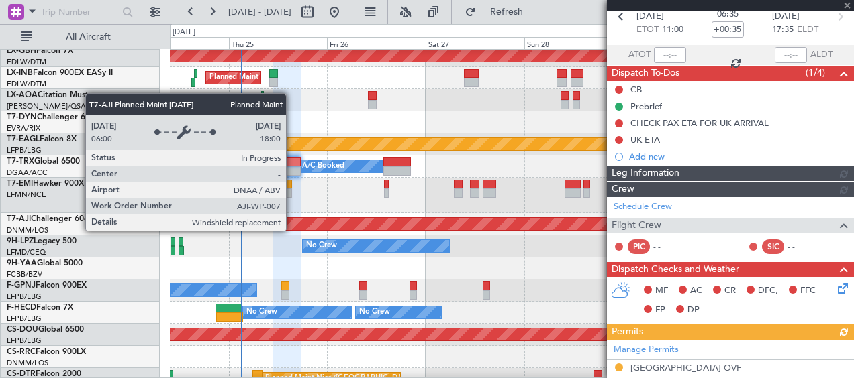
scroll to position [235, 0]
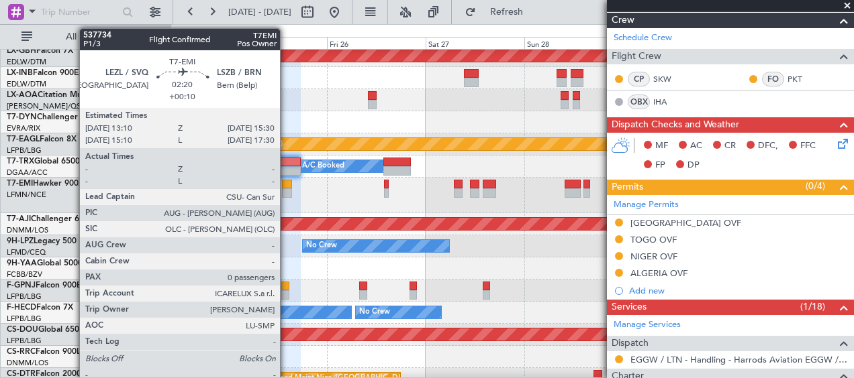
click at [286, 191] on div at bounding box center [287, 193] width 10 height 9
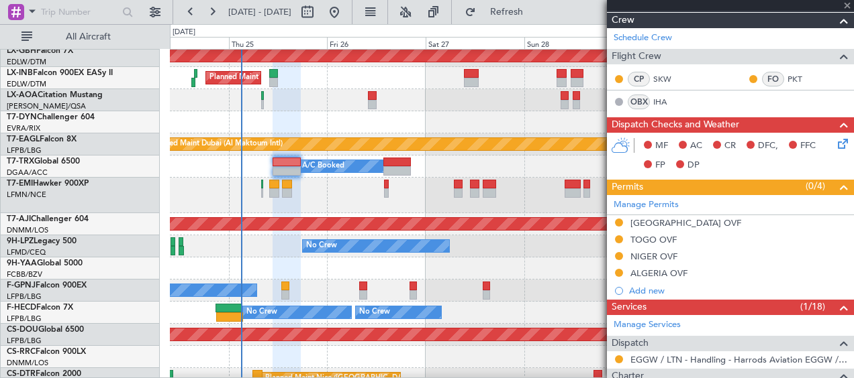
type input "+00:10"
type input "0"
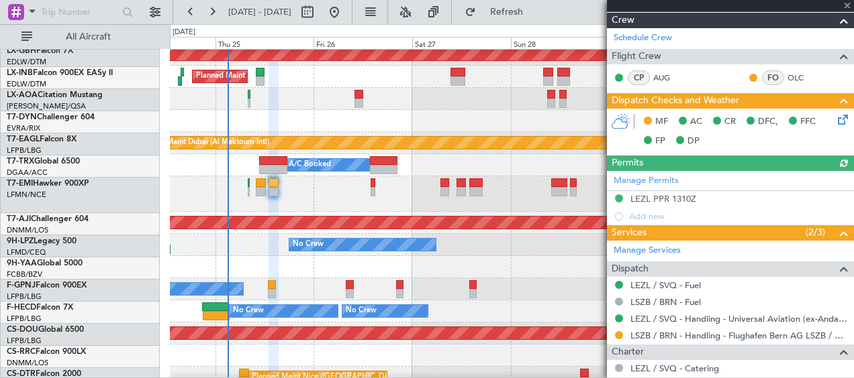
scroll to position [383, 0]
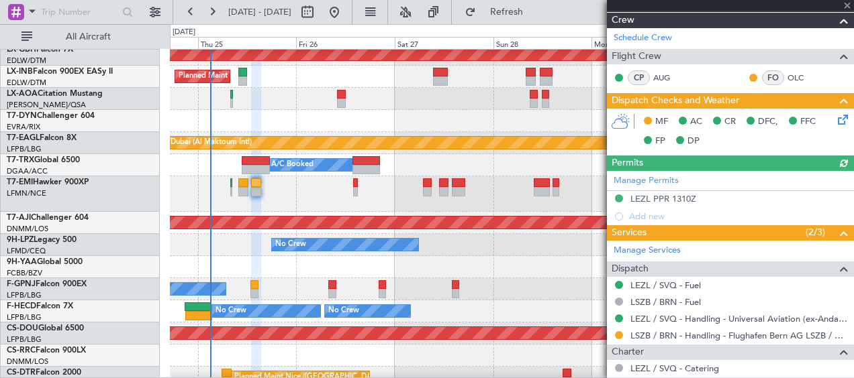
click at [387, 189] on div at bounding box center [511, 194] width 683 height 36
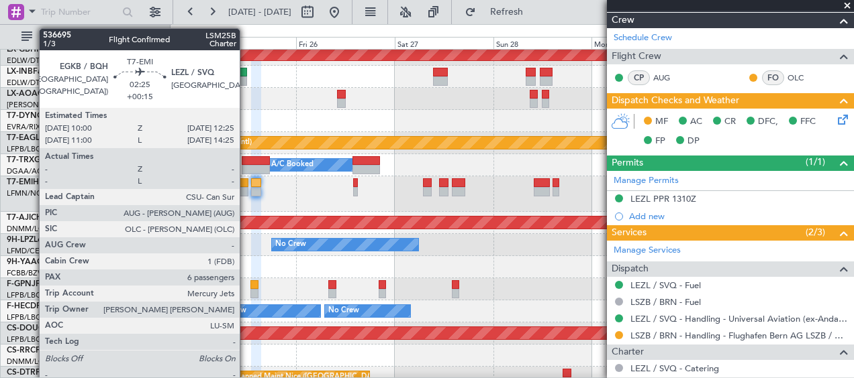
click at [246, 189] on div at bounding box center [243, 191] width 10 height 9
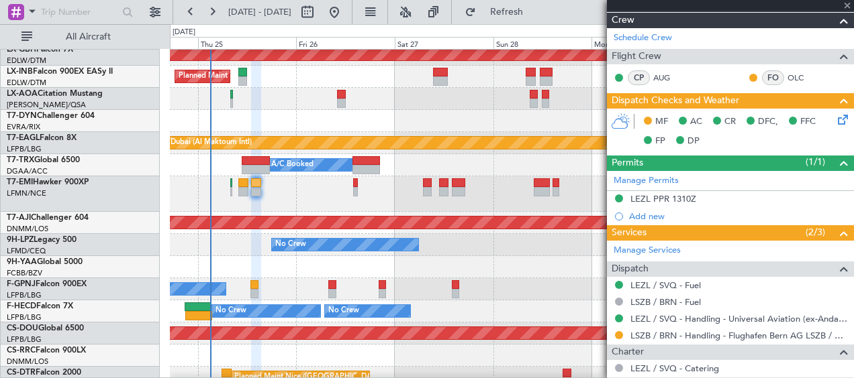
type input "+00:15"
type input "6"
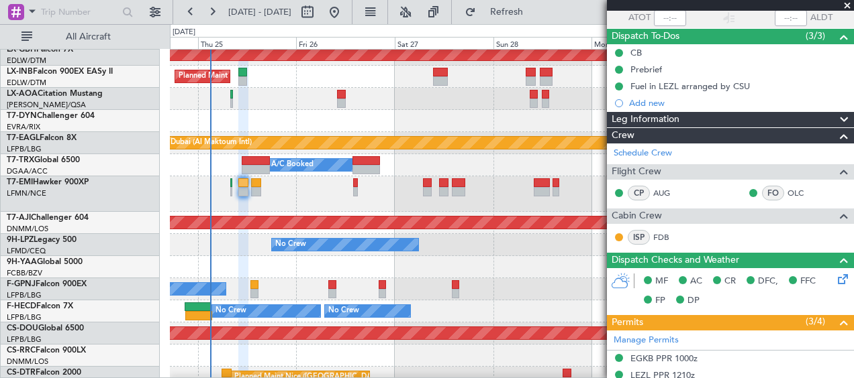
scroll to position [0, 0]
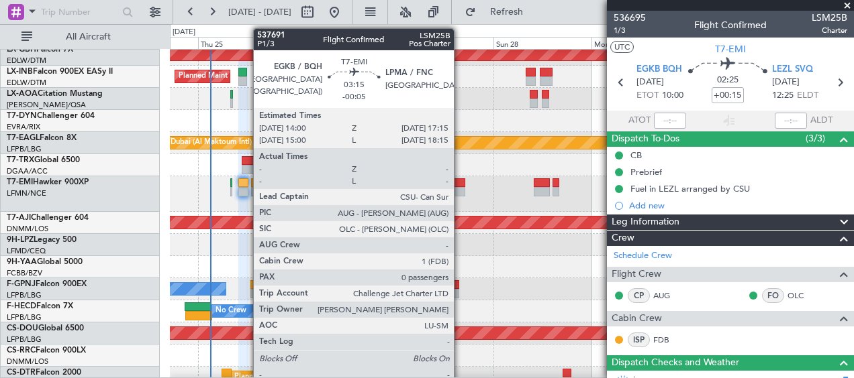
click at [460, 186] on div at bounding box center [458, 183] width 13 height 9
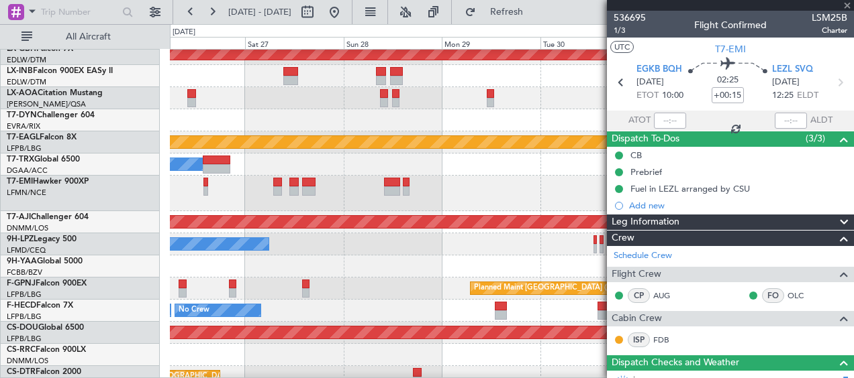
type input "-00:05"
type input "0"
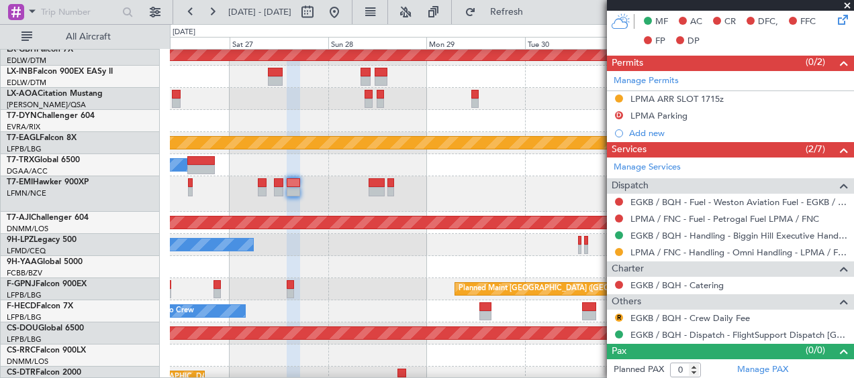
scroll to position [364, 0]
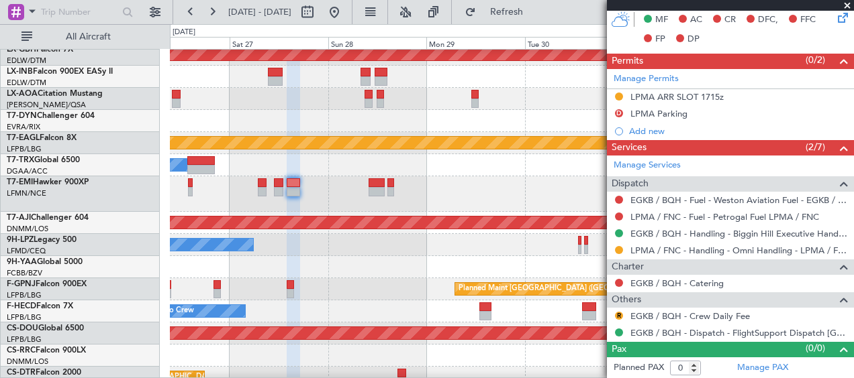
click at [846, 6] on span at bounding box center [846, 6] width 13 height 12
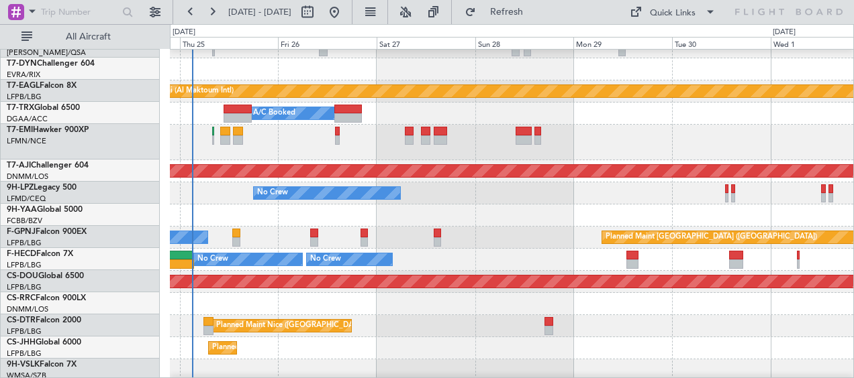
scroll to position [434, 0]
click at [274, 236] on div "Planned Maint Paris (Le Bourget) No Crew" at bounding box center [511, 238] width 683 height 22
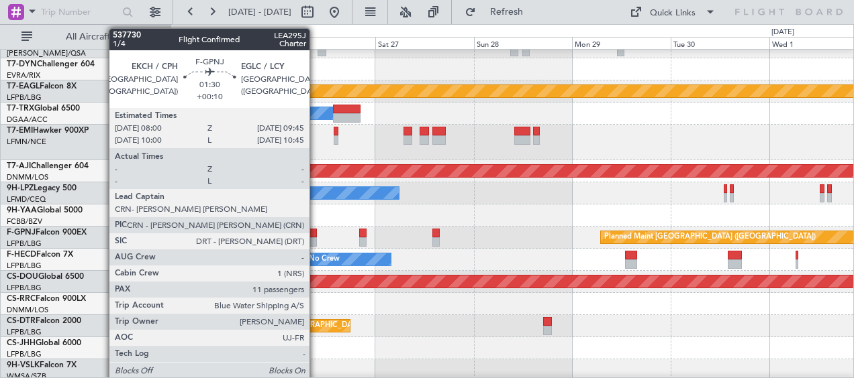
click at [315, 238] on div at bounding box center [312, 242] width 7 height 9
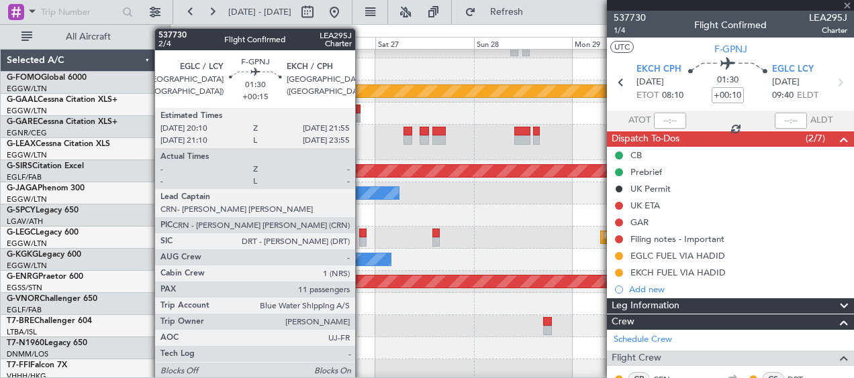
scroll to position [434, 0]
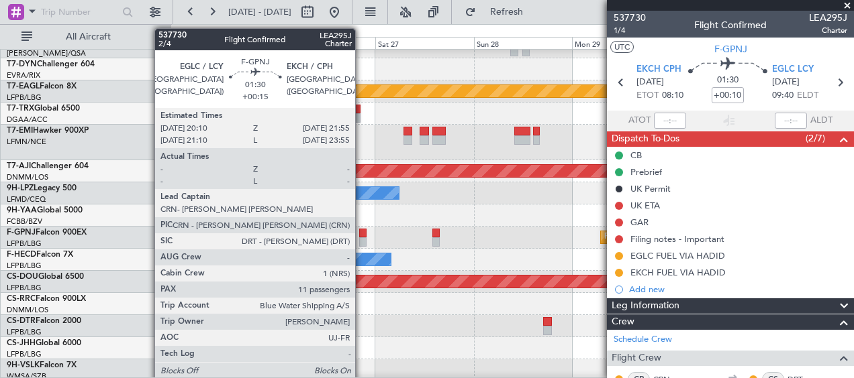
click at [361, 236] on div at bounding box center [362, 233] width 7 height 9
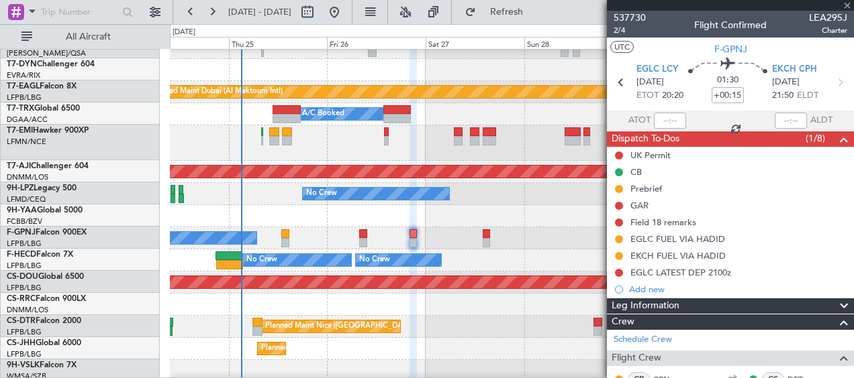
scroll to position [434, 0]
click at [548, 237] on div "Planned Maint [GEOGRAPHIC_DATA] ([GEOGRAPHIC_DATA]) No Crew No Crew" at bounding box center [511, 238] width 683 height 22
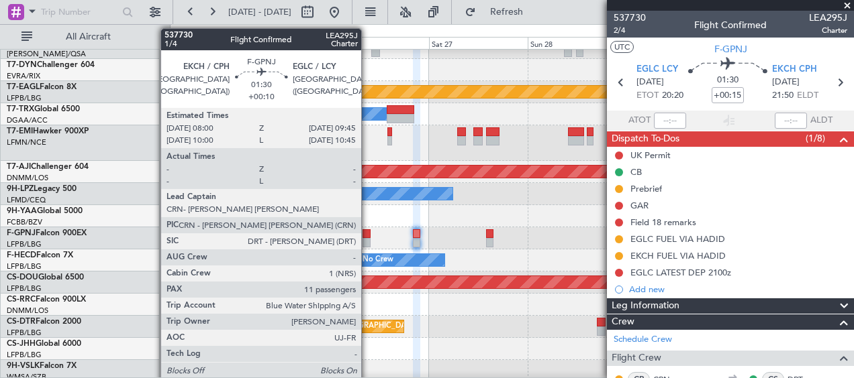
click at [368, 236] on div at bounding box center [365, 234] width 7 height 9
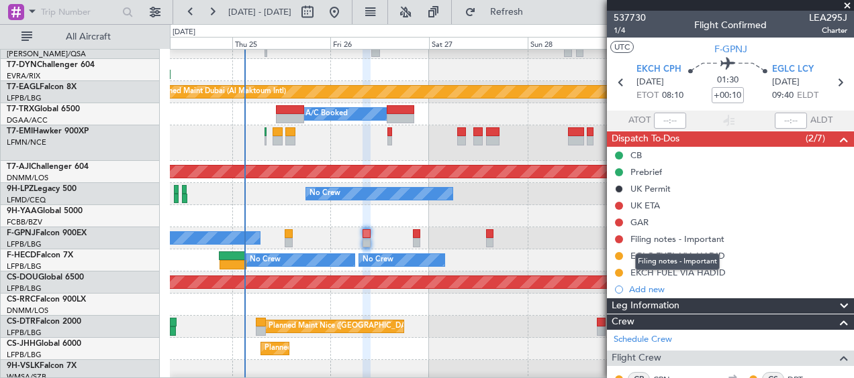
click at [689, 238] on div "Filing notes - Important" at bounding box center [677, 239] width 94 height 11
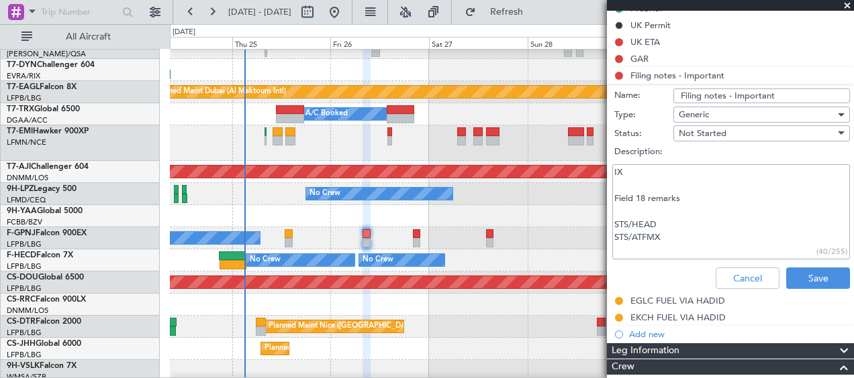
scroll to position [268, 0]
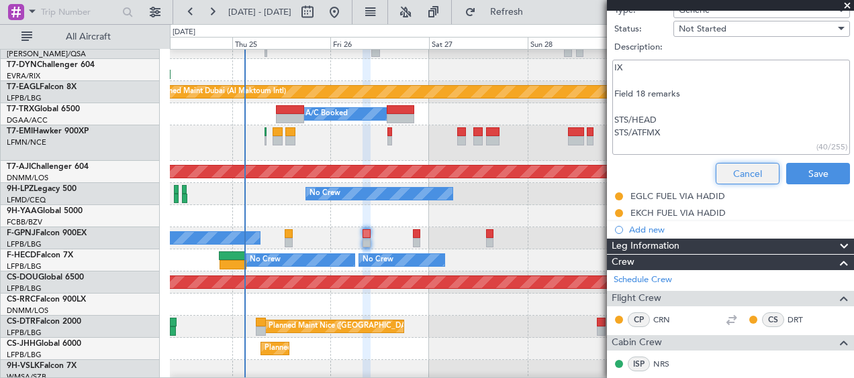
click at [750, 174] on button "Cancel" at bounding box center [747, 173] width 64 height 21
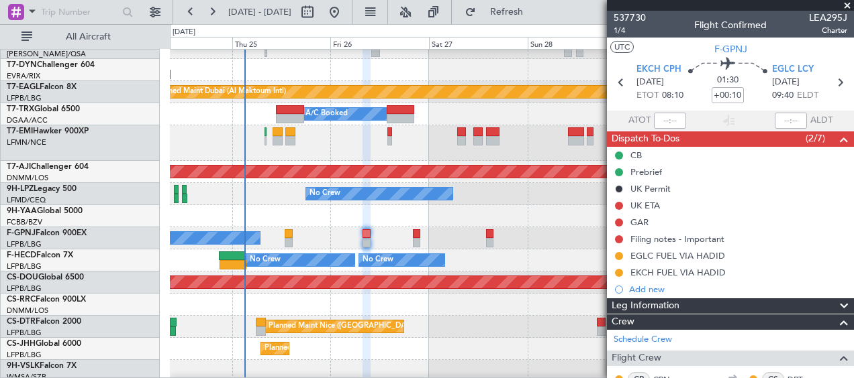
scroll to position [134, 0]
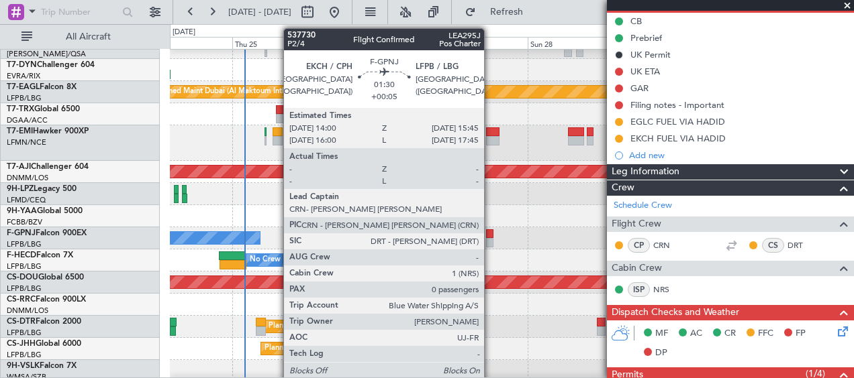
click at [493, 240] on div at bounding box center [489, 242] width 7 height 9
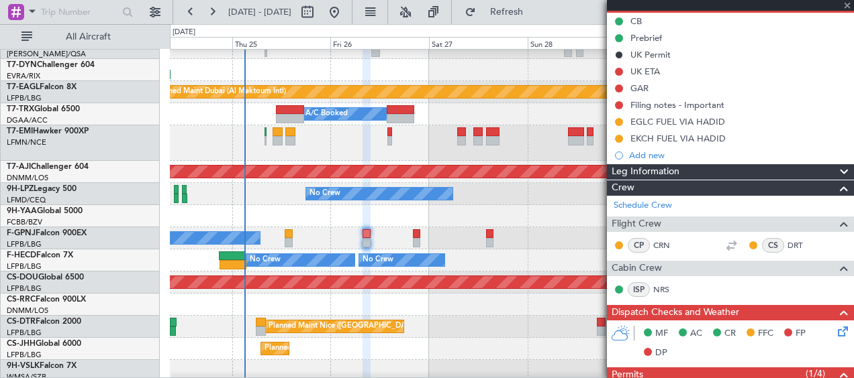
type input "+00:05"
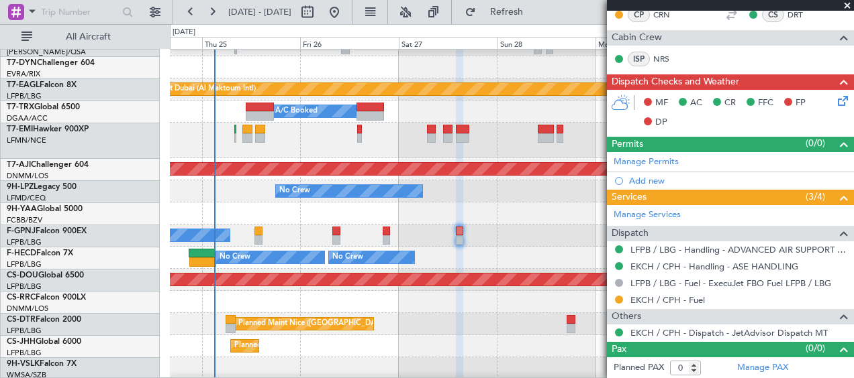
scroll to position [437, 0]
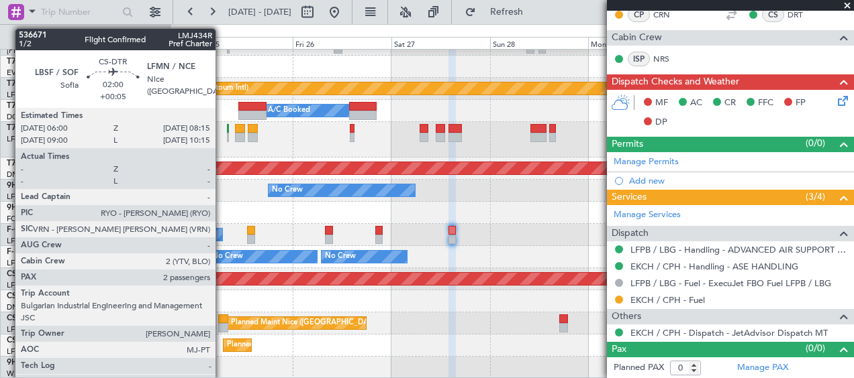
click at [222, 325] on div at bounding box center [222, 327] width 9 height 9
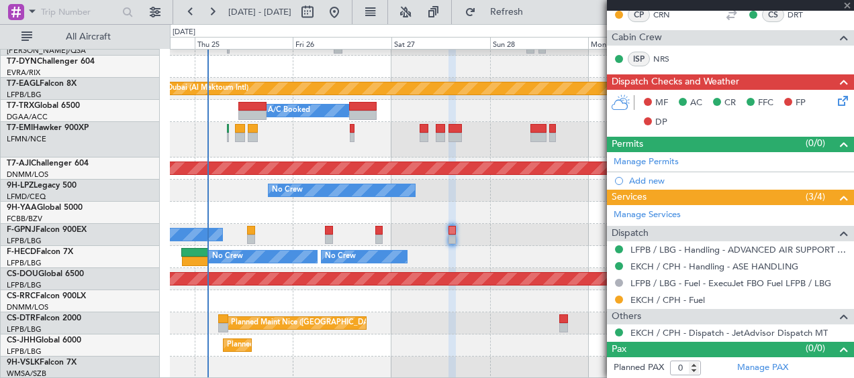
type input "2"
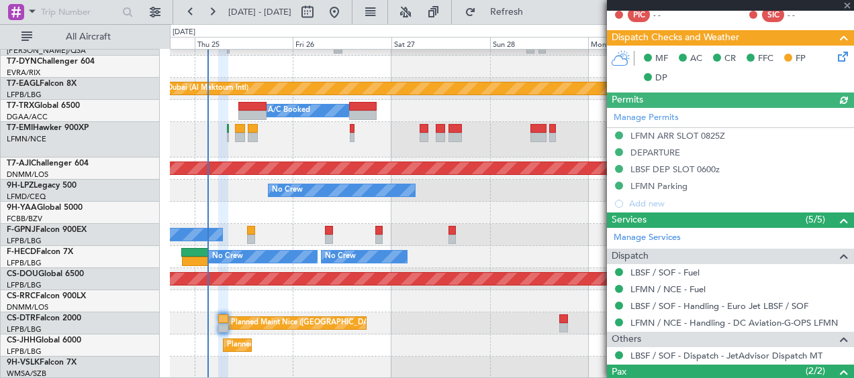
scroll to position [283, 0]
